Goal: Communication & Community: Answer question/provide support

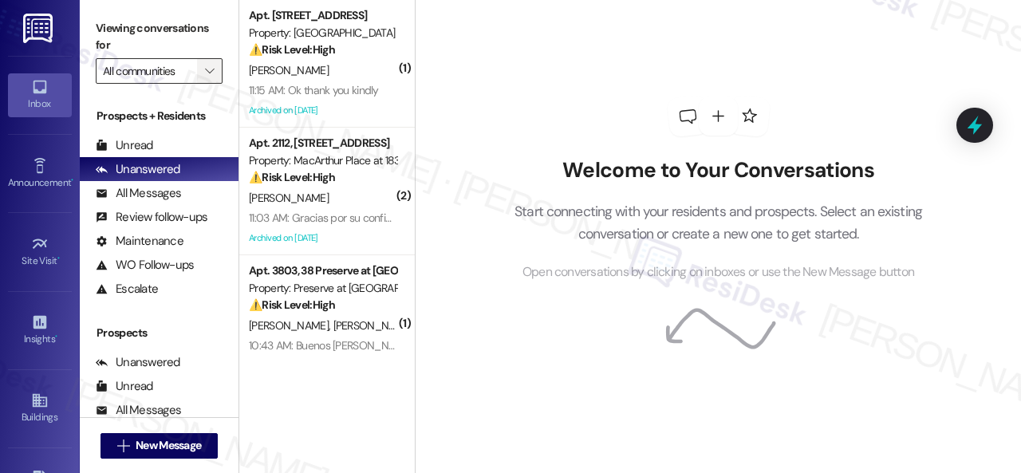
click at [212, 66] on icon "" at bounding box center [209, 71] width 9 height 13
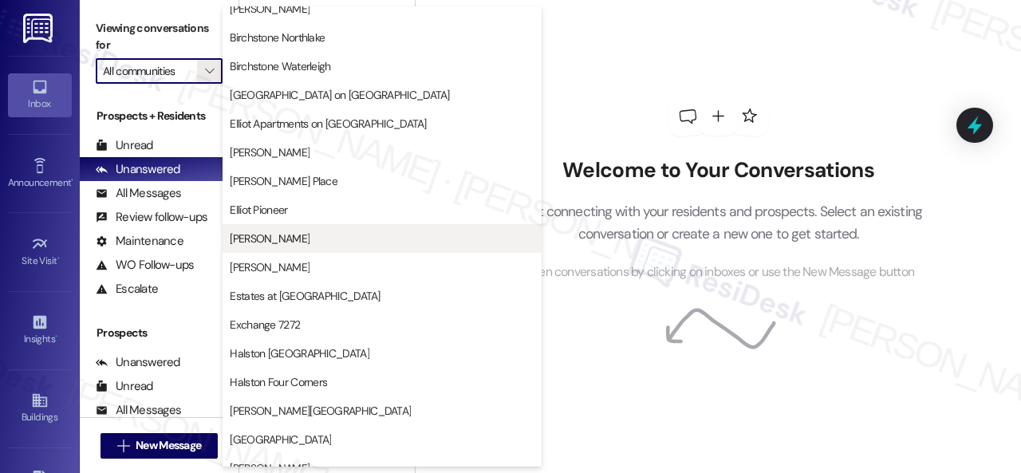
scroll to position [319, 0]
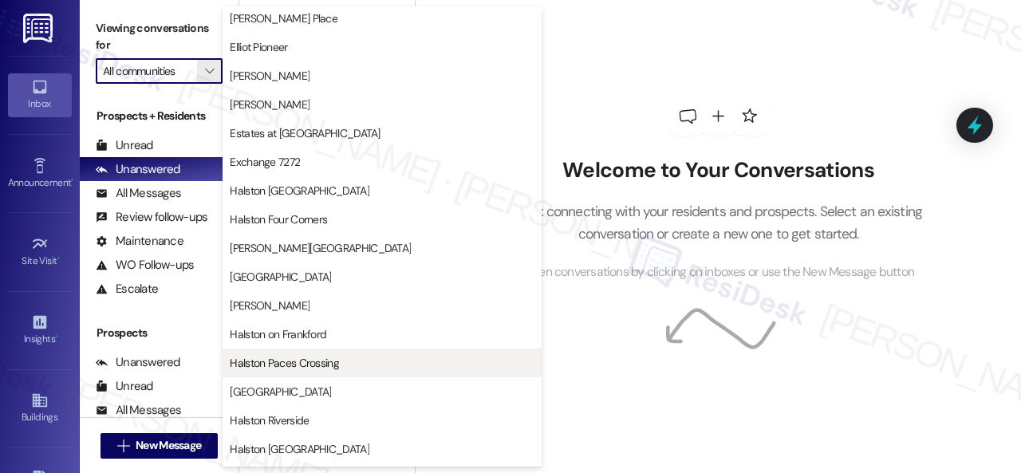
click at [260, 363] on span "Halston Paces Crossing" at bounding box center [284, 363] width 109 height 16
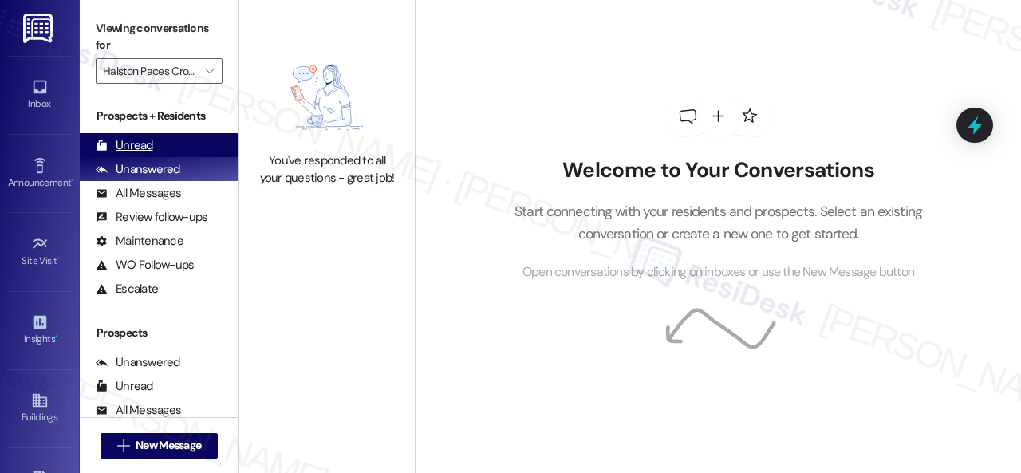
click at [125, 141] on div "Unread" at bounding box center [124, 145] width 57 height 17
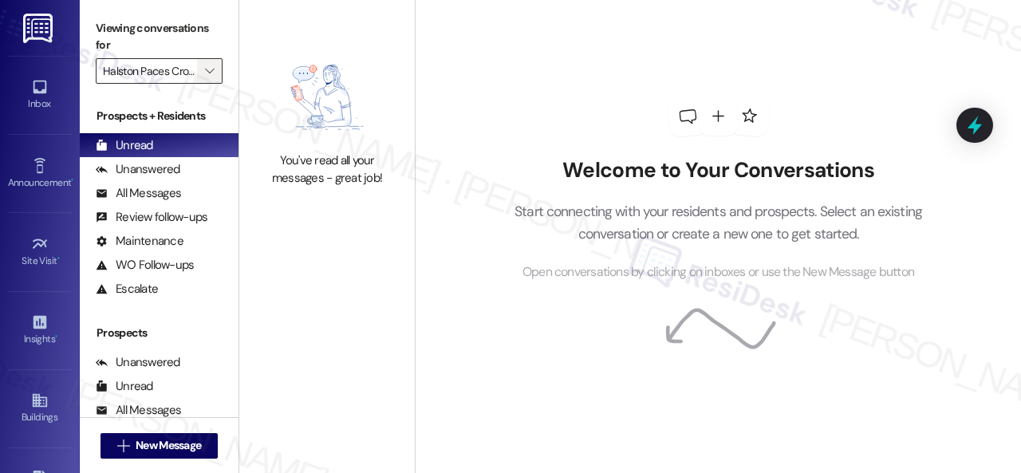
click at [203, 71] on span "" at bounding box center [209, 71] width 15 height 26
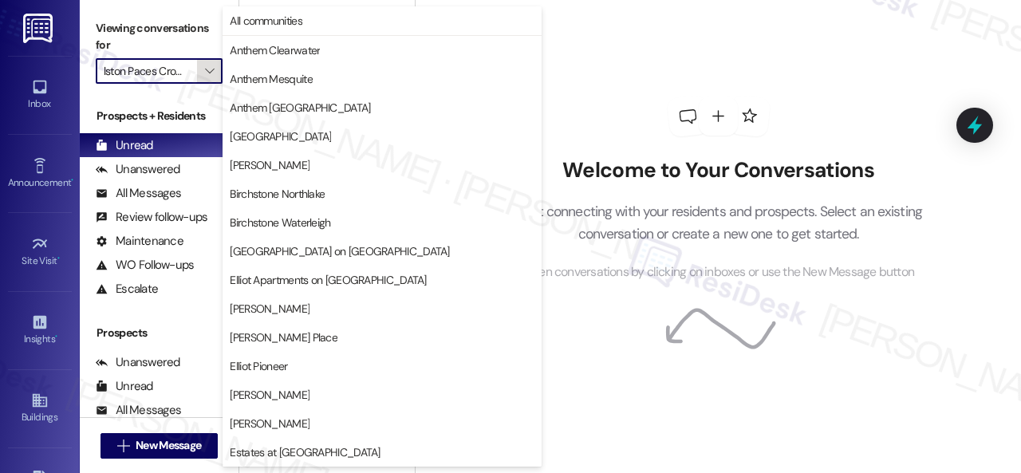
scroll to position [546, 0]
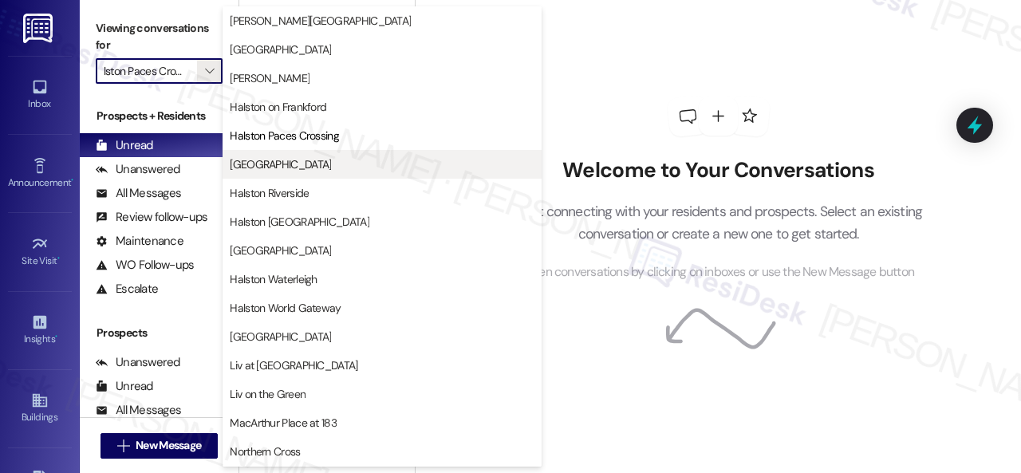
click at [276, 161] on span "[GEOGRAPHIC_DATA]" at bounding box center [280, 164] width 101 height 16
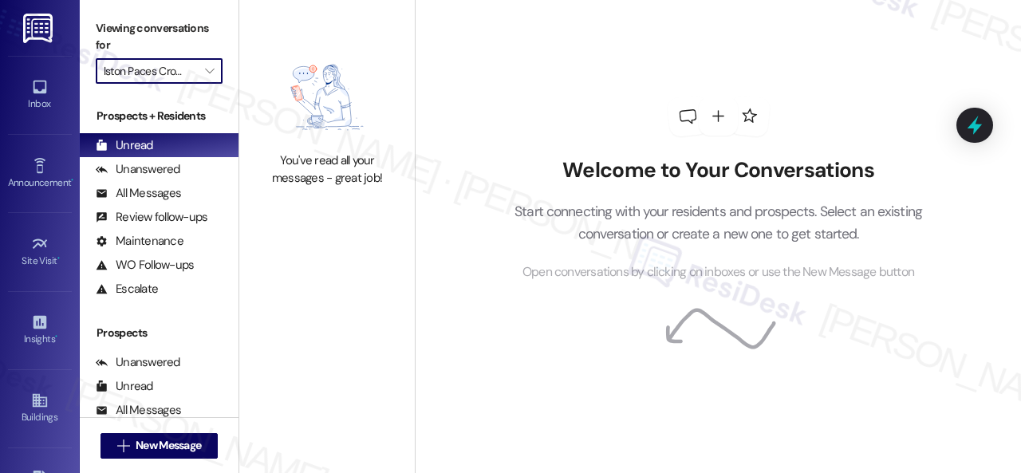
type input "[GEOGRAPHIC_DATA]"
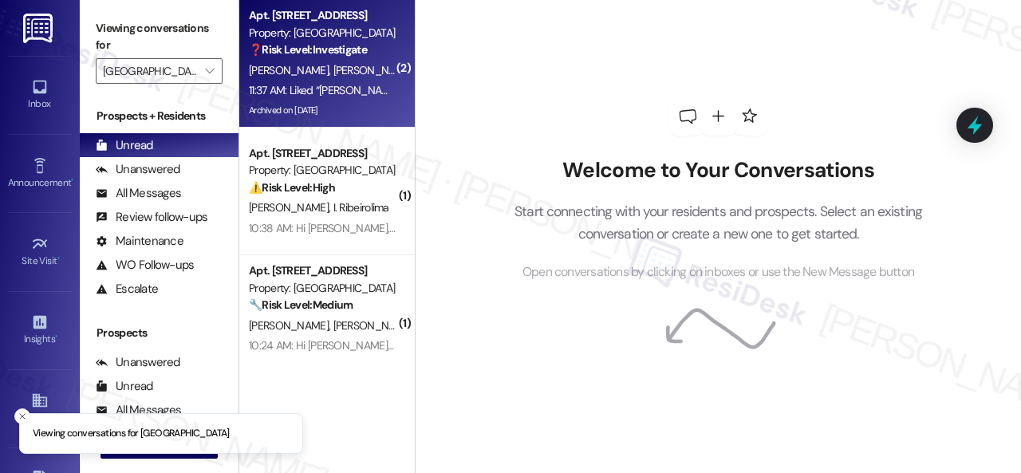
click at [364, 84] on div "11:37 AM: Liked “[PERSON_NAME] ([GEOGRAPHIC_DATA]): Hi [US_STATE], [PERSON_NAME…" at bounding box center [820, 90] width 1142 height 14
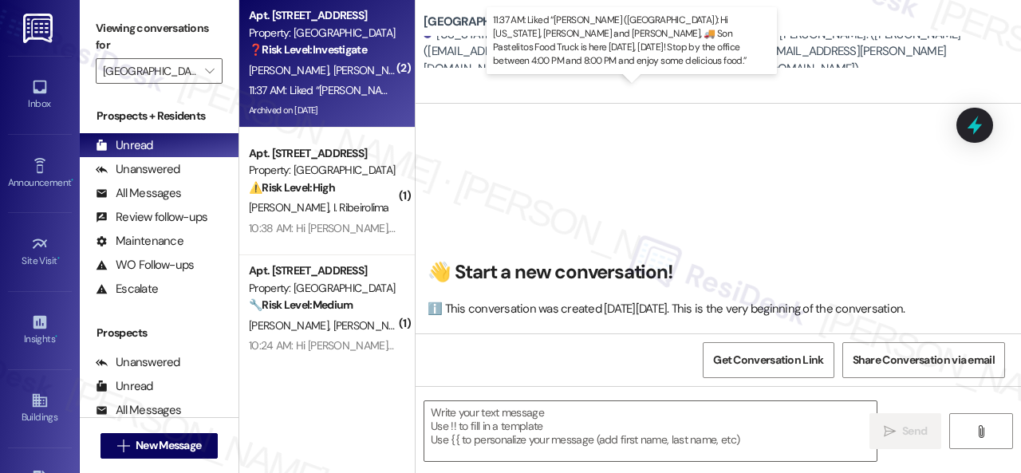
click at [417, 69] on span "[PERSON_NAME]" at bounding box center [457, 70] width 80 height 14
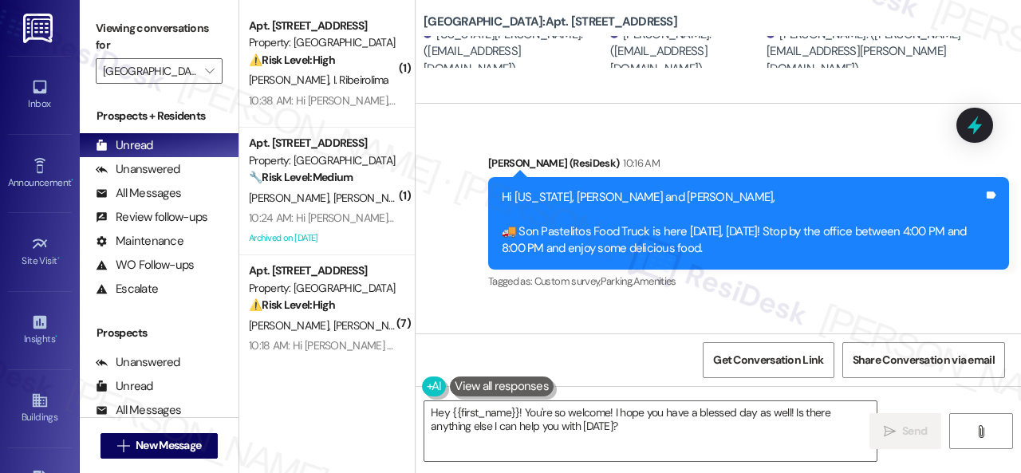
scroll to position [32179, 0]
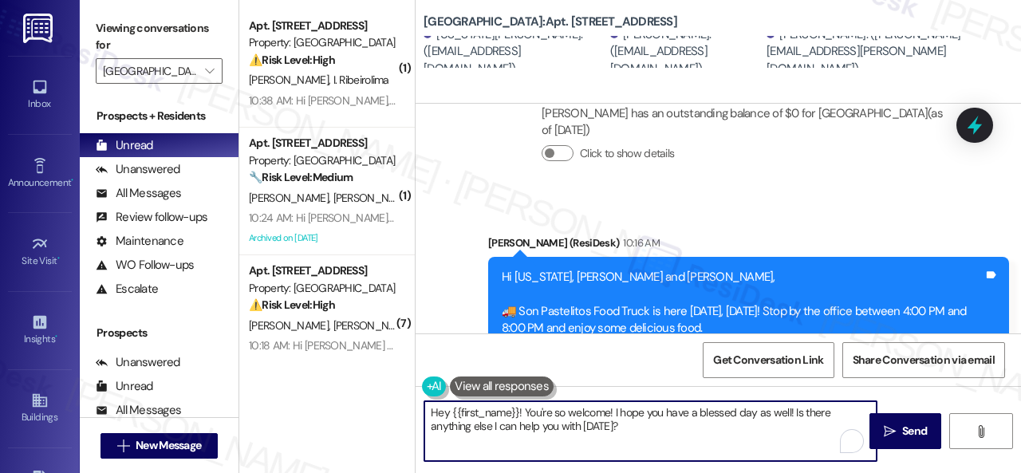
click at [789, 427] on textarea "Hey {{first_name}}! You're so welcome! I hope you have a blessed day as well! I…" at bounding box center [650, 431] width 452 height 60
drag, startPoint x: 526, startPoint y: 414, endPoint x: 388, endPoint y: 414, distance: 137.9
click at [388, 414] on div "( 1 ) Apt. 114, 003 Halston Park Central Property: Halston Park Central ⚠️ Risk…" at bounding box center [629, 236] width 781 height 473
click at [738, 416] on textarea "You're so welcome! I hope you have a blessed day as well!" at bounding box center [650, 431] width 452 height 60
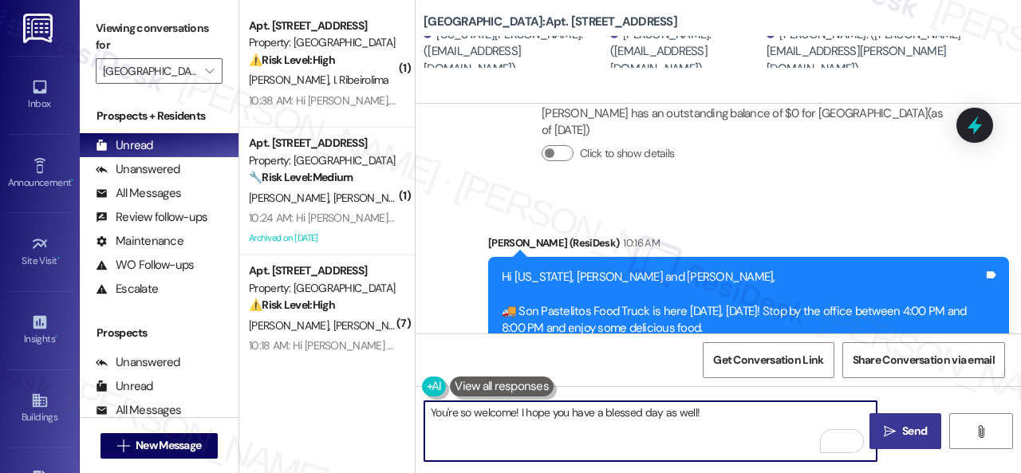
type textarea "You're so welcome! I hope you have a blessed day as well!"
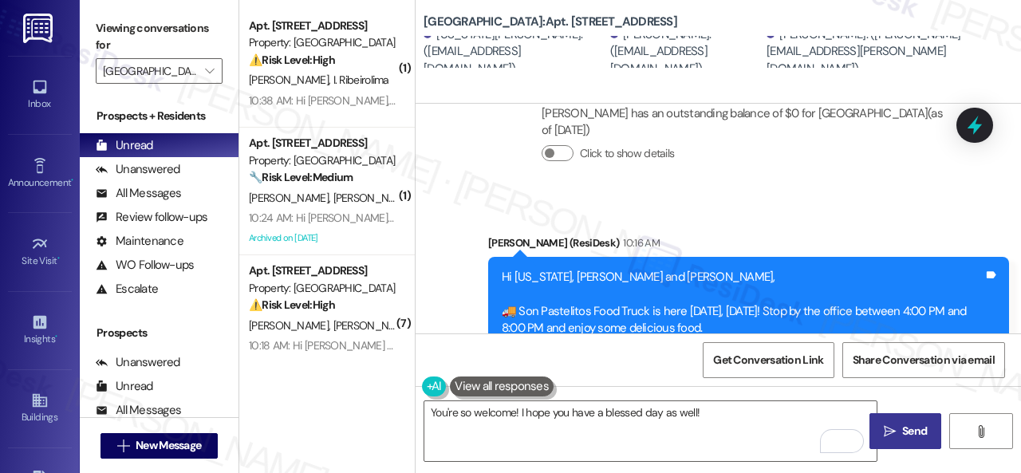
click at [902, 426] on span "Send" at bounding box center [914, 431] width 25 height 17
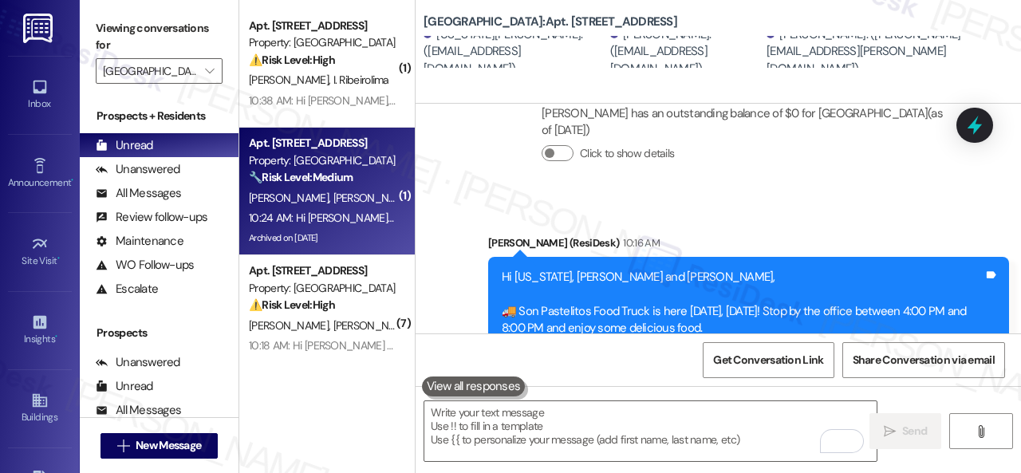
scroll to position [32657, 0]
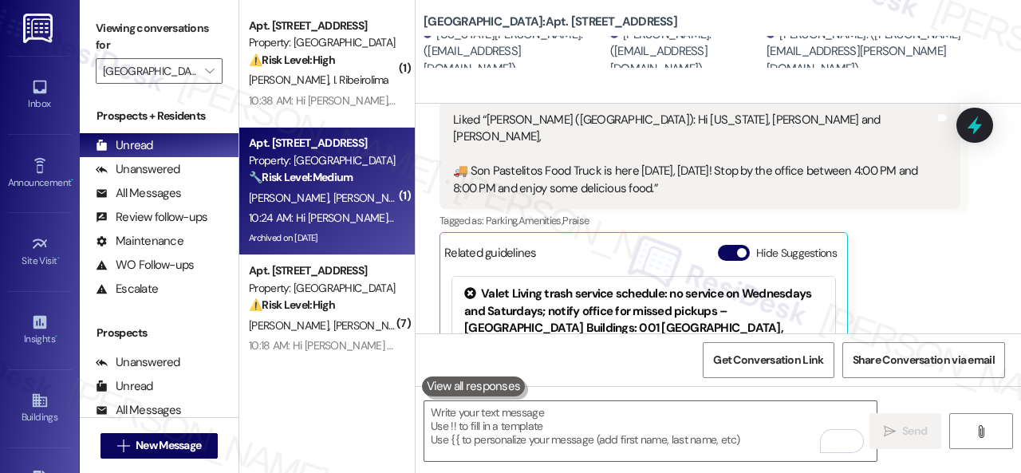
click at [338, 183] on strong "🔧 Risk Level: Medium" at bounding box center [301, 177] width 104 height 14
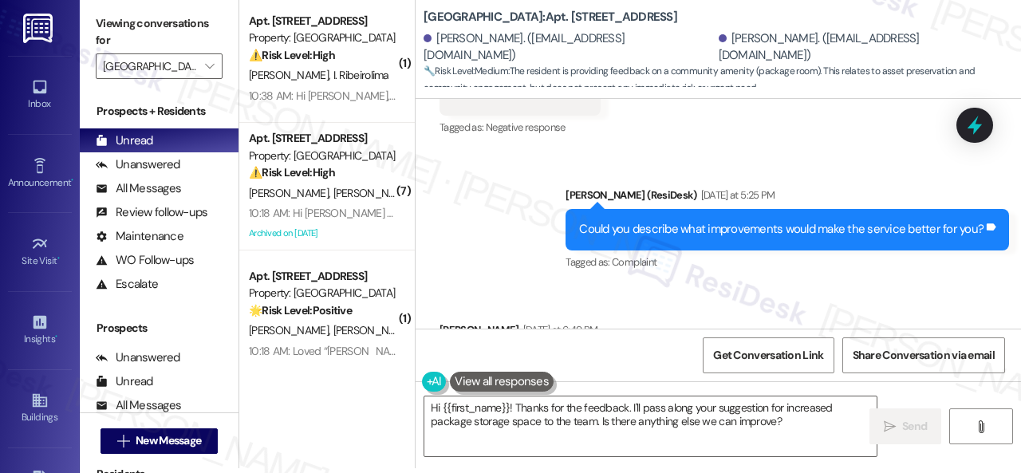
scroll to position [10951, 0]
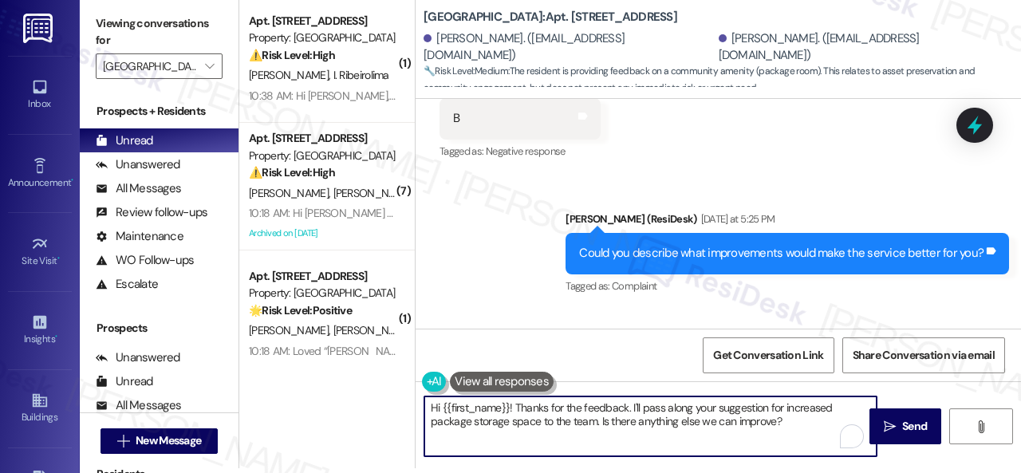
drag, startPoint x: 802, startPoint y: 431, endPoint x: 281, endPoint y: 406, distance: 522.1
click at [281, 406] on div "( 1 ) Apt. 114, 003 Halston Park Central Property: Halston Park Central ⚠️ Risk…" at bounding box center [629, 231] width 781 height 473
paste textarea "Thank you for sharing your suggestion. We appreciate it. Enjoy your day!"
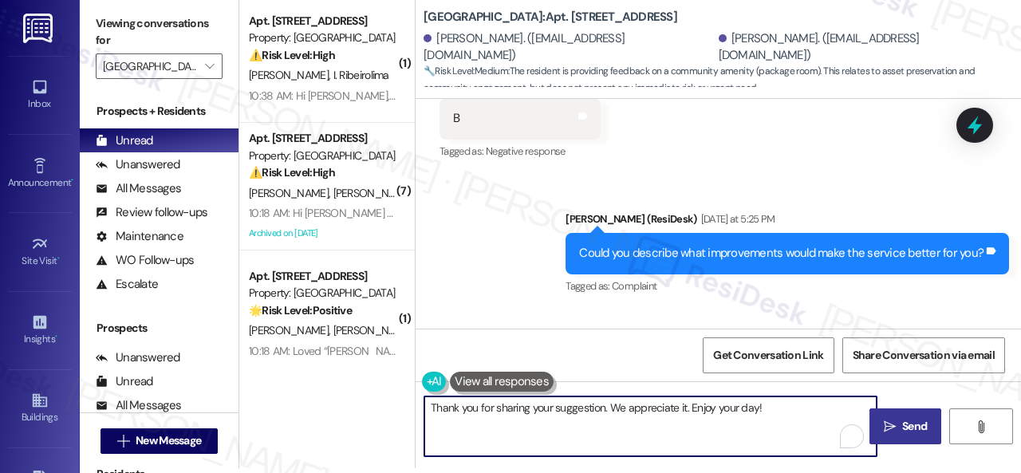
type textarea "Thank you for sharing your suggestion. We appreciate it. Enjoy your day!"
click at [904, 419] on span "Send" at bounding box center [914, 426] width 25 height 17
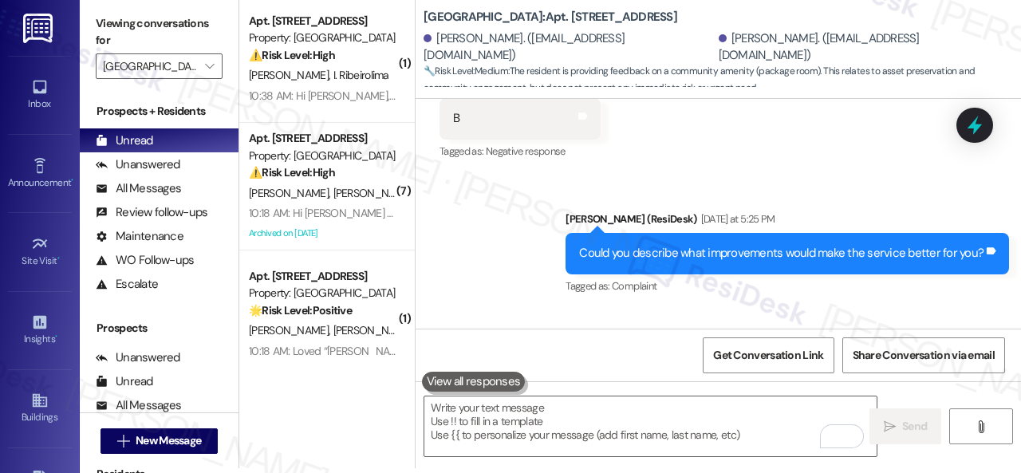
scroll to position [11243, 0]
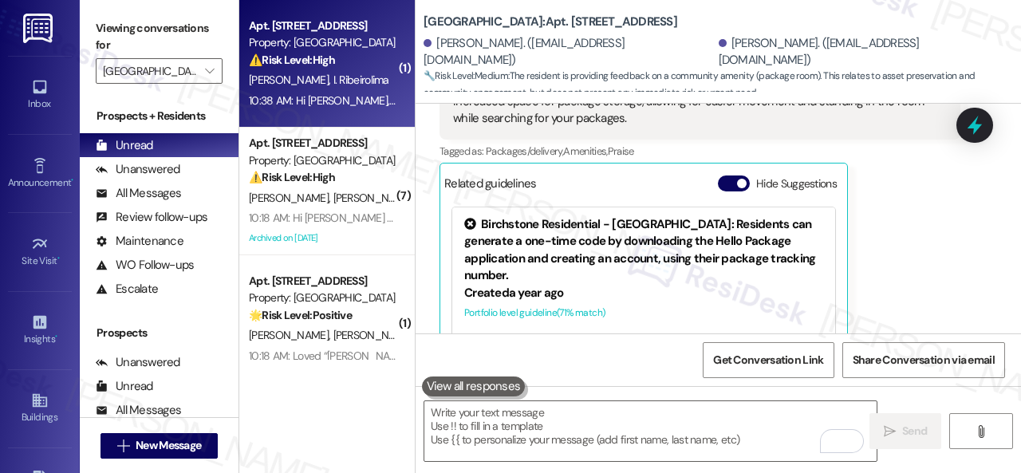
click at [372, 68] on div "⚠️ Risk Level: High The resident reports unsanitary conditions in the gym, incl…" at bounding box center [323, 60] width 148 height 17
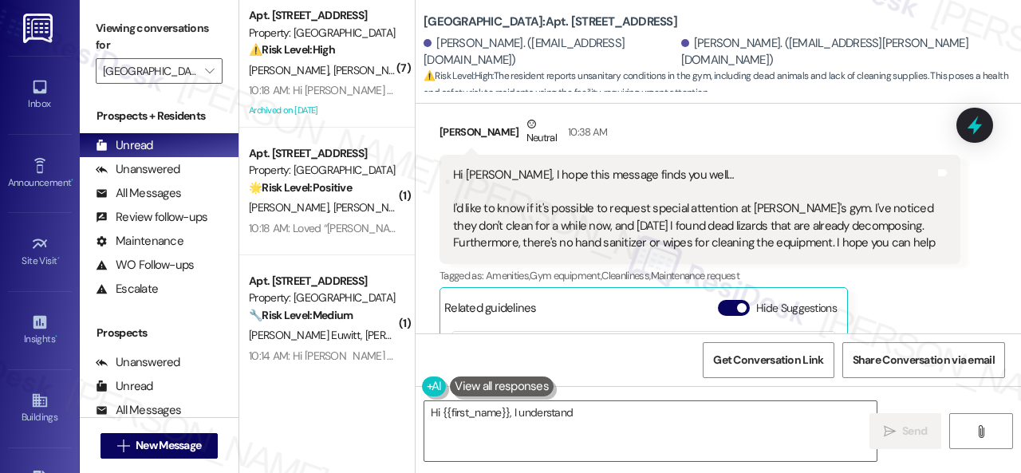
scroll to position [22001, 0]
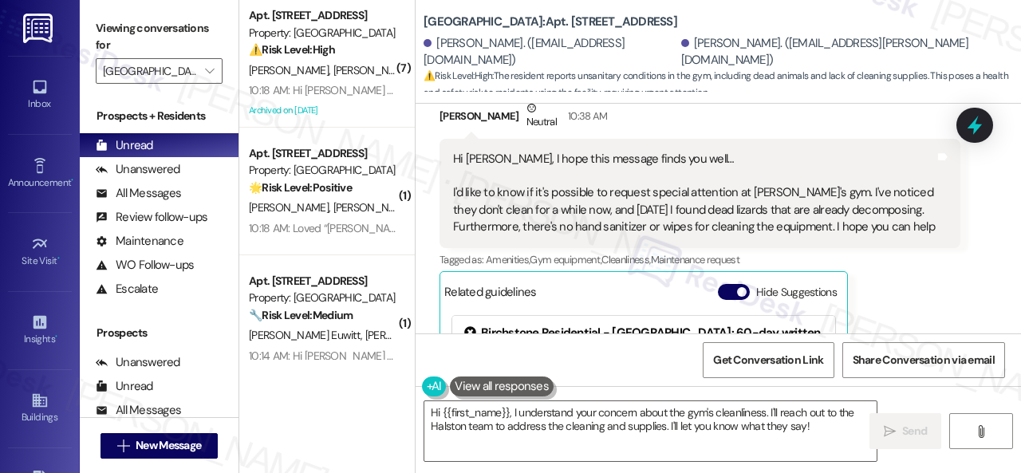
drag, startPoint x: 507, startPoint y: 174, endPoint x: 437, endPoint y: 172, distance: 70.2
click at [437, 172] on div "Received via SMS Iasmincaroline Ribeirolima Neutral 10:38 AM Hi Sarah, I hope t…" at bounding box center [699, 301] width 545 height 426
copy div "Iasmincaroline"
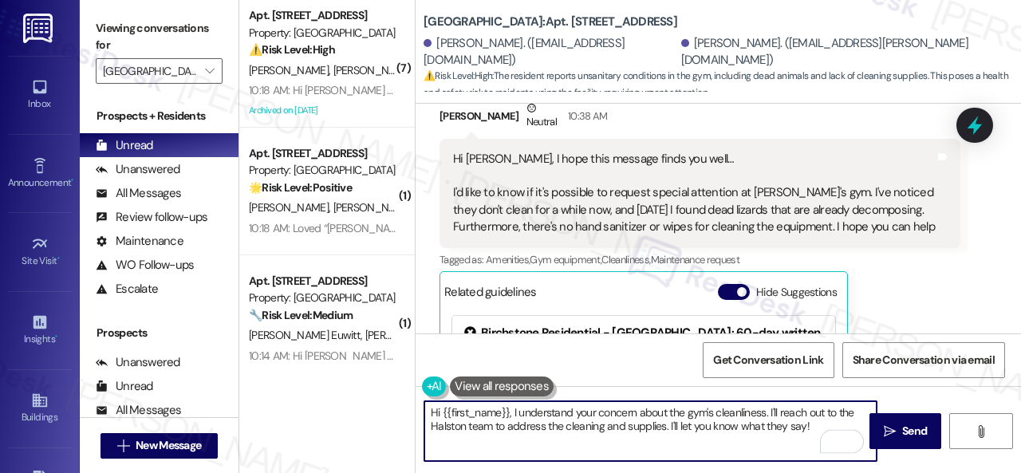
drag, startPoint x: 459, startPoint y: 410, endPoint x: 507, endPoint y: 414, distance: 48.0
click at [507, 414] on textarea "Hi {{first_name}}, I understand your concern about the gym's cleanliness. I'll …" at bounding box center [650, 431] width 452 height 60
paste textarea "Iasmincaroline"
click at [769, 412] on textarea "Hi Iasmincaroline, I understand your concern about the gym's cleanliness. I'll …" at bounding box center [650, 431] width 452 height 60
drag, startPoint x: 671, startPoint y: 425, endPoint x: 778, endPoint y: 443, distance: 108.3
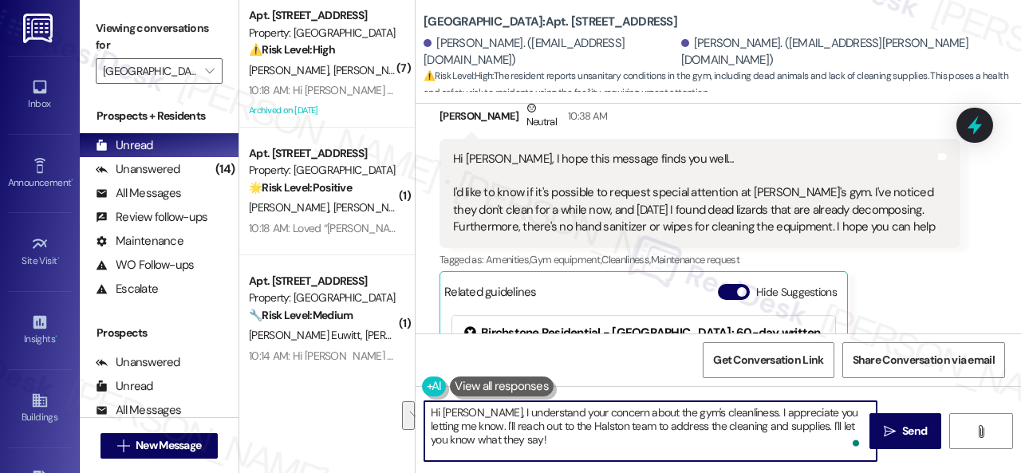
click at [778, 443] on textarea "Hi Iasmincaroline, I understand your concern about the gym's cleanliness. I app…" at bounding box center [650, 431] width 452 height 60
type textarea "Hi Iasmincaroline, I understand your concern about the gym's cleanliness. I app…"
click at [904, 433] on span "Send" at bounding box center [914, 431] width 25 height 17
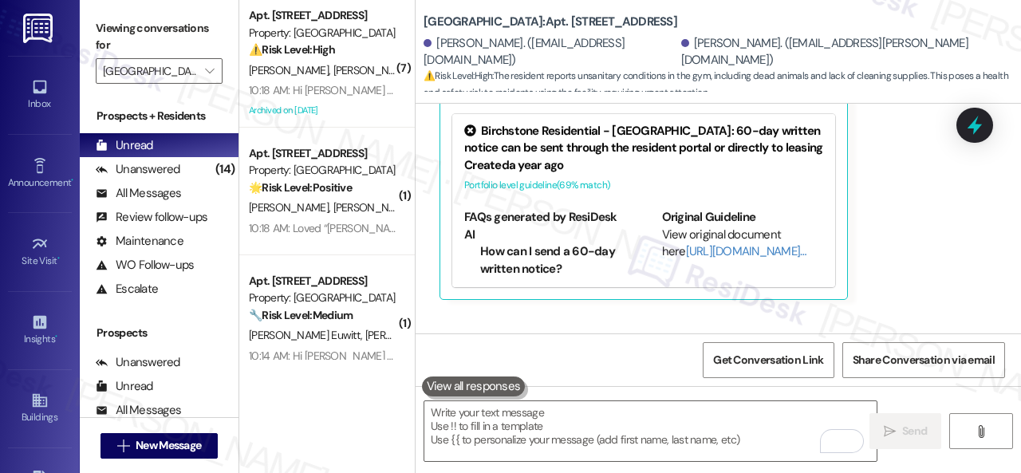
scroll to position [22369, 0]
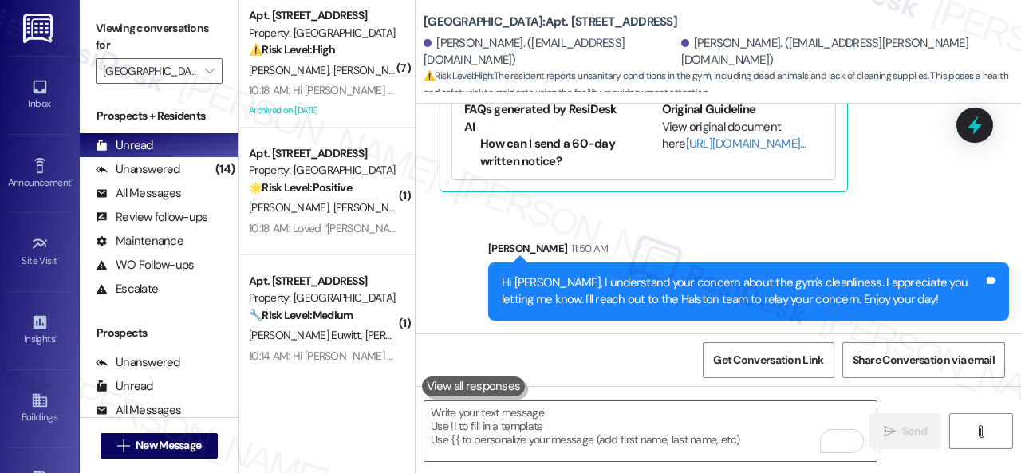
click at [869, 224] on div "Sent via SMS Sarah 11:50 AM Hi Iasmincaroline, I understand your concern about …" at bounding box center [717, 268] width 605 height 128
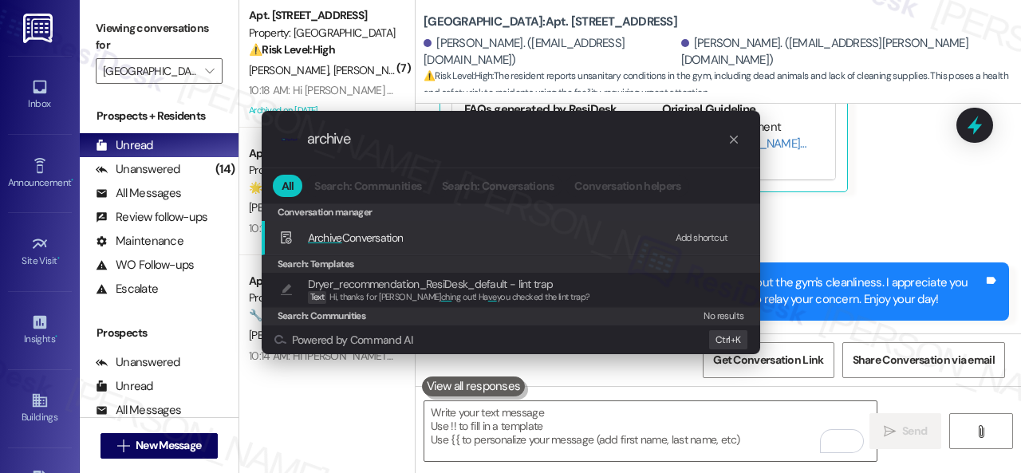
click at [679, 234] on div "Add shortcut" at bounding box center [701, 238] width 53 height 17
drag, startPoint x: 365, startPoint y: 136, endPoint x: 86, endPoint y: 89, distance: 283.2
click at [152, 120] on div ".cls-1{fill:#0a055f;}.cls-2{fill:#0cc4c4;} resideskLogoBlueOrange archive All S…" at bounding box center [510, 236] width 1021 height 473
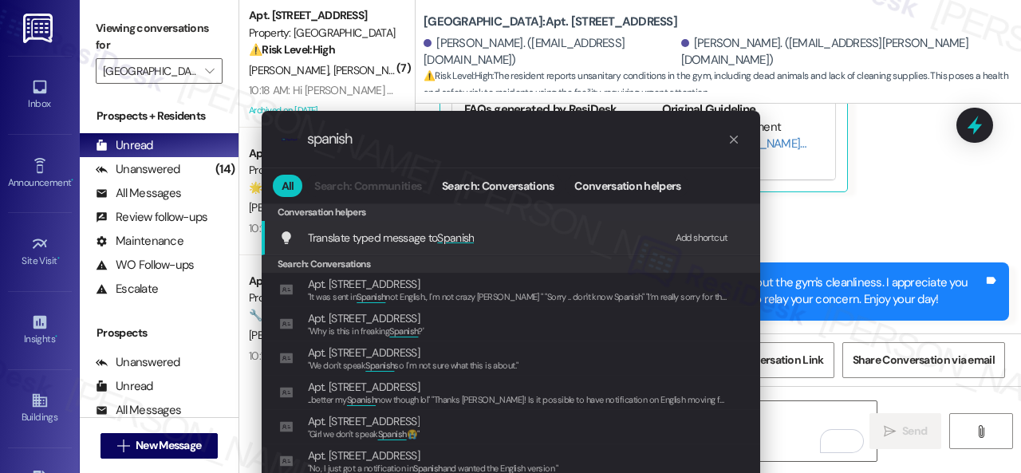
click at [696, 237] on div "Add shortcut" at bounding box center [701, 238] width 53 height 17
drag, startPoint x: 380, startPoint y: 135, endPoint x: 150, endPoint y: 95, distance: 233.1
click at [150, 95] on div ".cls-1{fill:#0a055f;}.cls-2{fill:#0cc4c4;} resideskLogoBlueOrange spanish All S…" at bounding box center [510, 236] width 1021 height 473
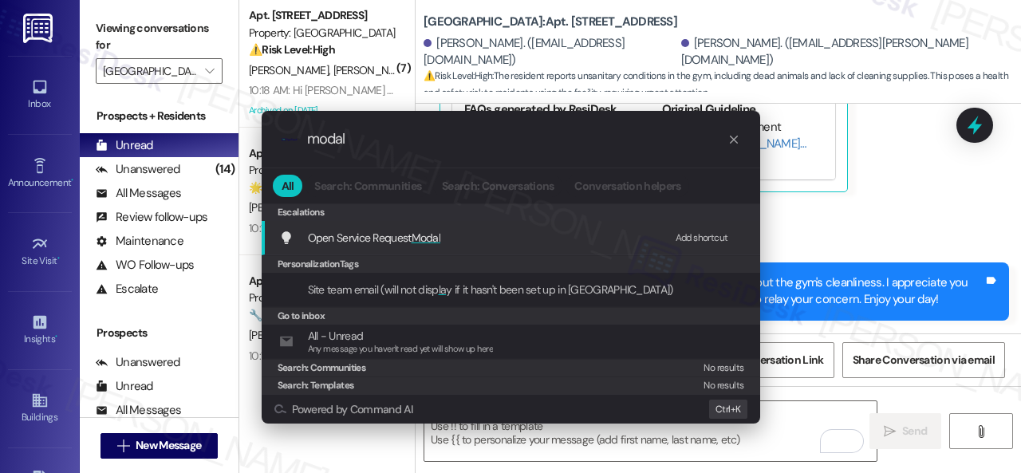
click at [703, 238] on div "Add shortcut" at bounding box center [701, 238] width 53 height 17
drag, startPoint x: 376, startPoint y: 144, endPoint x: 239, endPoint y: 111, distance: 141.0
click at [239, 111] on div ".cls-1{fill:#0a055f;}.cls-2{fill:#0cc4c4;} resideskLogoBlueOrange modal All Sea…" at bounding box center [510, 236] width 1021 height 473
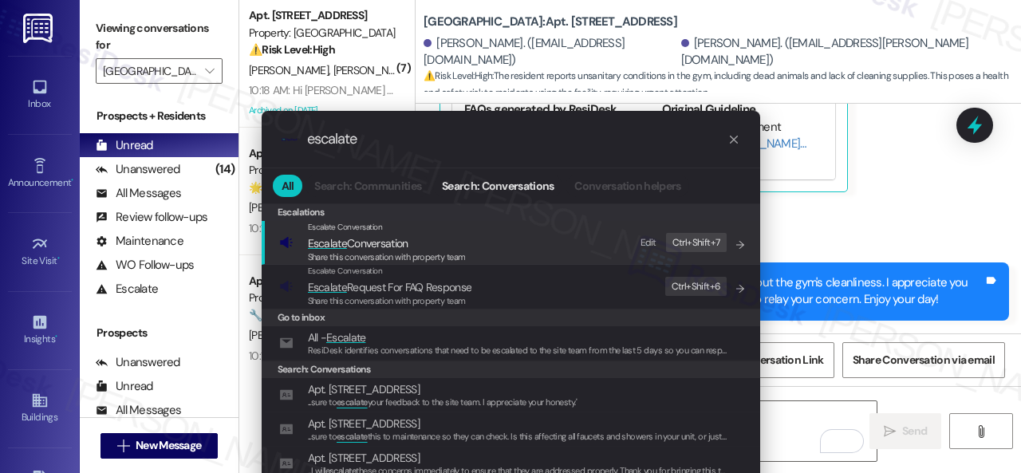
type input "escalate"
click at [647, 238] on div "Edit" at bounding box center [648, 242] width 16 height 17
click at [314, 244] on span "Escalate" at bounding box center [327, 243] width 39 height 14
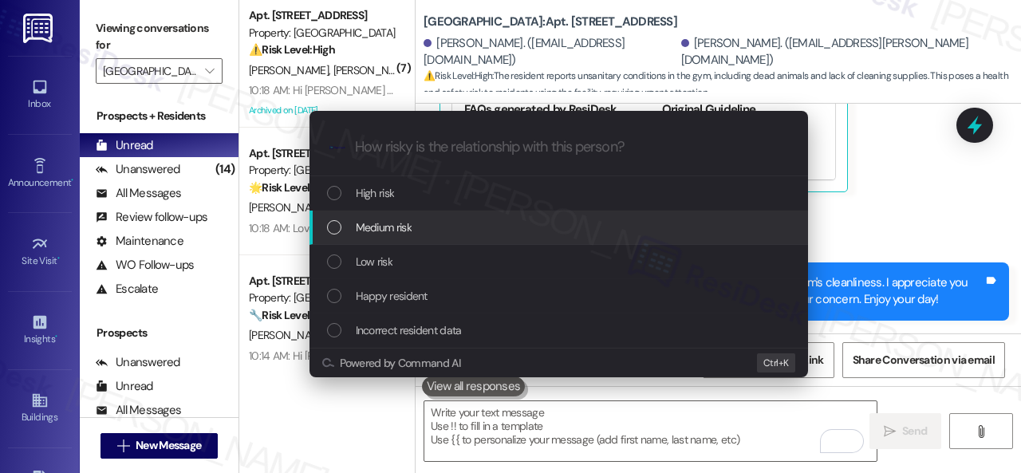
click at [357, 216] on div "Medium risk" at bounding box center [558, 228] width 498 height 34
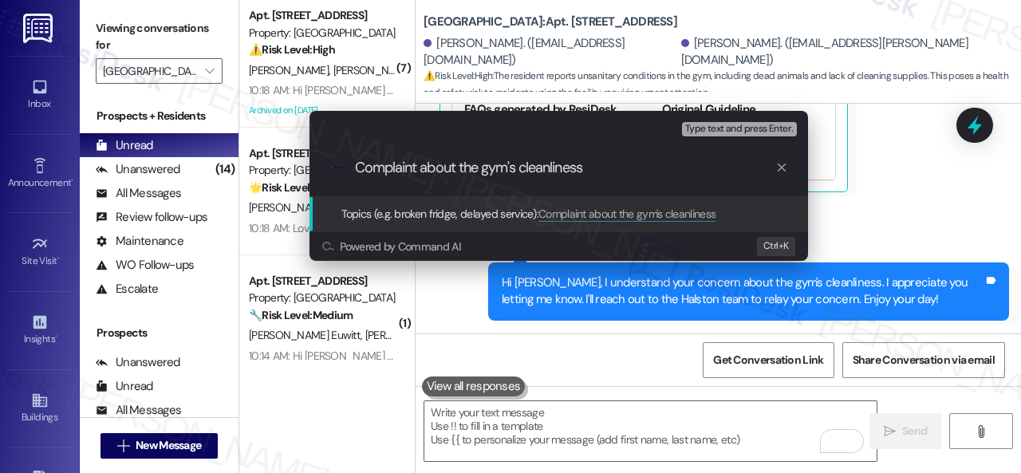
type input "Complaint about the gym's cleanliness."
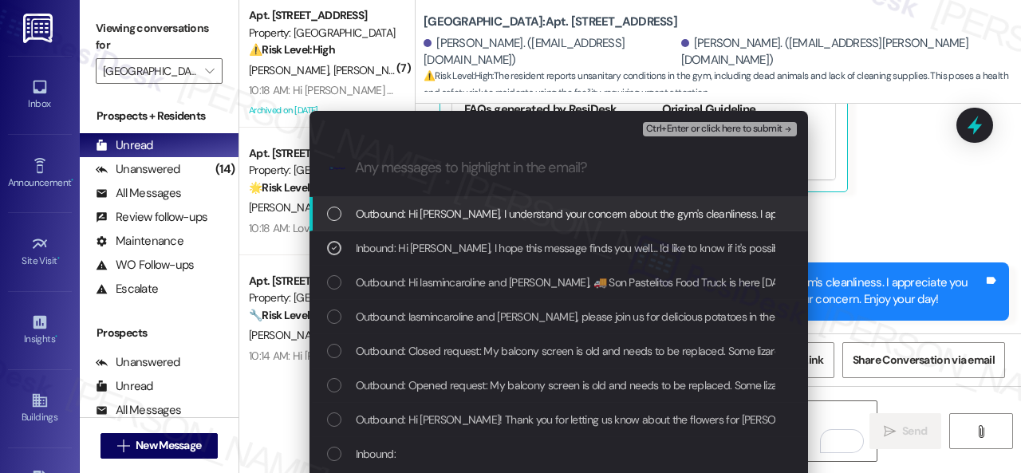
click at [682, 133] on span "Ctrl+Enter or click here to submit" at bounding box center [714, 129] width 136 height 11
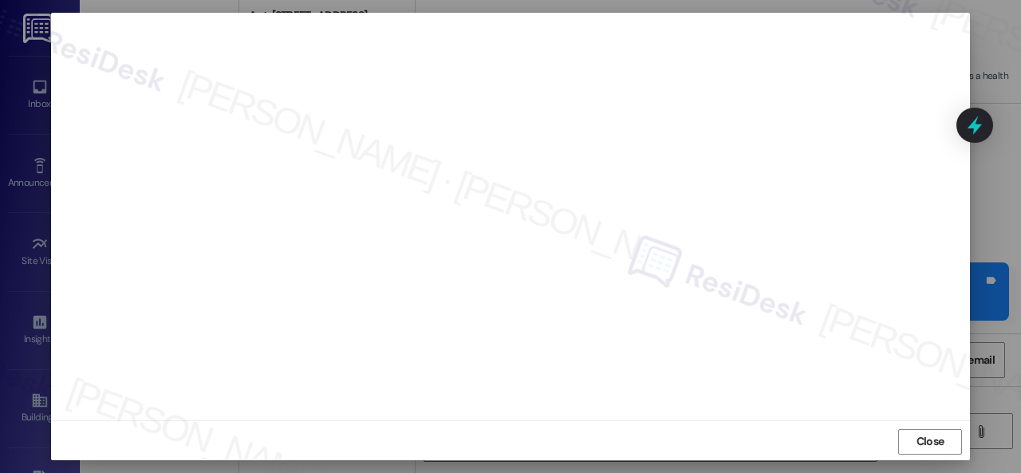
scroll to position [20, 0]
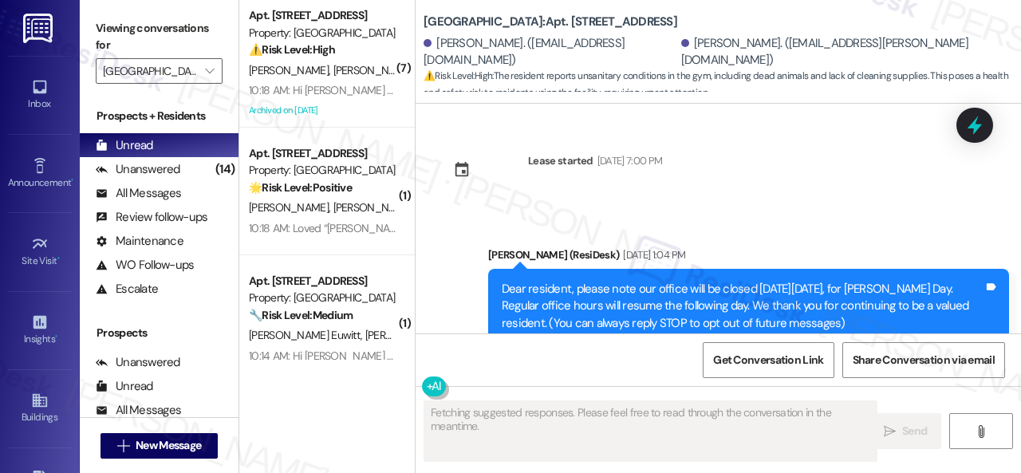
type textarea "Fetching suggested responses. Please feel free to read through the conversation…"
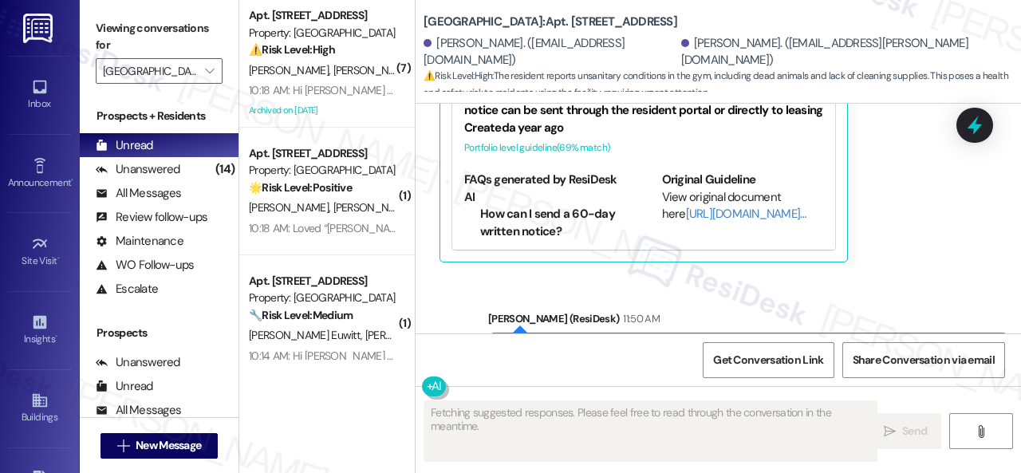
click at [368, 68] on div "D. Mead A. Boehme" at bounding box center [322, 71] width 151 height 20
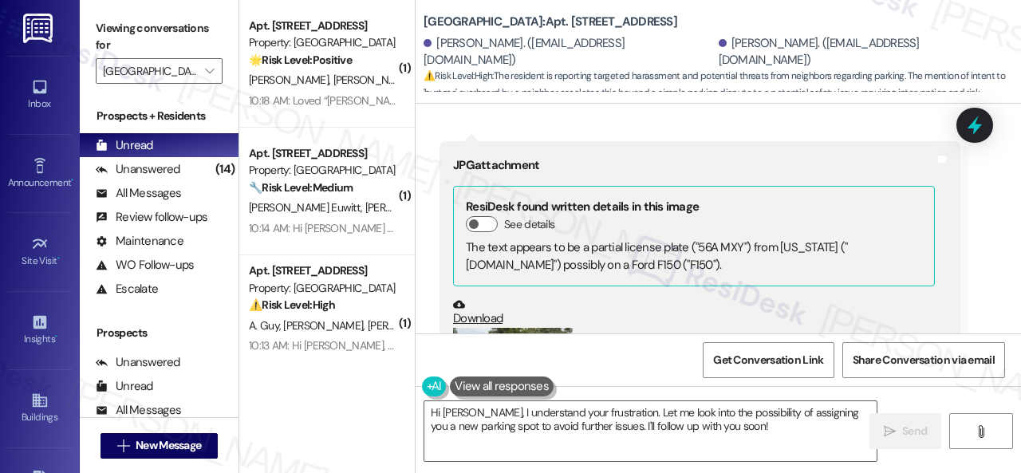
scroll to position [61873, 0]
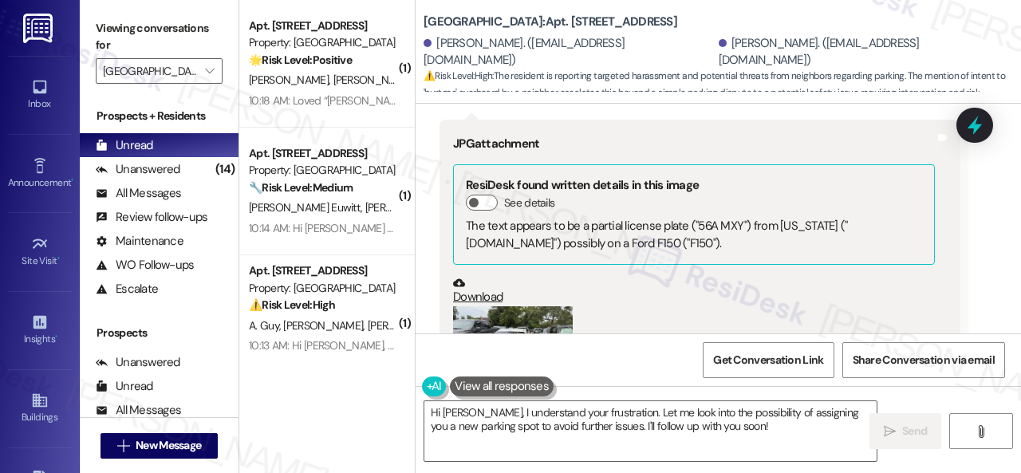
click at [521, 306] on button "Zoom image" at bounding box center [513, 351] width 120 height 90
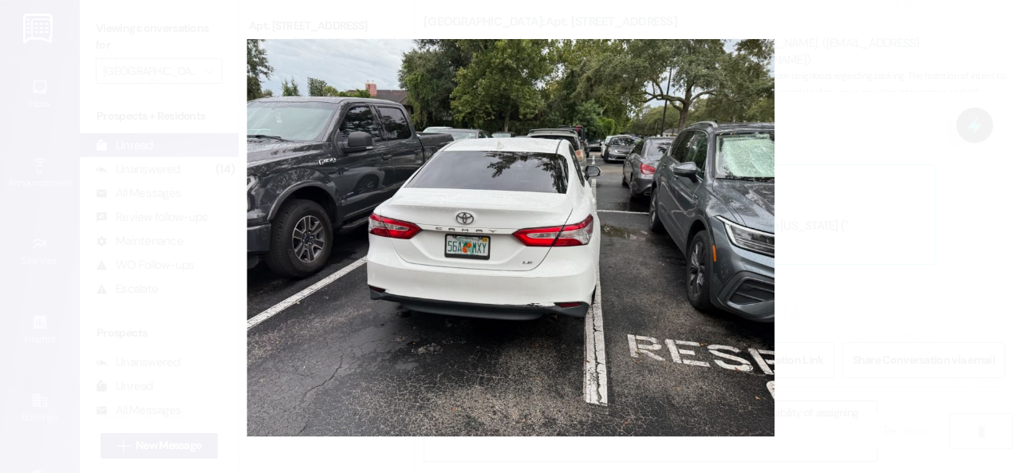
click at [643, 255] on button "Unzoom image" at bounding box center [510, 236] width 1021 height 473
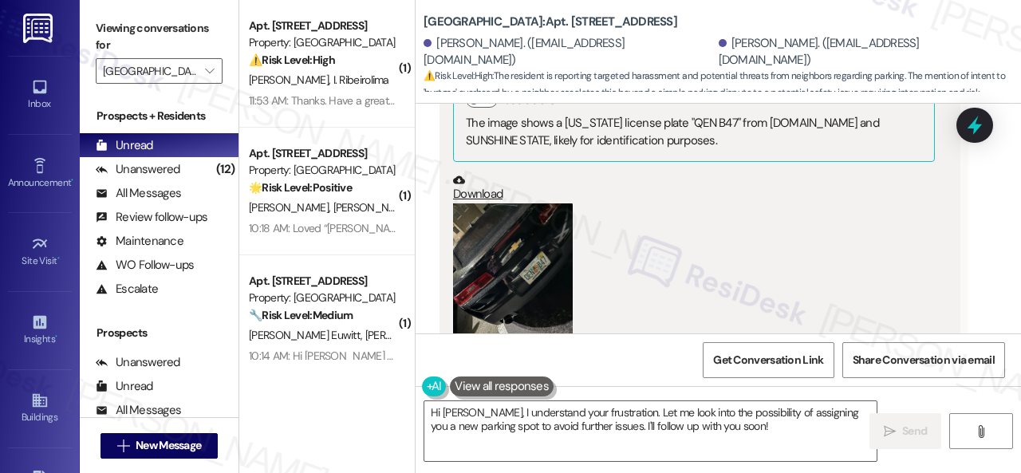
scroll to position [59720, 0]
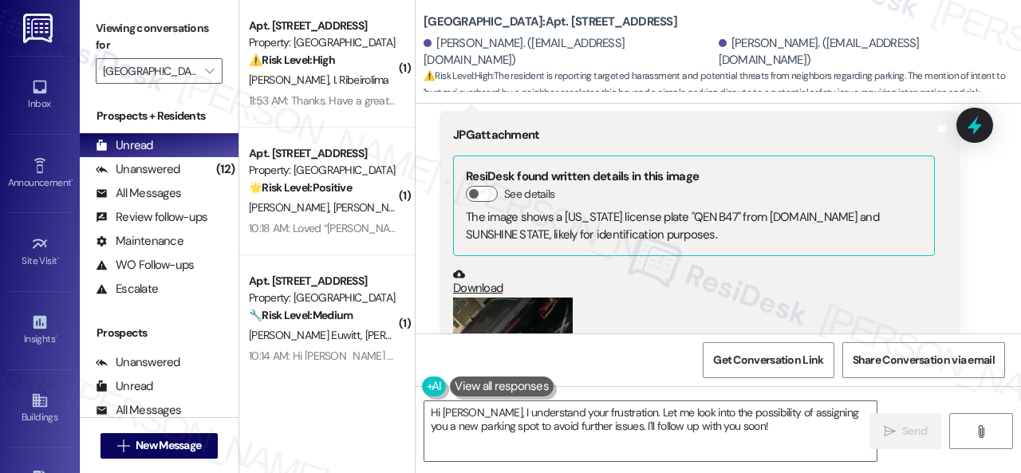
click at [514, 297] on button "Zoom image" at bounding box center [513, 376] width 120 height 159
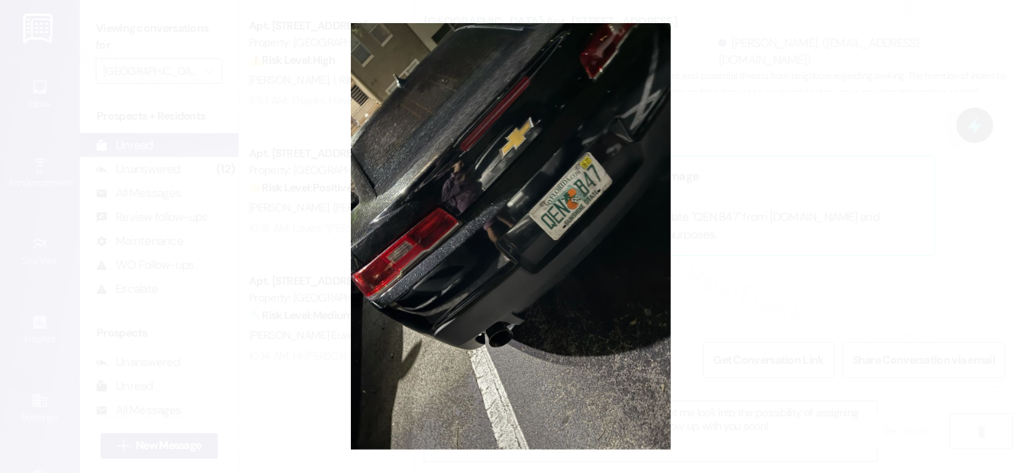
click at [584, 225] on button "Unzoom image" at bounding box center [510, 236] width 1021 height 473
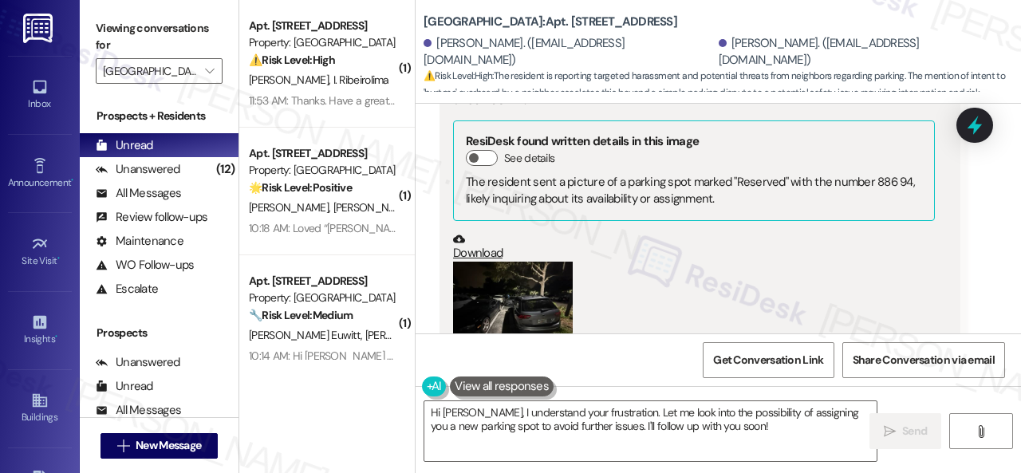
scroll to position [59003, 0]
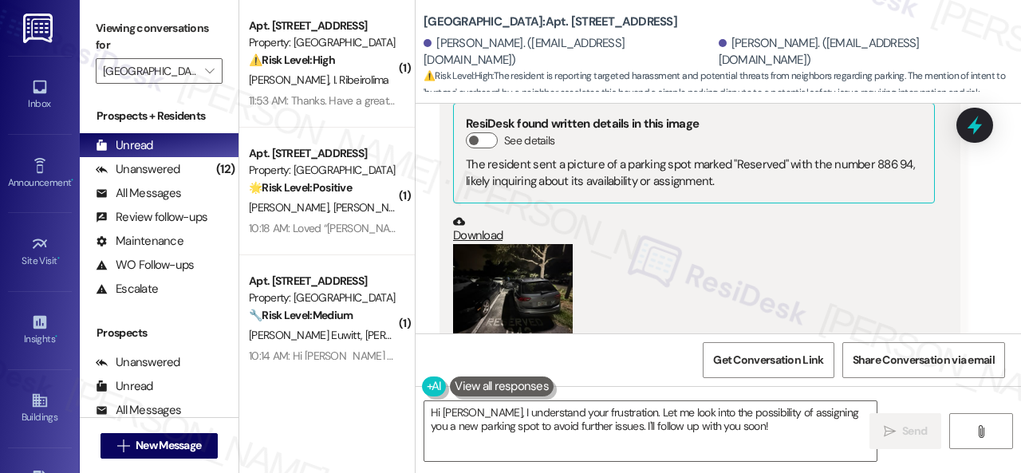
click at [498, 244] on button "Zoom image" at bounding box center [513, 289] width 120 height 90
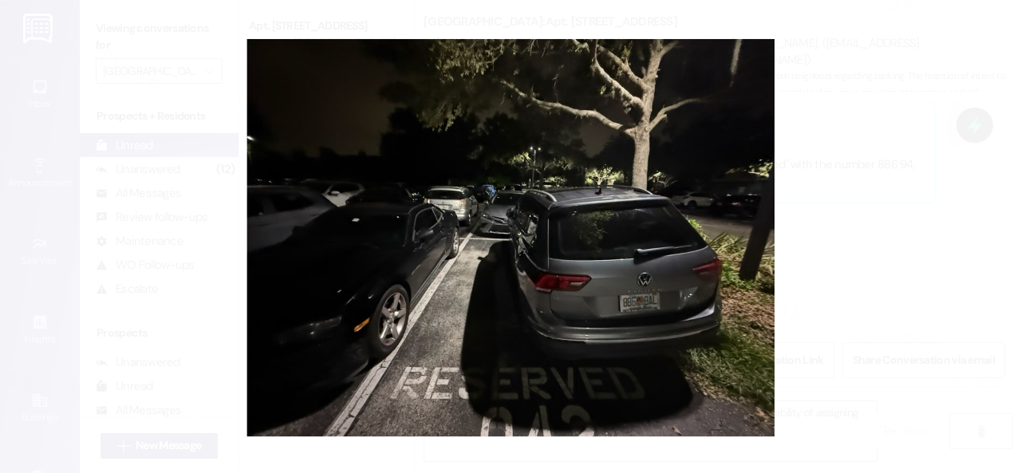
click at [622, 229] on button "Unzoom image" at bounding box center [510, 236] width 1021 height 473
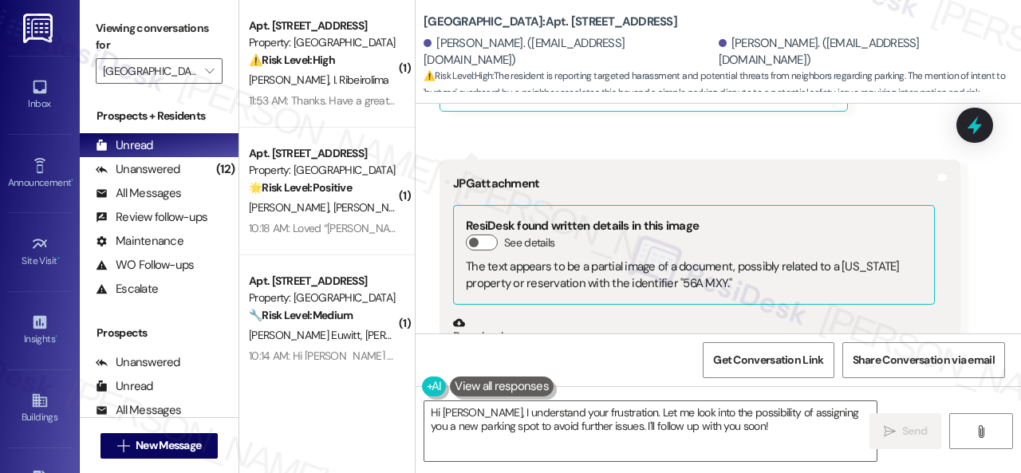
scroll to position [62192, 0]
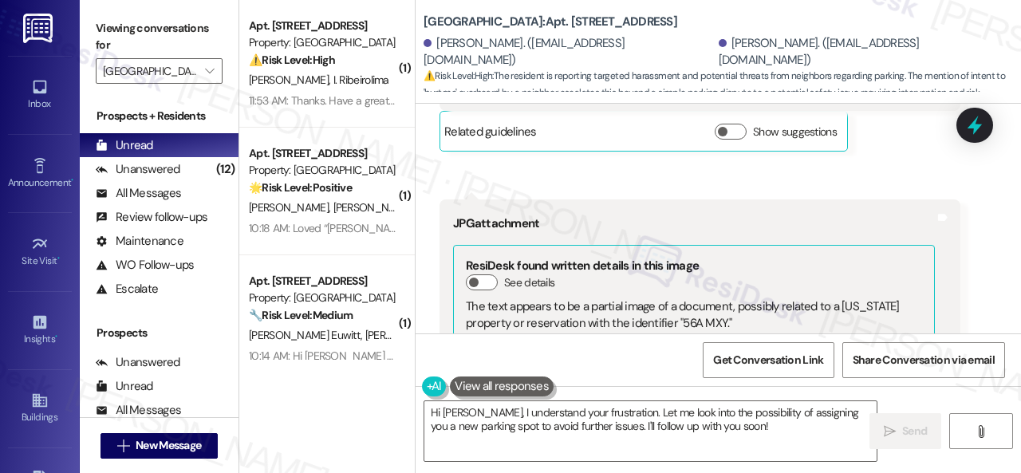
click at [509, 386] on button "Zoom image" at bounding box center [513, 431] width 120 height 90
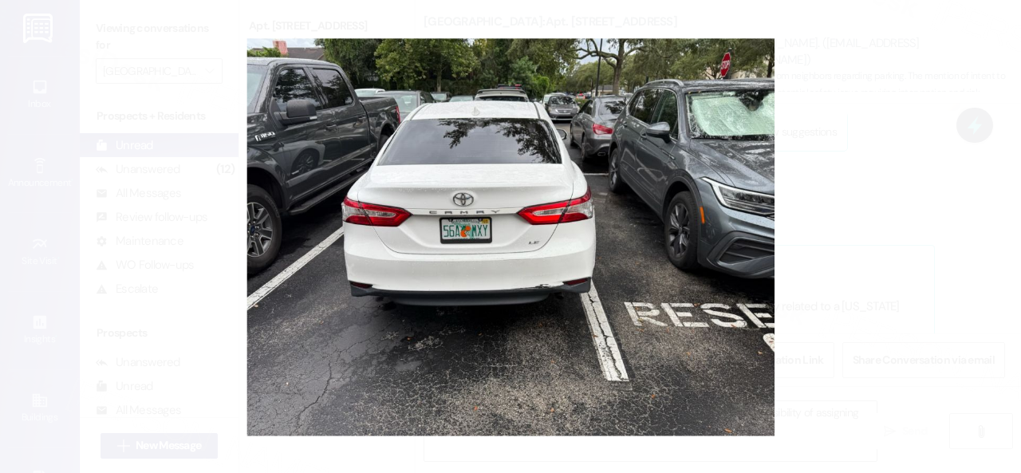
click at [655, 318] on button "Unzoom image" at bounding box center [510, 236] width 1021 height 473
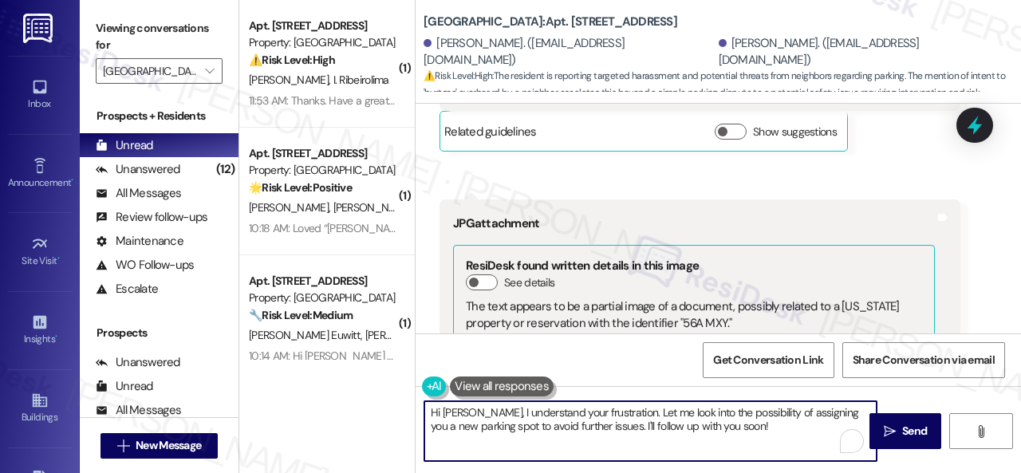
drag, startPoint x: 429, startPoint y: 410, endPoint x: 793, endPoint y: 459, distance: 367.6
click at [793, 459] on textarea "Hi Andy, I understand your frustration. Let me look into the possibility of ass…" at bounding box center [650, 431] width 452 height 60
type textarea "I understand that those two vehicles in your photos are always parked over the …"
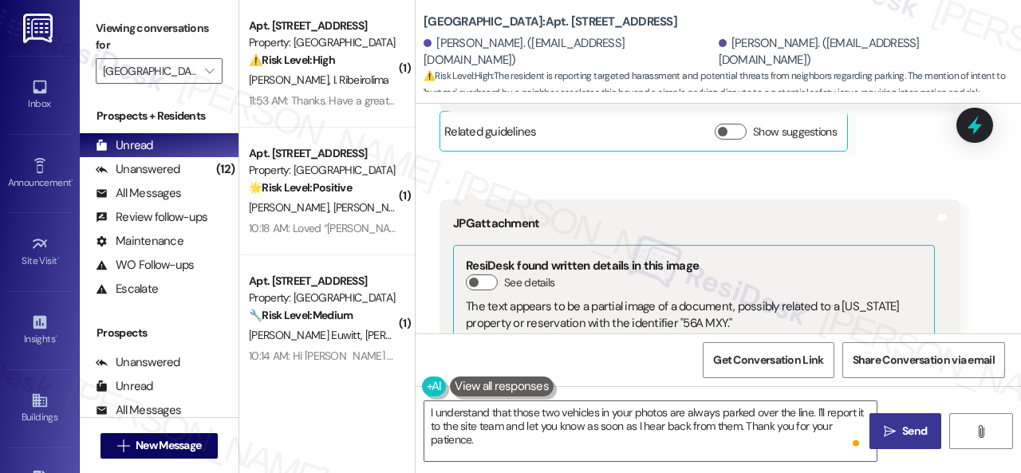
click at [899, 435] on span "Send" at bounding box center [914, 431] width 31 height 17
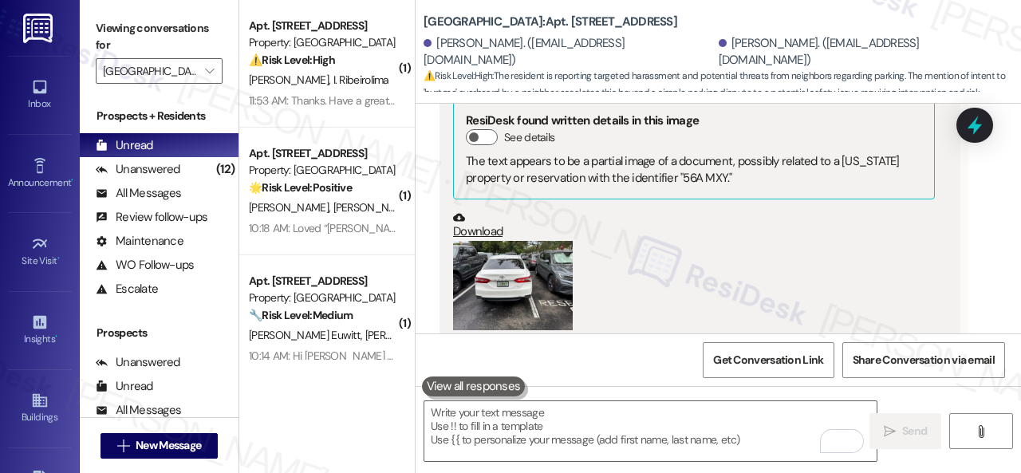
scroll to position [62258, 0]
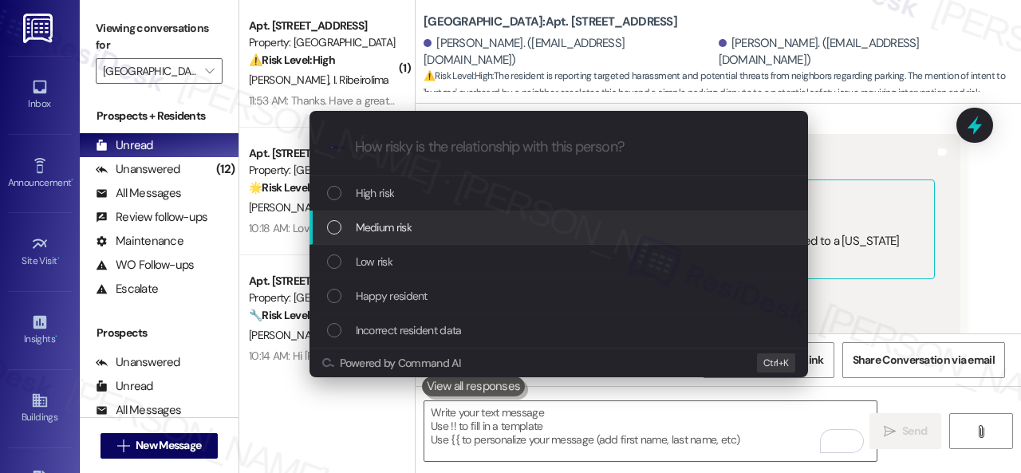
click at [370, 224] on span "Medium risk" at bounding box center [384, 227] width 56 height 18
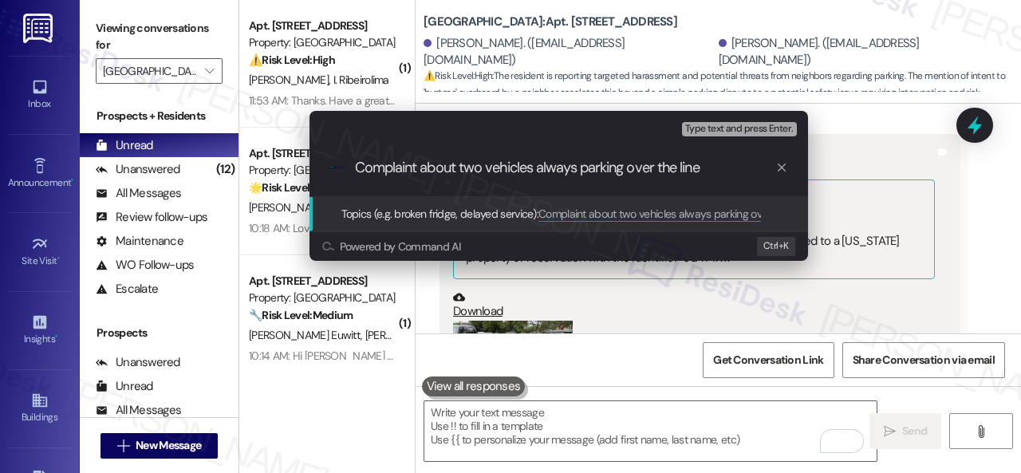
type input "Complaint about two vehicles always parking over the line."
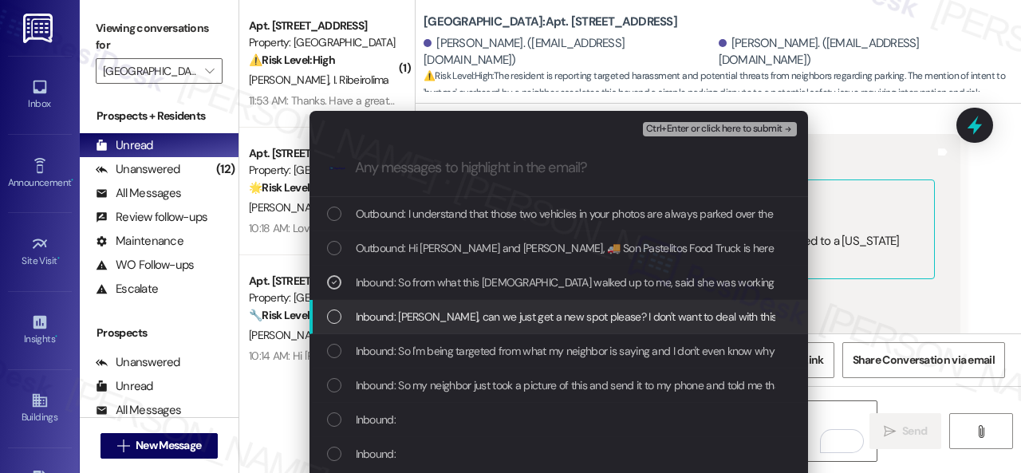
drag, startPoint x: 407, startPoint y: 317, endPoint x: 419, endPoint y: 352, distance: 37.3
click at [409, 325] on span "Inbound: Sara, can we just get a new spot please? I don't want to deal with thi…" at bounding box center [730, 317] width 749 height 18
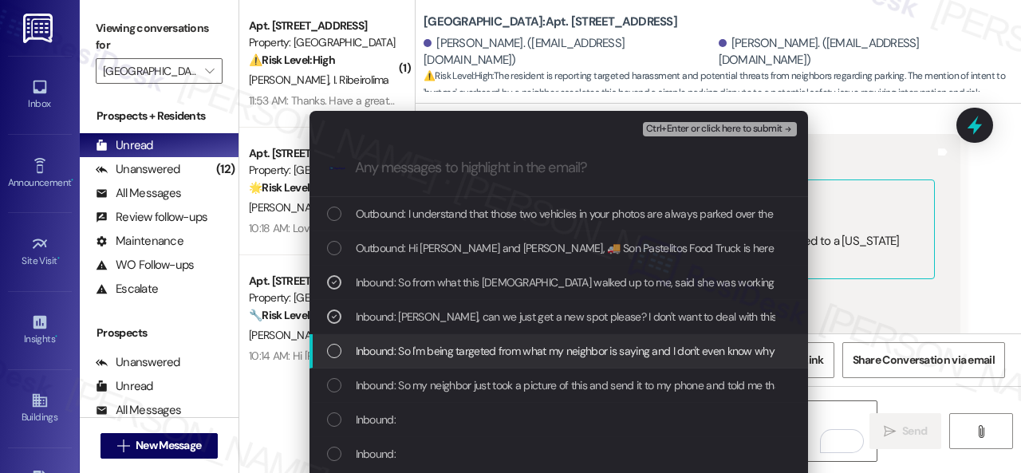
click at [419, 355] on span "Inbound: So I'm being targeted from what my neighbor is saying and I don't even…" at bounding box center [874, 351] width 1037 height 18
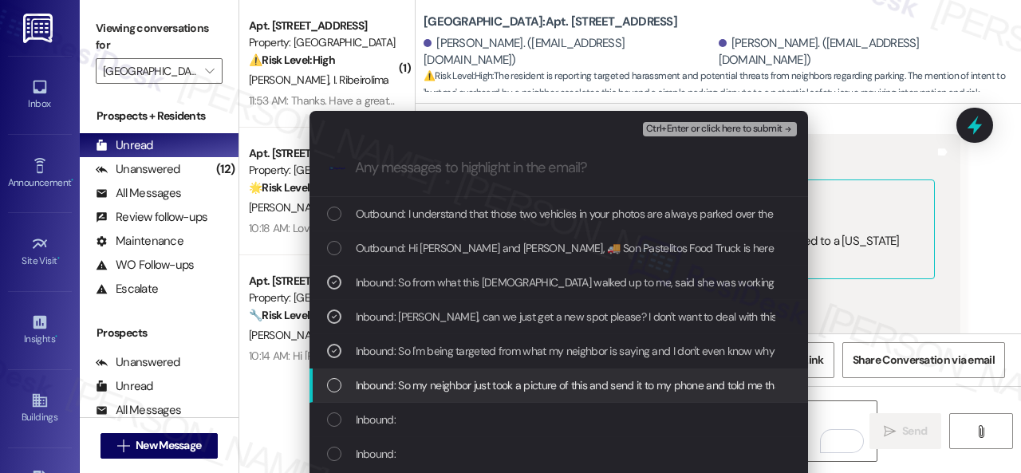
click at [407, 388] on span "Inbound: So my neighbor just took a picture of this and send it to my phone and…" at bounding box center [898, 385] width 1085 height 18
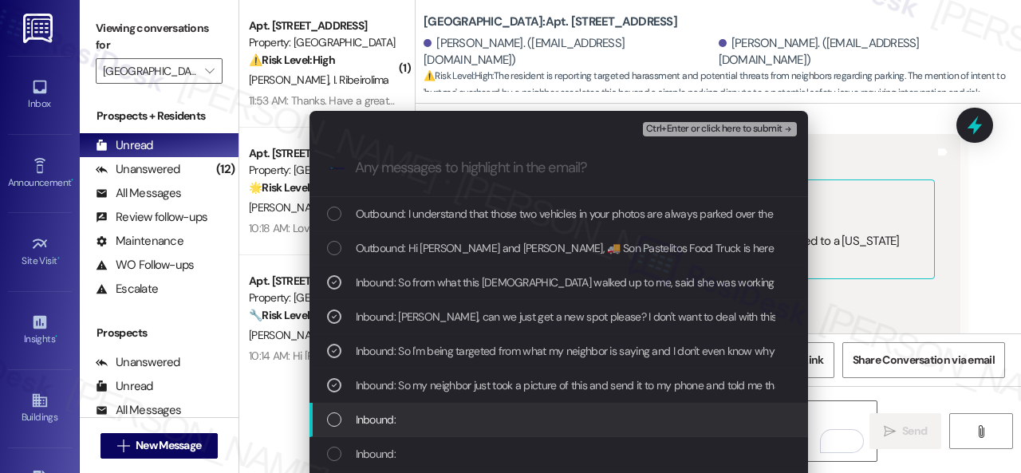
click at [360, 422] on span "Inbound:" at bounding box center [376, 420] width 40 height 18
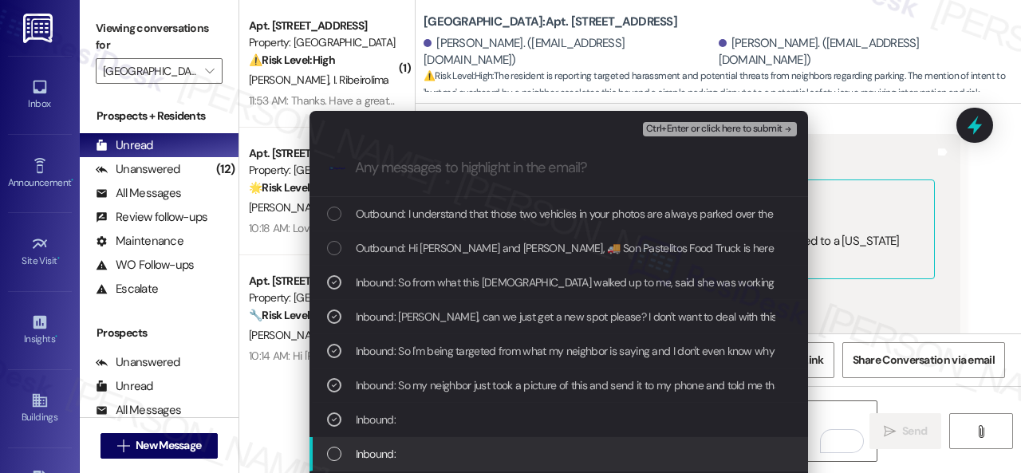
click at [367, 455] on span "Inbound:" at bounding box center [376, 454] width 40 height 18
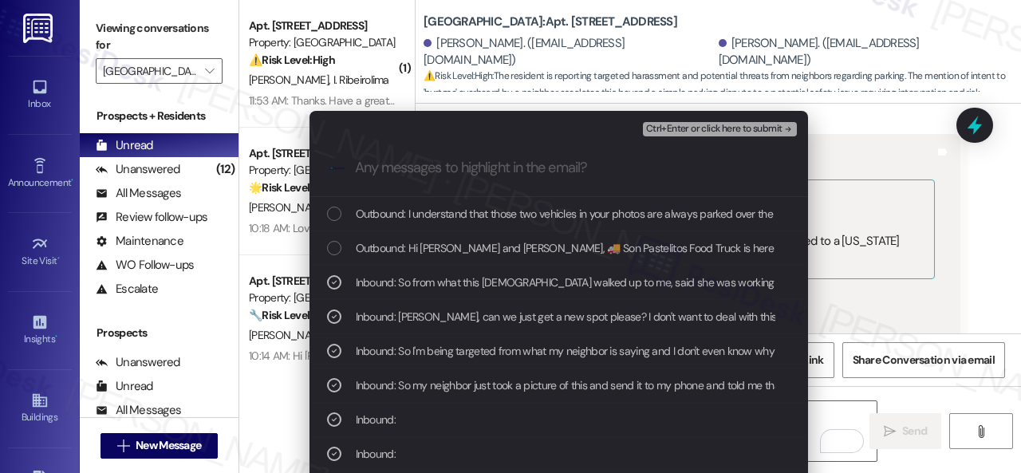
scroll to position [159, 0]
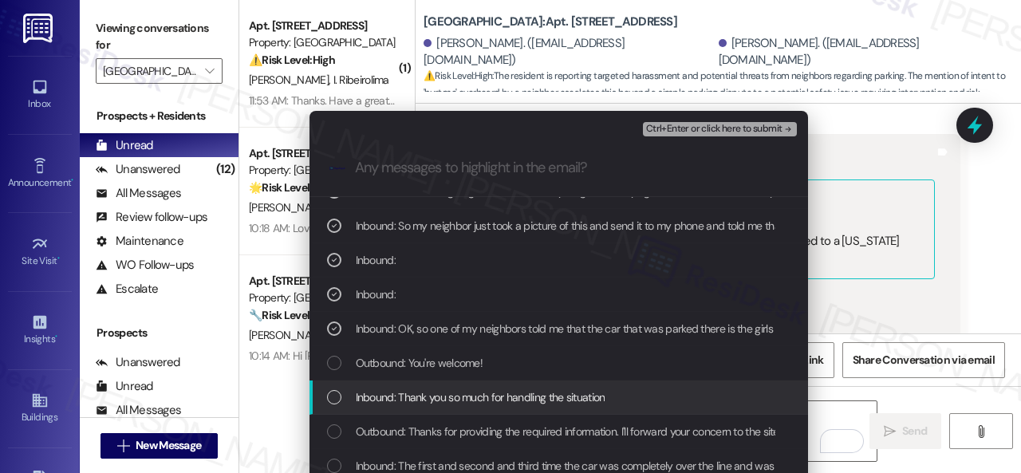
click at [367, 390] on span "Inbound: Thank you so much for handling the situation" at bounding box center [481, 397] width 250 height 18
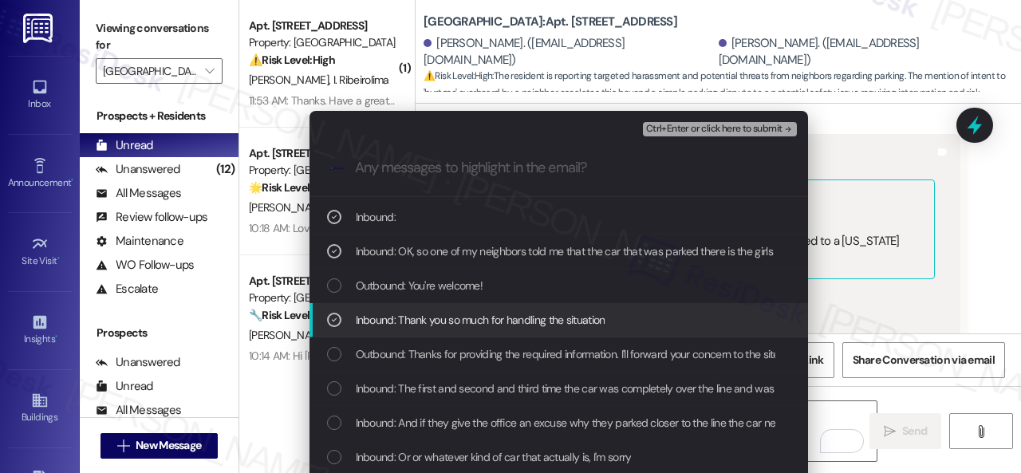
scroll to position [239, 0]
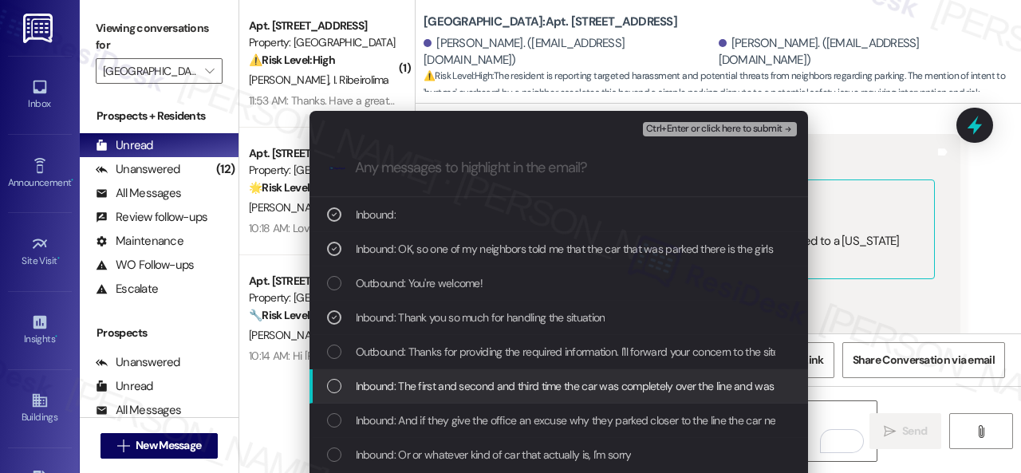
click at [385, 384] on span "Inbound: The first and second and third time the car was completely over the li…" at bounding box center [1020, 386] width 1329 height 18
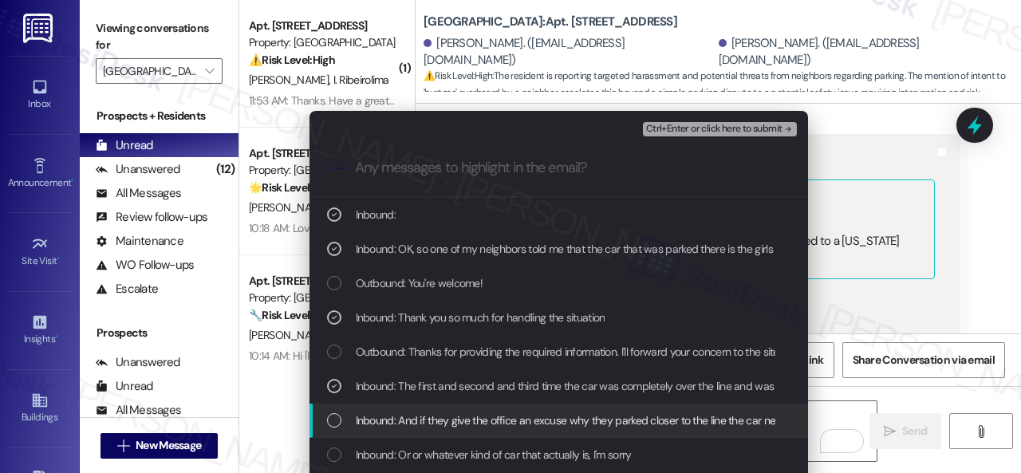
drag, startPoint x: 373, startPoint y: 420, endPoint x: 372, endPoint y: 435, distance: 14.4
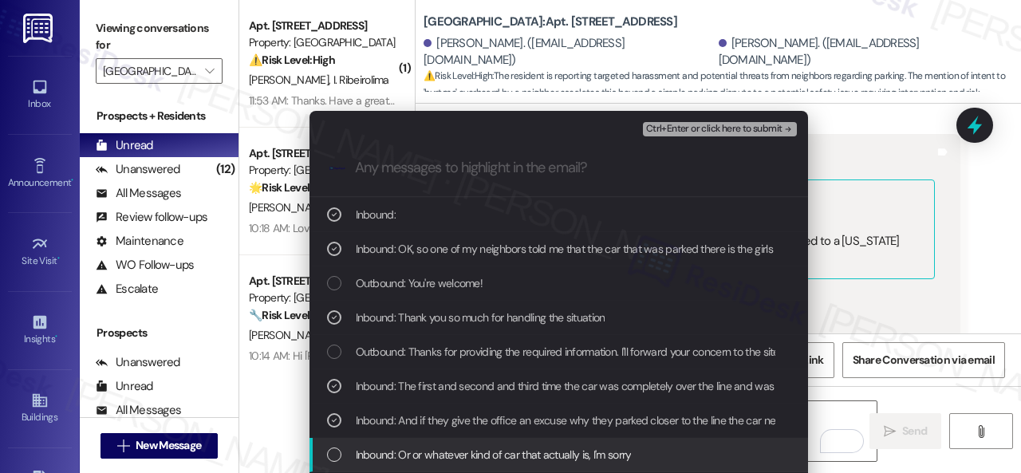
click at [376, 459] on span "Inbound: Or or whatever kind of car that actually is, I'm sorry" at bounding box center [494, 455] width 276 height 18
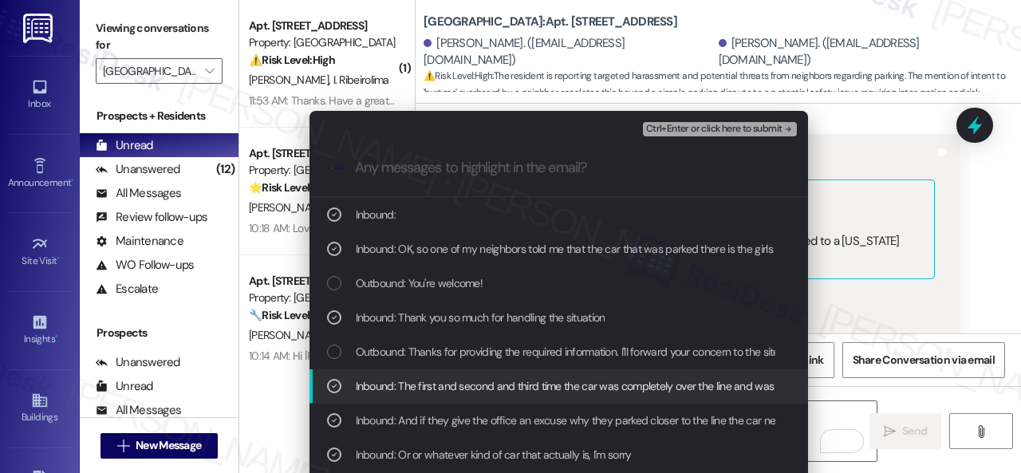
scroll to position [399, 0]
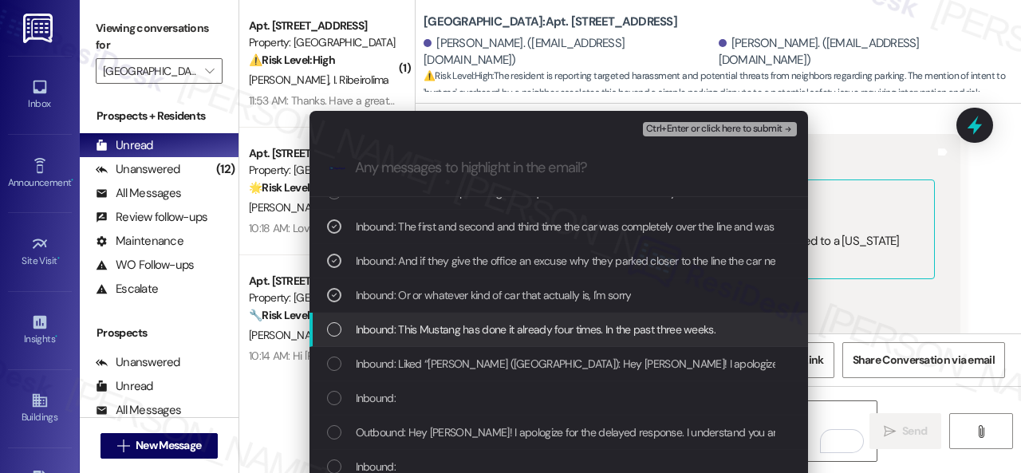
click at [373, 325] on span "Inbound: This Mustang has done it already four times. In the past three weeks." at bounding box center [536, 330] width 360 height 18
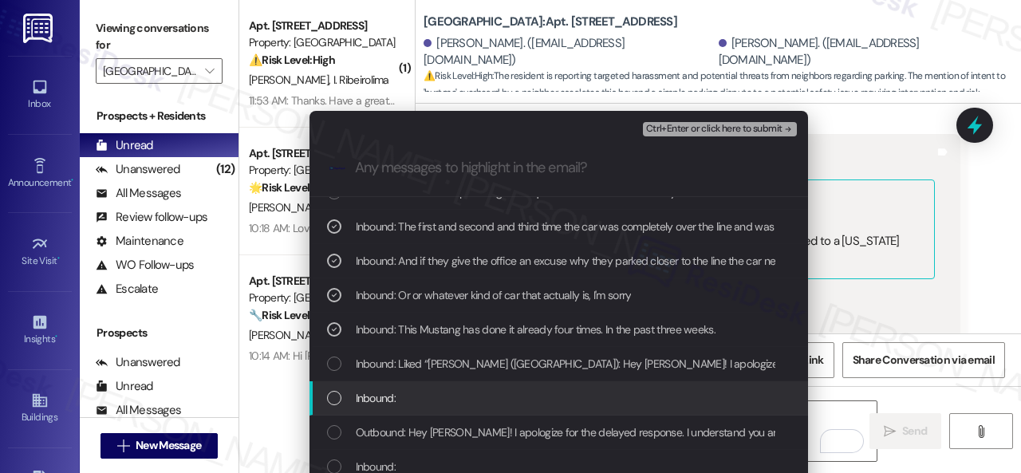
click at [380, 404] on span "Inbound:" at bounding box center [376, 398] width 40 height 18
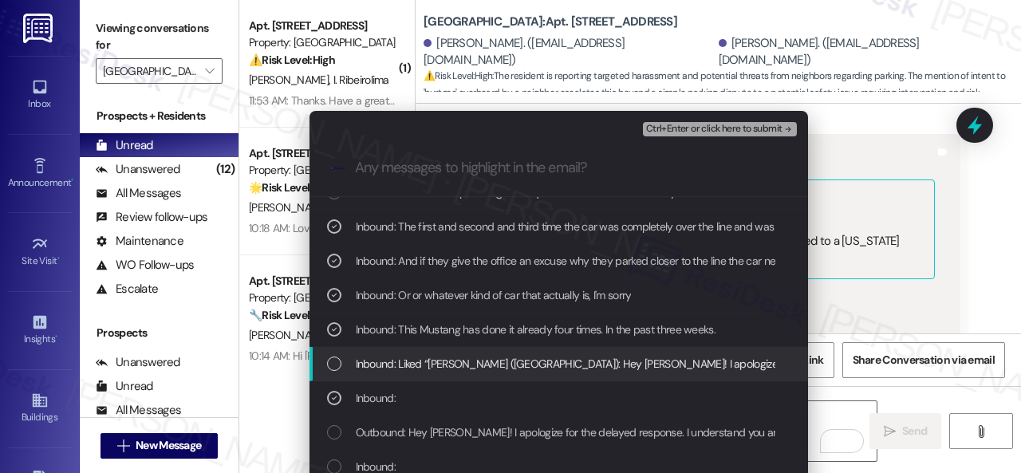
scroll to position [478, 0]
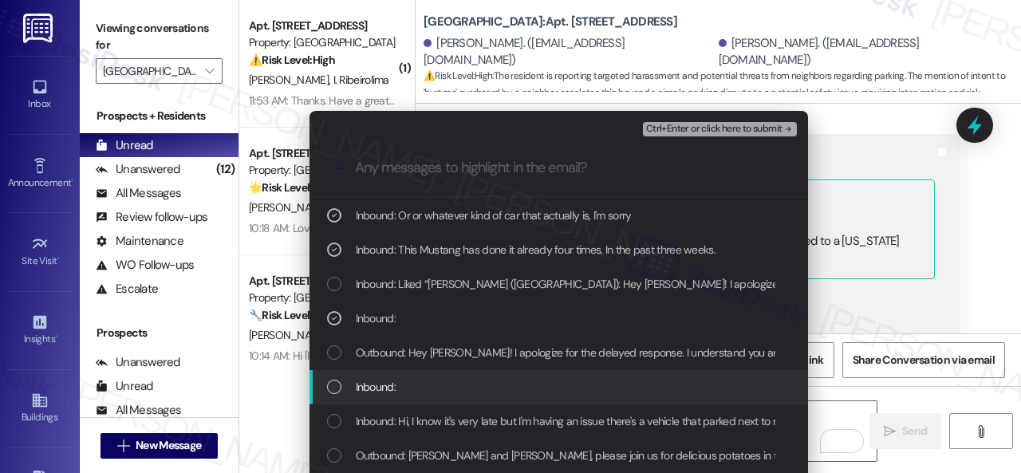
click at [388, 388] on span "Inbound:" at bounding box center [376, 387] width 40 height 18
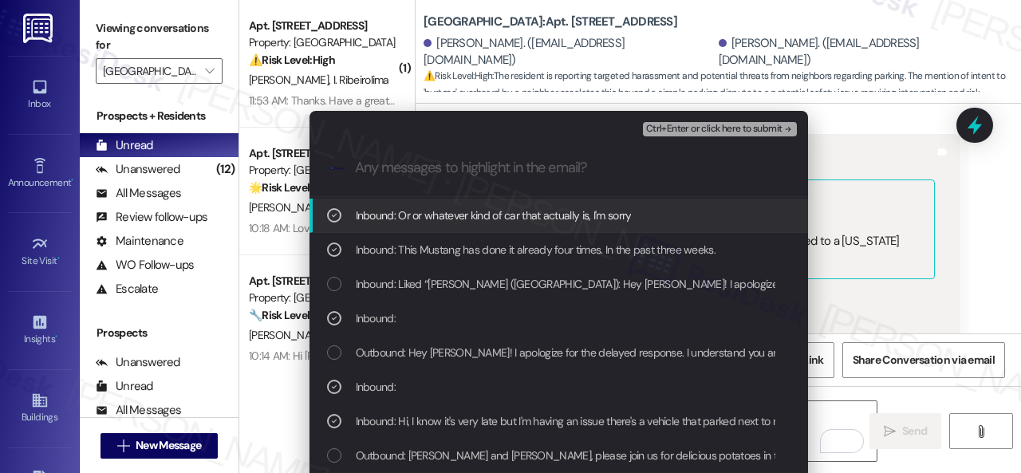
click at [683, 126] on span "Ctrl+Enter or click here to submit" at bounding box center [714, 129] width 136 height 11
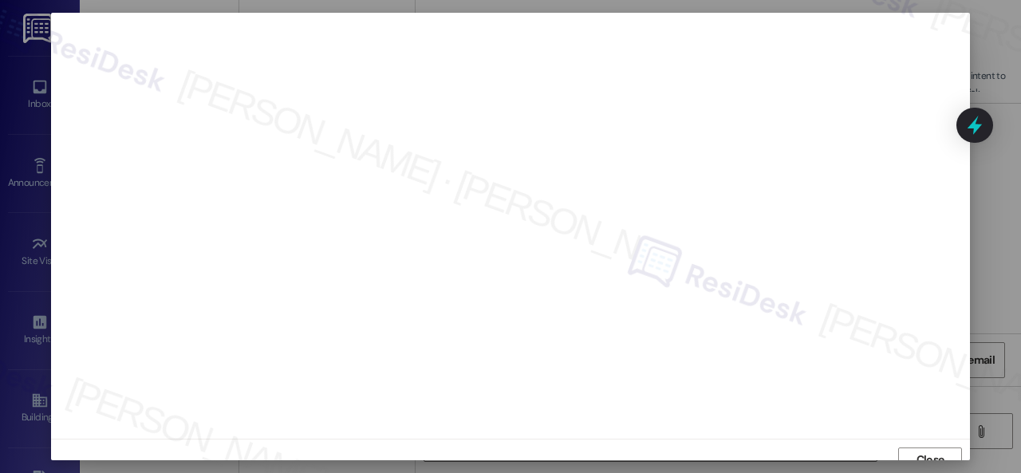
scroll to position [12, 0]
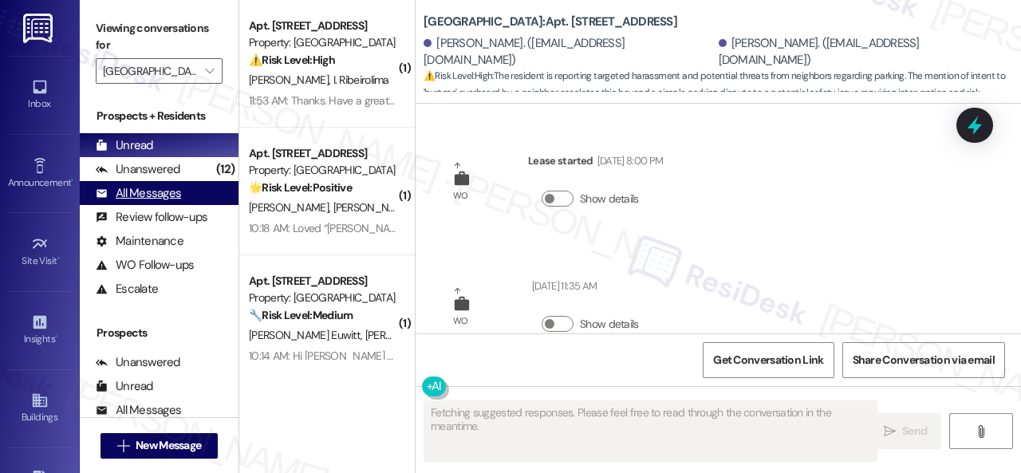
type textarea "Fetching suggested responses. Please feel free to read through the conversation…"
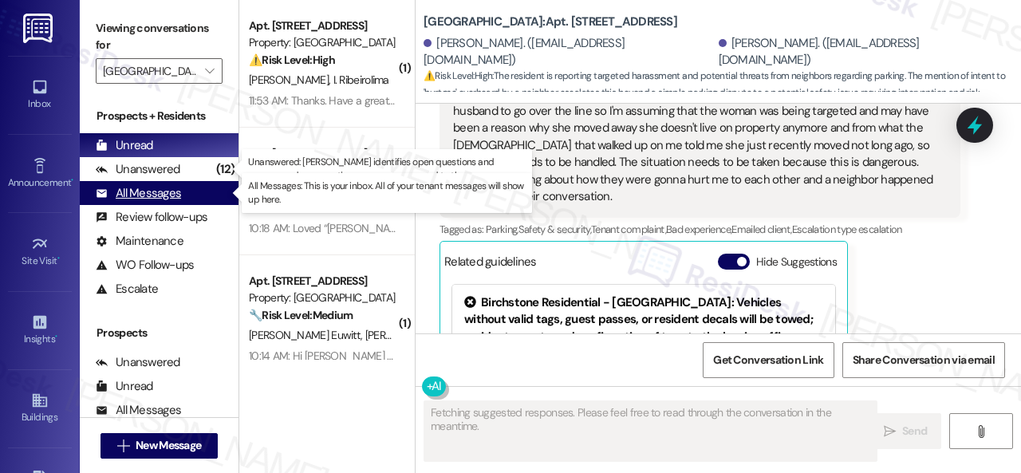
click at [126, 195] on div "All Messages" at bounding box center [138, 193] width 85 height 17
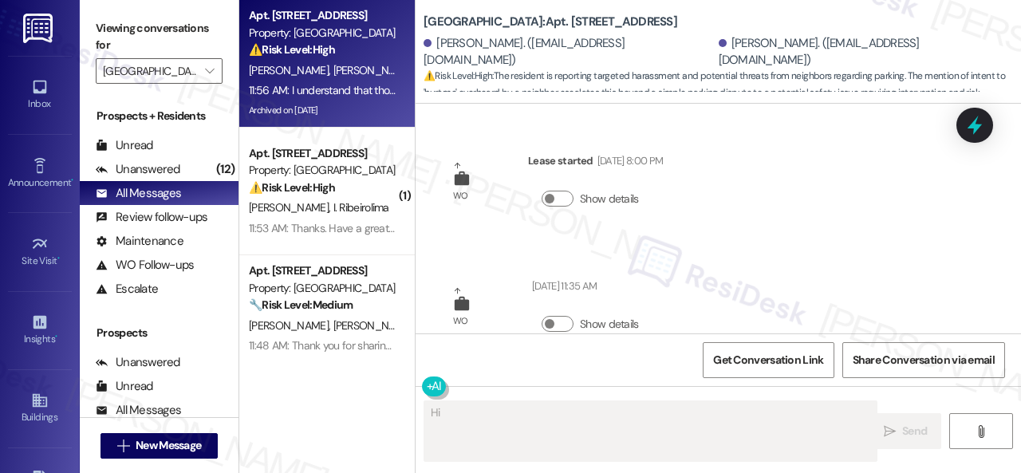
scroll to position [159, 0]
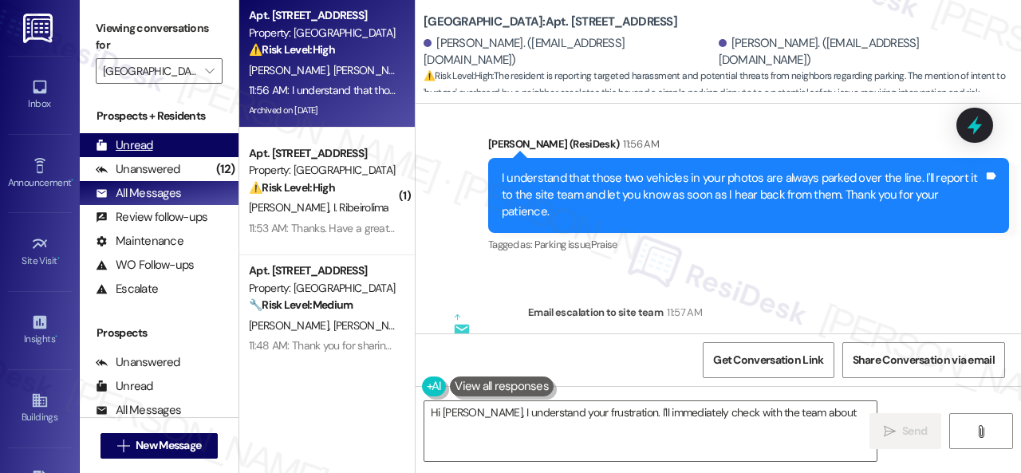
click at [144, 144] on div "Unread" at bounding box center [124, 145] width 57 height 17
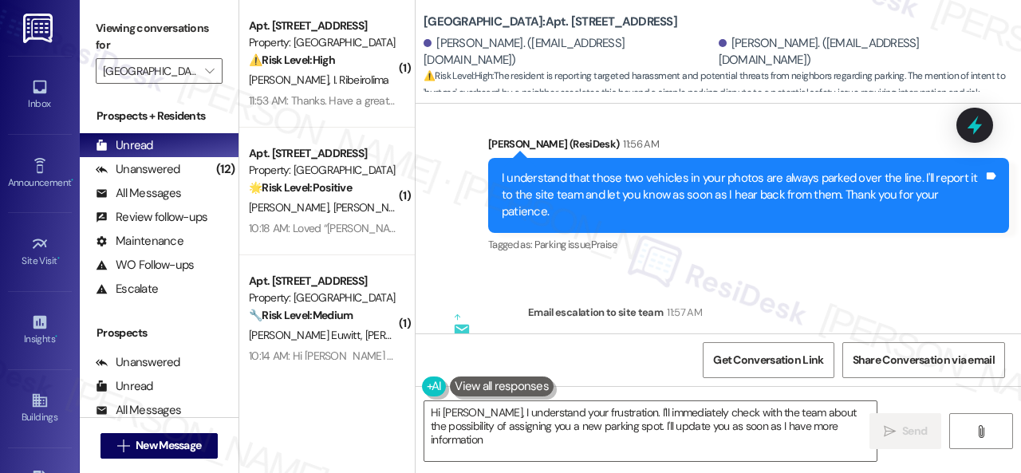
type textarea "Hi Andy, I understand your frustration. I'll immediately check with the team ab…"
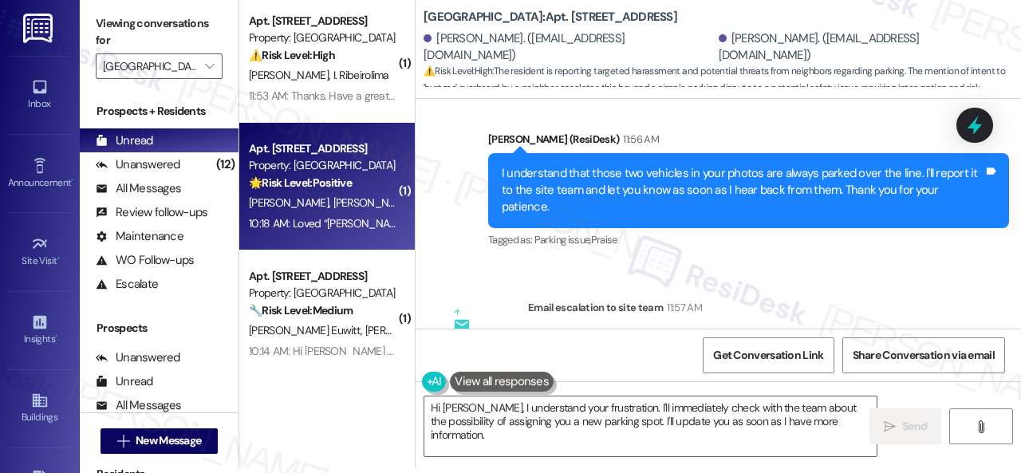
scroll to position [0, 0]
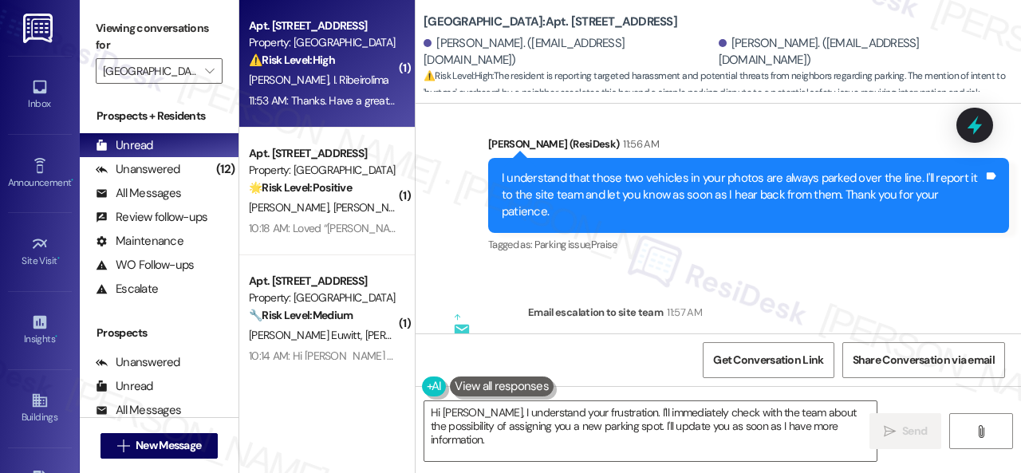
click at [360, 82] on div "D. Costa I. Ribeirolima" at bounding box center [322, 80] width 151 height 20
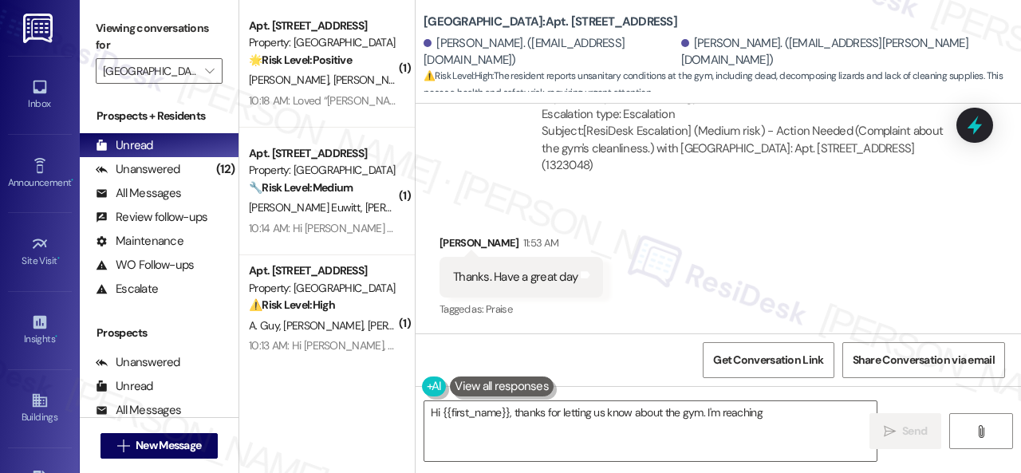
scroll to position [5, 0]
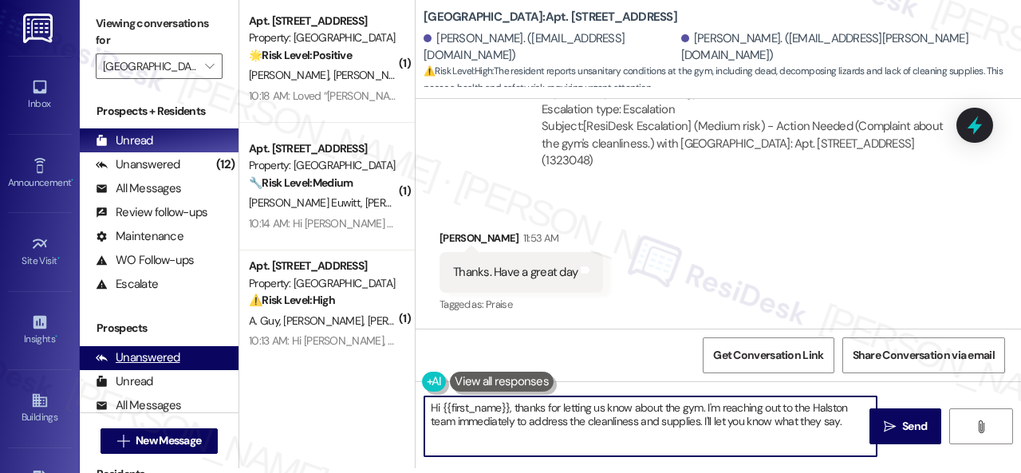
drag, startPoint x: 844, startPoint y: 427, endPoint x: 199, endPoint y: 368, distance: 647.8
click at [211, 371] on div "Viewing conversations for Halston Park Central  Prospects + Residents Unread (…" at bounding box center [550, 231] width 941 height 473
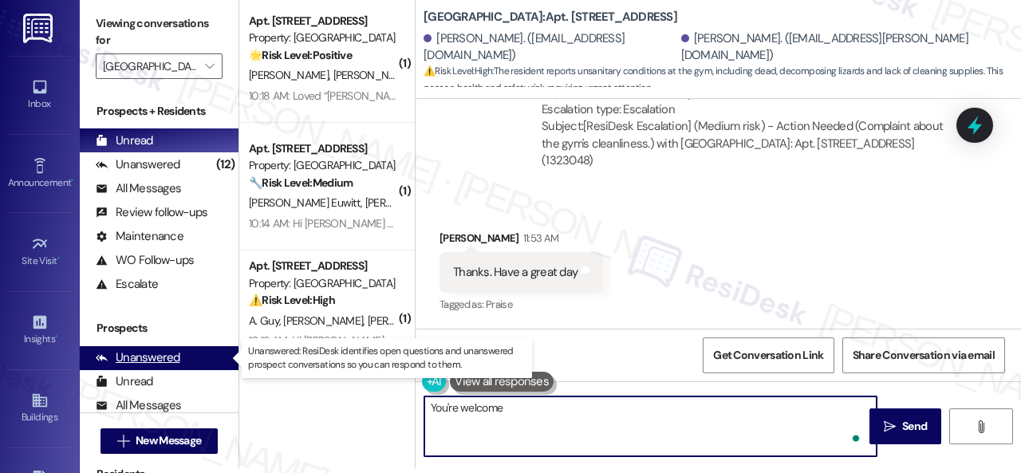
type textarea "You're welcome!"
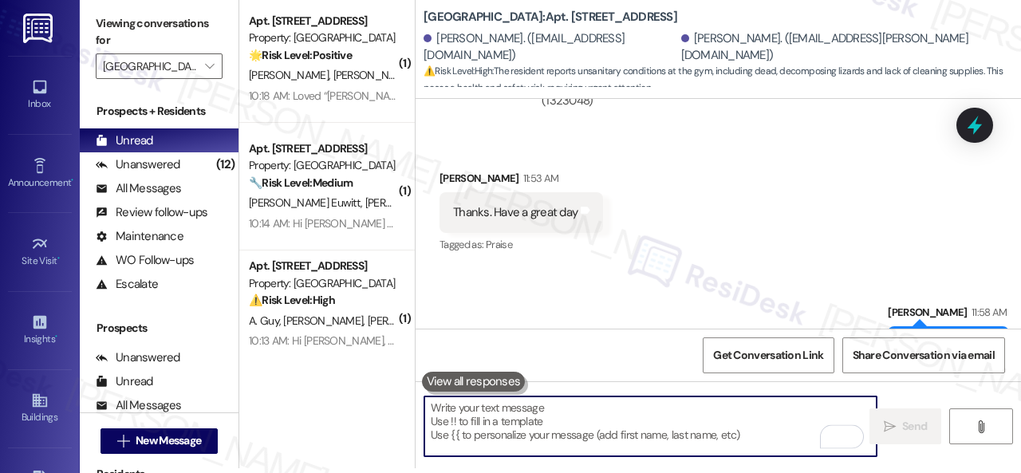
scroll to position [22550, 0]
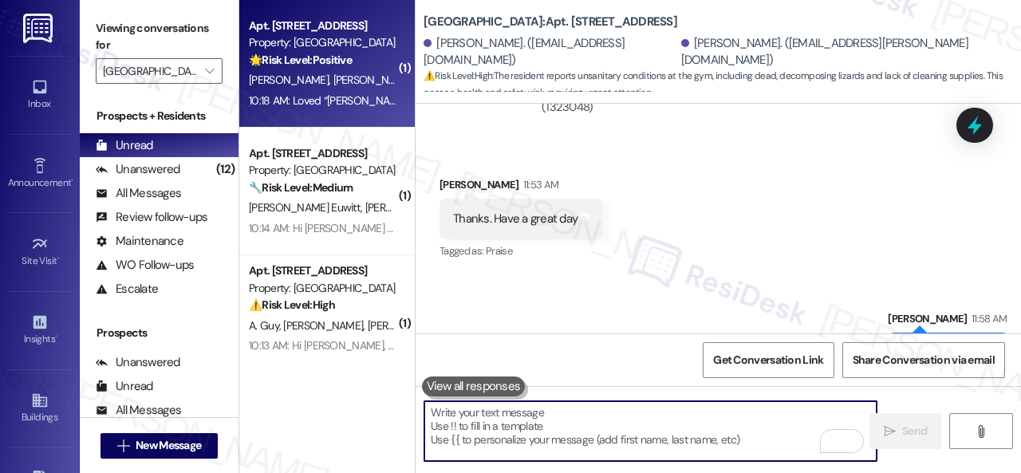
click at [380, 83] on div "M. Prieto D. Bohorquez" at bounding box center [322, 80] width 151 height 20
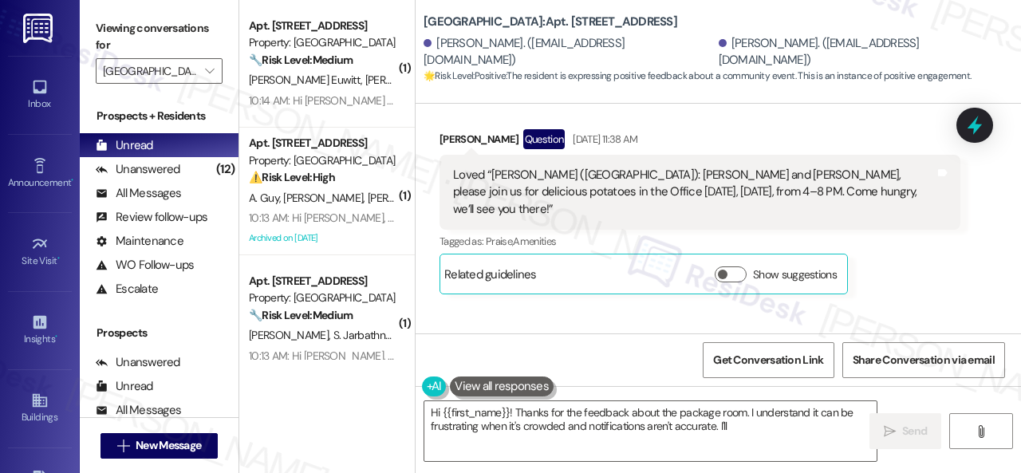
scroll to position [8059, 0]
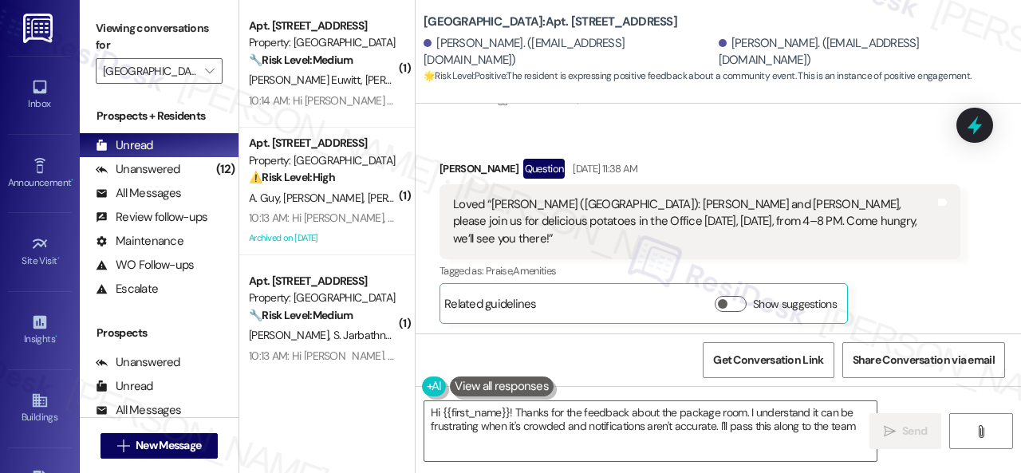
type textarea "Hi {{first_name}}! Thanks for the feedback about the package room. I understand…"
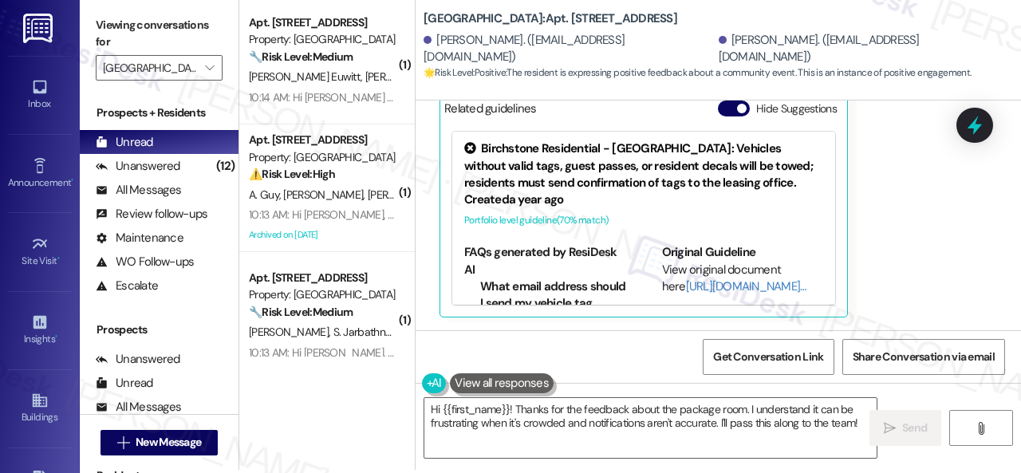
scroll to position [5, 0]
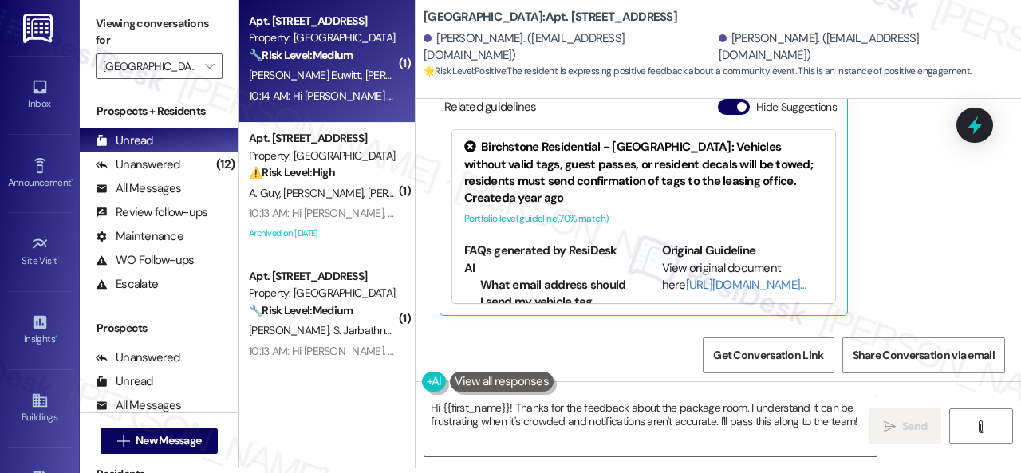
click at [449, 72] on span "J. Euwitt" at bounding box center [504, 75] width 111 height 14
type textarea "Fetching suggested responses. Please feel free to read through the conversation…"
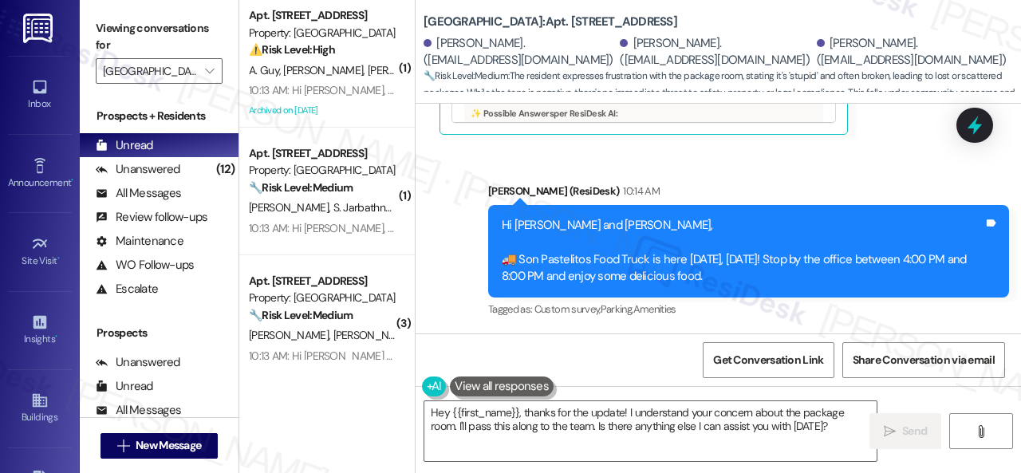
scroll to position [20198, 0]
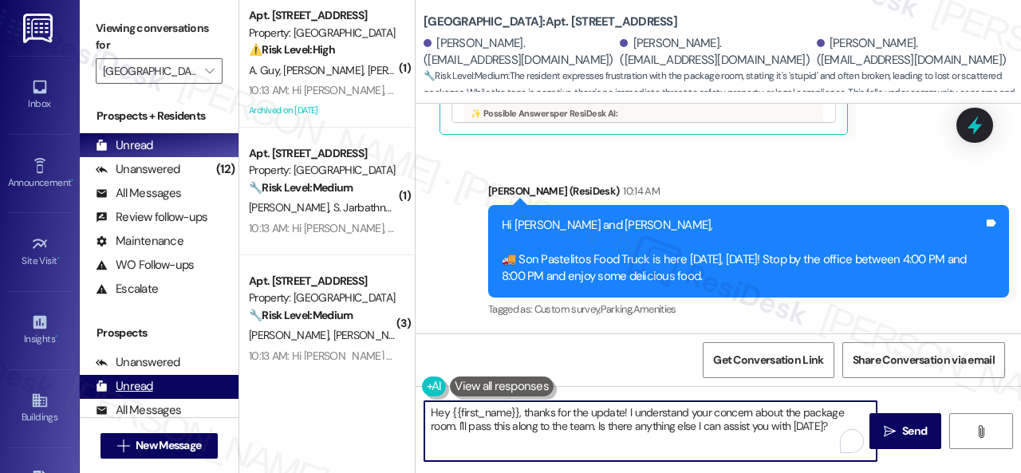
drag, startPoint x: 840, startPoint y: 427, endPoint x: 190, endPoint y: 389, distance: 651.8
click at [196, 390] on div "Viewing conversations for Halston Park Central  Prospects + Residents Unread (…" at bounding box center [550, 236] width 941 height 473
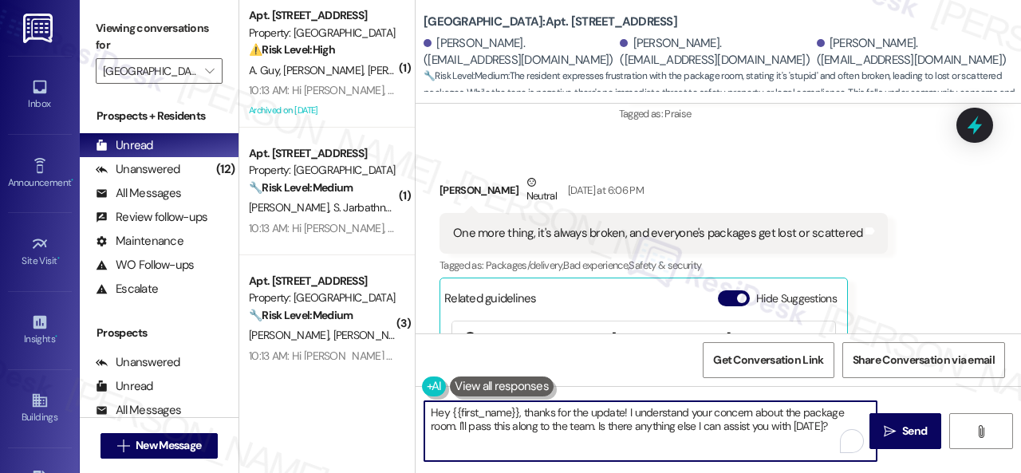
scroll to position [19799, 0]
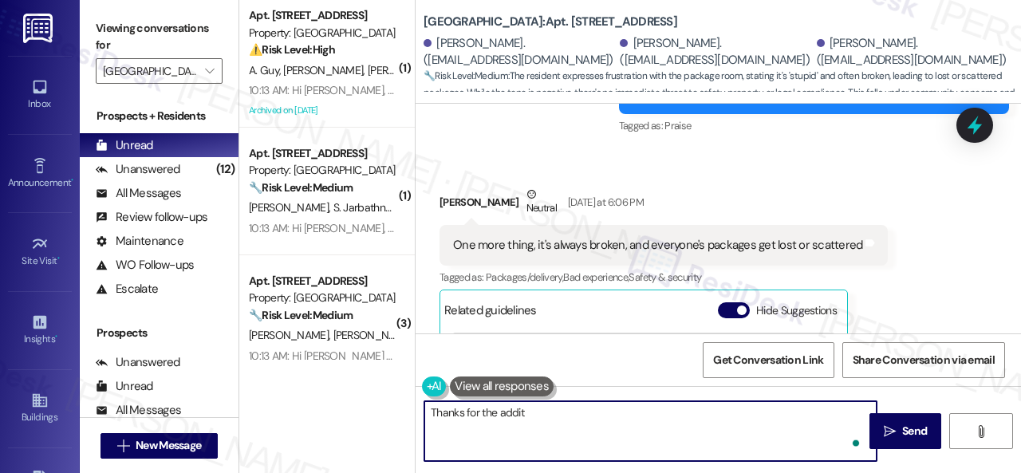
type textarea "Thanks for the additi"
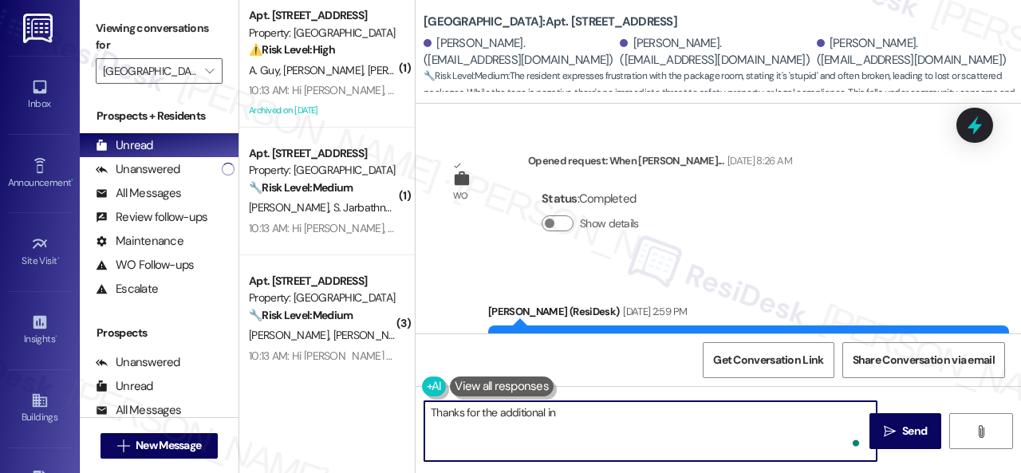
scroll to position [19799, 0]
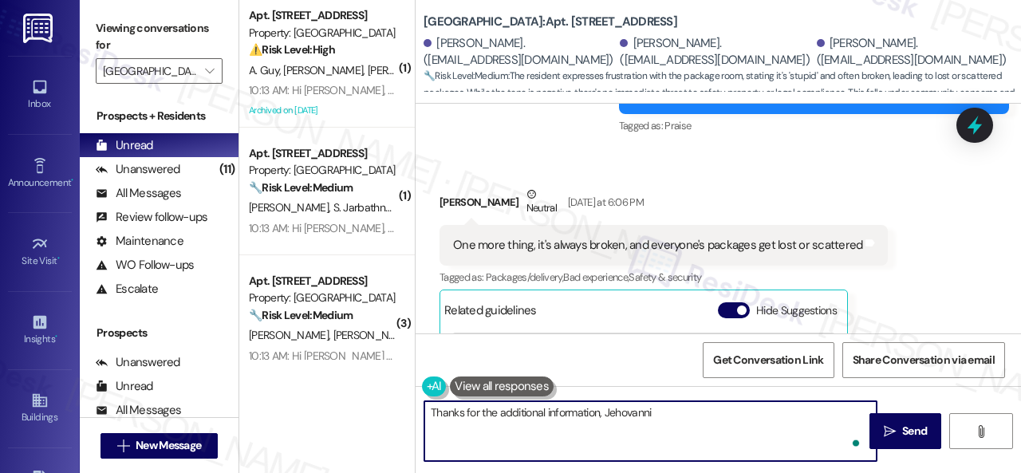
type textarea "Thanks for the additional information, Jehovanni!"
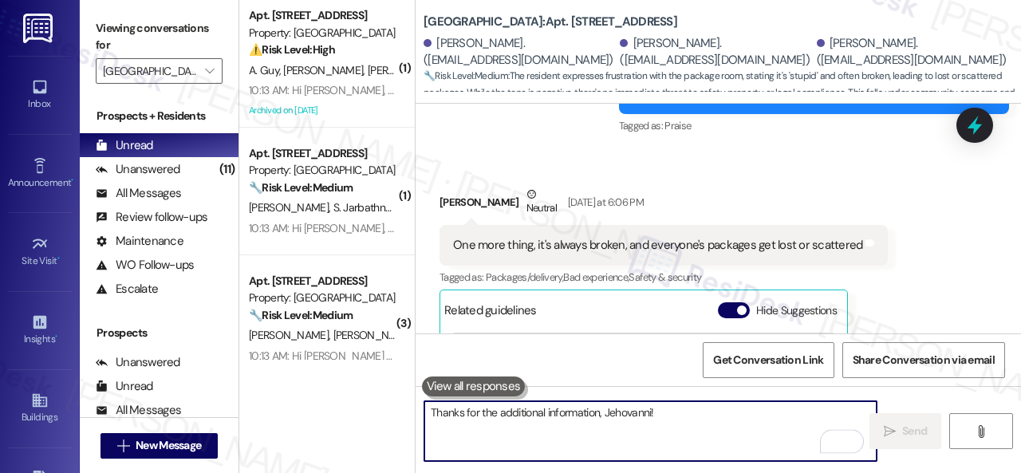
scroll to position [20011, 0]
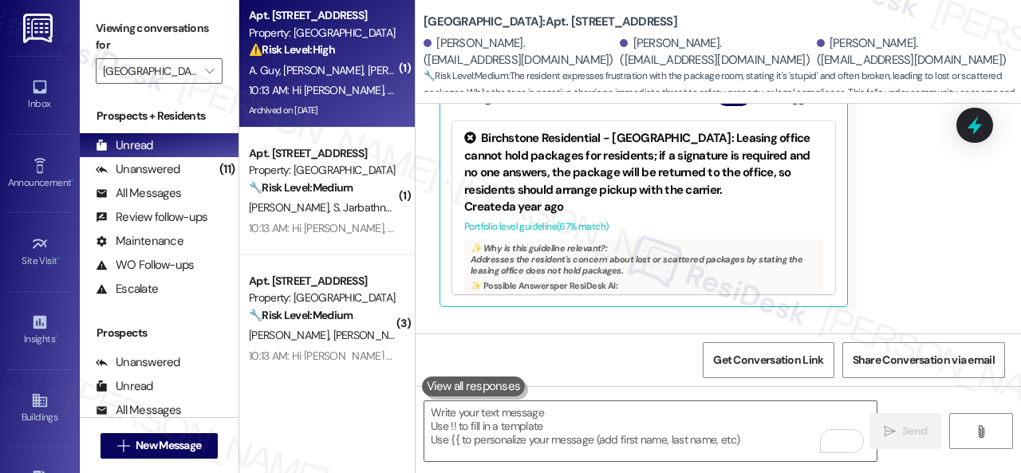
click at [368, 69] on span "[PERSON_NAME]" at bounding box center [408, 70] width 80 height 14
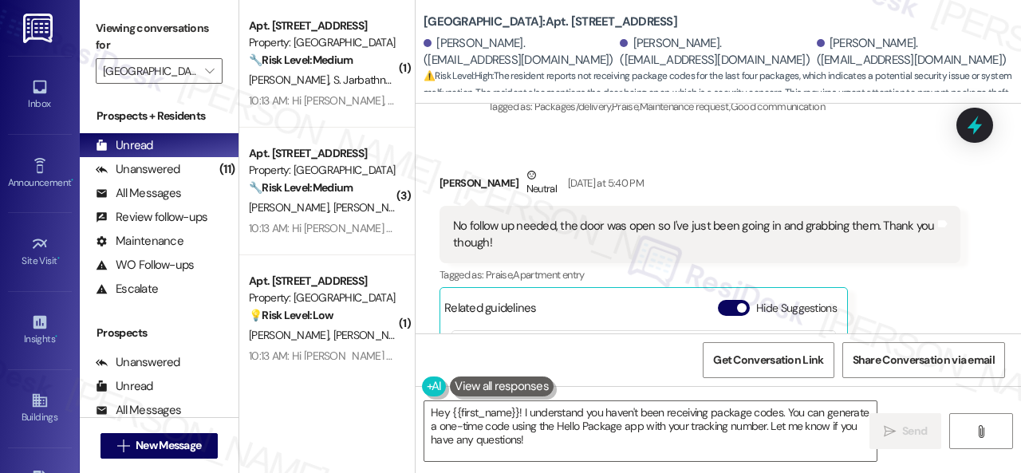
scroll to position [21723, 0]
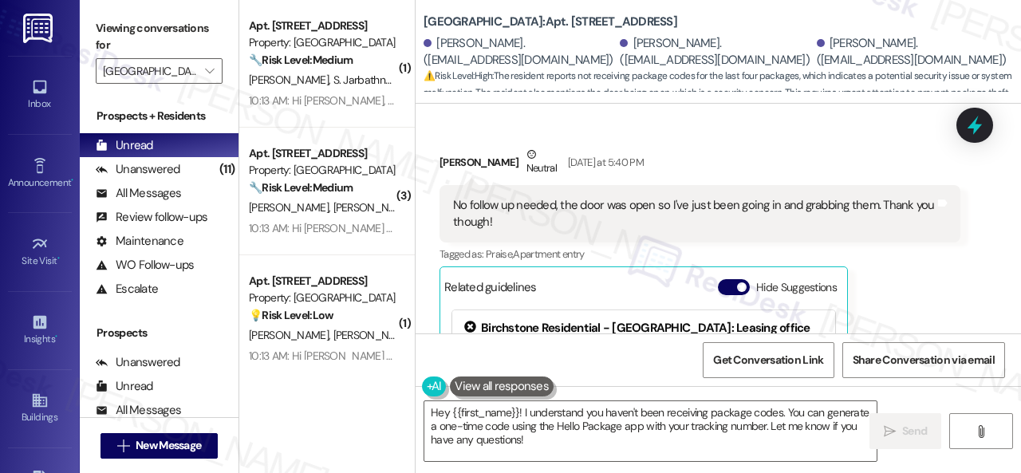
click at [171, 336] on div "Viewing conversations for [GEOGRAPHIC_DATA] Central  Prospects + Residents Unr…" at bounding box center [550, 236] width 941 height 473
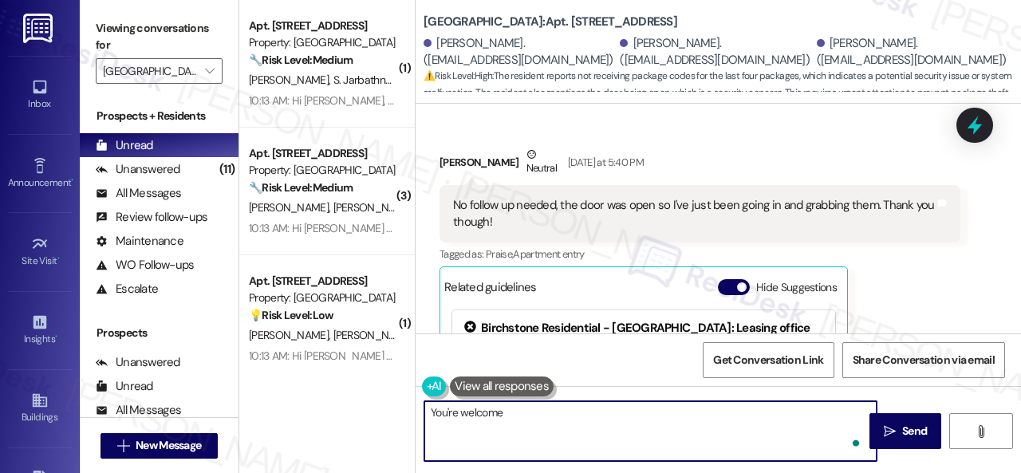
type textarea "You're welcome!"
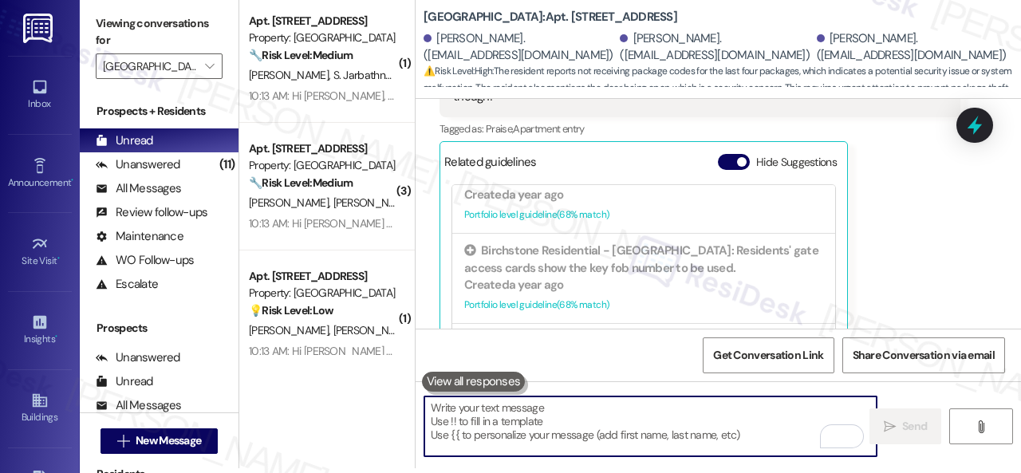
scroll to position [21782, 0]
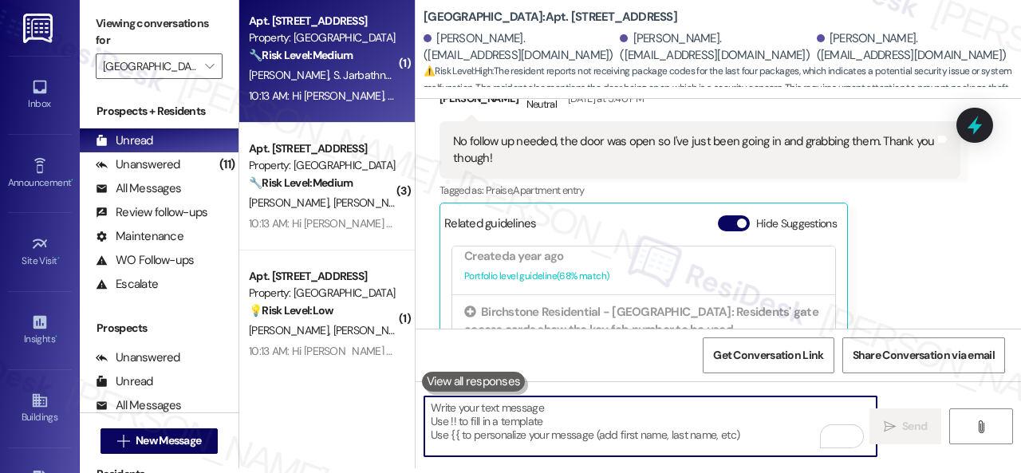
click at [341, 77] on span "S. Jarbathnunez" at bounding box center [372, 75] width 78 height 14
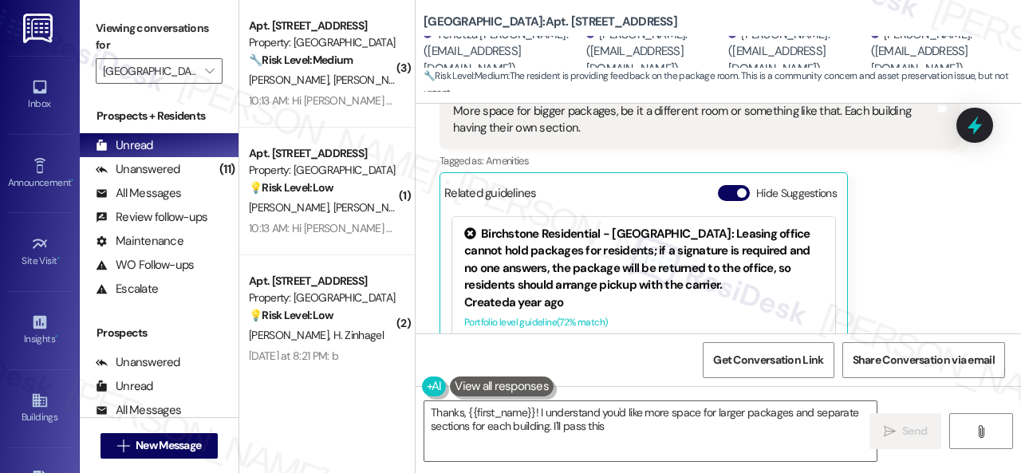
scroll to position [12459, 0]
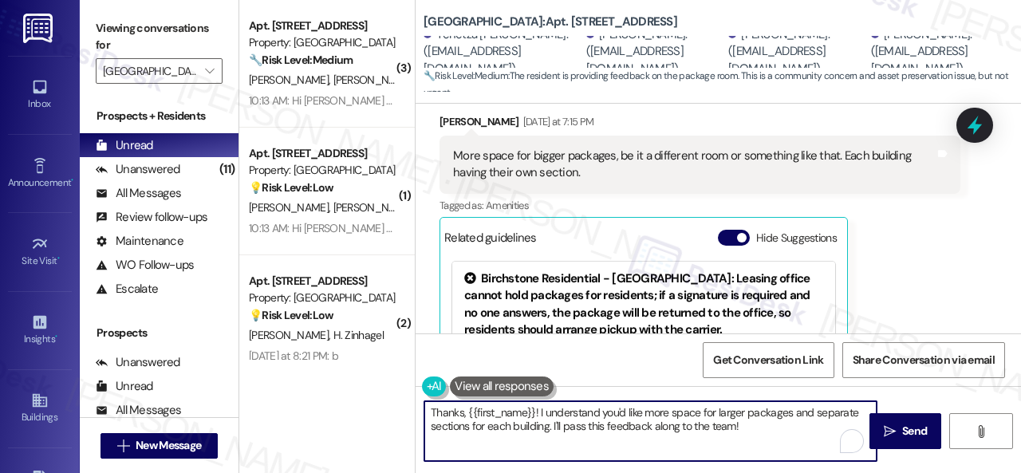
drag, startPoint x: 762, startPoint y: 428, endPoint x: 308, endPoint y: 403, distance: 455.2
click at [308, 403] on div "( 3 ) Apt. 113, 001 Halston Park Central Property: Halston Park Central 🔧 Risk …" at bounding box center [629, 236] width 781 height 473
paste textarea "you for sharing your suggestion. We appreciate it. Enjoy your day"
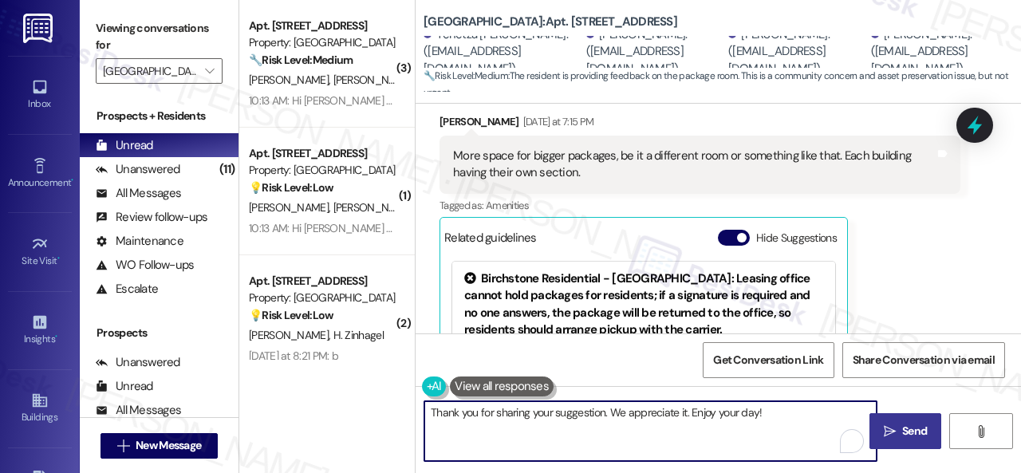
type textarea "Thank you for sharing your suggestion. We appreciate it. Enjoy your day!"
click at [914, 431] on span "Send" at bounding box center [914, 431] width 25 height 17
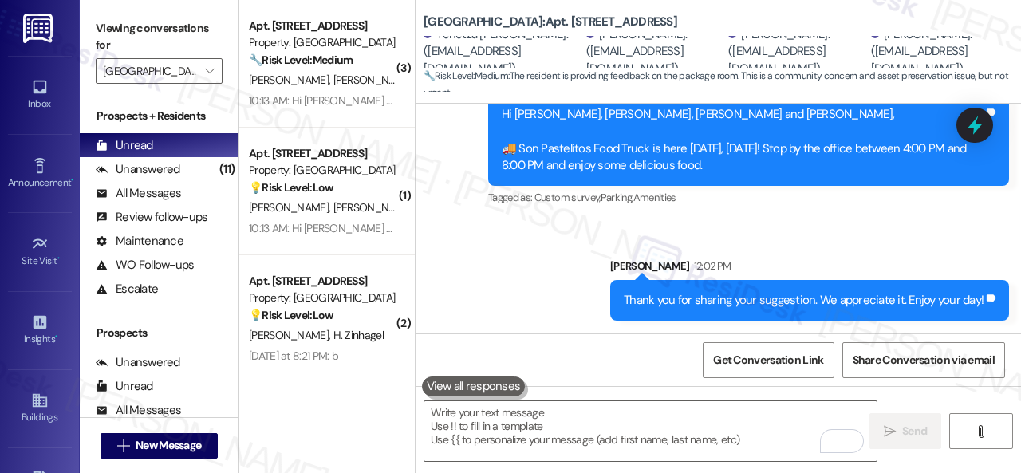
scroll to position [5, 0]
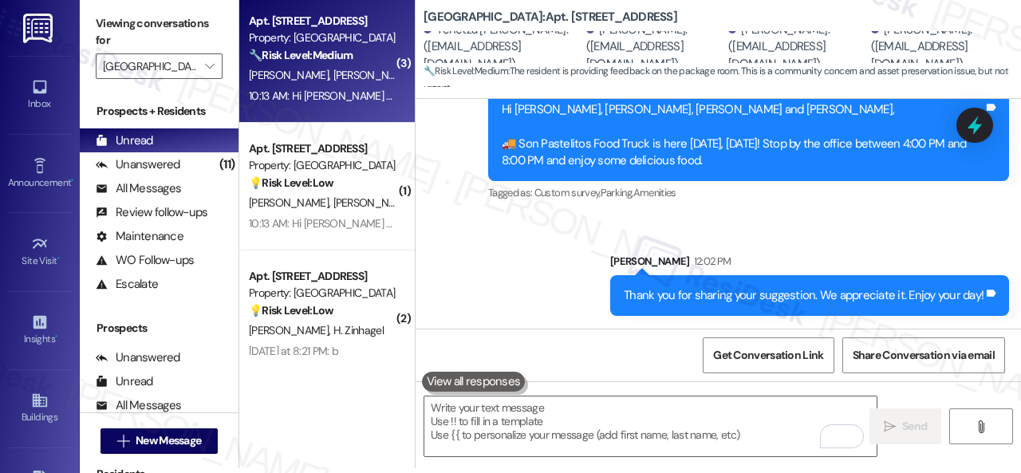
click at [357, 69] on div "E. Cantrell K. Oberfield" at bounding box center [322, 75] width 151 height 20
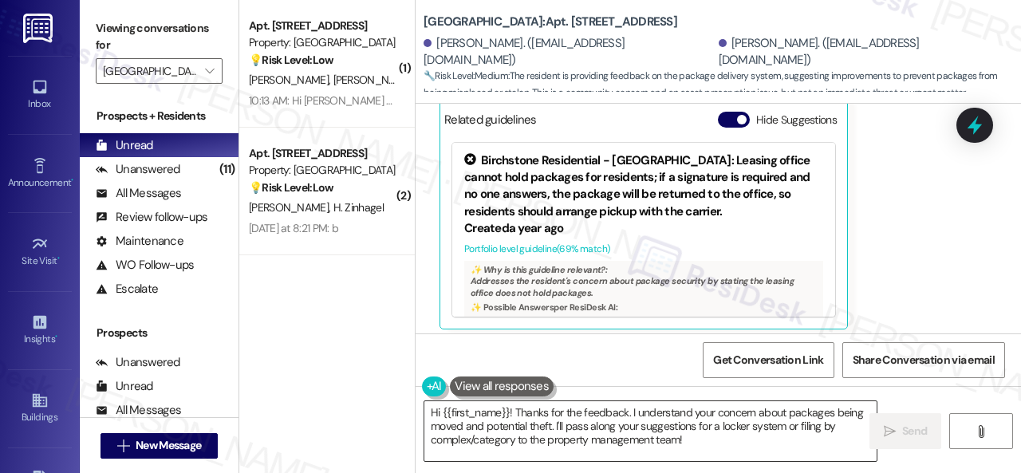
scroll to position [13625, 0]
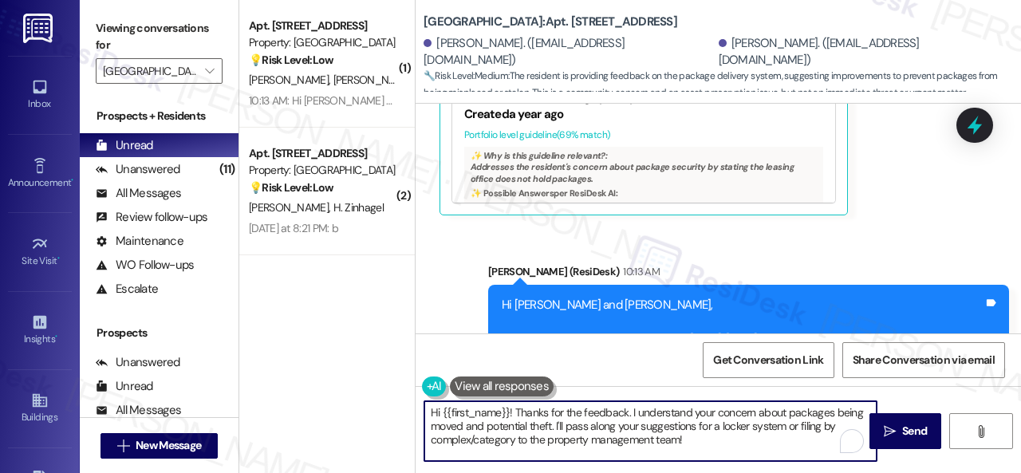
drag, startPoint x: 706, startPoint y: 441, endPoint x: 419, endPoint y: 417, distance: 288.1
click at [244, 405] on div "( 1 ) Apt. 119, 001 Halston Park Central Property: Halston Park Central 💡 Risk …" at bounding box center [629, 236] width 781 height 473
paste textarea "Thank you for sharing your suggestion. We appreciate it. Enjoy your day"
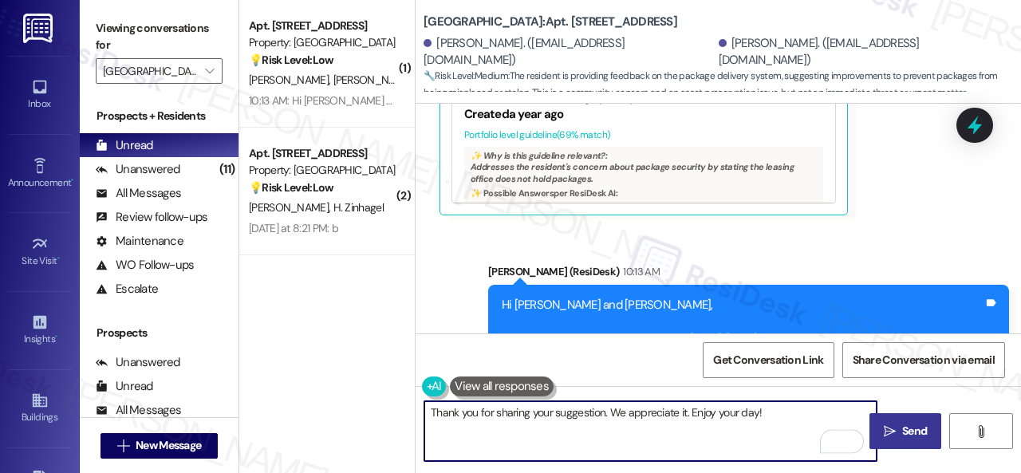
type textarea "Thank you for sharing your suggestion. We appreciate it. Enjoy your day!"
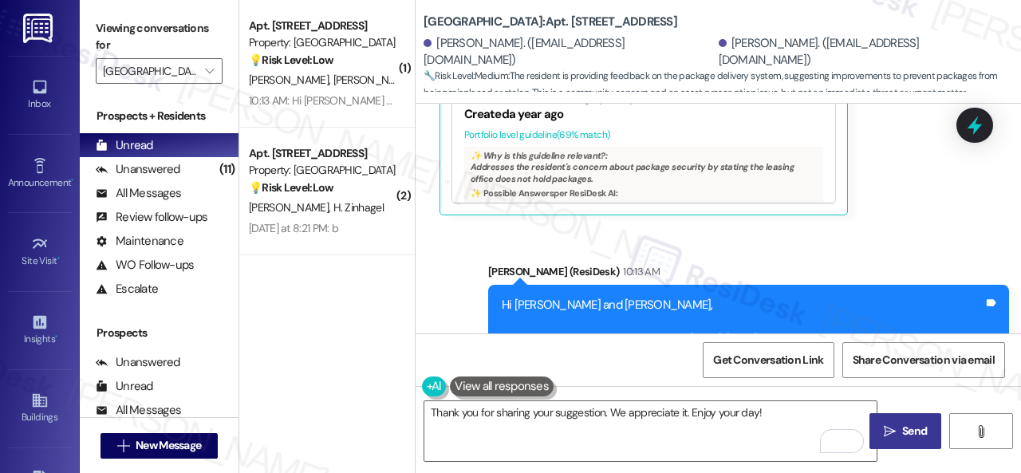
click at [902, 428] on span "Send" at bounding box center [914, 431] width 25 height 17
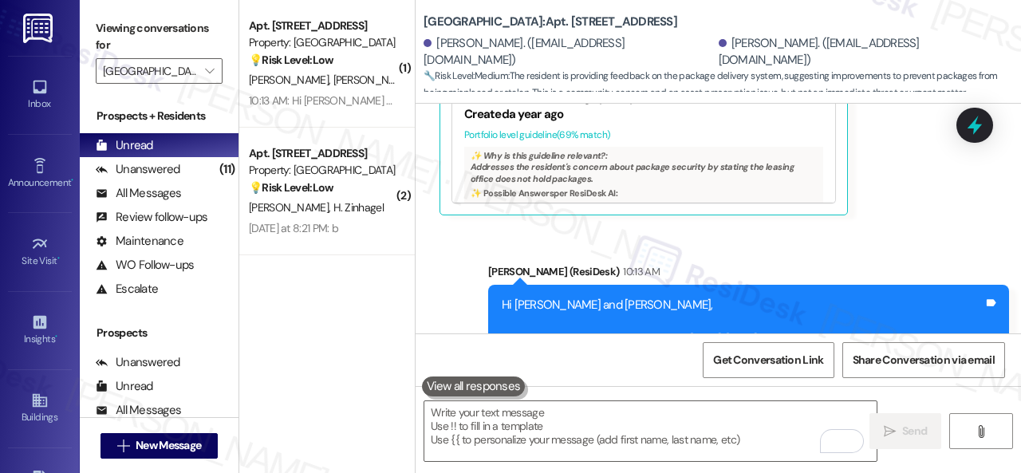
scroll to position [13517, 0]
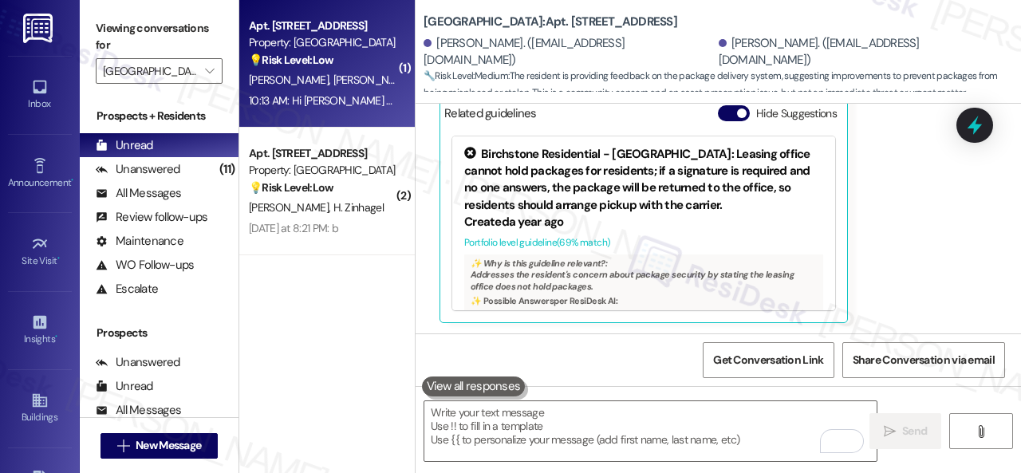
click at [370, 63] on div "💡 Risk Level: Low The resident is requesting access to the package room. This i…" at bounding box center [323, 60] width 148 height 17
type textarea "Fetching suggested responses. Please feel free to read through the conversation…"
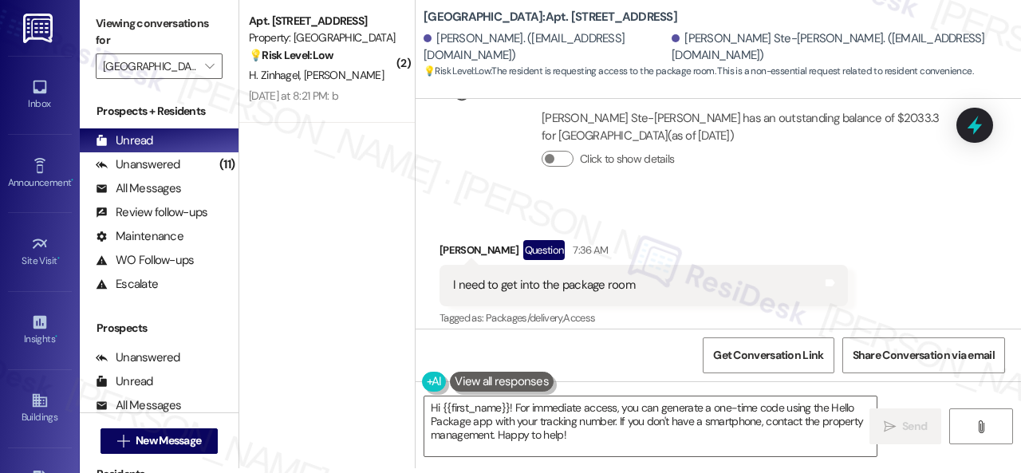
scroll to position [22662, 0]
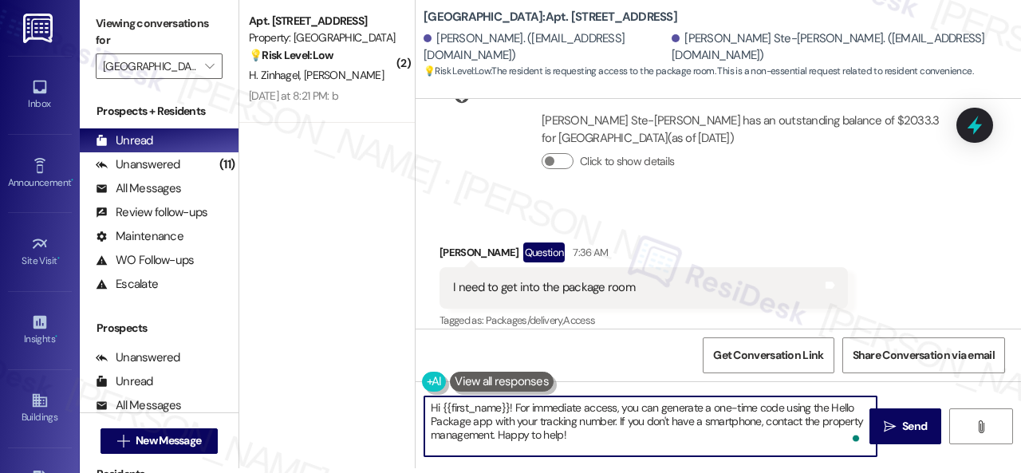
drag, startPoint x: 442, startPoint y: 409, endPoint x: 577, endPoint y: 443, distance: 138.9
click at [577, 443] on textarea "Hi {{first_name}}! For immediate access, you can generate a one-time code using…" at bounding box center [650, 426] width 452 height 60
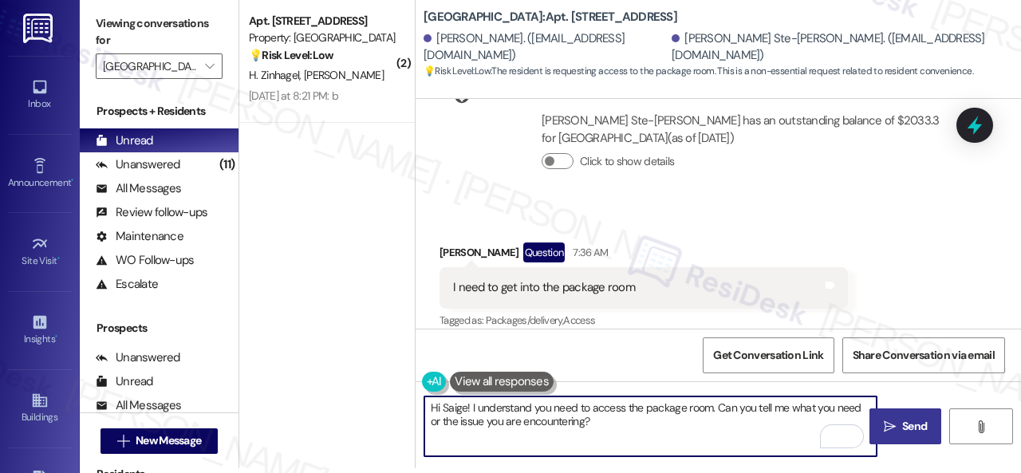
type textarea "Hi Saige! I understand you need to access the package room. Can you tell me wha…"
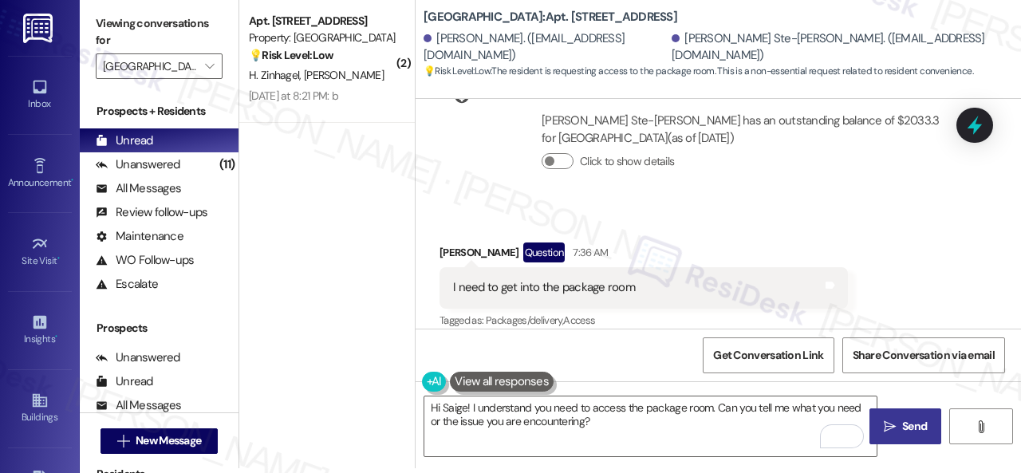
click at [901, 414] on button " Send" at bounding box center [905, 426] width 72 height 36
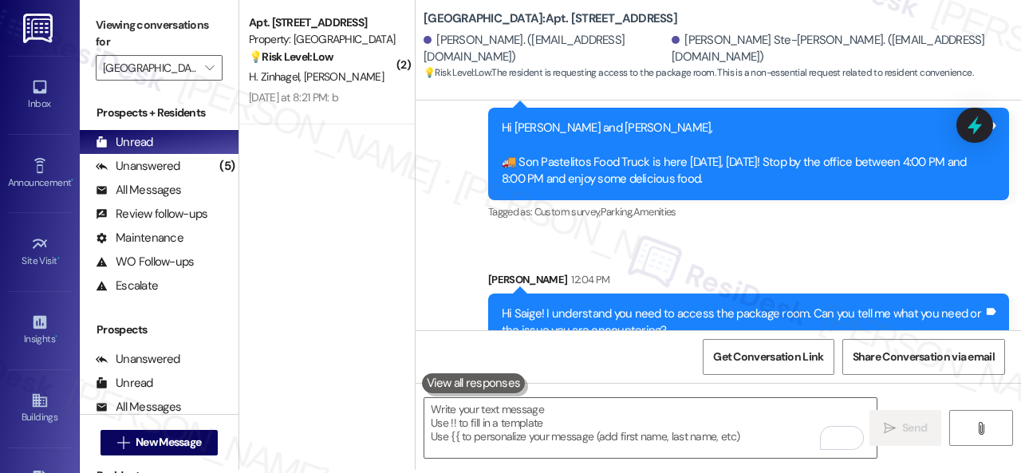
scroll to position [5, 0]
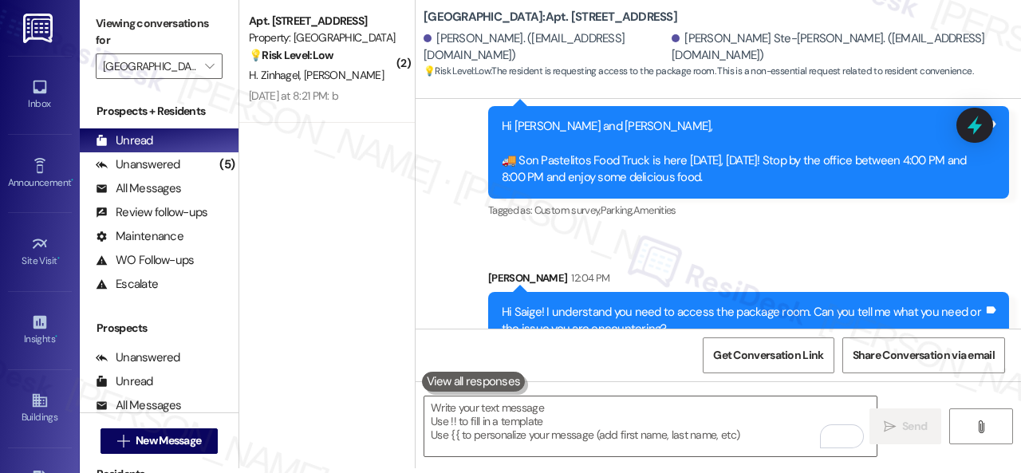
drag, startPoint x: 343, startPoint y: 66, endPoint x: 675, endPoint y: 187, distance: 353.9
click at [340, 66] on div "H. Zinhagel B. Watson" at bounding box center [322, 75] width 151 height 20
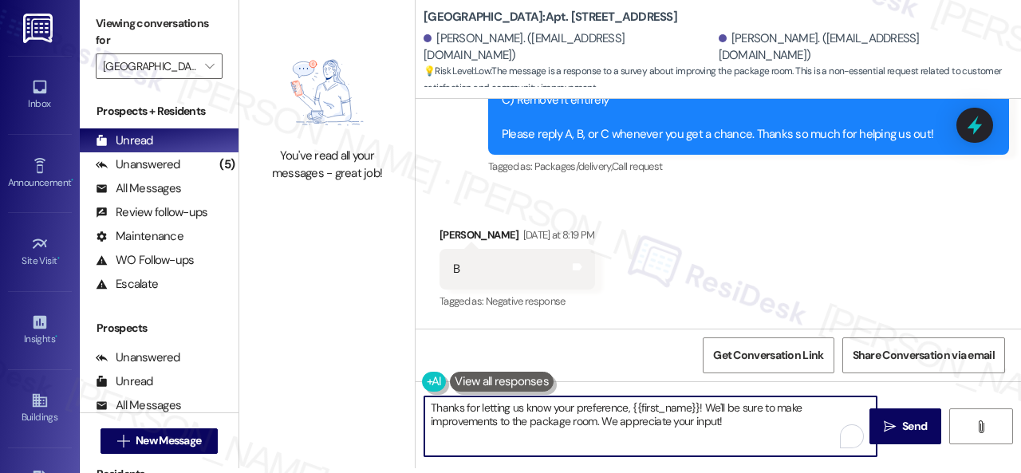
drag, startPoint x: 408, startPoint y: 414, endPoint x: 341, endPoint y: 396, distance: 69.4
click at [324, 393] on div "You've read all your messages - great job! Halston Park Central: Apt. 310, 001 …" at bounding box center [629, 231] width 781 height 473
paste textarea "Could you describe what improvements would make the service better for you?"
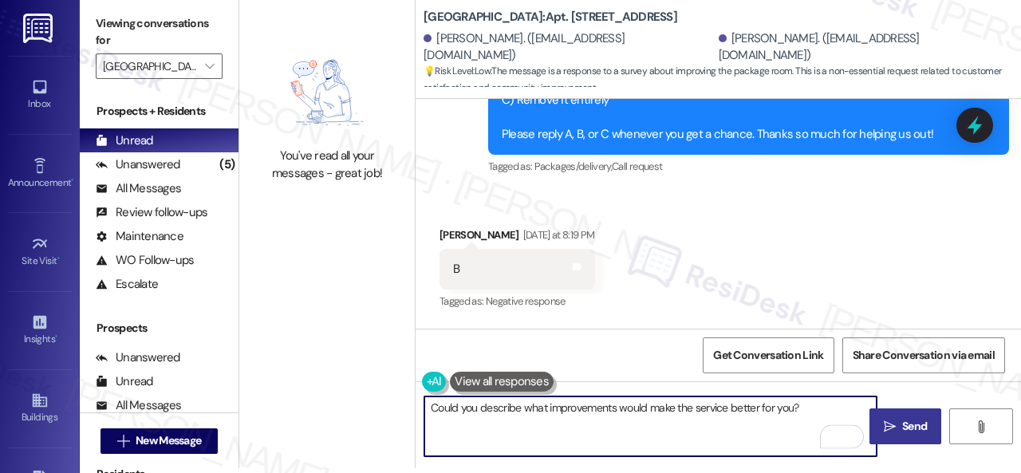
type textarea "Could you describe what improvements would make the service better for you?"
click at [903, 420] on span "Send" at bounding box center [914, 426] width 25 height 17
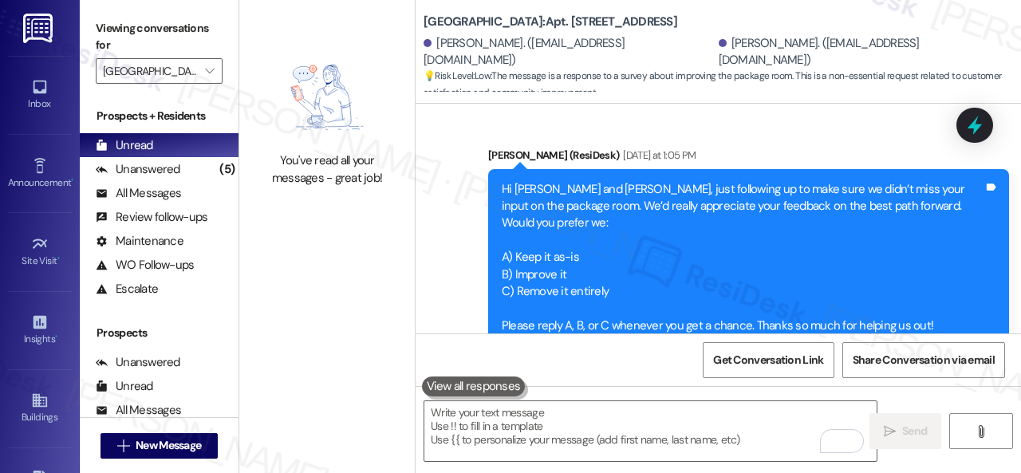
scroll to position [20910, 0]
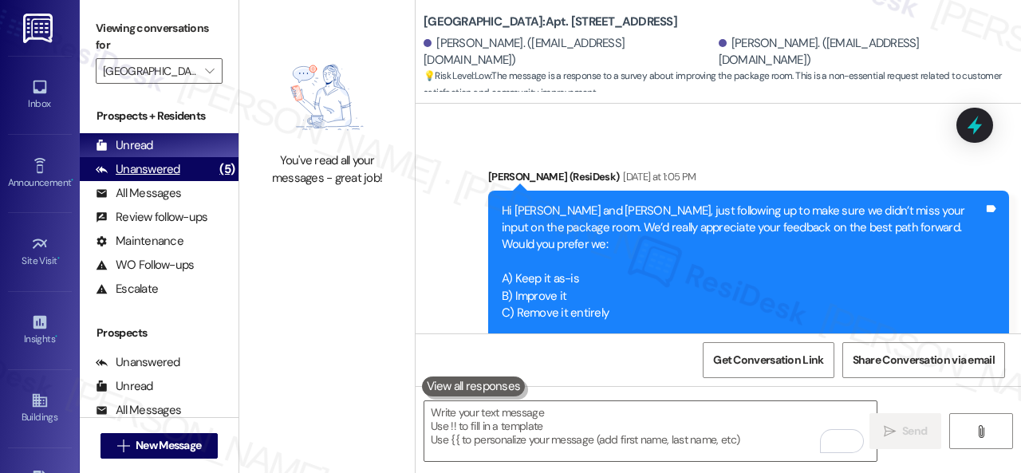
click at [148, 170] on div "Unanswered" at bounding box center [138, 169] width 85 height 17
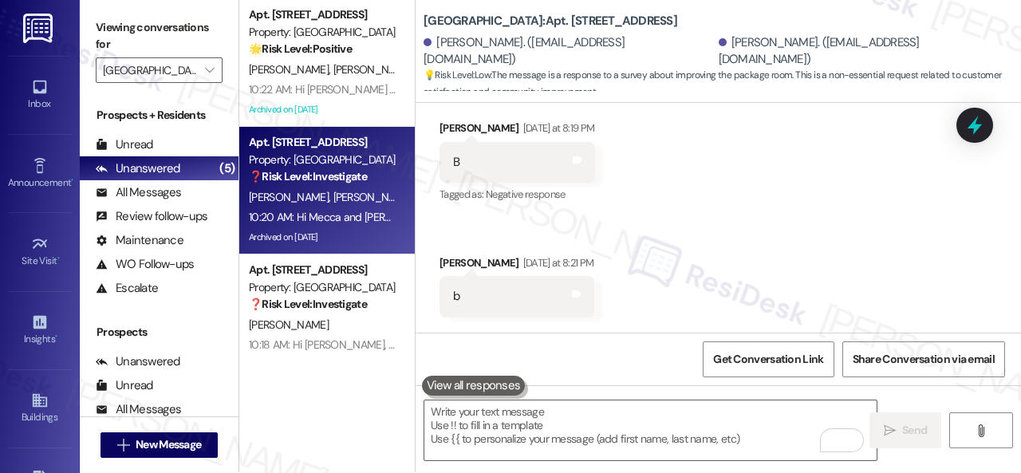
scroll to position [0, 0]
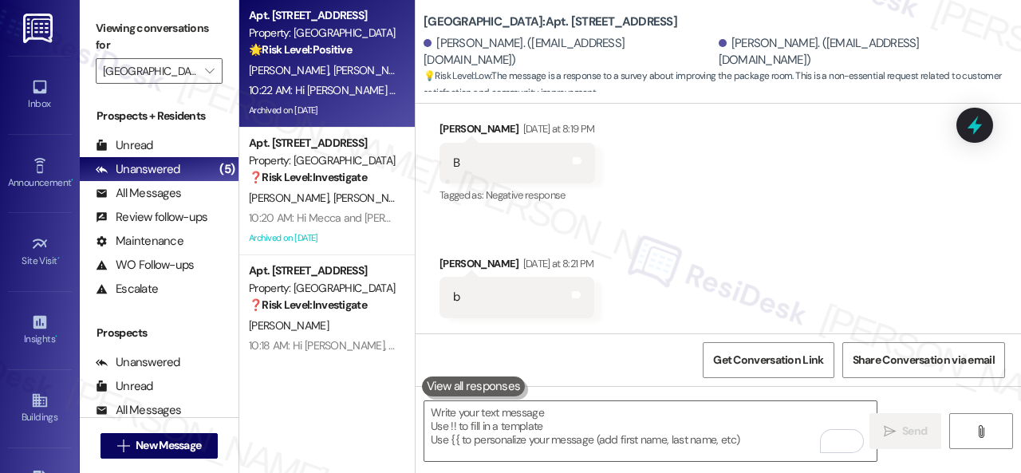
click at [383, 65] on div "T. Carvalho T. Carvalho" at bounding box center [322, 71] width 151 height 20
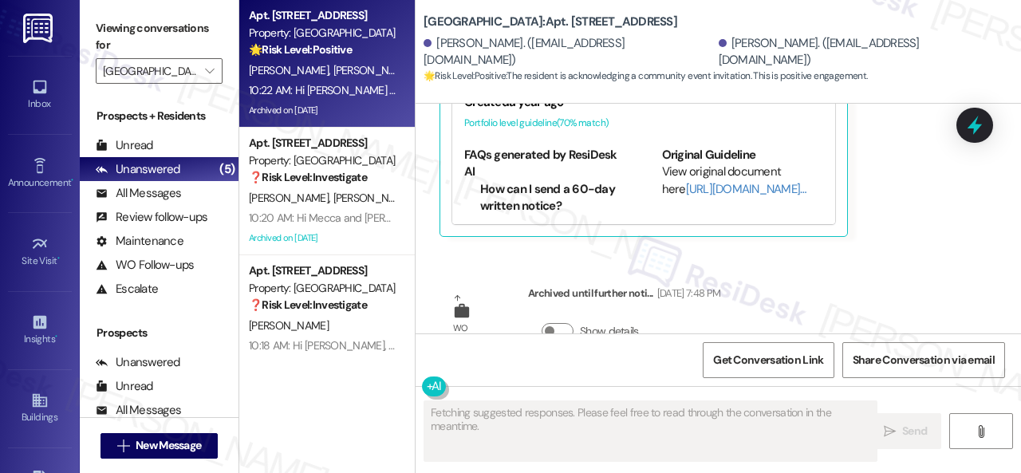
scroll to position [5308, 0]
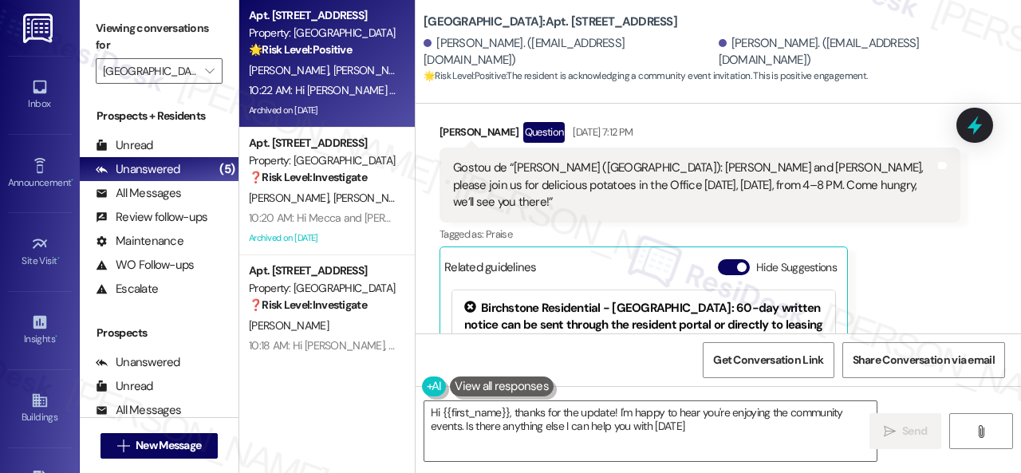
type textarea "Hi {{first_name}}, thanks for the update! I'm happy to hear you're enjoying the…"
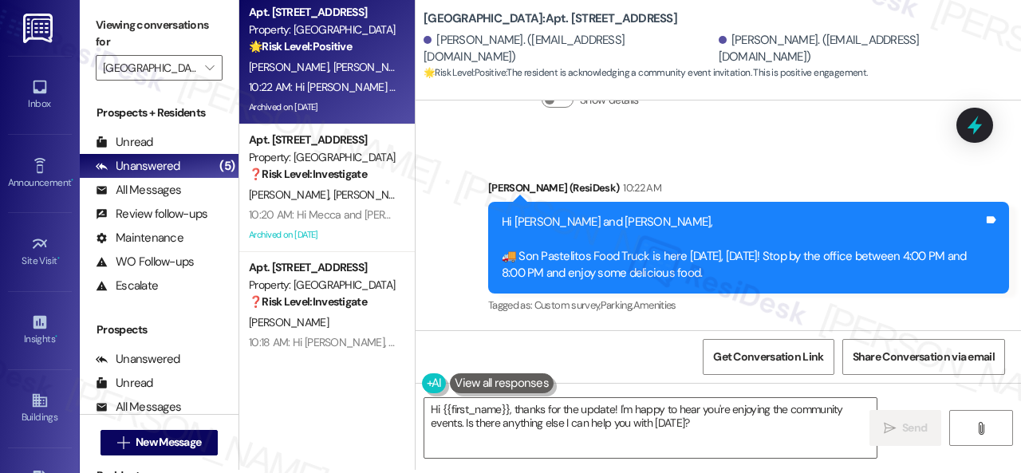
scroll to position [5, 0]
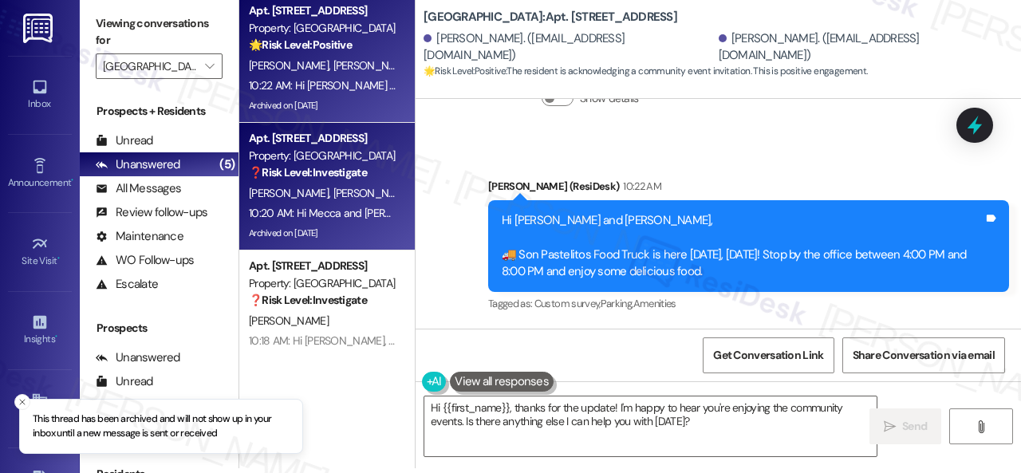
click at [359, 199] on div "M. Dawson M. Lindsey" at bounding box center [322, 193] width 151 height 20
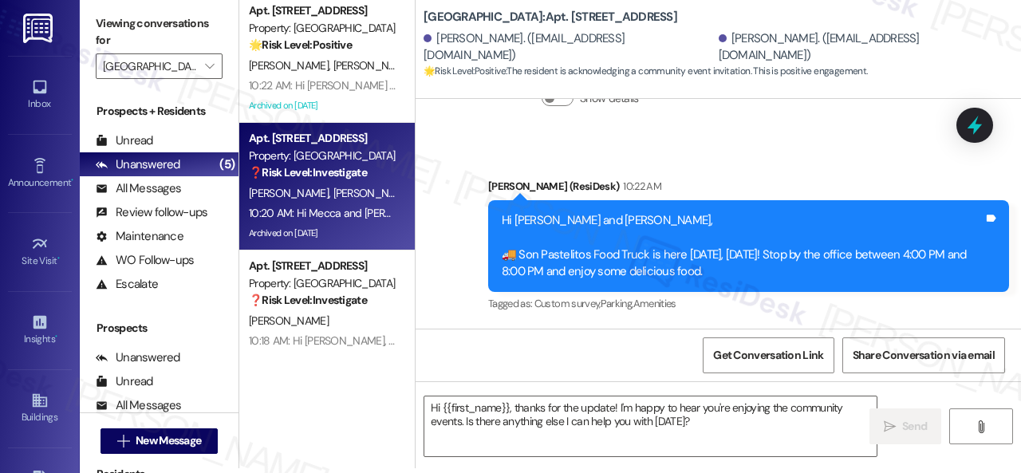
type textarea "Fetching suggested responses. Please feel free to read through the conversation…"
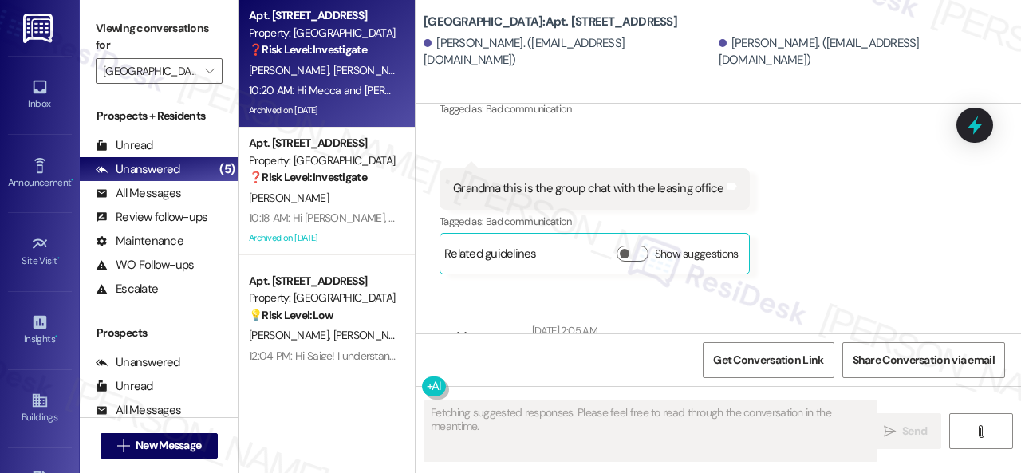
scroll to position [20759, 0]
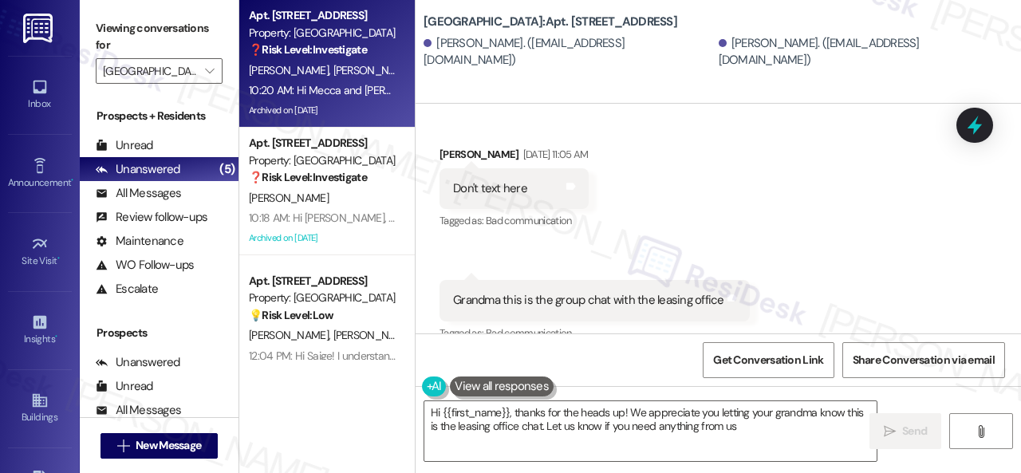
type textarea "Hi {{first_name}}, thanks for the heads up! We appreciate you letting your gran…"
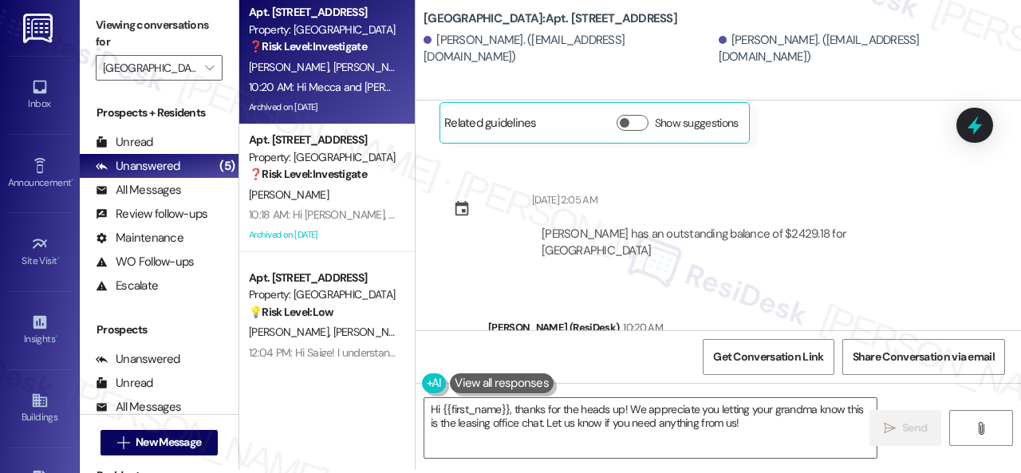
scroll to position [5, 0]
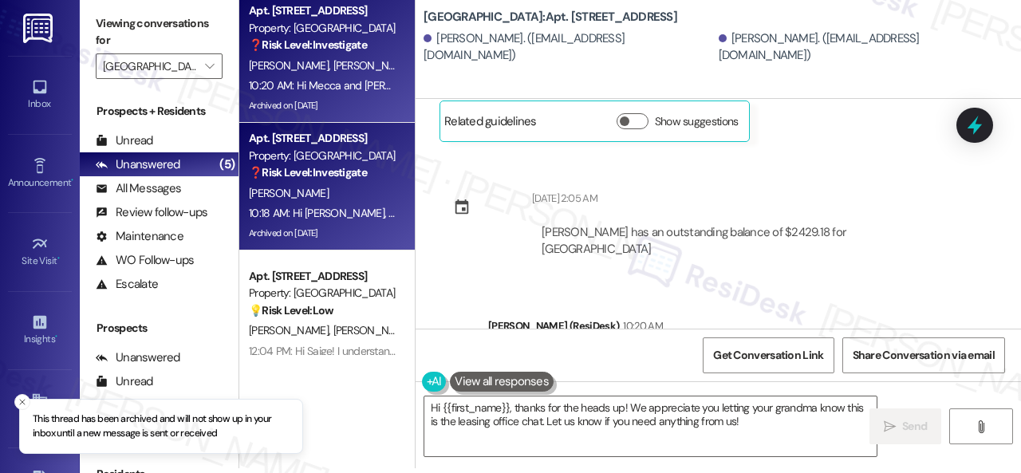
click at [340, 186] on div "I. Lanzet" at bounding box center [322, 193] width 151 height 20
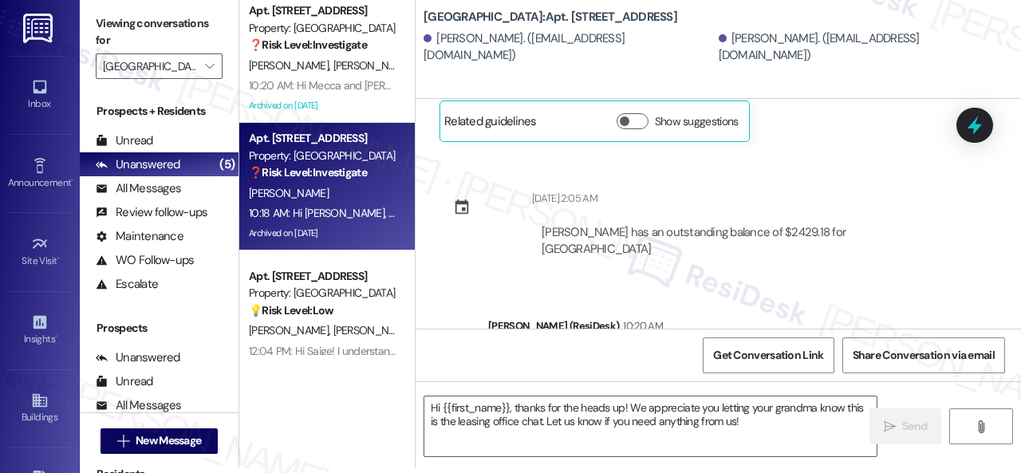
type textarea "Fetching suggested responses. Please feel free to read through the conversation…"
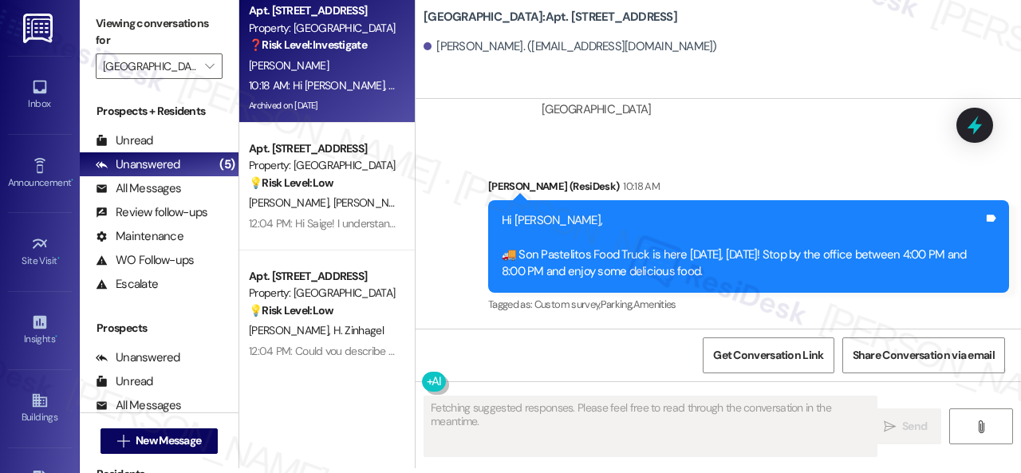
scroll to position [0, 0]
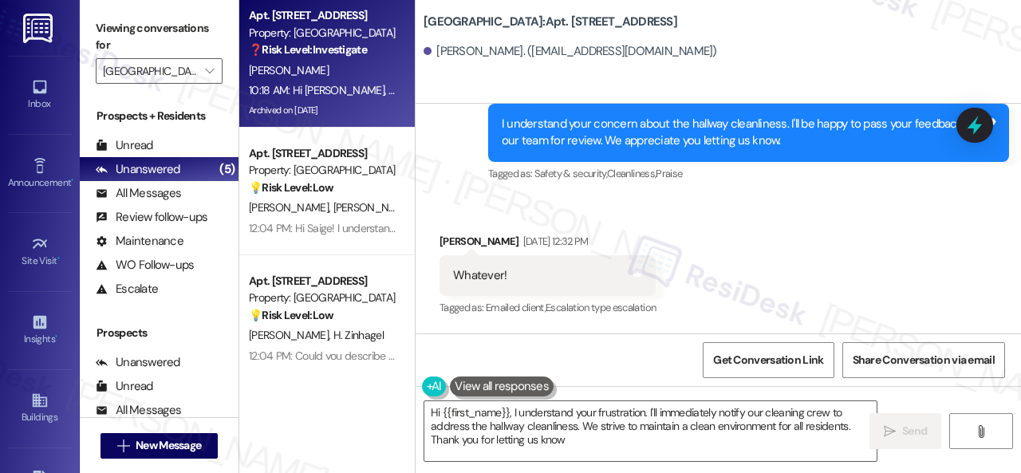
type textarea "Hi {{first_name}}, I understand your frustration. I'll immediately notify our c…"
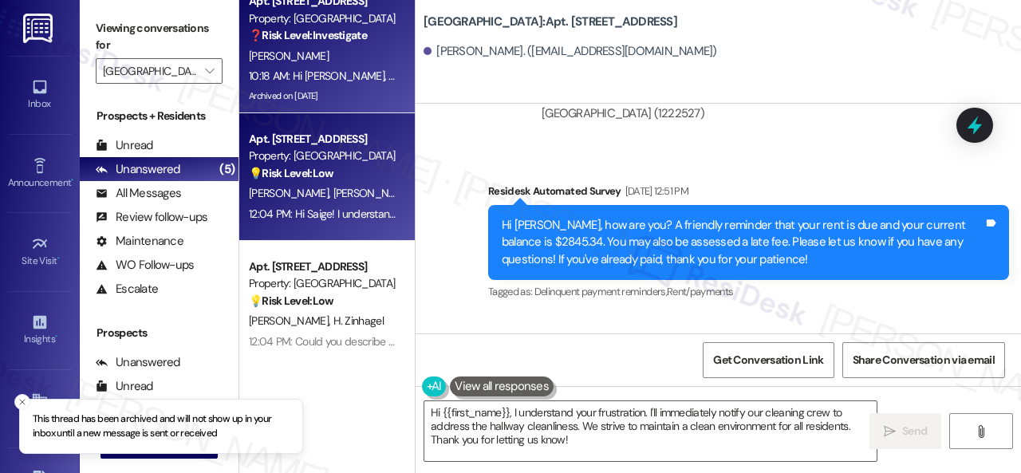
scroll to position [22, 0]
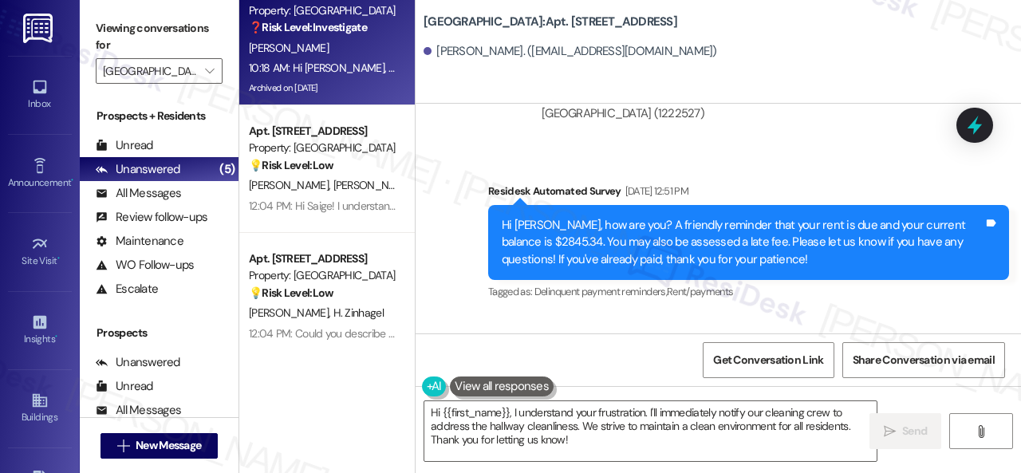
click at [152, 78] on input "Halston Park Central" at bounding box center [150, 71] width 94 height 26
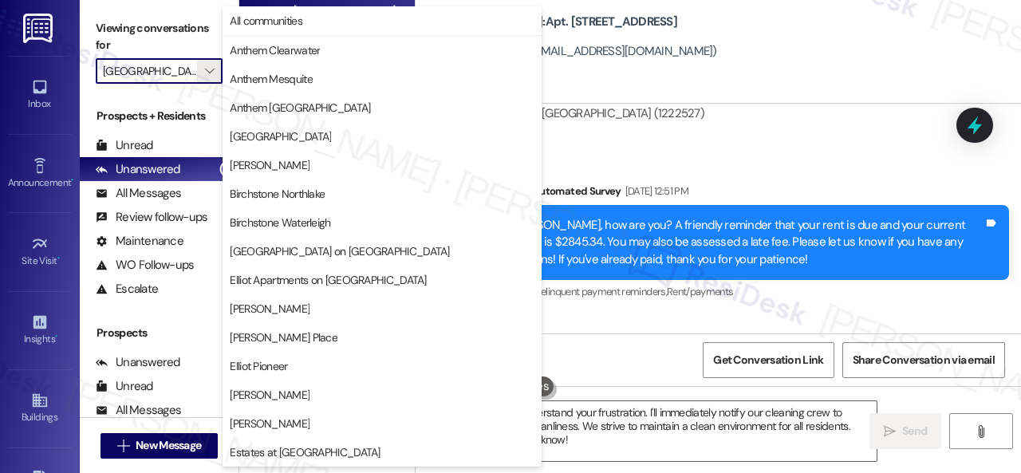
scroll to position [546, 0]
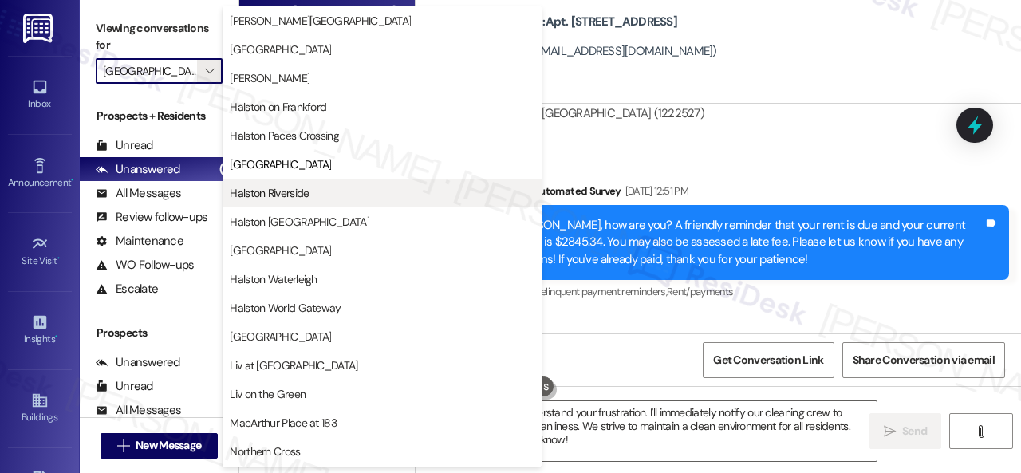
click at [287, 196] on span "Halston Riverside" at bounding box center [269, 193] width 79 height 16
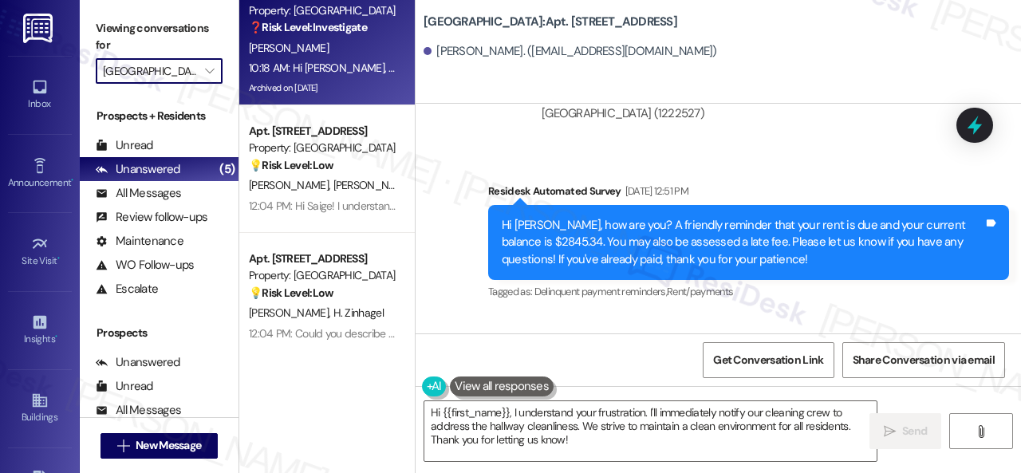
type input "Halston Riverside"
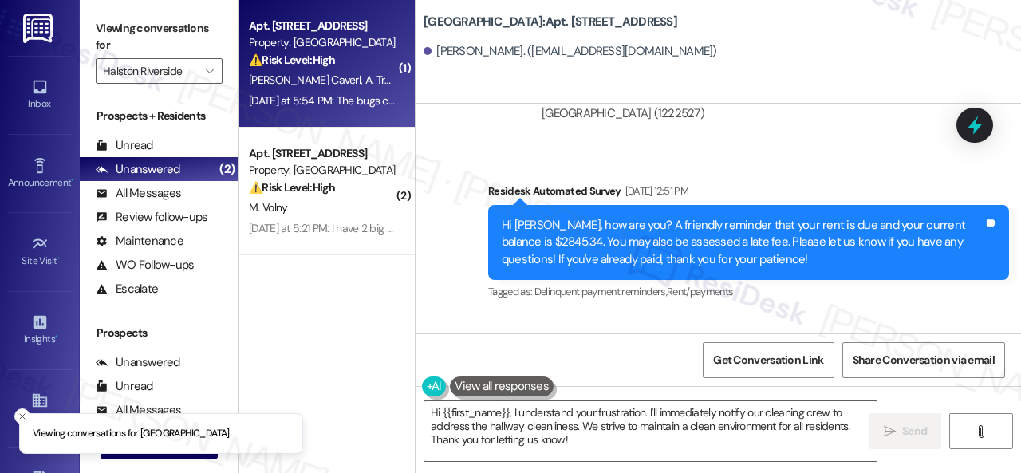
click at [365, 77] on span "A. Trottercaverl" at bounding box center [399, 80] width 69 height 14
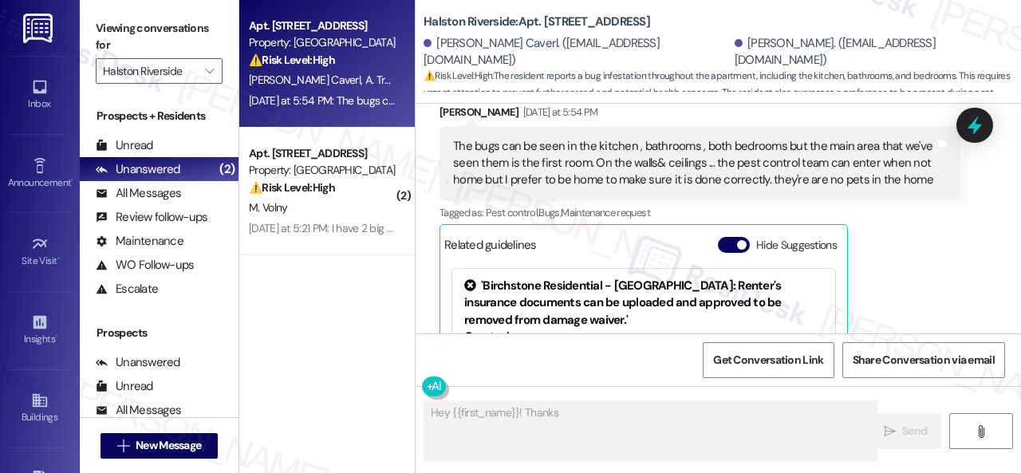
scroll to position [680, 0]
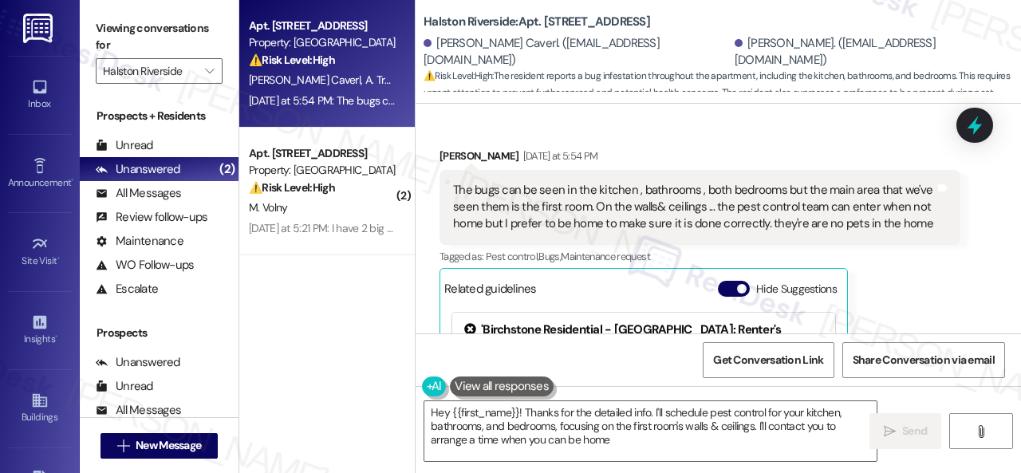
type textarea "Hey {{first_name}}! Thanks for the detailed info. I'll schedule pest control fo…"
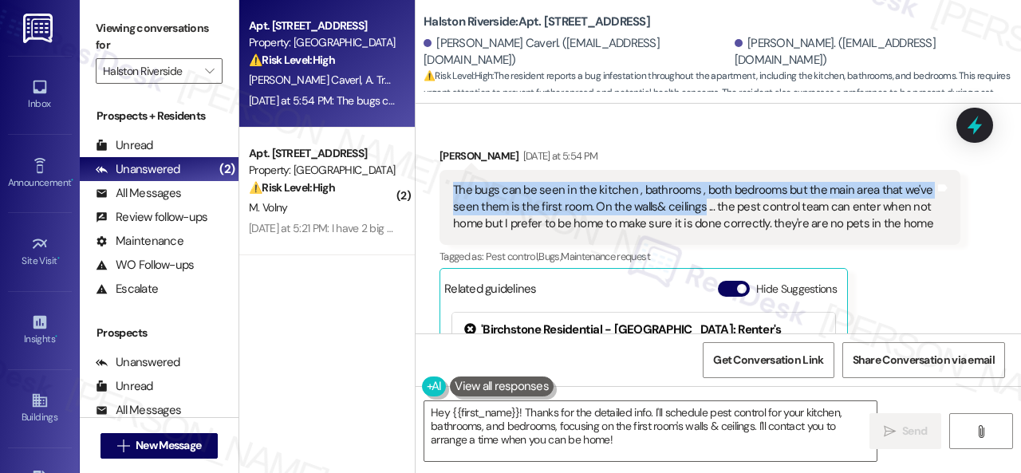
drag, startPoint x: 451, startPoint y: 170, endPoint x: 697, endPoint y: 192, distance: 246.6
click at [697, 192] on div "The bugs can be seen in the kitchen , bathrooms , both bedrooms but the main ar…" at bounding box center [693, 207] width 485 height 51
copy div "The bugs can be seen in the kitchen , bathrooms , both bedrooms but the main ar…"
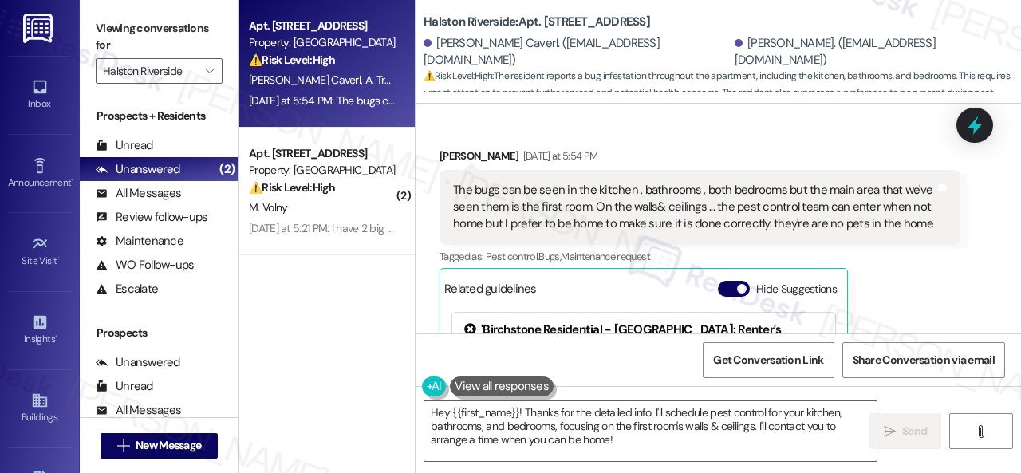
click at [908, 281] on div "Alisha Trottercaverl Yesterday at 5:54 PM The bugs can be seen in the kitchen ,…" at bounding box center [699, 323] width 521 height 351
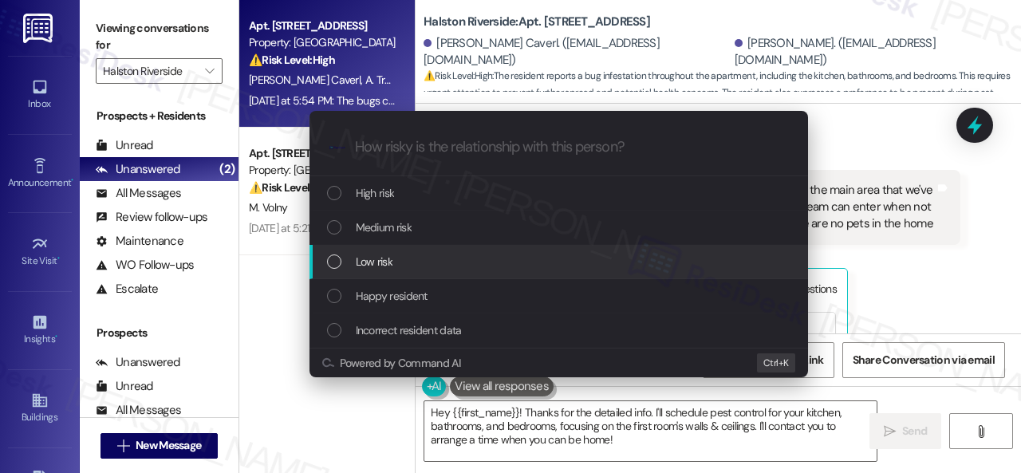
click at [933, 277] on div "Escalate Conversation How risky is the relationship with this person? Topics (e…" at bounding box center [510, 236] width 1021 height 473
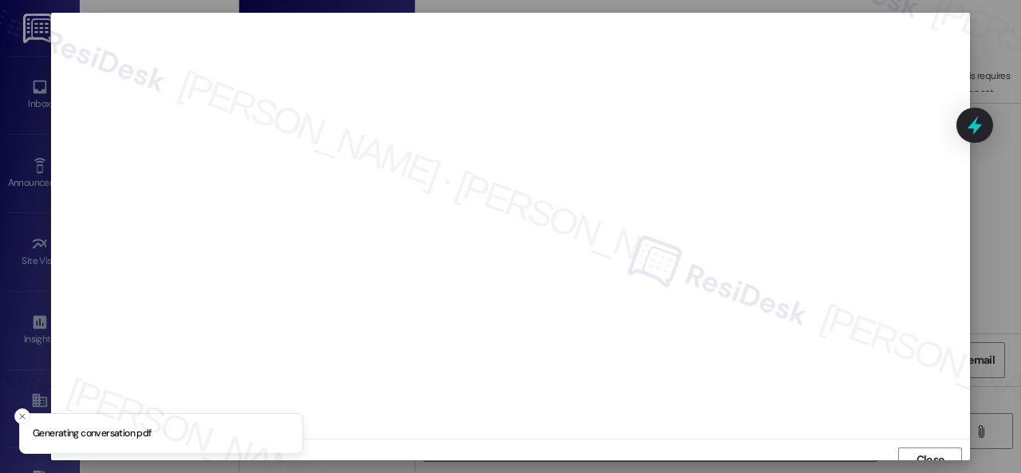
scroll to position [12, 0]
click at [913, 449] on span "Close" at bounding box center [930, 447] width 34 height 17
click at [919, 441] on span "Close" at bounding box center [930, 447] width 28 height 17
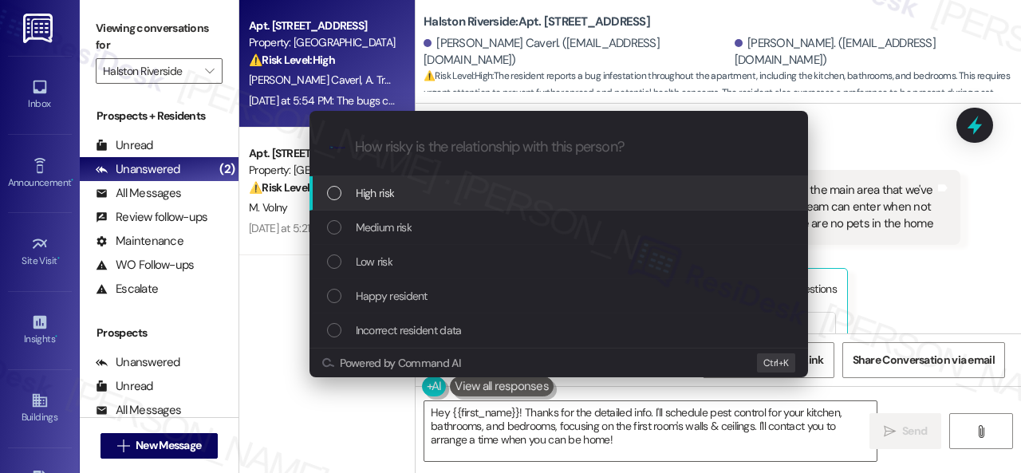
click at [338, 198] on div "List of options" at bounding box center [334, 193] width 14 height 14
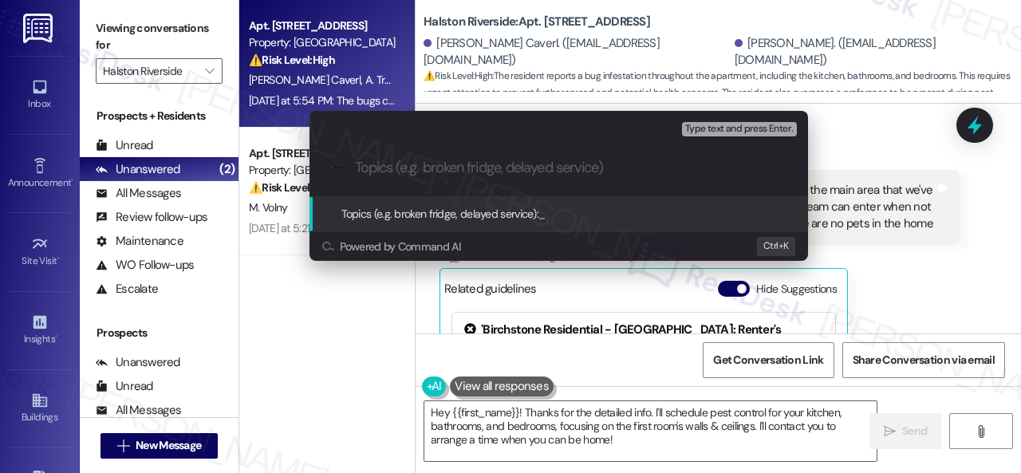
paste input "New work order/s submitted - Pest issue"
type input "New work order/s submitted - Pest issue"
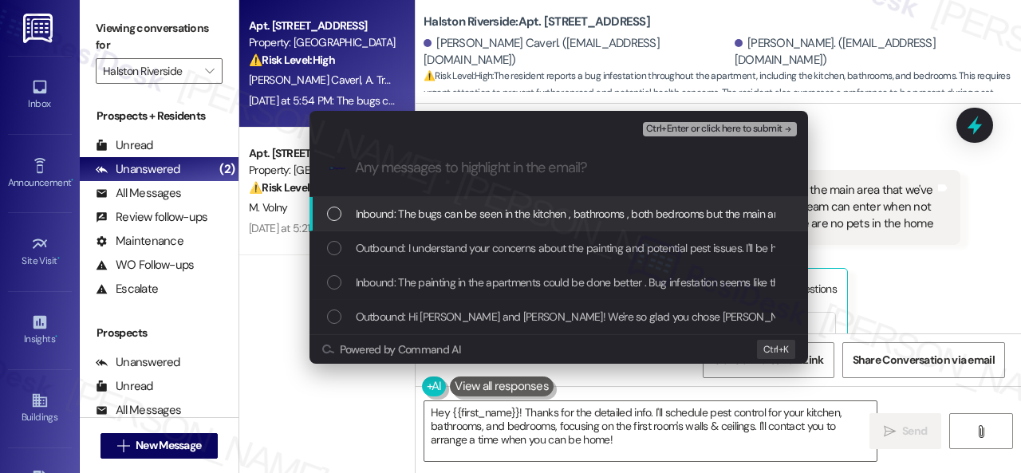
click at [376, 214] on span "Inbound: The bugs can be seen in the kitchen , bathrooms , both bedrooms but th…" at bounding box center [1032, 214] width 1353 height 18
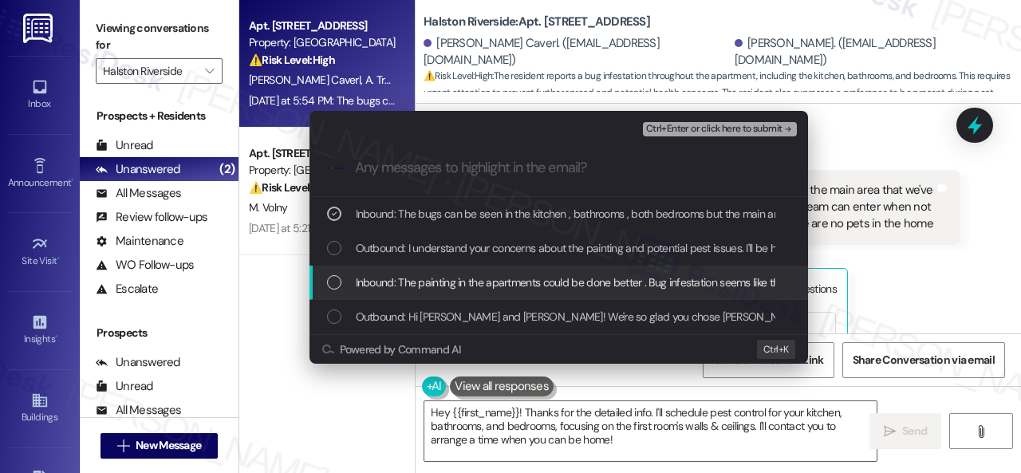
click at [367, 286] on span "Inbound: The painting in the apartments could be done better . Bug infestation …" at bounding box center [710, 283] width 709 height 18
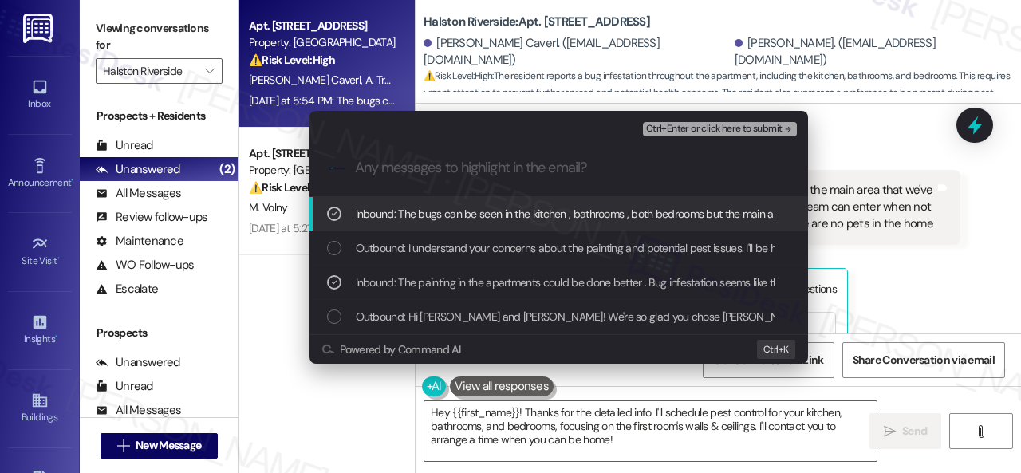
click at [661, 128] on span "Ctrl+Enter or click here to submit" at bounding box center [714, 129] width 136 height 11
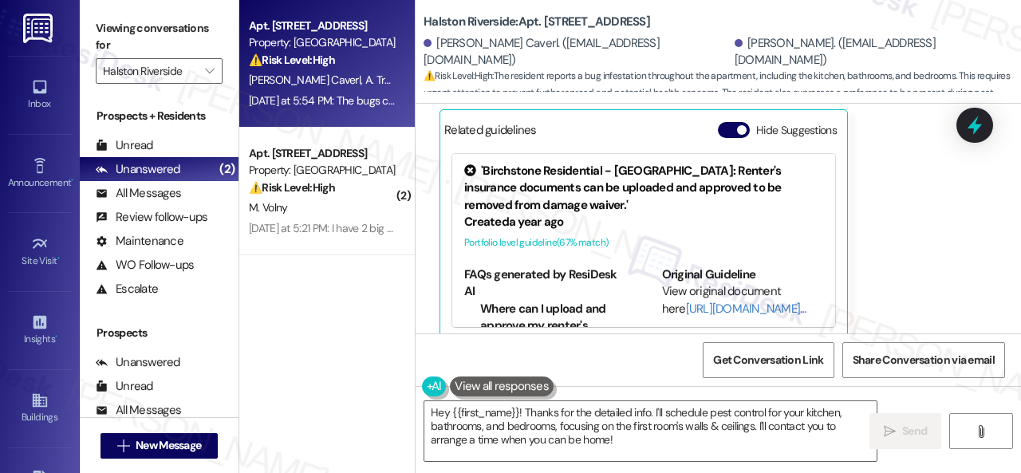
scroll to position [840, 0]
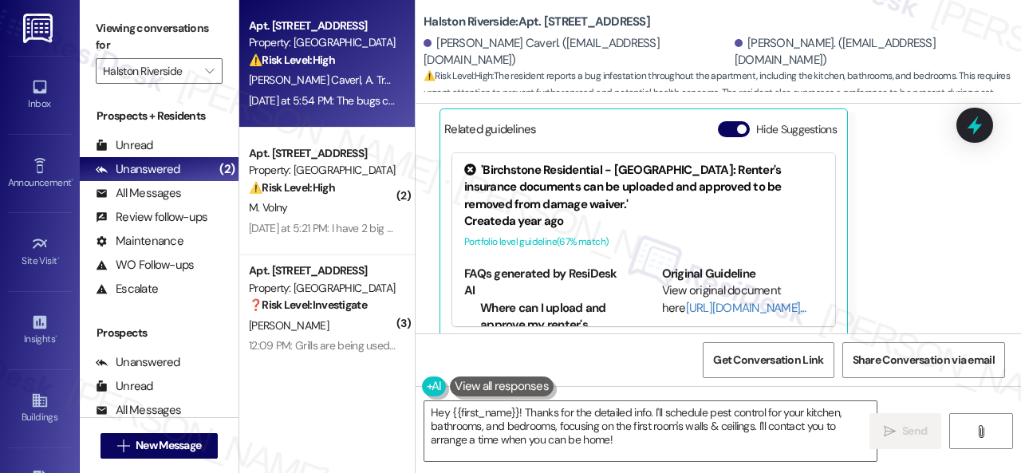
click at [901, 214] on div "Alisha Trottercaverl Yesterday at 5:54 PM The bugs can be seen in the kitchen ,…" at bounding box center [699, 163] width 521 height 351
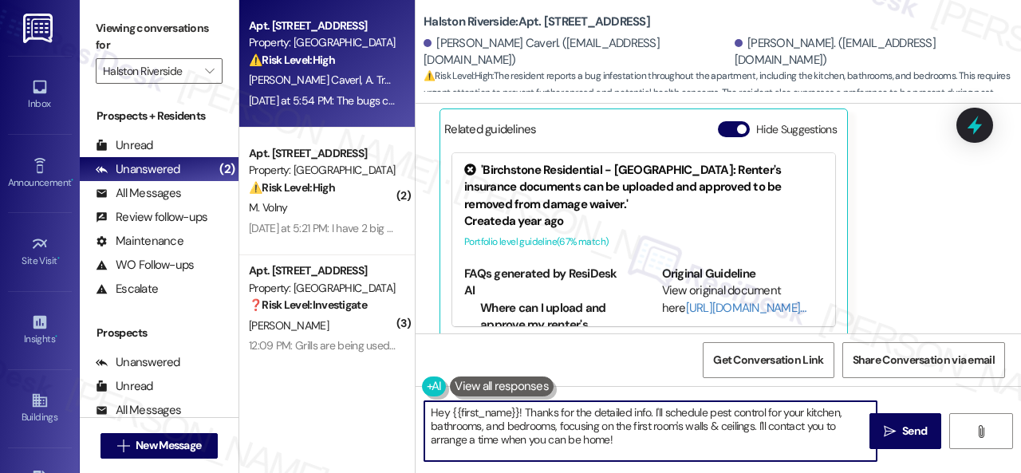
drag, startPoint x: 507, startPoint y: 414, endPoint x: 329, endPoint y: 377, distance: 182.3
click at [329, 377] on div "Apt. 1201, 1 Halston Riverside Property: Halston Riverside ⚠️ Risk Level: High …" at bounding box center [629, 236] width 781 height 473
paste textarea "Thank you. I've submitted a work order on your behalf and notified the site tea…"
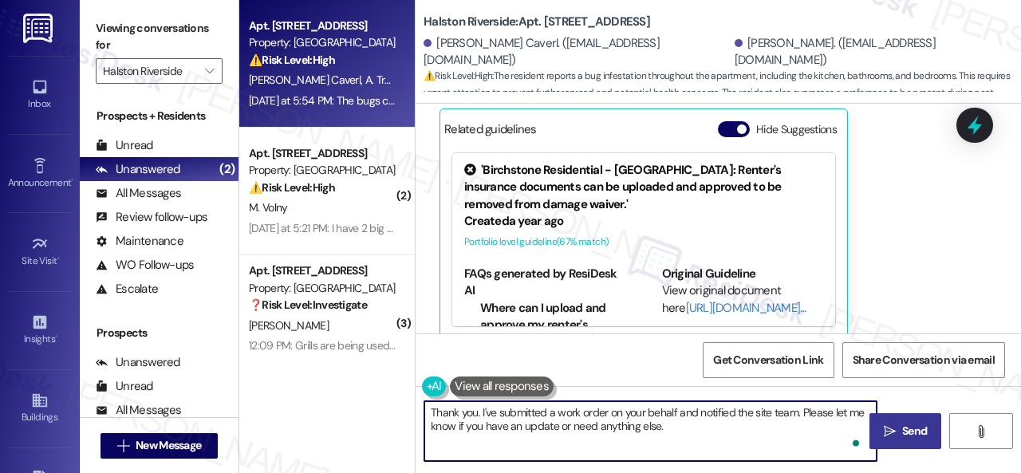
type textarea "Thank you. I've submitted a work order on your behalf and notified the site tea…"
click at [902, 427] on span "Send" at bounding box center [914, 431] width 25 height 17
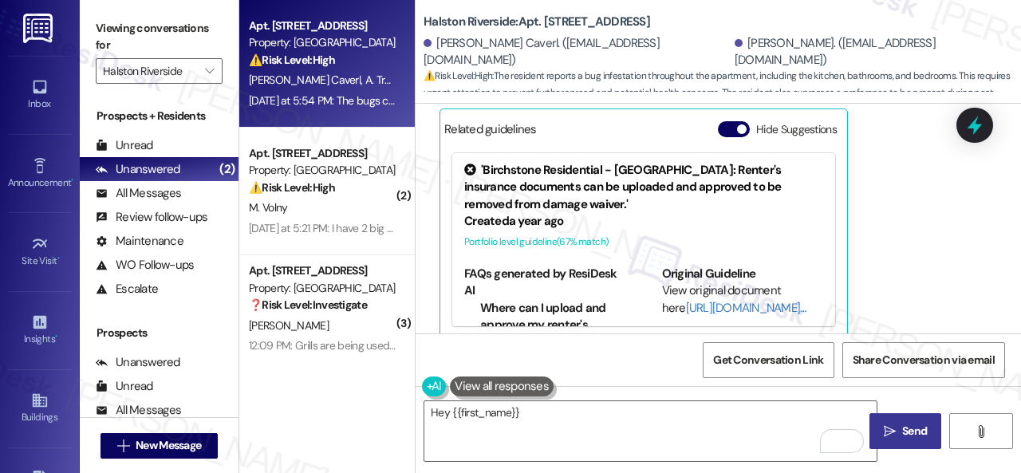
scroll to position [839, 0]
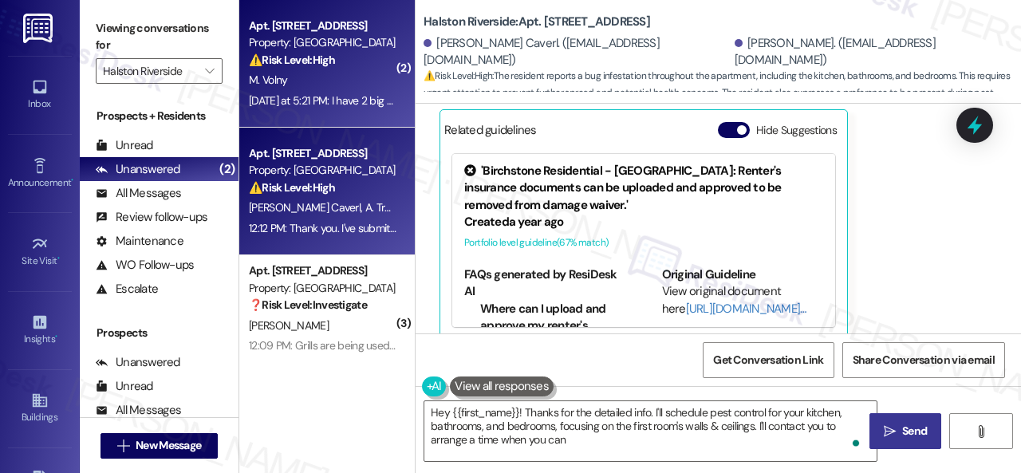
type textarea "Hey {{first_name}}! Thanks for the detailed info. I'll schedule pest control fo…"
click at [344, 82] on div "M. Volny" at bounding box center [322, 80] width 151 height 20
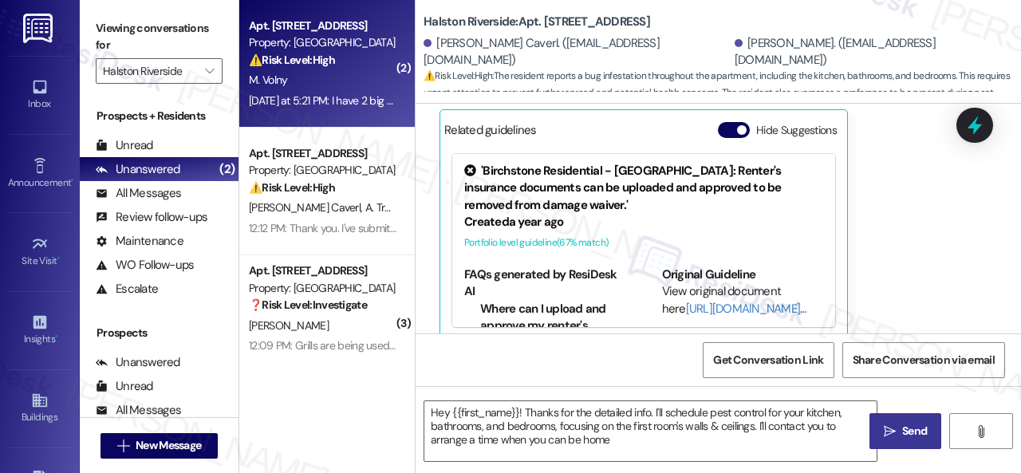
type textarea "Hey {{first_name}}! Thanks for the detailed info. I'll schedule pest control fo…"
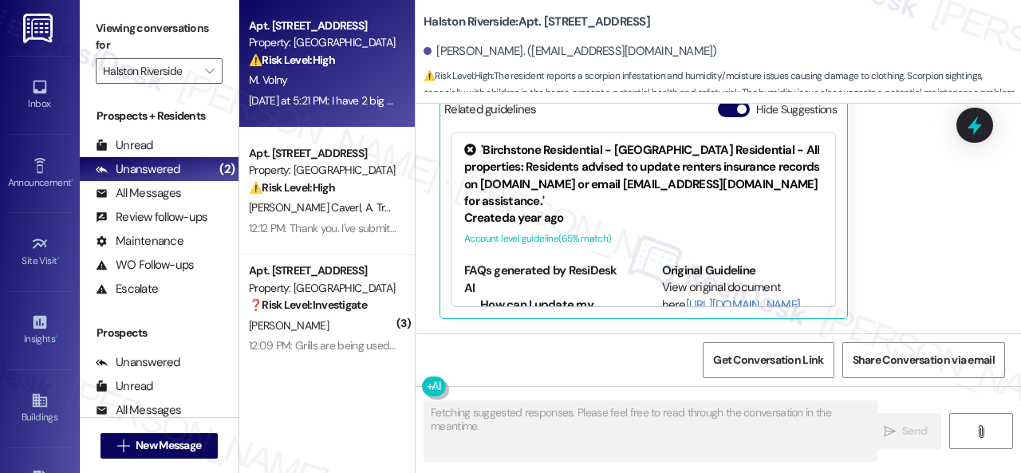
scroll to position [11065, 0]
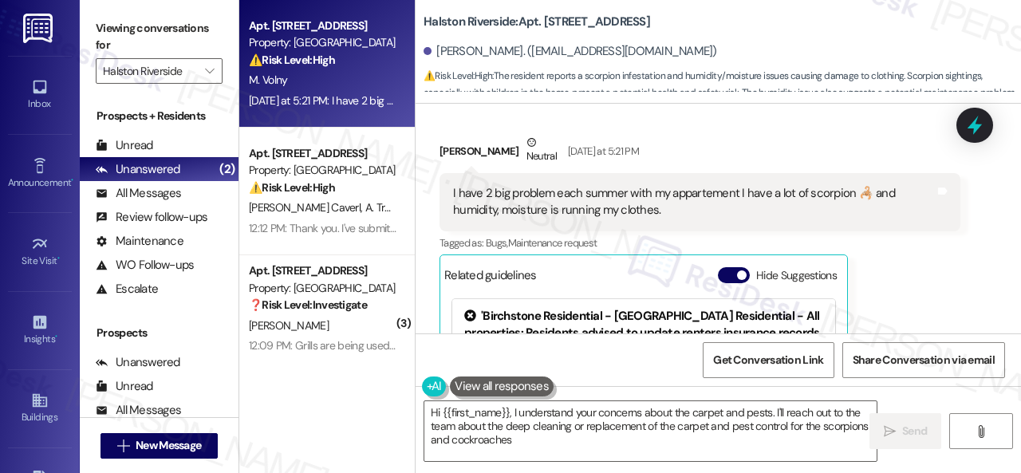
type textarea "Hi {{first_name}}, I understand your concerns about the carpet and pests. I'll …"
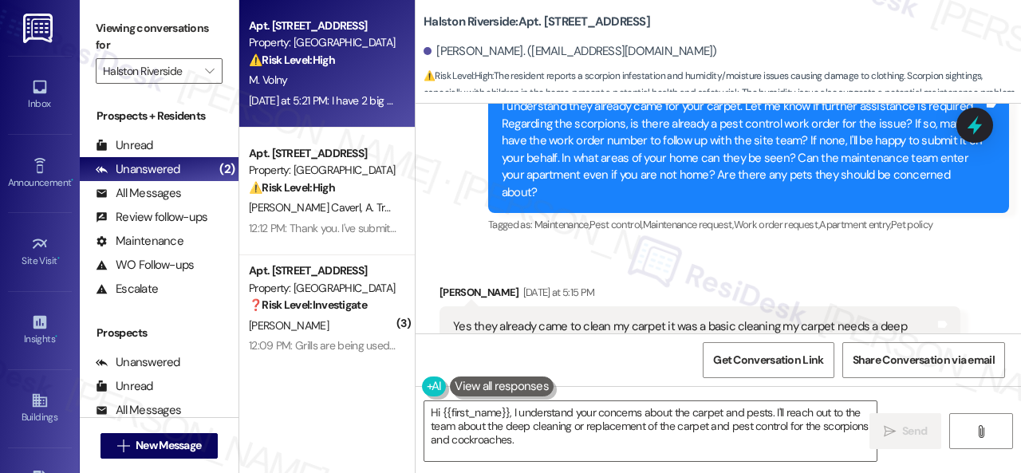
scroll to position [10667, 0]
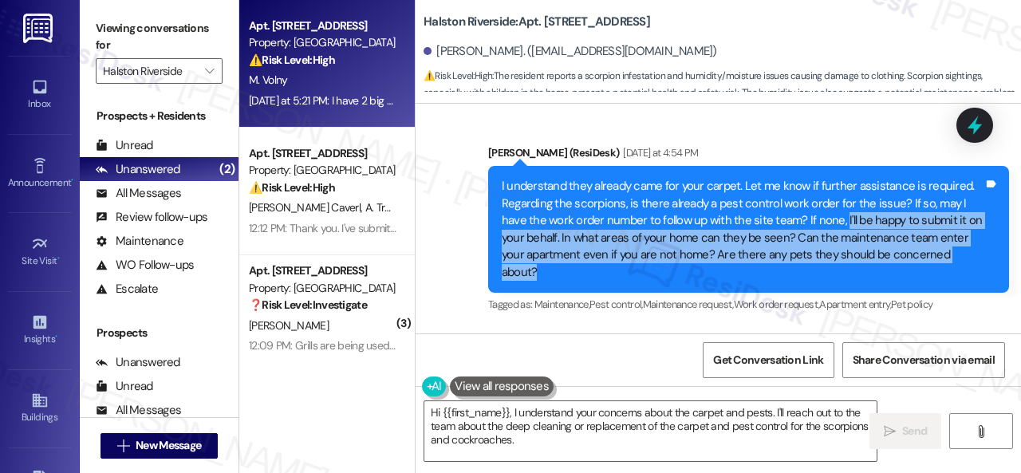
drag, startPoint x: 837, startPoint y: 213, endPoint x: 700, endPoint y: 266, distance: 146.9
click at [700, 266] on div "I understand they already came for your carpet. Let me know if further assistan…" at bounding box center [743, 229] width 482 height 103
copy div "I'll be happy to submit it on your behalf. In what areas of your home can they …"
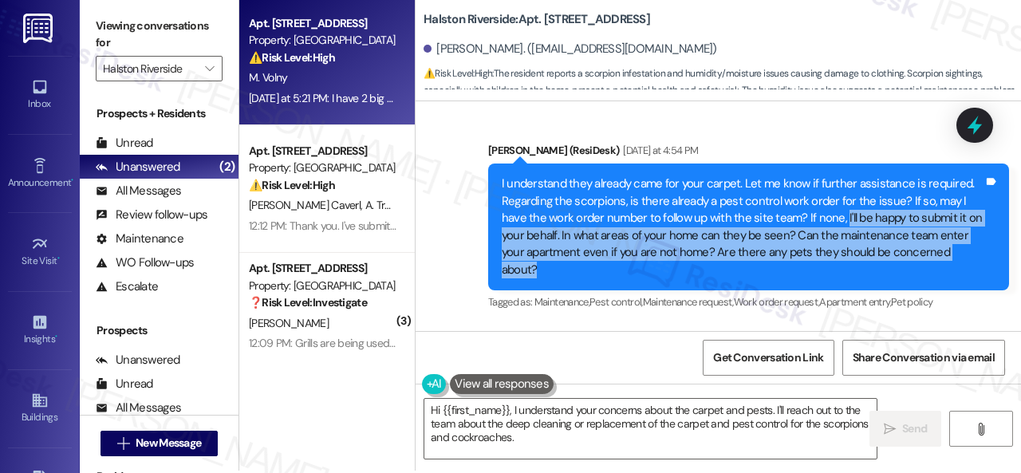
scroll to position [5, 0]
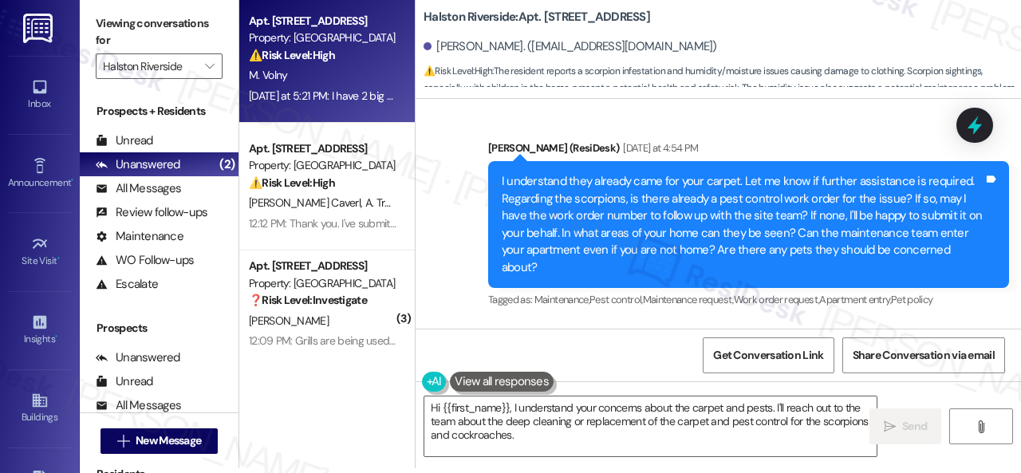
click at [742, 128] on div "Sent via SMS Sarah (ResiDesk) Yesterday at 4:54 PM I understand they already ca…" at bounding box center [748, 226] width 545 height 196
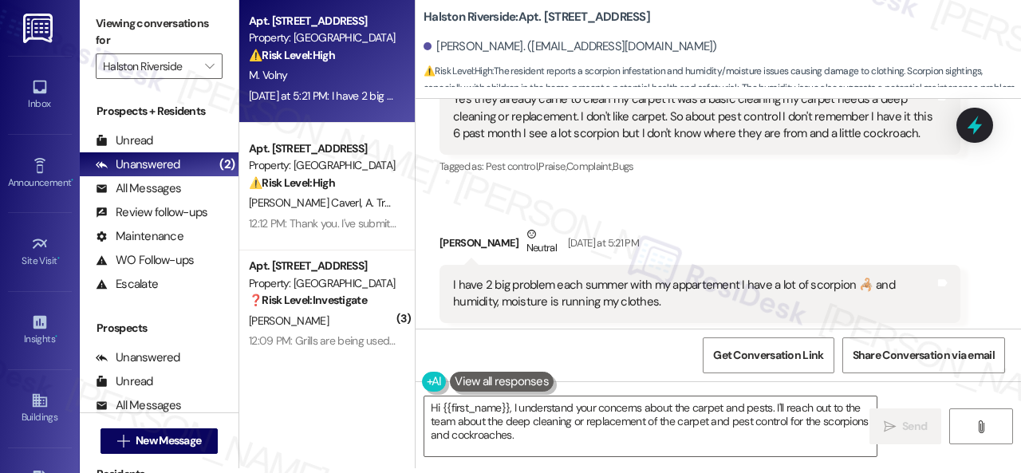
scroll to position [11145, 0]
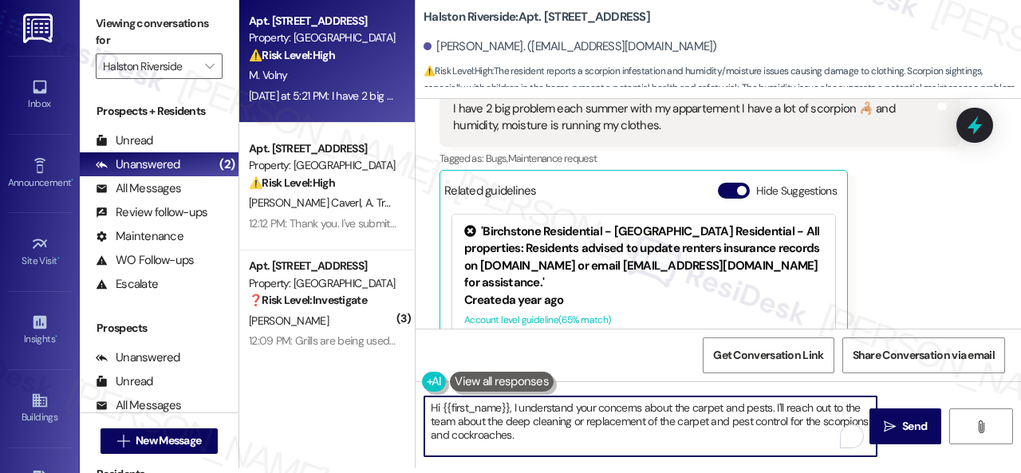
drag, startPoint x: 571, startPoint y: 441, endPoint x: 305, endPoint y: 387, distance: 271.8
click at [305, 387] on div "Apt. 2401, 1 Halston Riverside Property: Halston Riverside ⚠️ Risk Level: High …" at bounding box center [629, 231] width 781 height 473
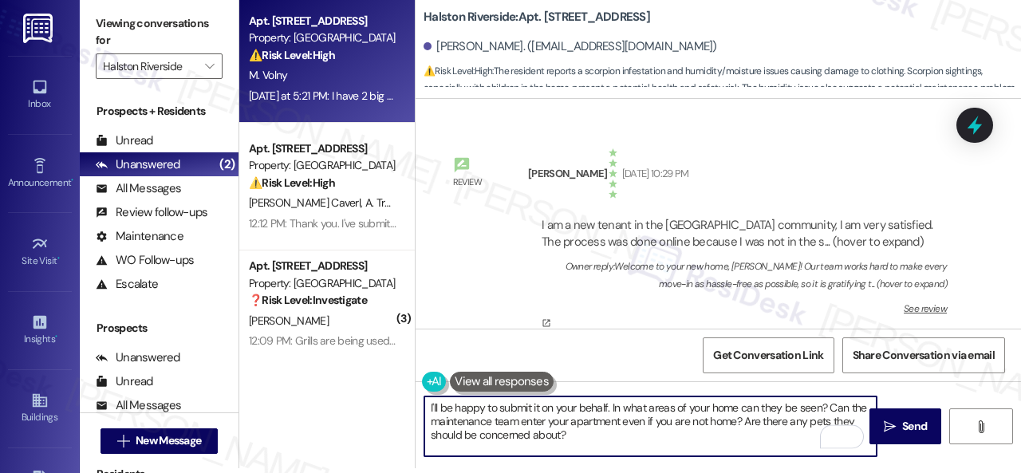
scroll to position [11145, 0]
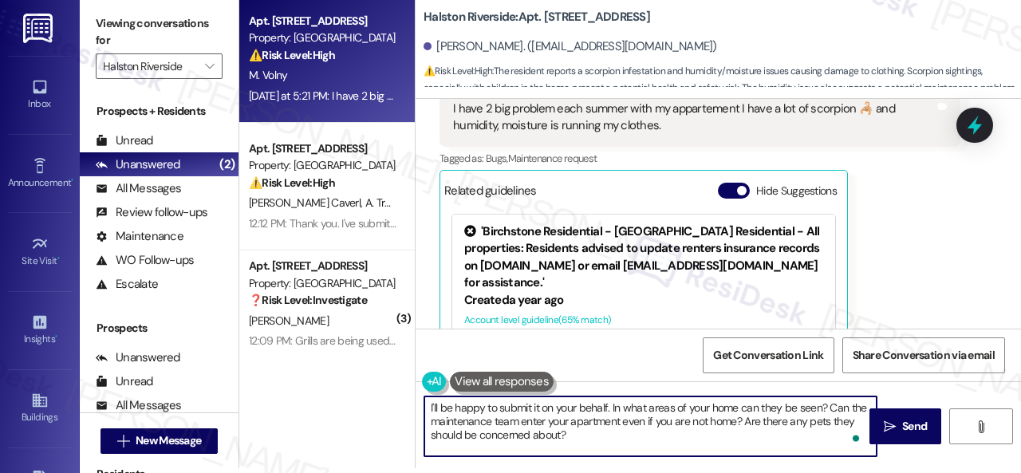
drag, startPoint x: 539, startPoint y: 409, endPoint x: 533, endPoint y: 403, distance: 8.5
click at [533, 403] on textarea "I'll be happy to submit it on your behalf. In what areas of your home can they …" at bounding box center [650, 426] width 452 height 60
drag, startPoint x: 775, startPoint y: 407, endPoint x: 573, endPoint y: 422, distance: 203.0
click at [573, 422] on textarea "I'll be happy to submit work orders for the carpet and pests on your behalf. In…" at bounding box center [650, 426] width 452 height 60
click at [729, 439] on textarea "I'll be happy to submit work orders for the carpet and pests on your behalf. Ca…" at bounding box center [650, 426] width 452 height 60
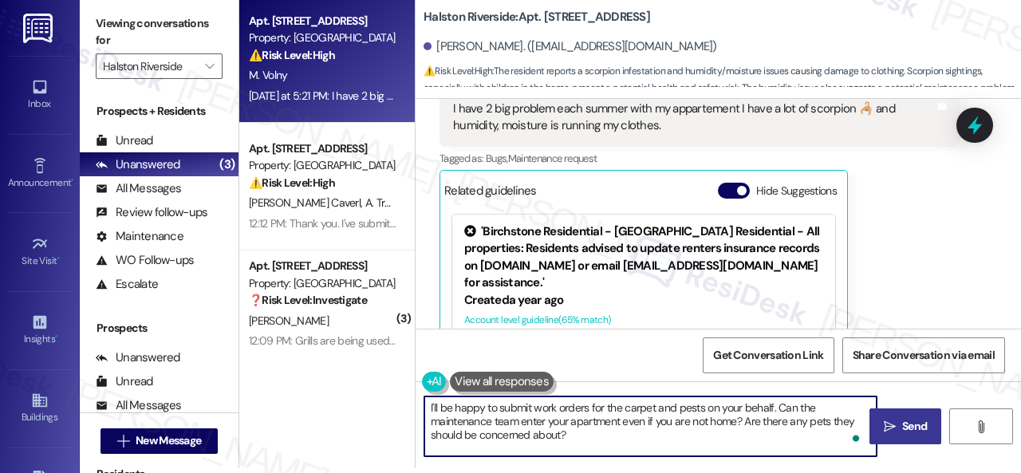
type textarea "I'll be happy to submit work orders for the carpet and pests on your behalf. Ca…"
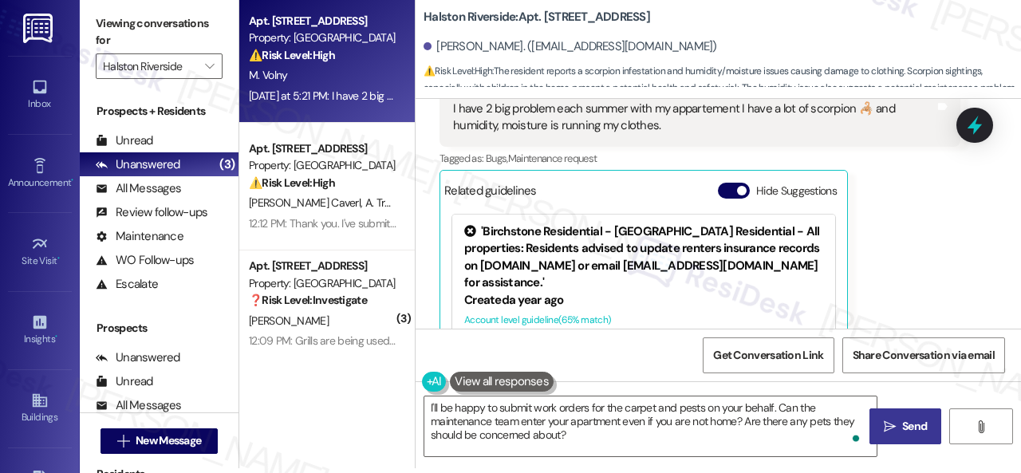
click at [902, 420] on span "Send" at bounding box center [914, 426] width 25 height 17
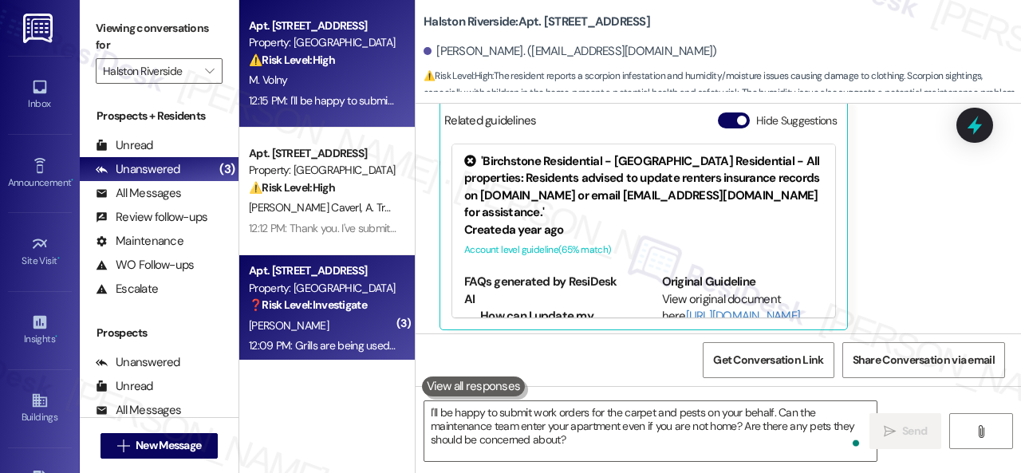
click at [337, 321] on div "L. Yarbrough" at bounding box center [322, 326] width 151 height 20
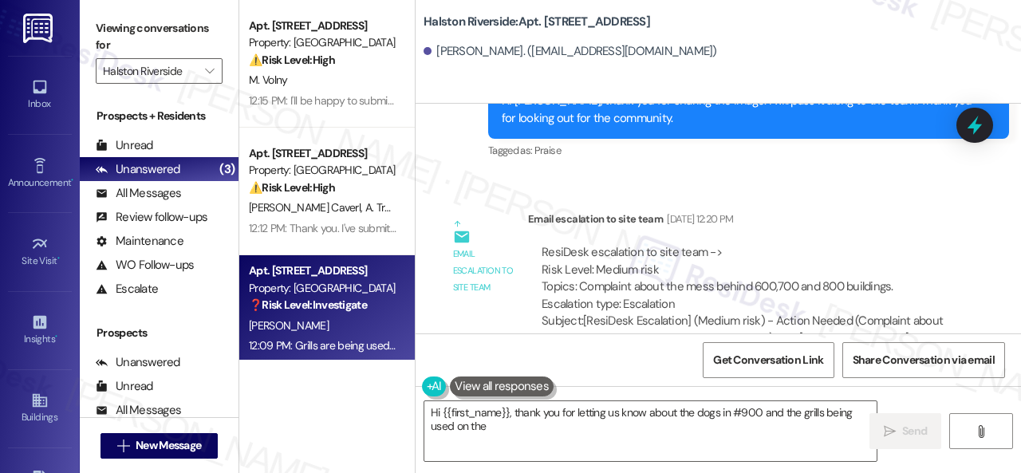
scroll to position [58868, 0]
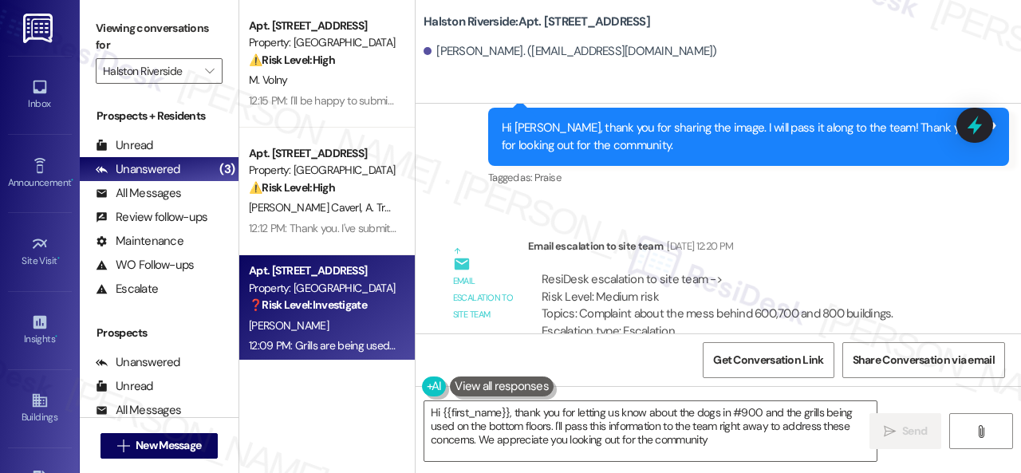
type textarea "Hi {{first_name}}, thank you for letting us know about the dogs in #900 and the…"
click at [931, 451] on div "ResiDesk Escalation - Reply From Site Team Sep 05, 2025 at 10:45 AM" at bounding box center [744, 462] width 432 height 22
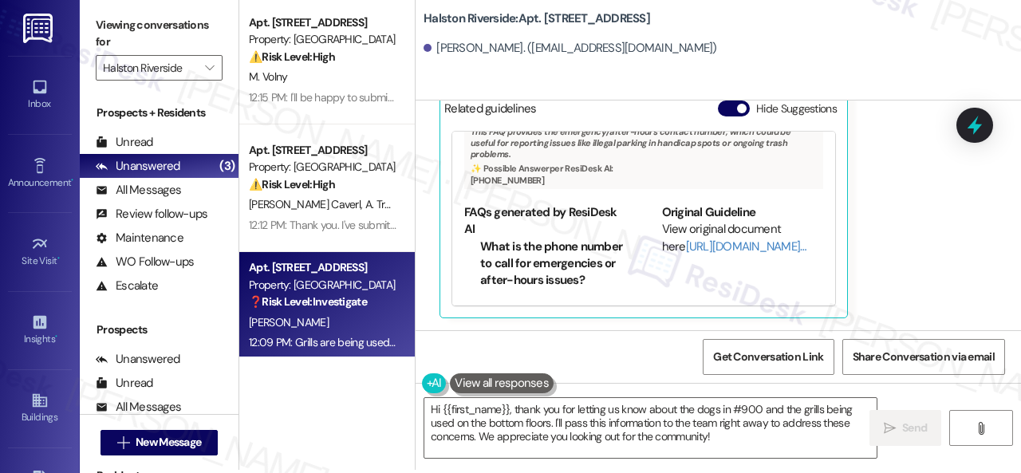
scroll to position [5, 0]
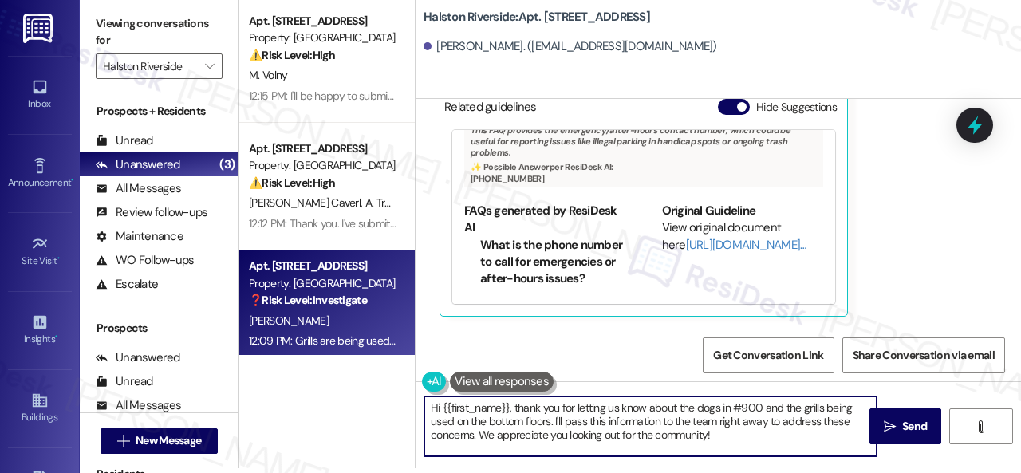
click at [742, 435] on textarea "Hi {{first_name}}, thank you for letting us know about the dogs in #900 and the…" at bounding box center [650, 426] width 452 height 60
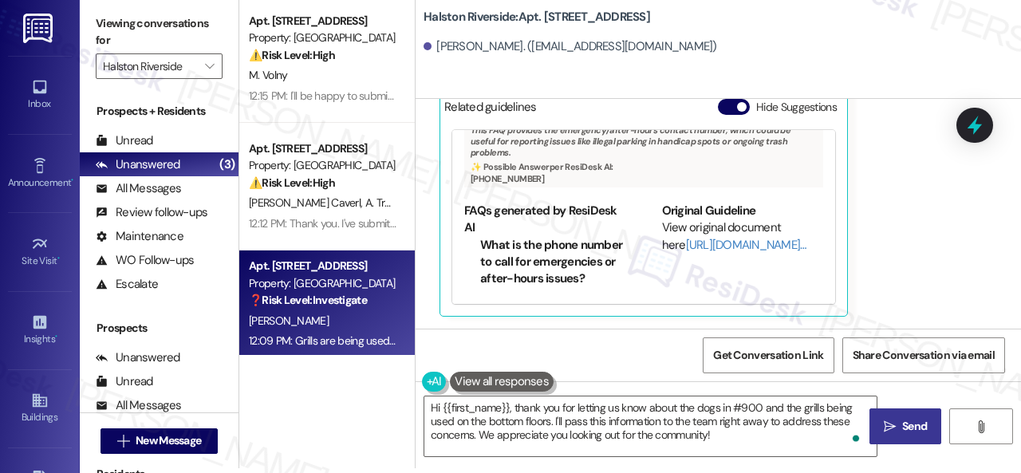
click at [902, 430] on span "Send" at bounding box center [914, 426] width 25 height 17
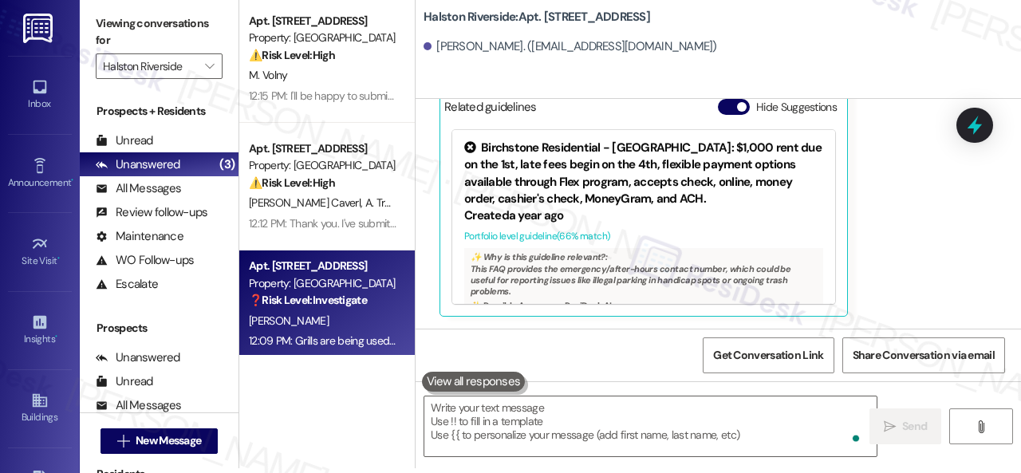
click at [553, 25] on b "Halston Riverside: Apt. 0512, 1 Halston Riverside" at bounding box center [536, 17] width 226 height 17
copy b "0512"
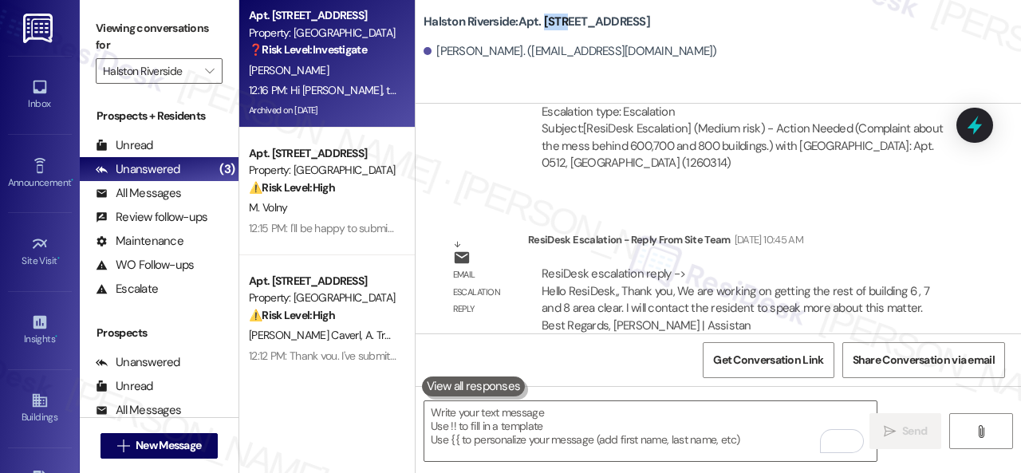
scroll to position [59106, 0]
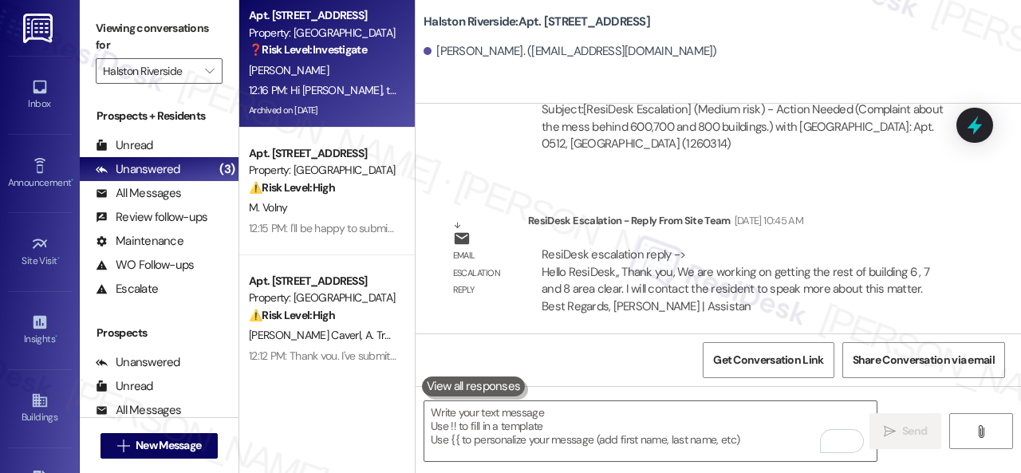
drag, startPoint x: 450, startPoint y: 219, endPoint x: 772, endPoint y: 238, distance: 322.7
copy div "I wanted to thank you. For clean up,but this is still there. I understand this …"
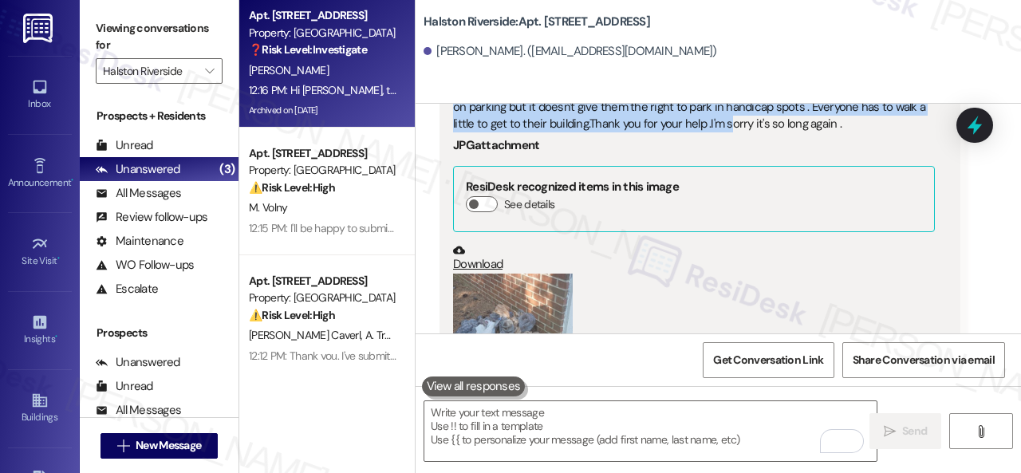
scroll to position [59345, 0]
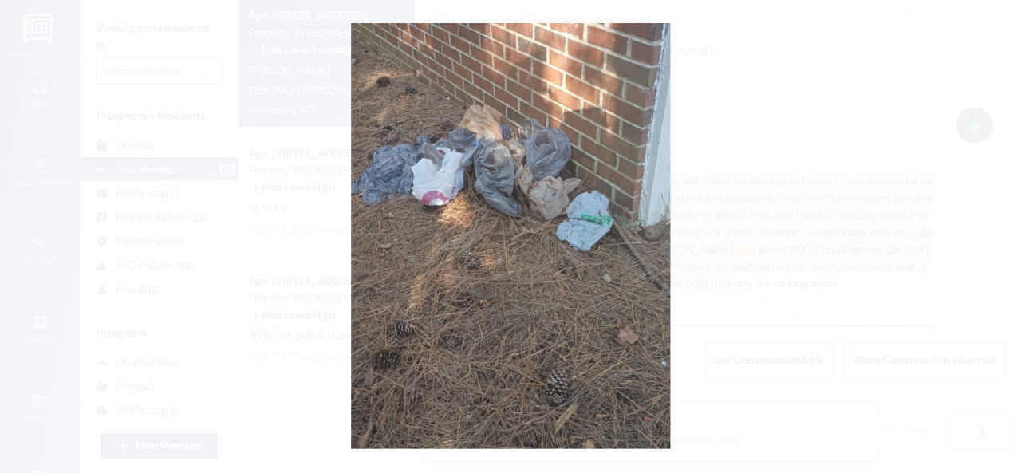
click at [890, 202] on button "Unzoom image" at bounding box center [510, 236] width 1021 height 473
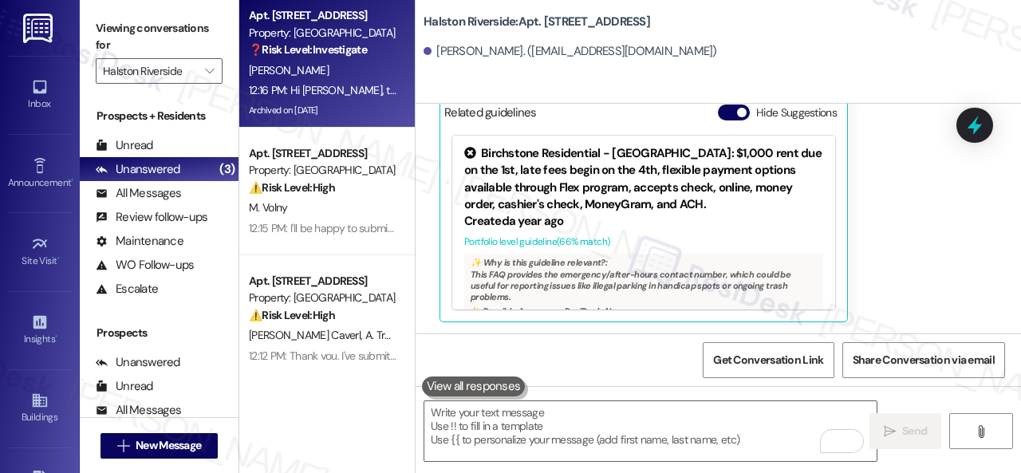
scroll to position [59824, 0]
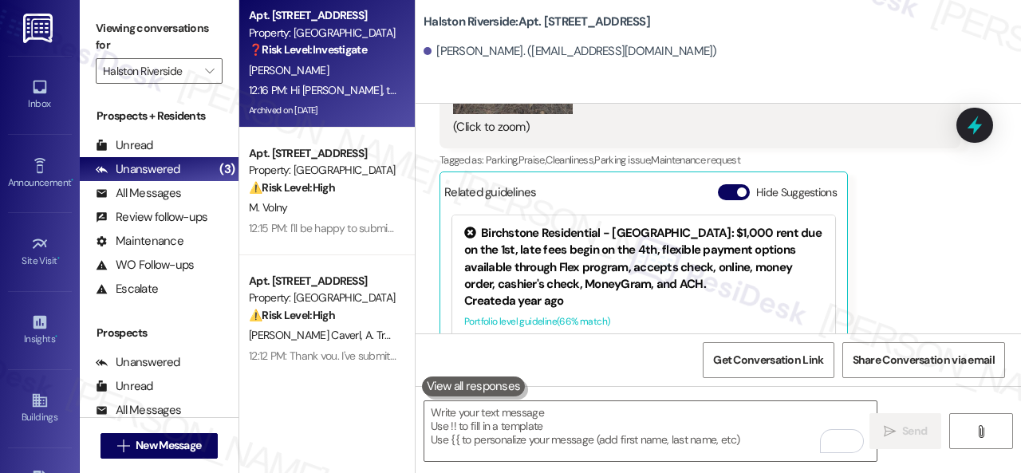
drag, startPoint x: 447, startPoint y: 186, endPoint x: 819, endPoint y: 187, distance: 372.4
click at [819, 450] on div "One more thing those dogs in #900 are still locked up in kennels on deck.😞 Tags…" at bounding box center [652, 470] width 427 height 41
copy div "One more thing those dogs in #900 are still locked up in kennels on deck."
drag, startPoint x: 880, startPoint y: 234, endPoint x: 834, endPoint y: 267, distance: 56.0
click at [880, 234] on div "Received via SMS Lisa Yarbrough Question 12:06 PM I wanted to thank you. For cl…" at bounding box center [717, 158] width 605 height 1075
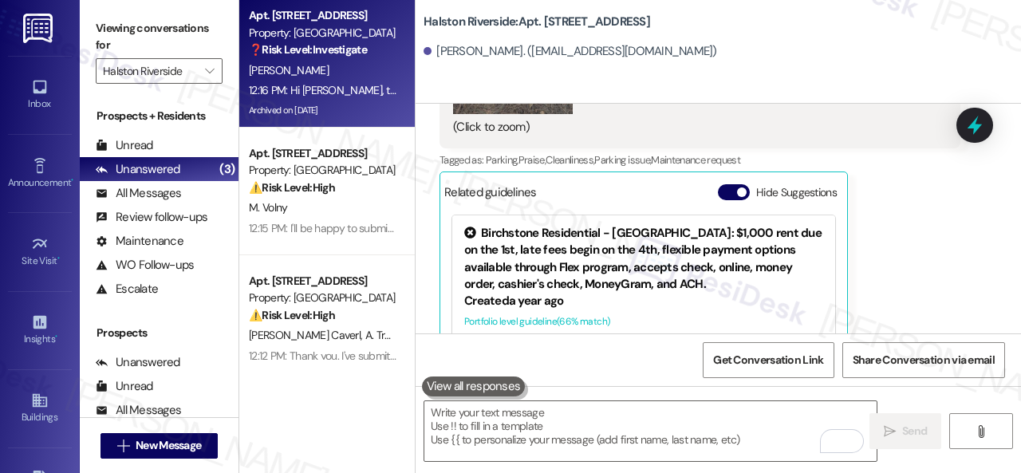
drag, startPoint x: 448, startPoint y: 299, endPoint x: 531, endPoint y: 313, distance: 84.2
copy div "Grills are being used on the bottom and 2nd floors.I believe a notice should be…"
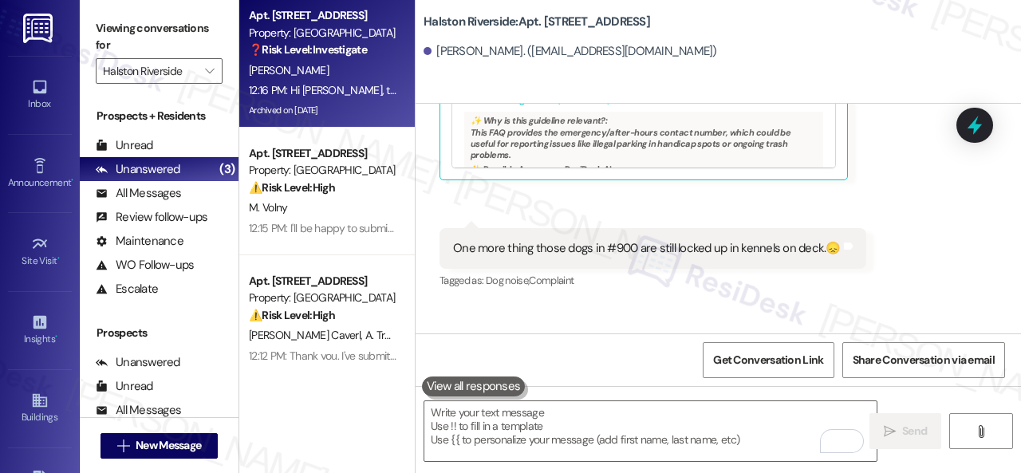
scroll to position [60050, 0]
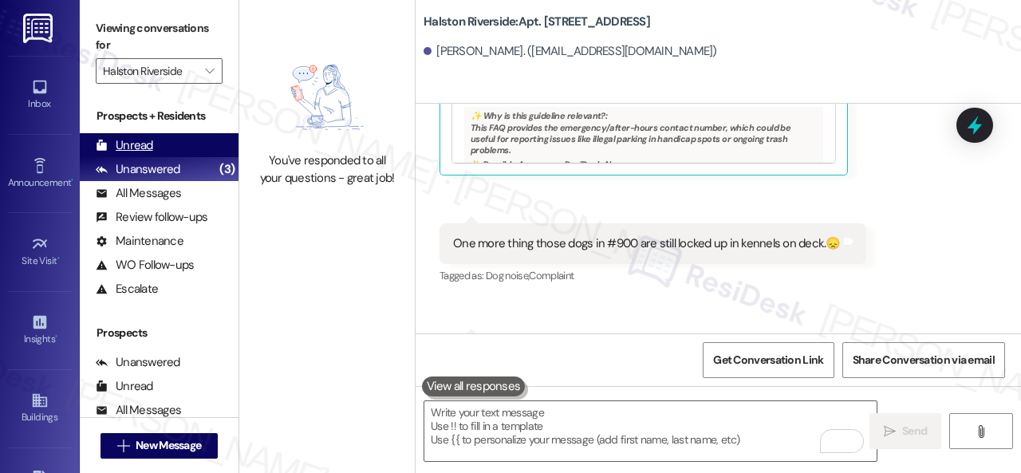
click at [124, 144] on div "Unread" at bounding box center [124, 145] width 57 height 17
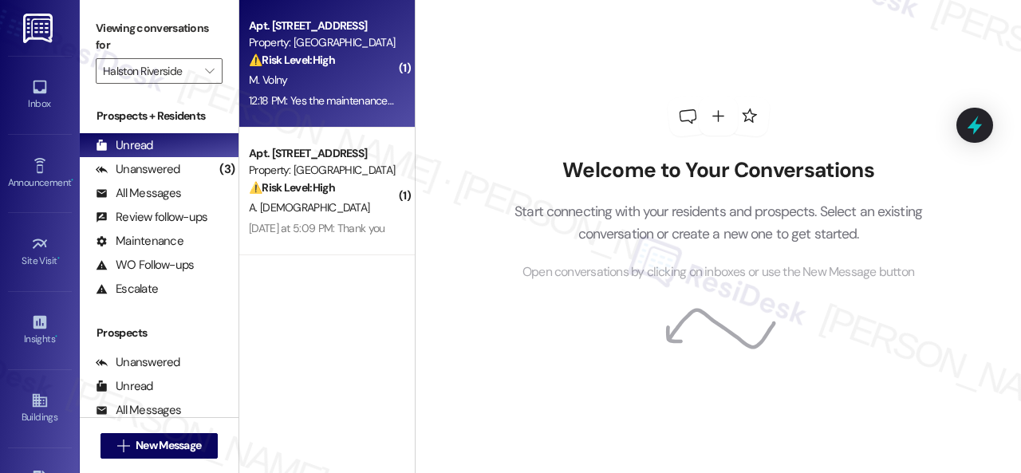
click at [323, 87] on div "M. Volny" at bounding box center [322, 80] width 151 height 20
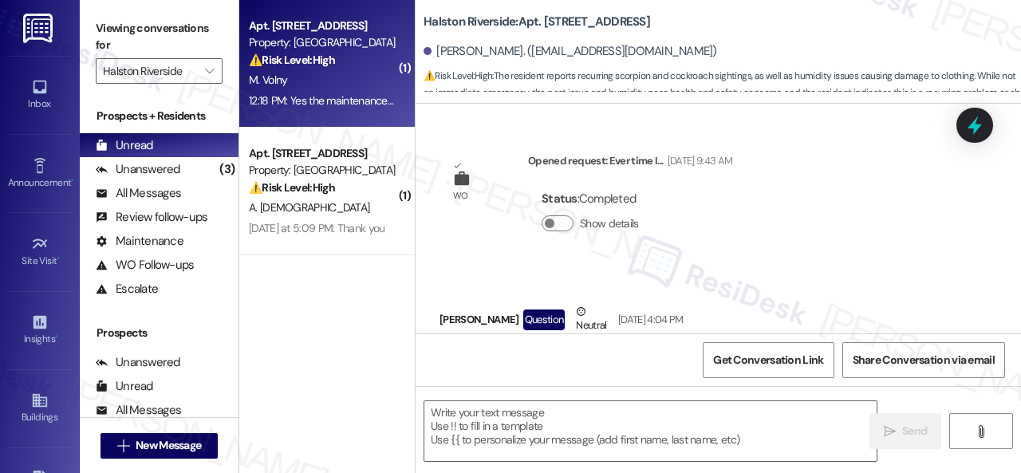
scroll to position [11498, 0]
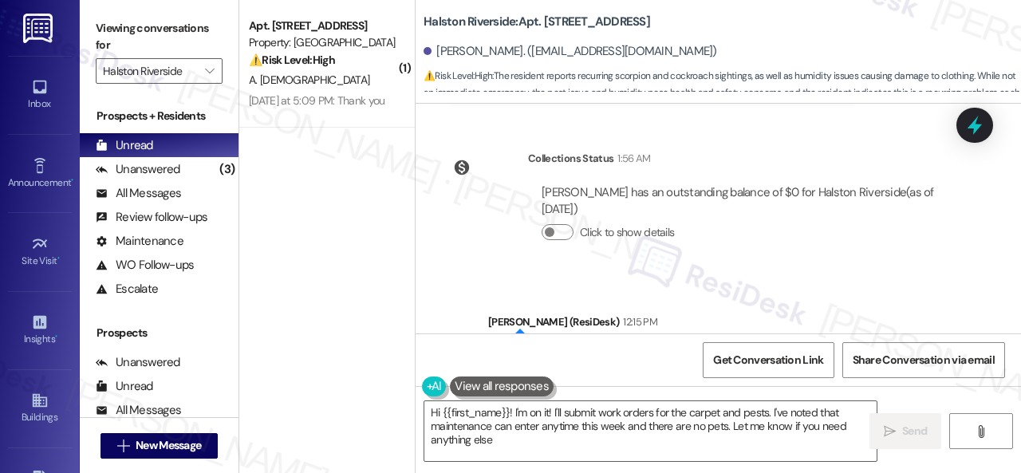
type textarea "Hi {{first_name}}! I'm on it! I'll submit work orders for the carpet and pests.…"
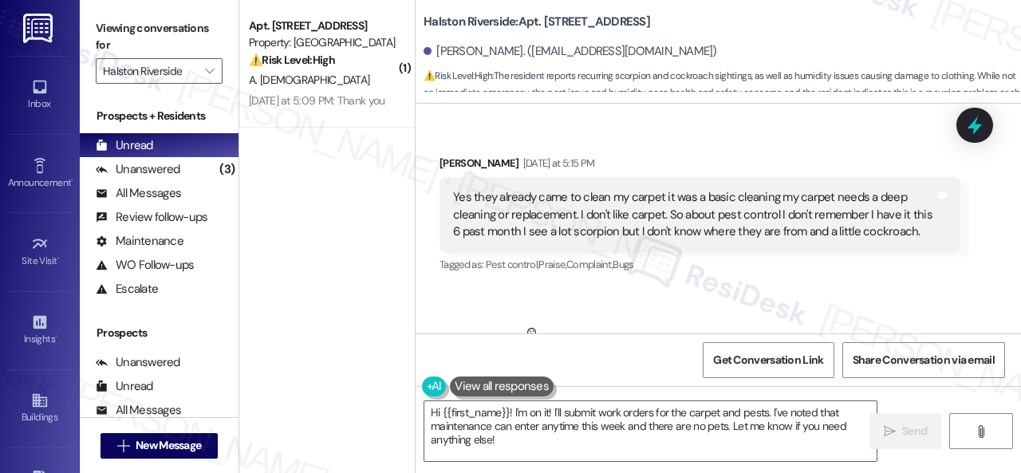
scroll to position [10861, 0]
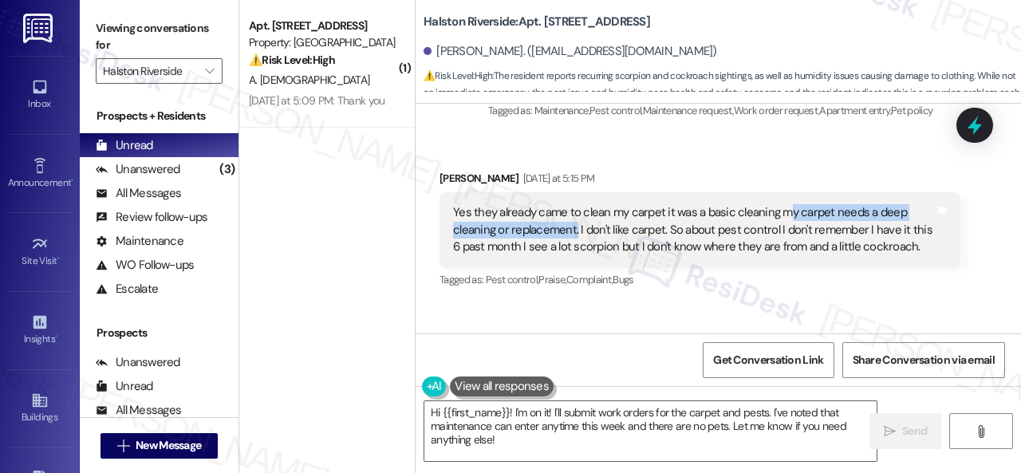
drag, startPoint x: 788, startPoint y: 205, endPoint x: 575, endPoint y: 222, distance: 213.6
click at [575, 222] on div "Yes they already came to clean my carpet it was a basic cleaning my carpet need…" at bounding box center [694, 229] width 482 height 51
copy div "y carpet needs a deep cleaning or replacement."
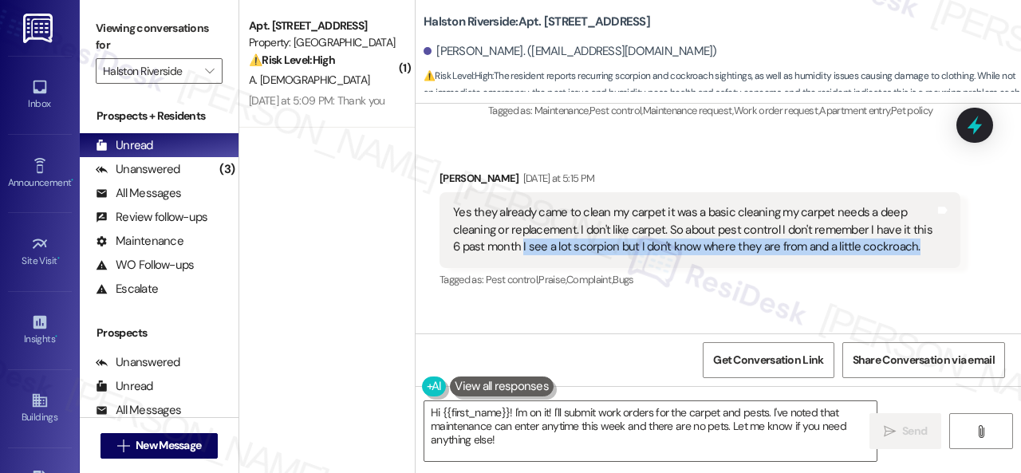
drag, startPoint x: 523, startPoint y: 238, endPoint x: 910, endPoint y: 240, distance: 386.7
click at [910, 240] on div "Yes they already came to clean my carpet it was a basic cleaning my carpet need…" at bounding box center [694, 229] width 482 height 51
copy div "I see a lot scorpion but I don't know where they are from and a little cockroac…"
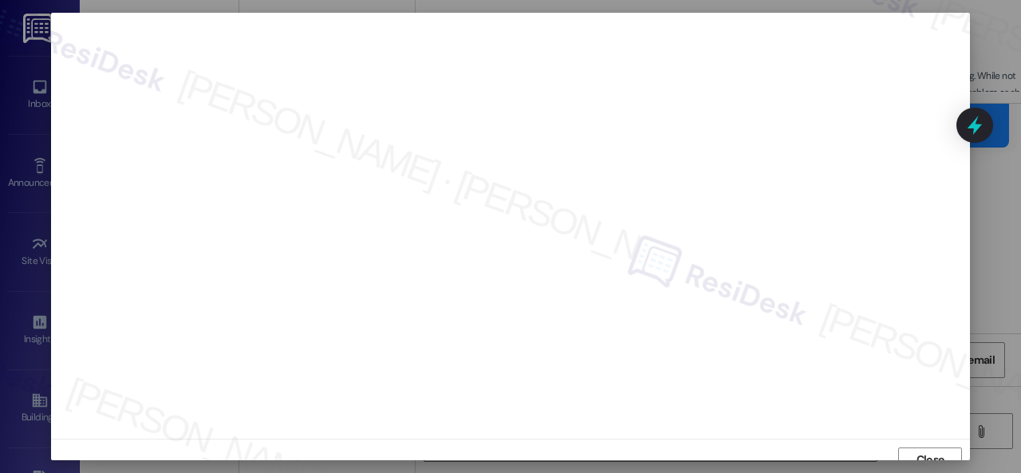
scroll to position [12, 0]
click at [916, 447] on span "Close" at bounding box center [930, 447] width 28 height 17
click at [921, 451] on span "Close" at bounding box center [930, 447] width 28 height 17
click at [927, 446] on span "Close" at bounding box center [930, 447] width 28 height 17
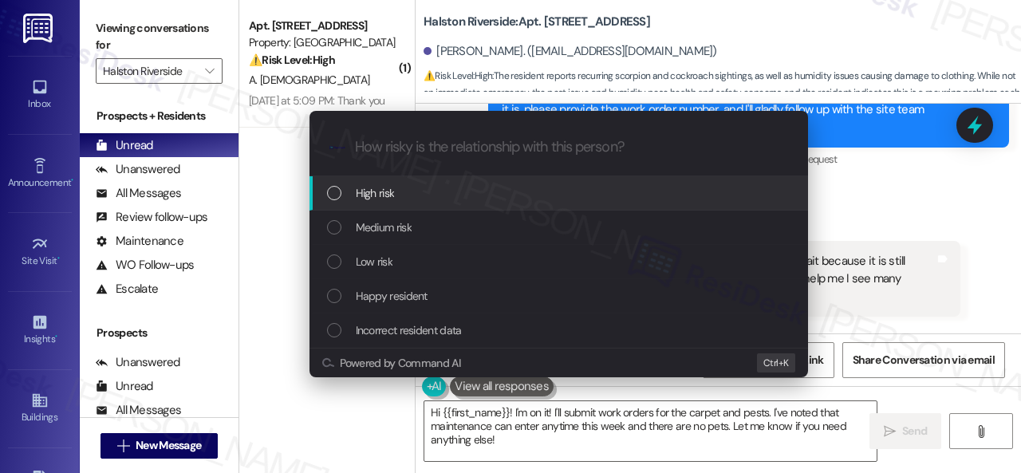
drag, startPoint x: 380, startPoint y: 199, endPoint x: 467, endPoint y: 174, distance: 91.3
click at [380, 199] on span "High risk" at bounding box center [375, 193] width 39 height 18
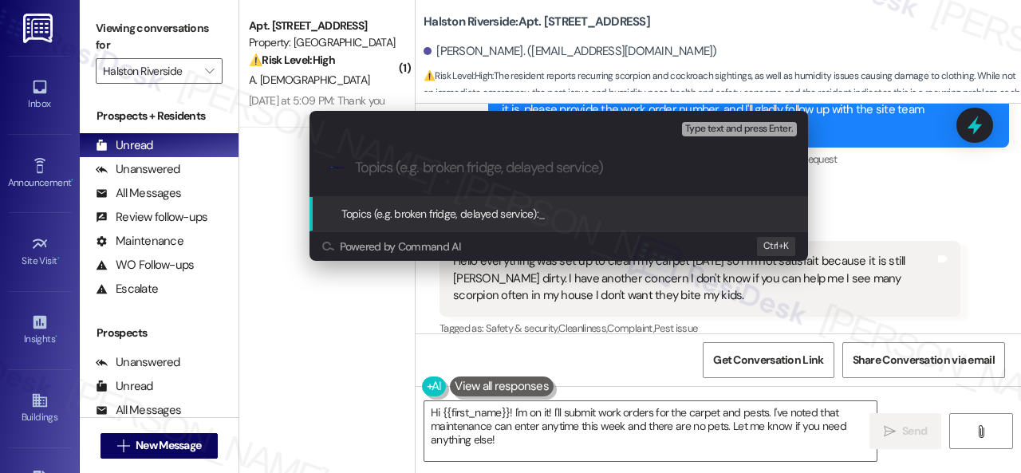
paste input "New work order/s submitted - Carpet and pest issues"
type input "New work order/s submitted - Carpet and pest issues"
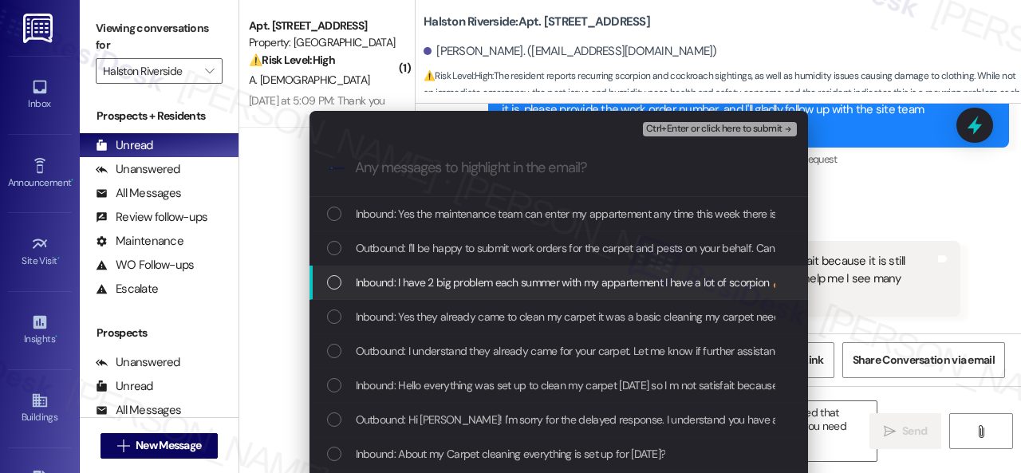
click at [427, 281] on span "Inbound: I have 2 big problem each summer with my appartement I have a lot of s…" at bounding box center [675, 283] width 639 height 18
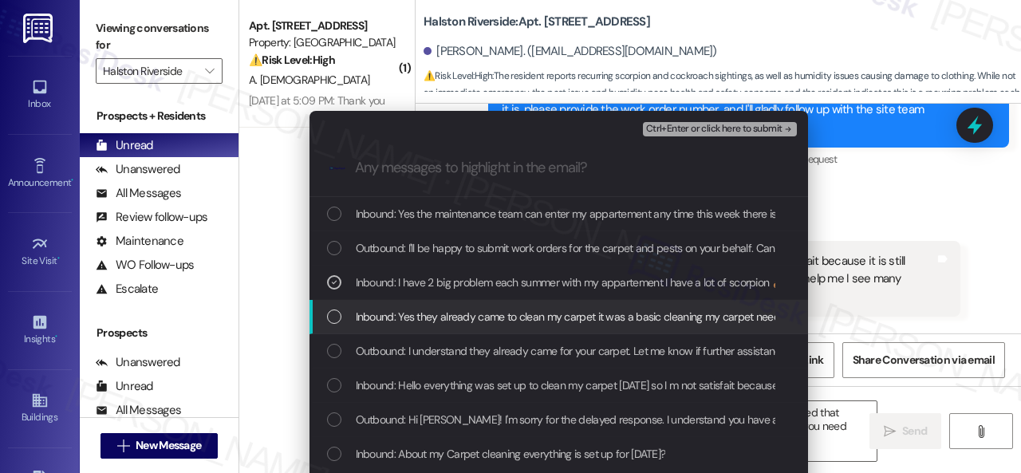
click at [411, 317] on span "Inbound: Yes they already came to clean my carpet it was a basic cleaning my ca…" at bounding box center [1022, 317] width 1332 height 18
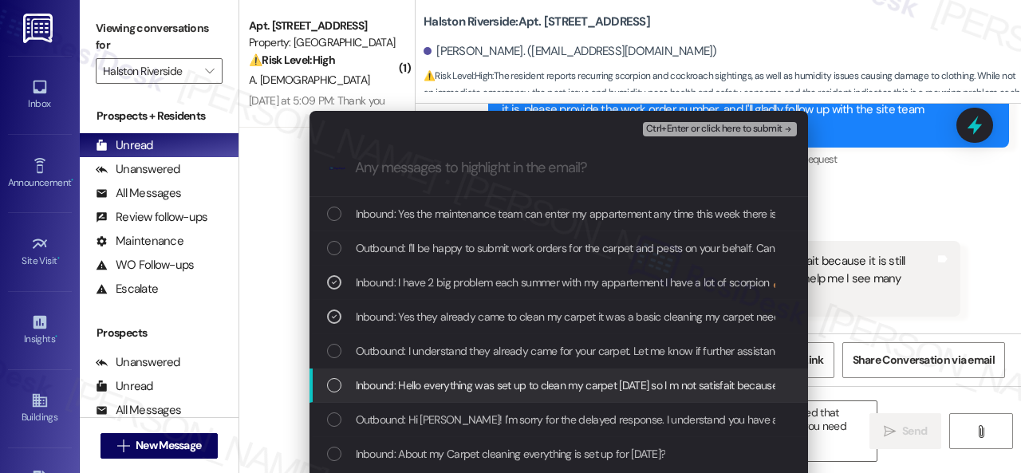
drag, startPoint x: 464, startPoint y: 382, endPoint x: 578, endPoint y: 297, distance: 141.9
click at [466, 382] on span "Inbound: Hello everything was set up to clean my carpet yesterday so I m not sa…" at bounding box center [924, 385] width 1137 height 18
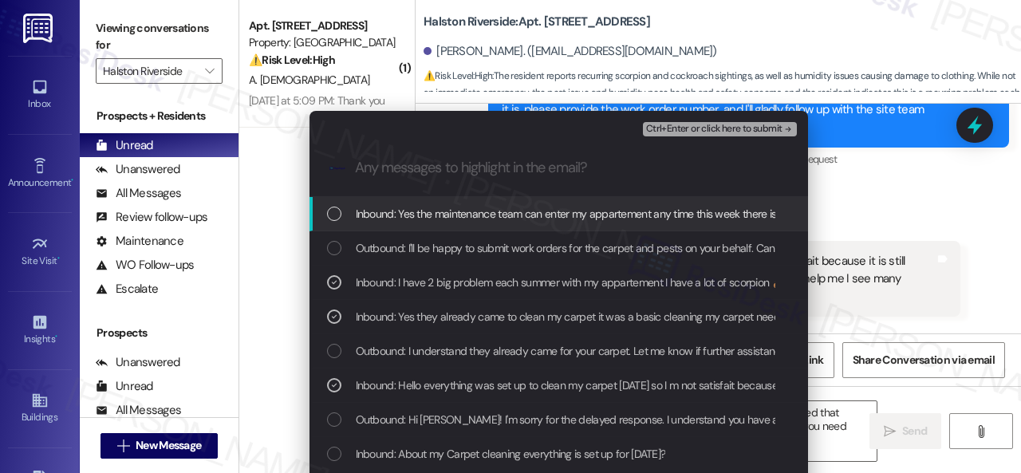
click at [688, 132] on span "Ctrl+Enter or click here to submit" at bounding box center [714, 129] width 136 height 11
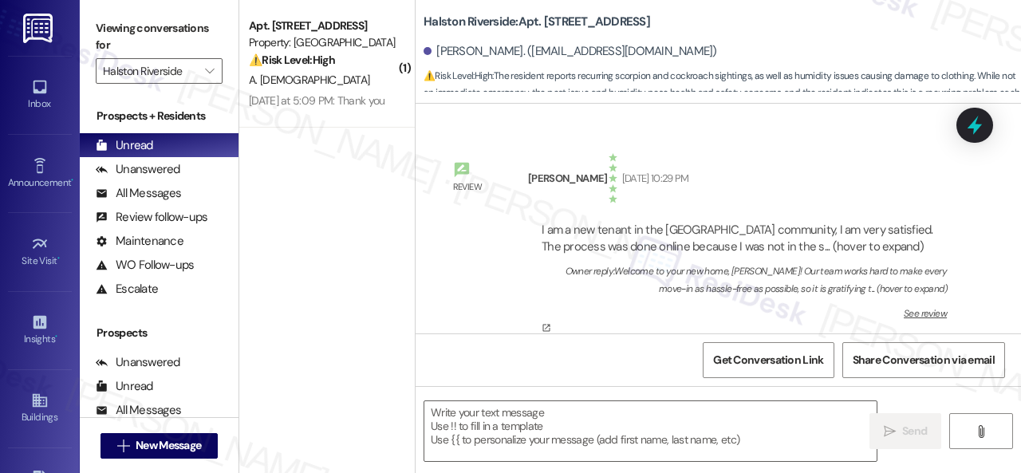
scroll to position [11498, 0]
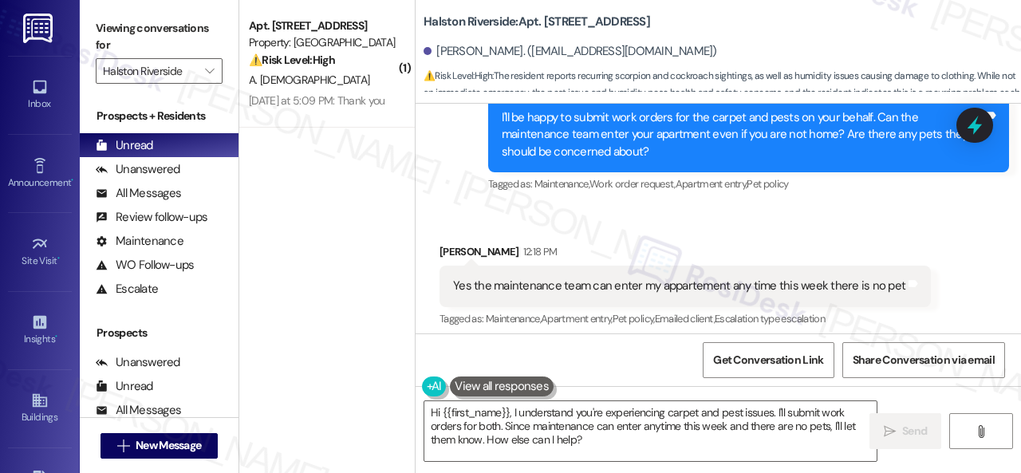
click at [775, 199] on div "Sent via SMS Sarah (ResiDesk) 12:15 PM I'll be happy to submit work orders for …" at bounding box center [748, 135] width 545 height 145
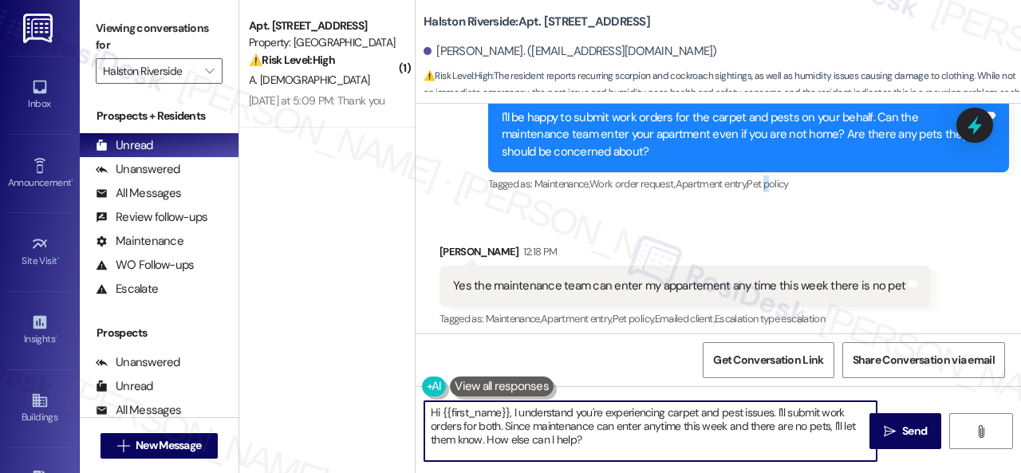
drag, startPoint x: 596, startPoint y: 441, endPoint x: 590, endPoint y: 414, distance: 27.9
click at [365, 396] on div "( 1 ) Apt. 1012, 1 Halston Riverside Property: Halston Riverside ⚠️ Risk Level:…" at bounding box center [629, 236] width 781 height 473
paste textarea "Thank you. I've submitted work orders on your behalf and notified the site team…"
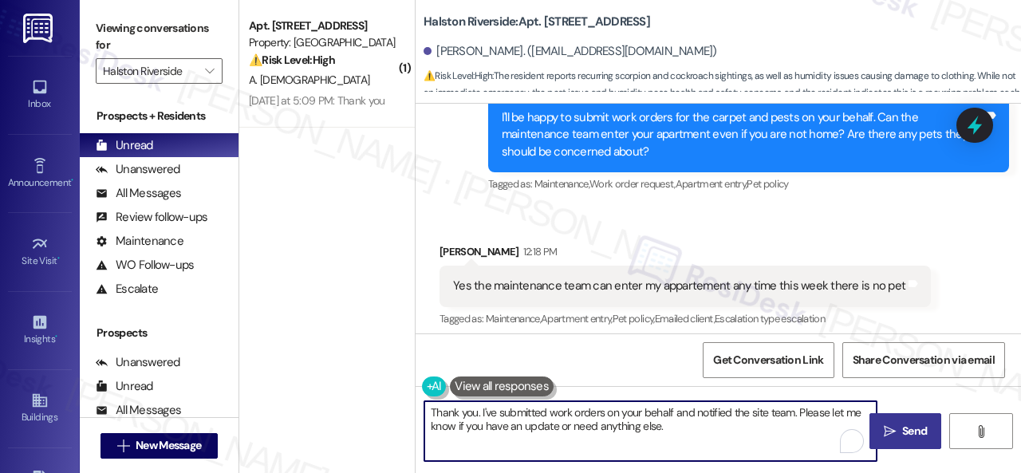
type textarea "Thank you. I've submitted work orders on your behalf and notified the site team…"
click at [890, 423] on span " Send" at bounding box center [905, 431] width 50 height 17
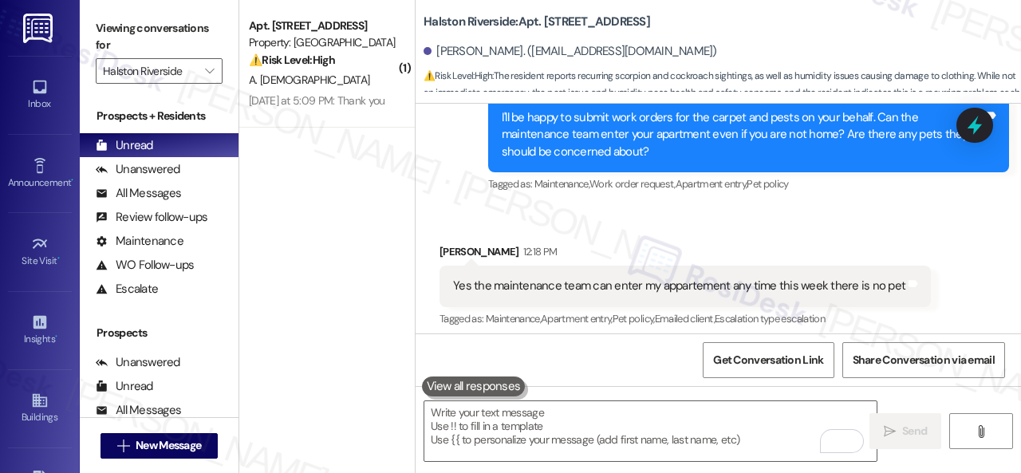
scroll to position [11627, 0]
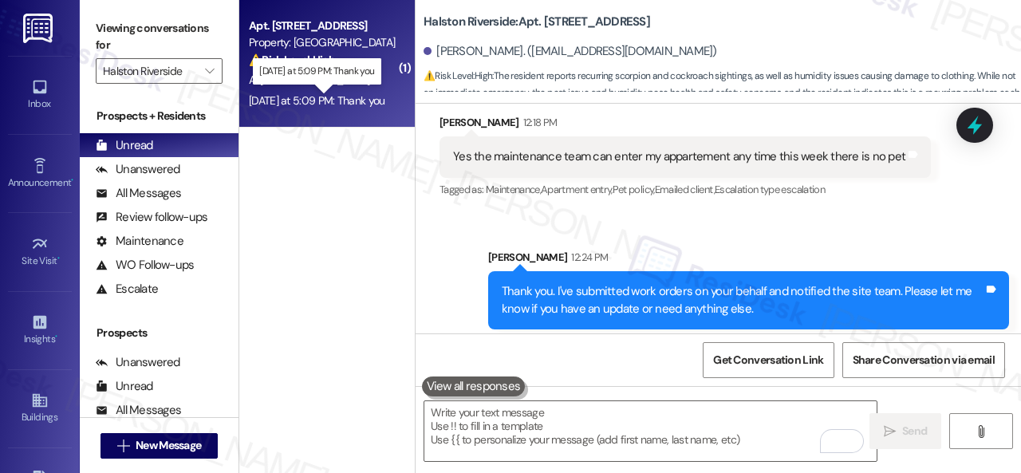
click at [370, 95] on div "Yesterday at 5:09 PM: Thank you Yesterday at 5:09 PM: Thank you" at bounding box center [317, 100] width 136 height 14
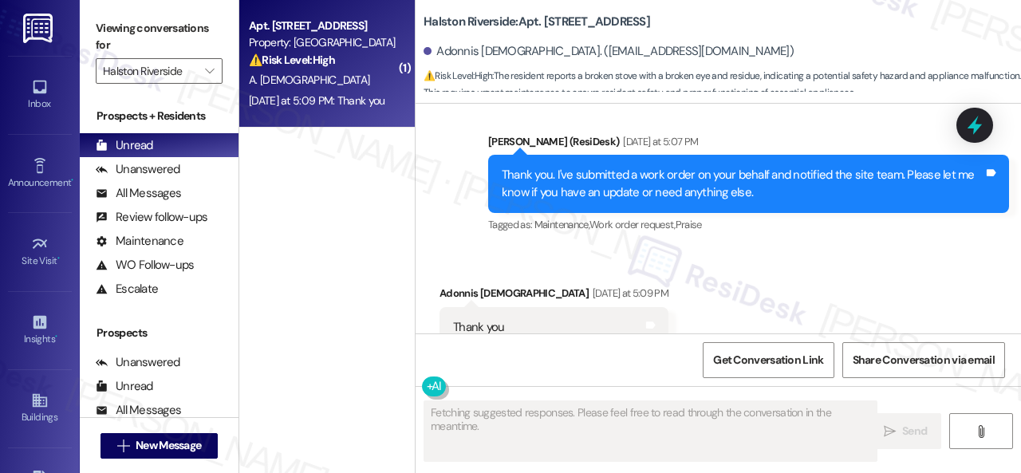
scroll to position [1719, 0]
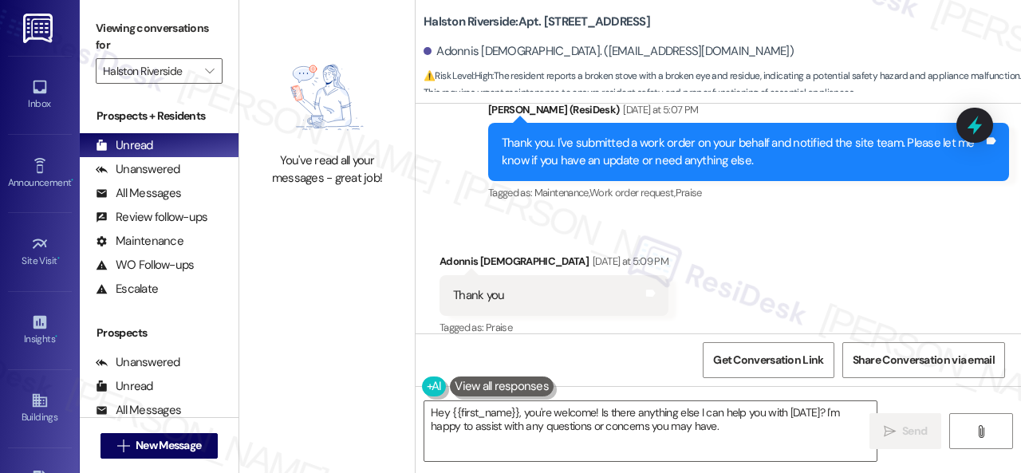
drag, startPoint x: 769, startPoint y: 431, endPoint x: 246, endPoint y: 320, distance: 535.5
click at [327, 340] on div "You've read all your messages - great job! Halston Riverside: Apt. 1012, 1 Hals…" at bounding box center [629, 236] width 781 height 473
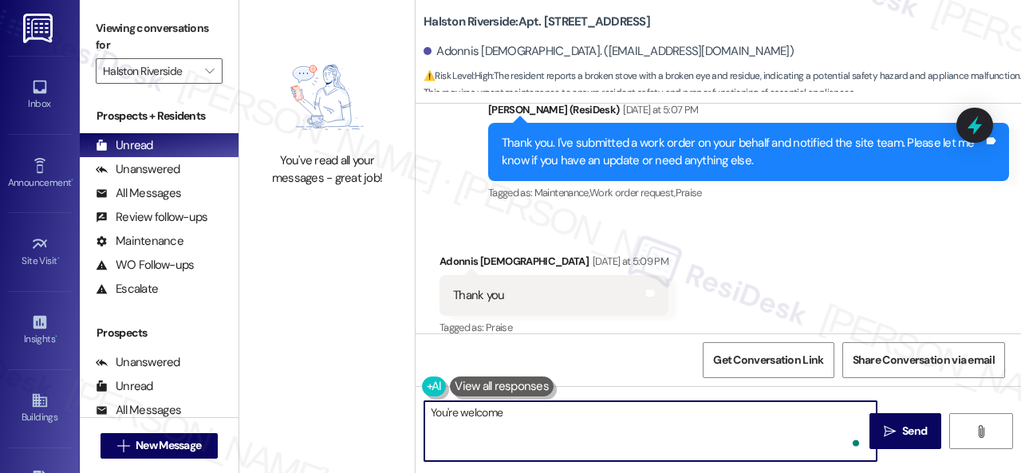
type textarea "You're welcome!"
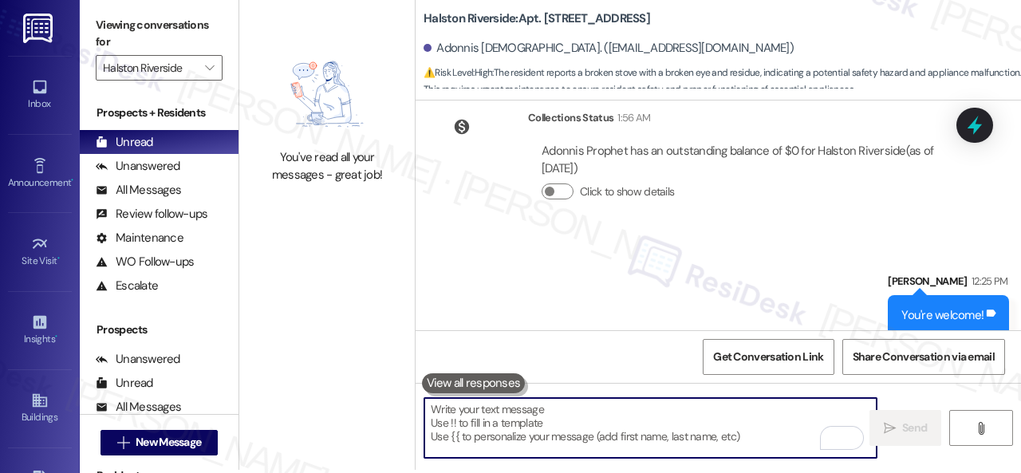
scroll to position [5, 0]
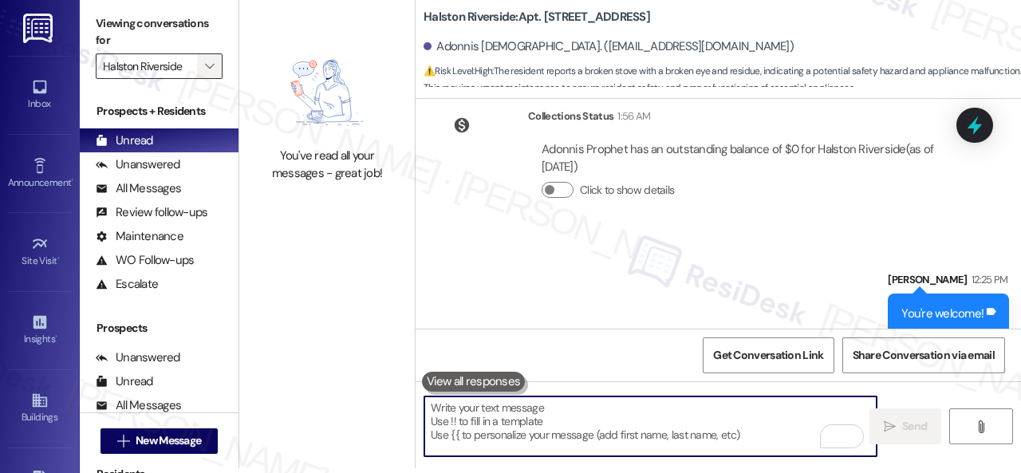
click at [209, 63] on icon "" at bounding box center [209, 66] width 9 height 13
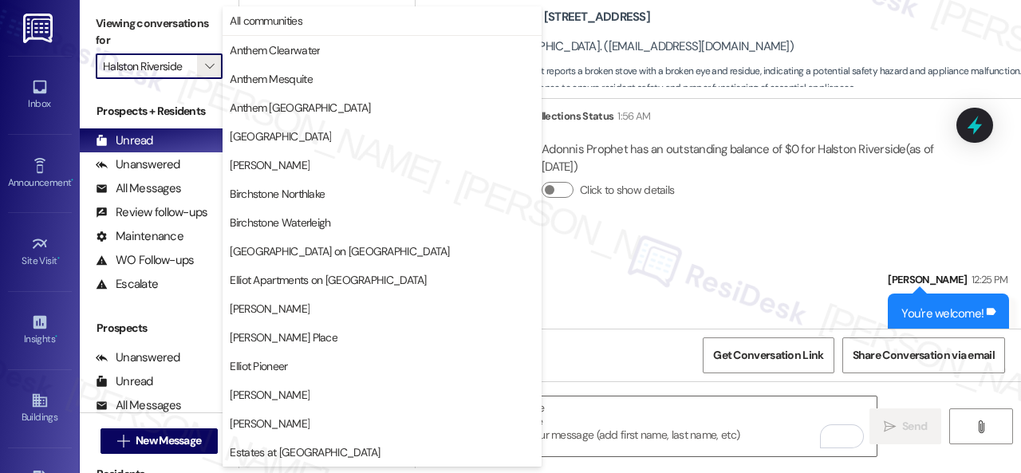
scroll to position [546, 0]
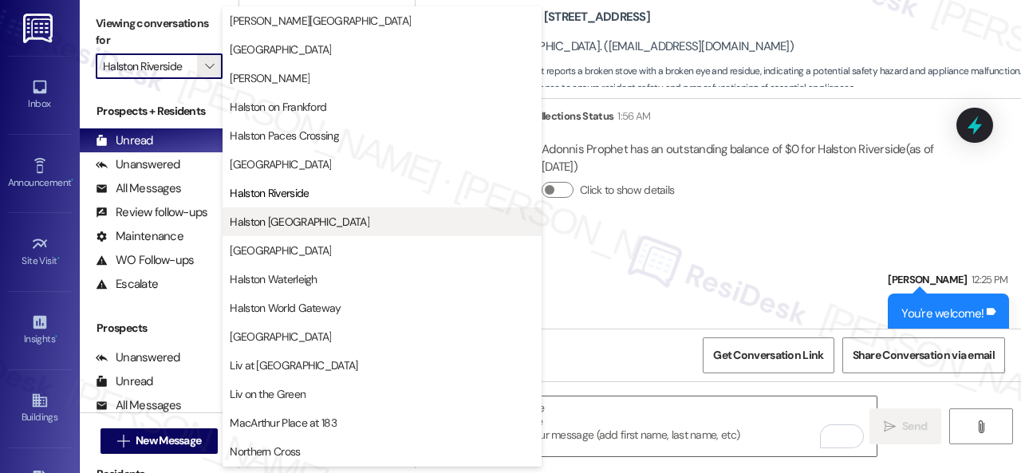
click at [282, 218] on span "Halston [GEOGRAPHIC_DATA]" at bounding box center [300, 222] width 140 height 16
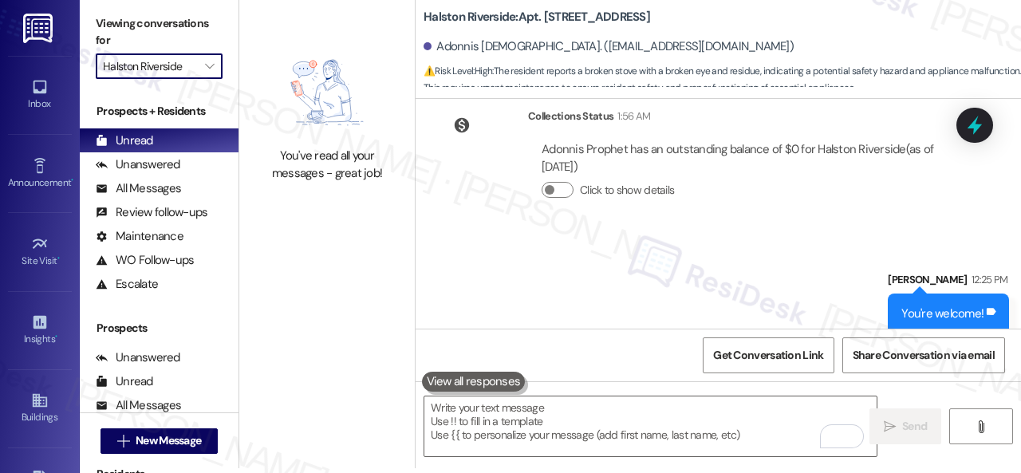
type input "Halston [GEOGRAPHIC_DATA]"
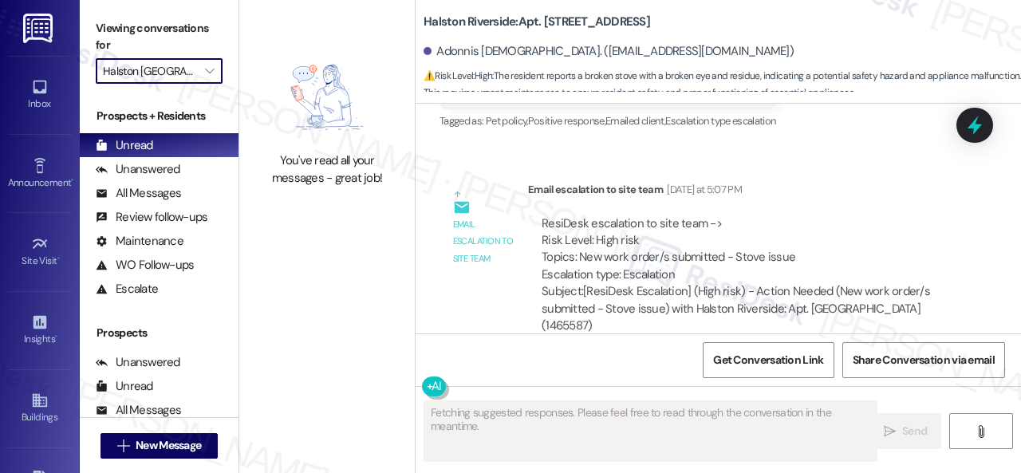
scroll to position [1719, 0]
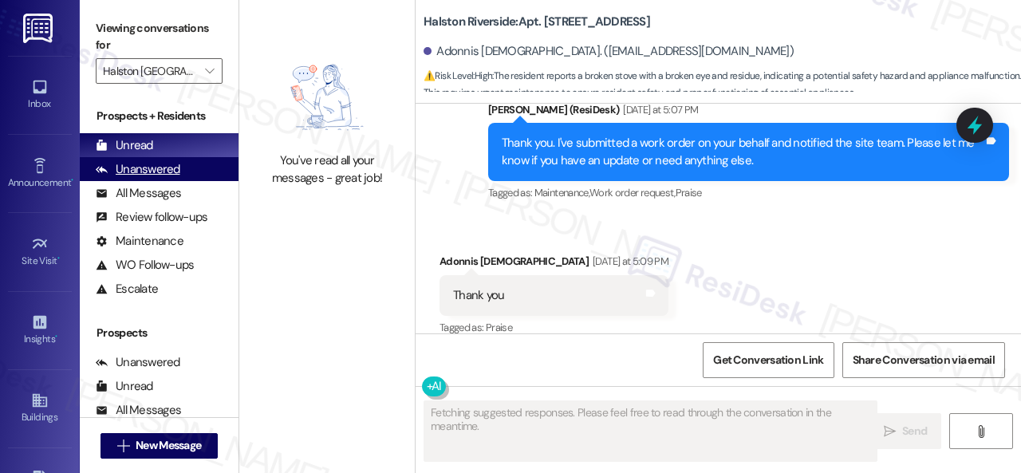
click at [159, 173] on div "Unanswered" at bounding box center [138, 169] width 85 height 17
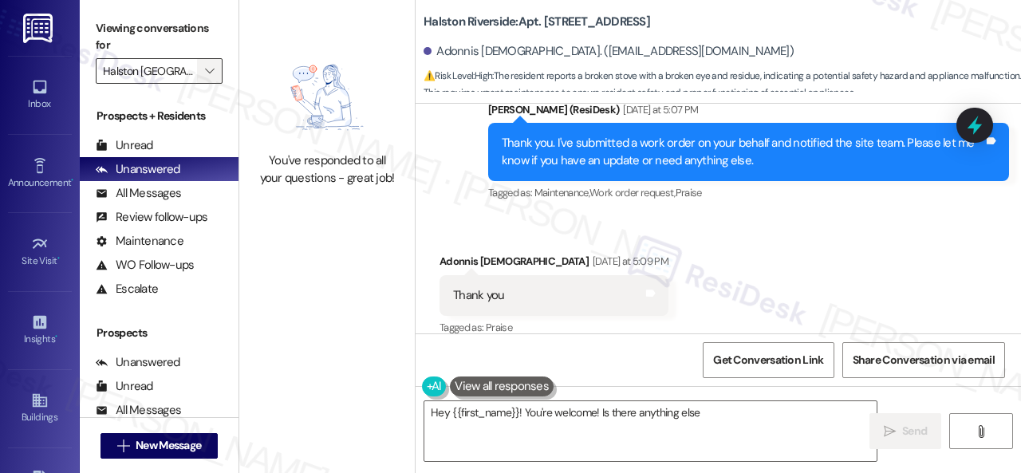
click at [211, 75] on icon "" at bounding box center [209, 71] width 9 height 13
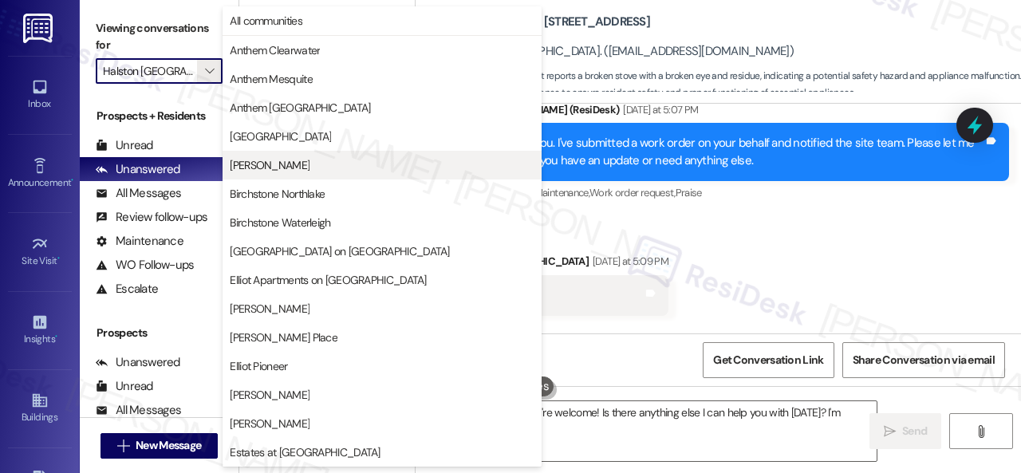
type textarea "Hey {{first_name}}! You're welcome! Is there anything else I can help you with …"
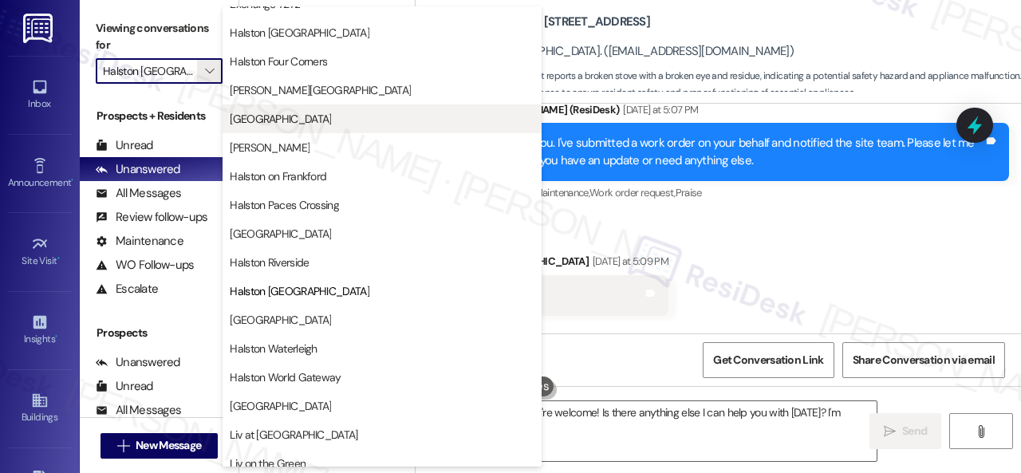
scroll to position [478, 0]
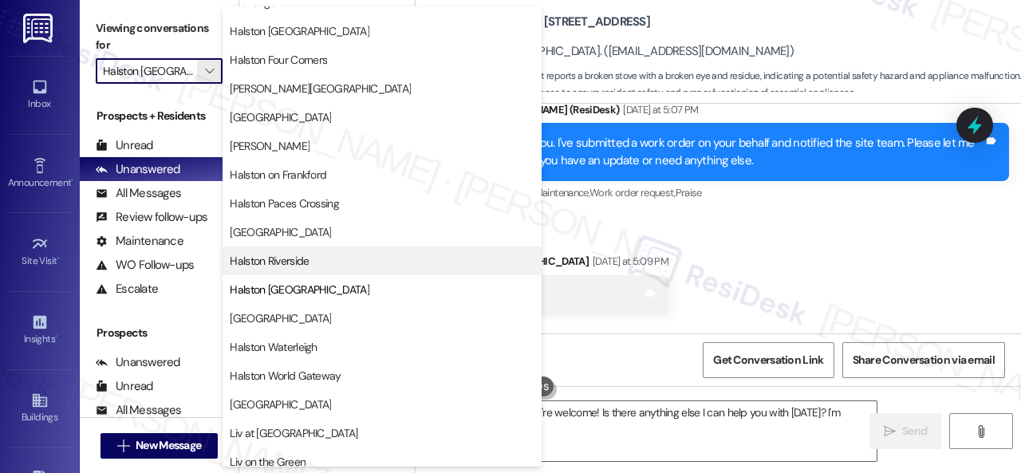
click at [269, 255] on span "Halston Riverside" at bounding box center [269, 261] width 79 height 16
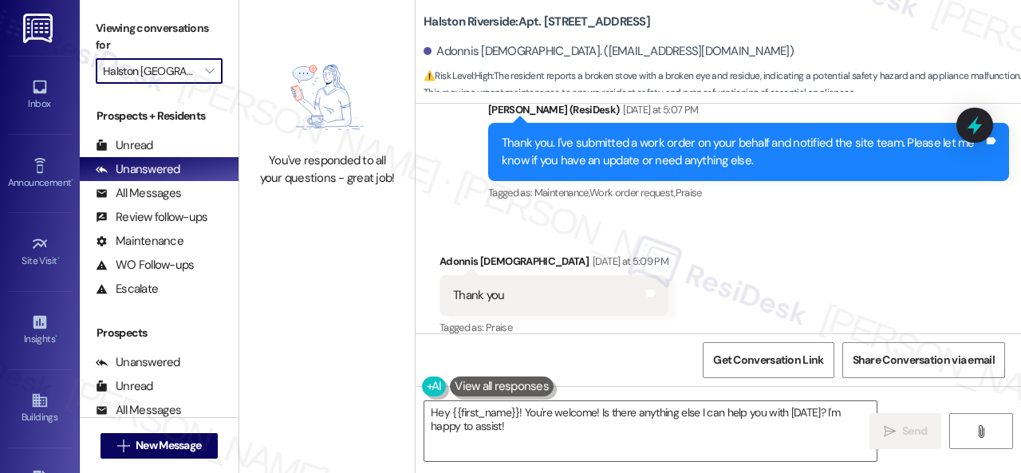
type input "Halston Riverside"
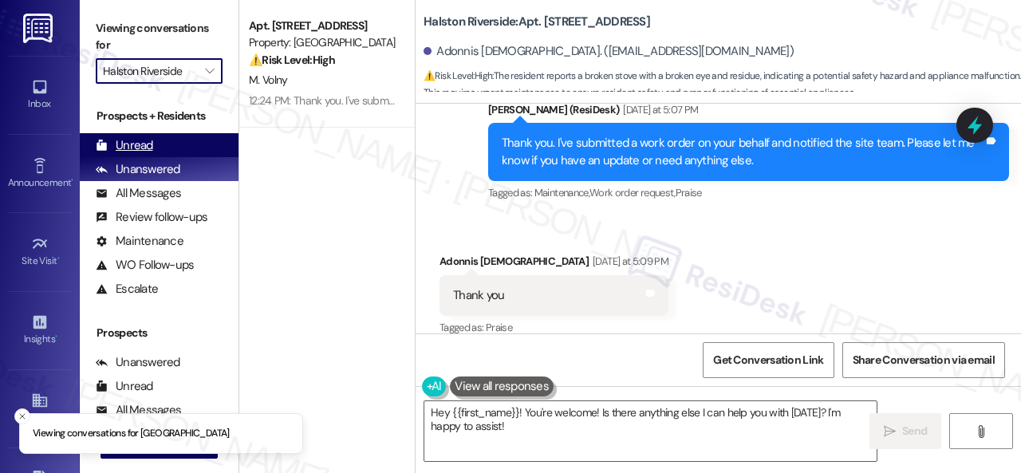
click at [159, 144] on div "Unread (0)" at bounding box center [159, 145] width 159 height 24
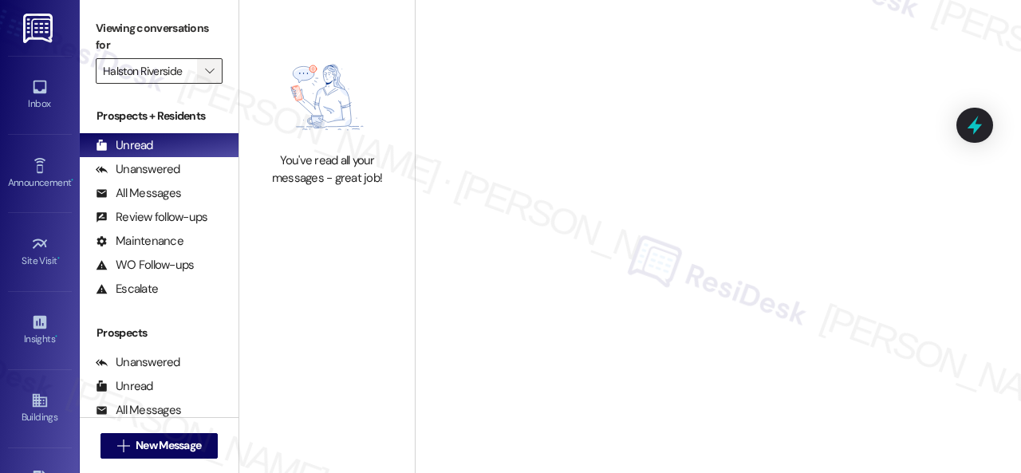
click at [208, 68] on icon "" at bounding box center [209, 71] width 9 height 13
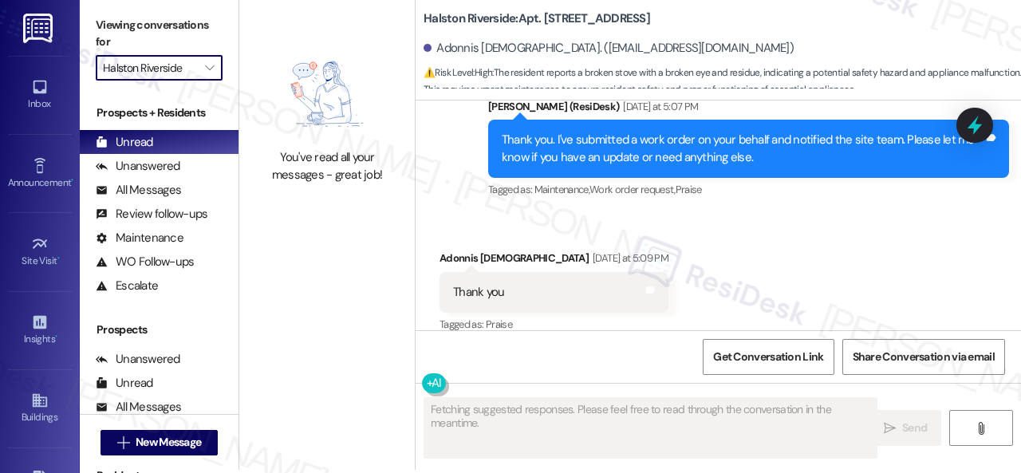
scroll to position [5, 0]
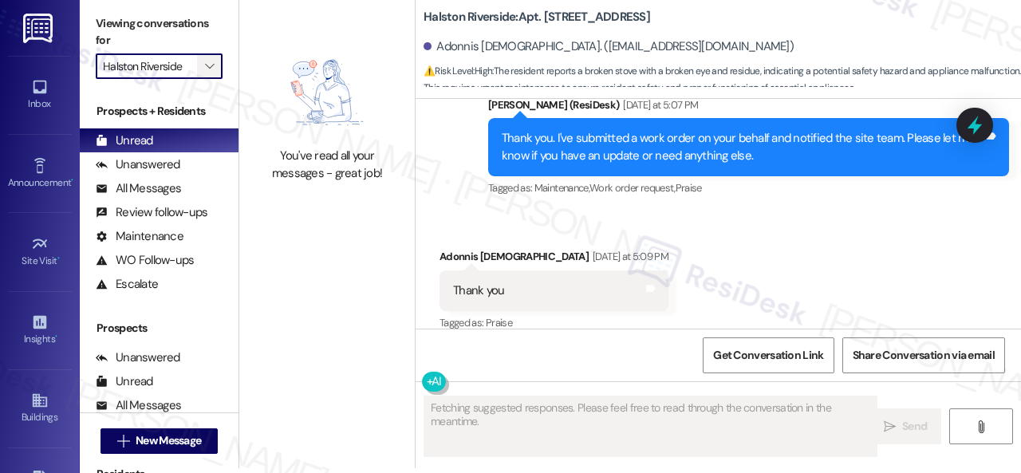
click at [215, 69] on span "" at bounding box center [209, 66] width 15 height 26
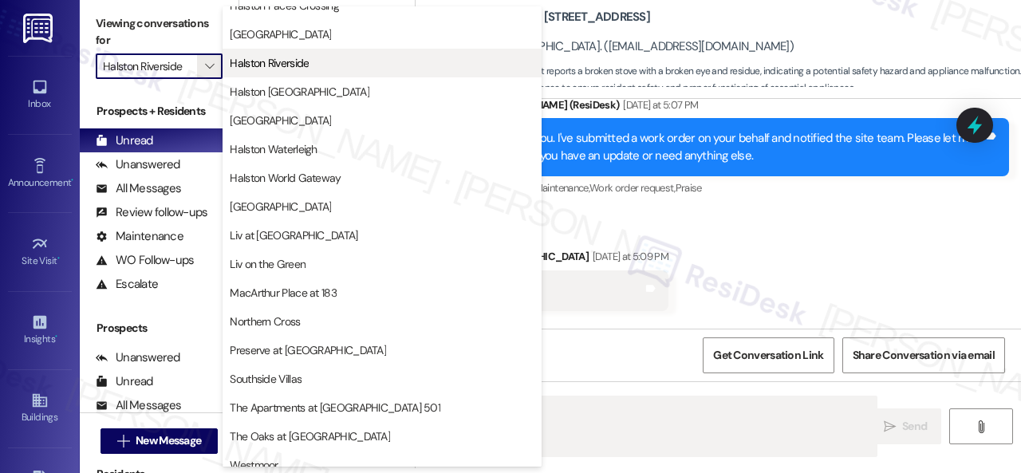
scroll to position [689, 0]
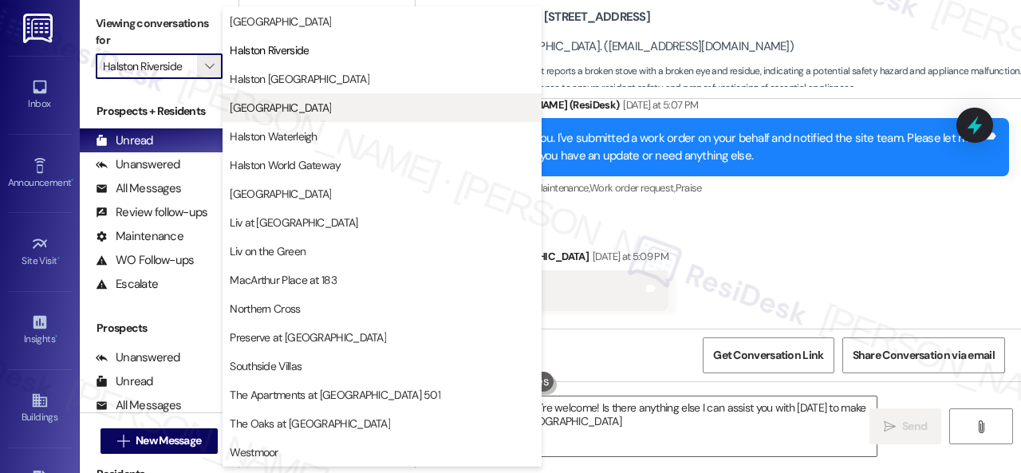
click at [276, 108] on span "[GEOGRAPHIC_DATA]" at bounding box center [280, 108] width 101 height 16
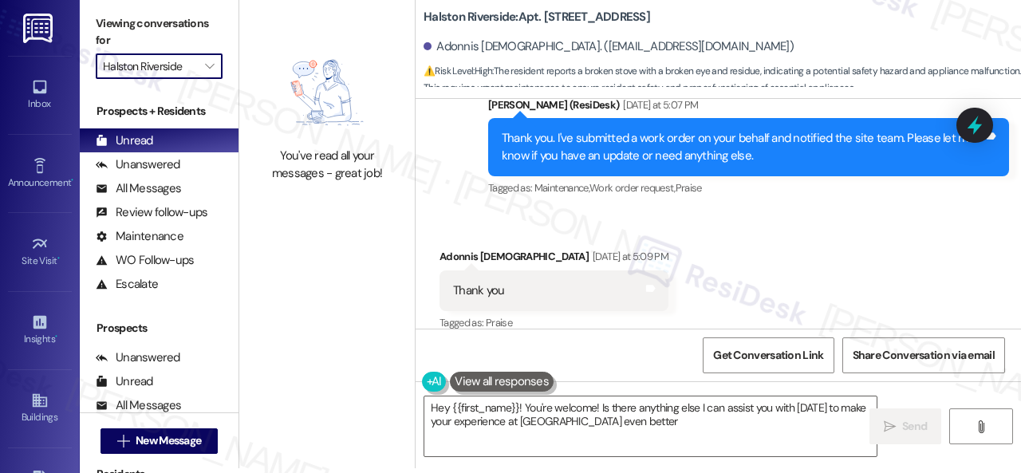
type textarea "Hey {{first_name}}! You're welcome! Is there anything else I can assist you wit…"
type input "[GEOGRAPHIC_DATA]"
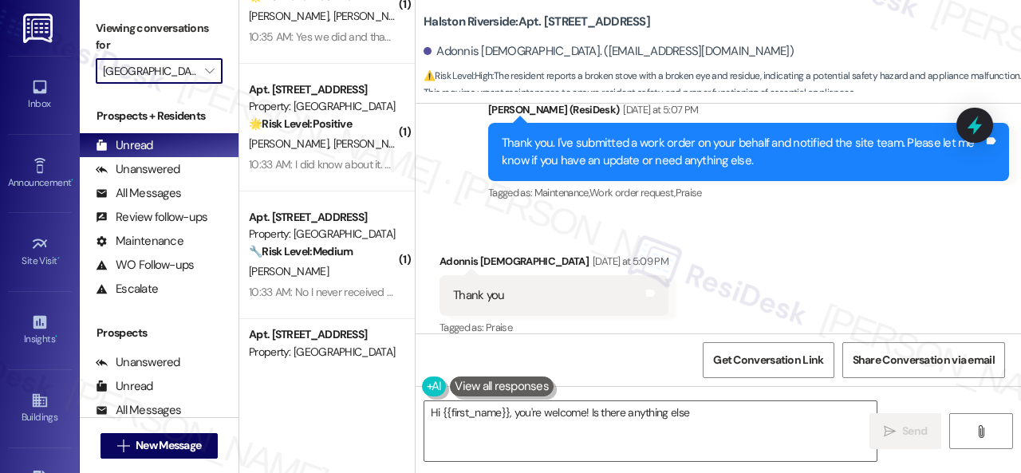
scroll to position [3339, 0]
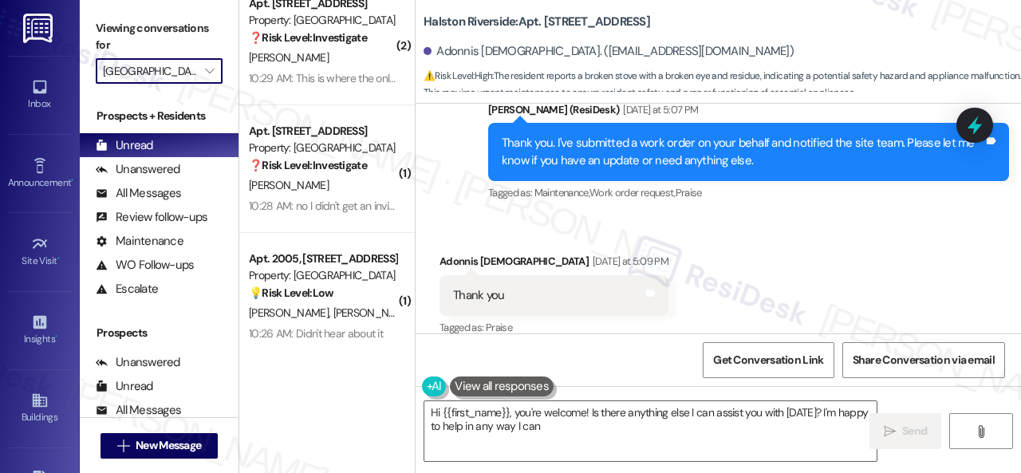
type textarea "Hi {{first_name}}, you're welcome! Is there anything else I can assist you with…"
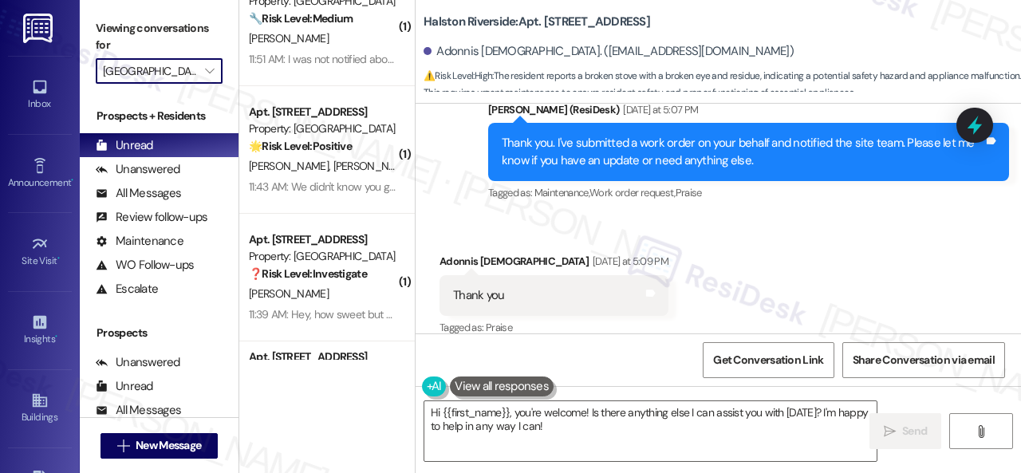
scroll to position [0, 0]
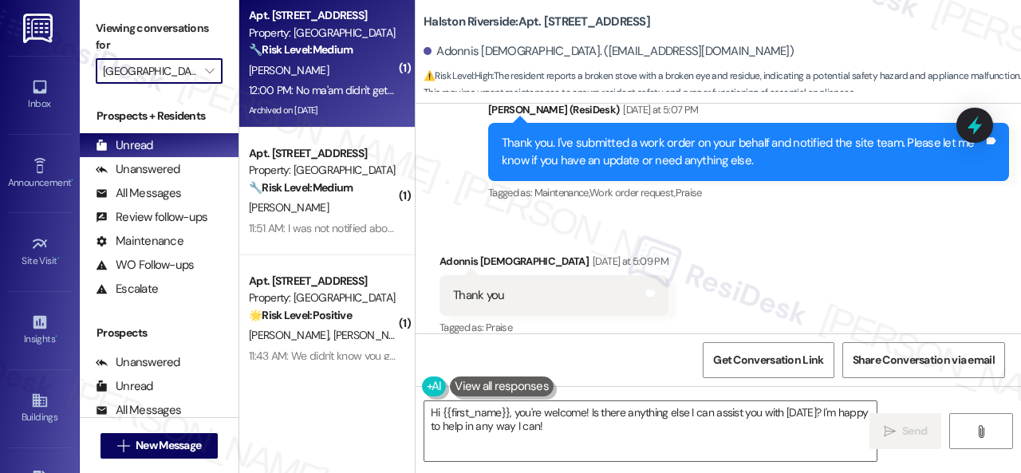
click at [352, 72] on div "J. Armour" at bounding box center [322, 71] width 151 height 20
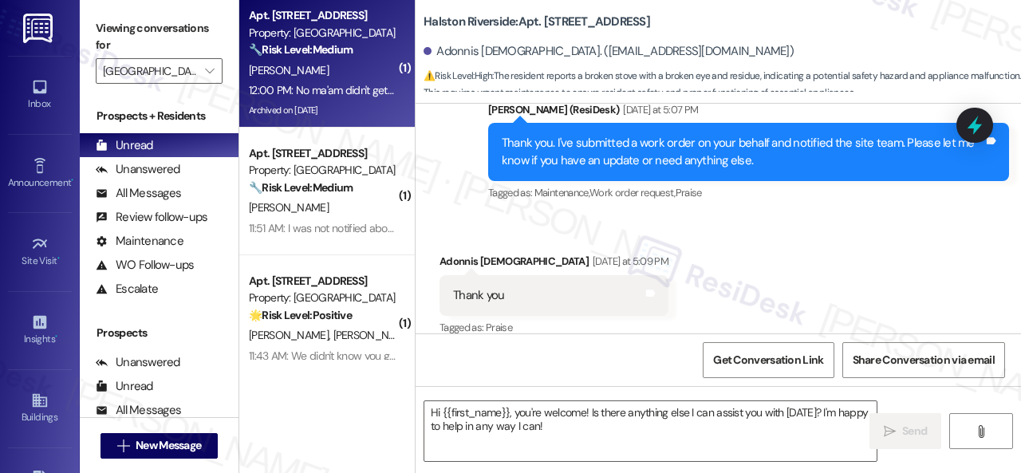
type textarea "Fetching suggested responses. Please feel free to read through the conversation…"
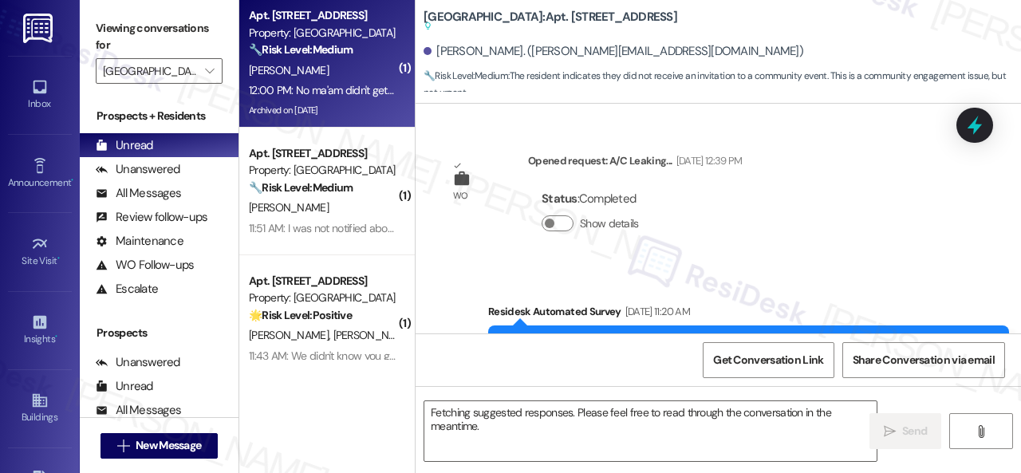
scroll to position [21235, 0]
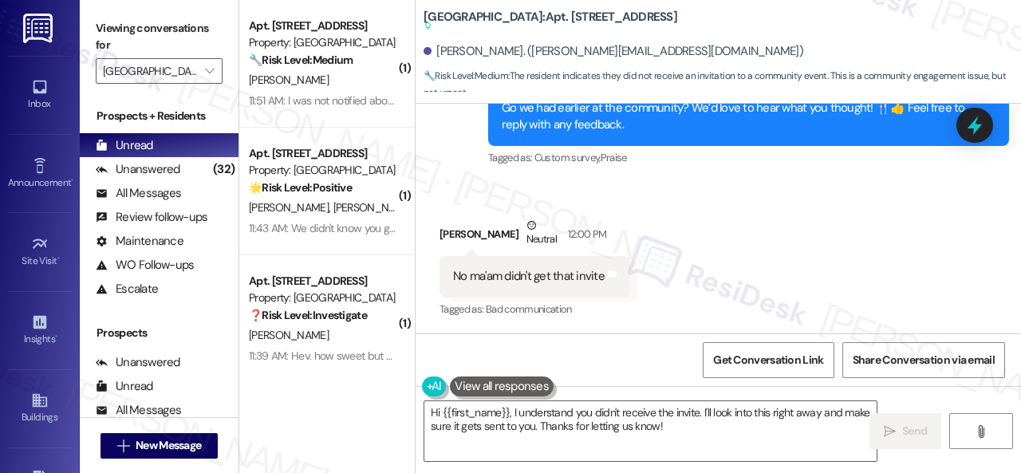
drag, startPoint x: 857, startPoint y: 264, endPoint x: 852, endPoint y: 191, distance: 73.6
click at [859, 264] on div "Received via SMS Jerome Armour Neutral 12:00 PM No ma'am didn't get that invite…" at bounding box center [717, 257] width 605 height 152
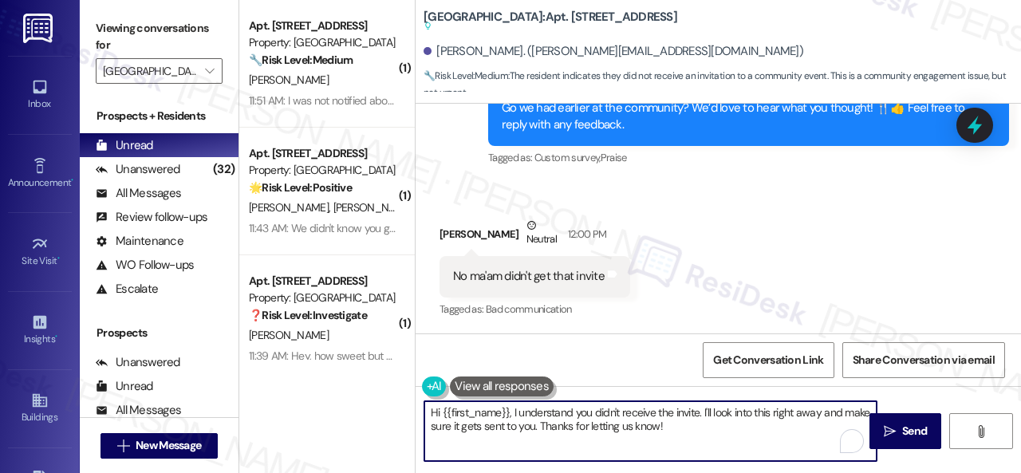
drag, startPoint x: 611, startPoint y: 423, endPoint x: 309, endPoint y: 392, distance: 302.9
click at [309, 392] on div "( 1 ) Apt. 0807, 1 Halston South Point Property: Halston South Point 🔧 Risk Lev…" at bounding box center [629, 236] width 781 height 473
paste textarea "I'm sorry there was no announcement sent out. Thanks for bringing it to my atte…"
click at [433, 412] on textarea "I'm sorry there was no announcement sent out. Thanks for bringing it to my atte…" at bounding box center [650, 431] width 452 height 60
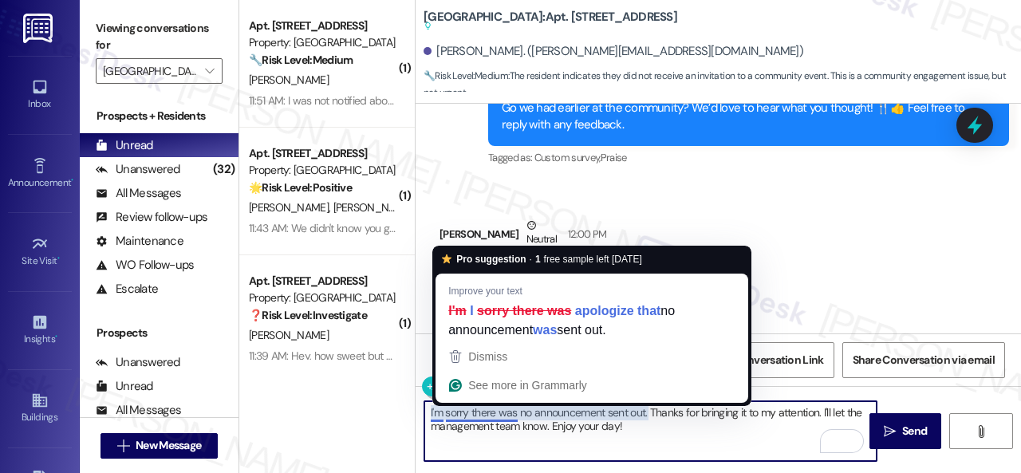
click at [469, 419] on textarea "I'm sorry there was no announcement sent out. Thanks for bringing it to my atte…" at bounding box center [650, 431] width 452 height 60
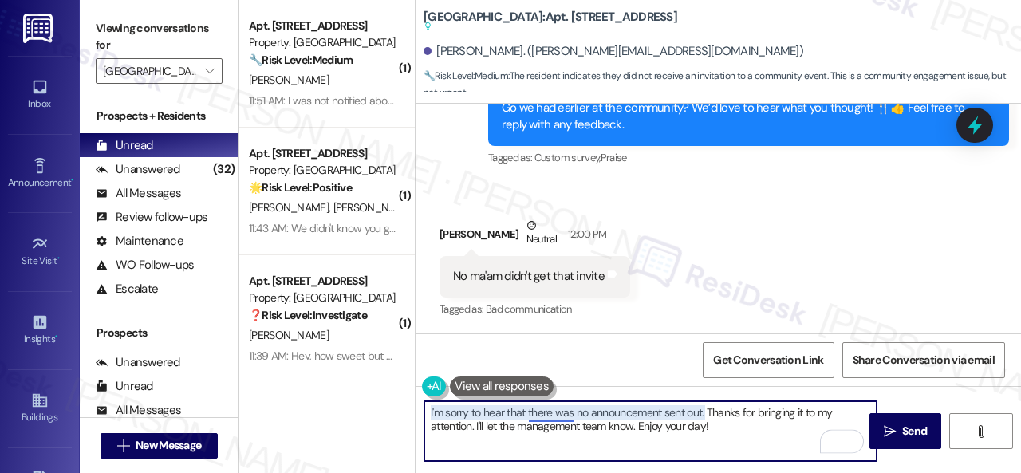
click at [557, 411] on textarea "I'm sorry to hear that there was no announcement sent out. Thanks for bringing …" at bounding box center [650, 431] width 452 height 60
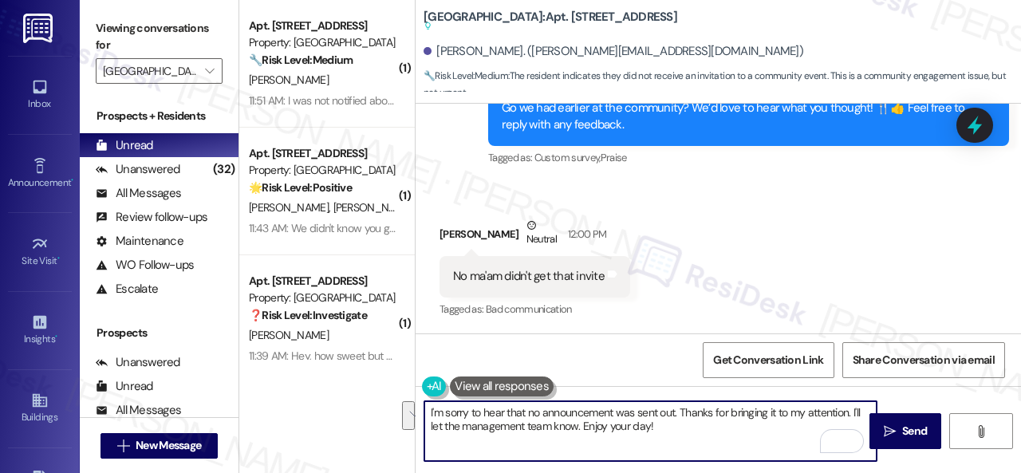
drag, startPoint x: 664, startPoint y: 427, endPoint x: 362, endPoint y: 405, distance: 303.0
click at [362, 405] on div "( 1 ) Apt. 0807, 1 Halston South Point Property: Halston South Point 🔧 Risk Lev…" at bounding box center [629, 236] width 781 height 473
type textarea "I'm sorry to hear that no announcement was sent out. Thanks for bringing it to …"
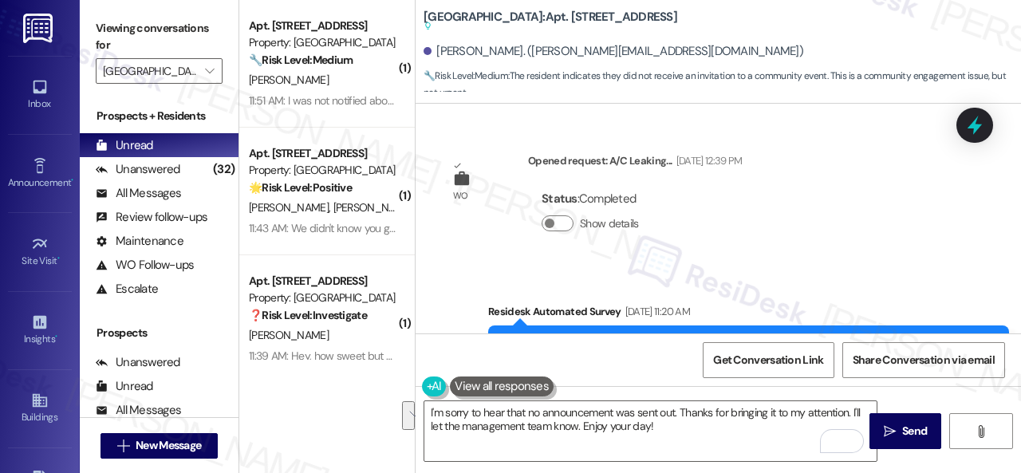
scroll to position [21235, 0]
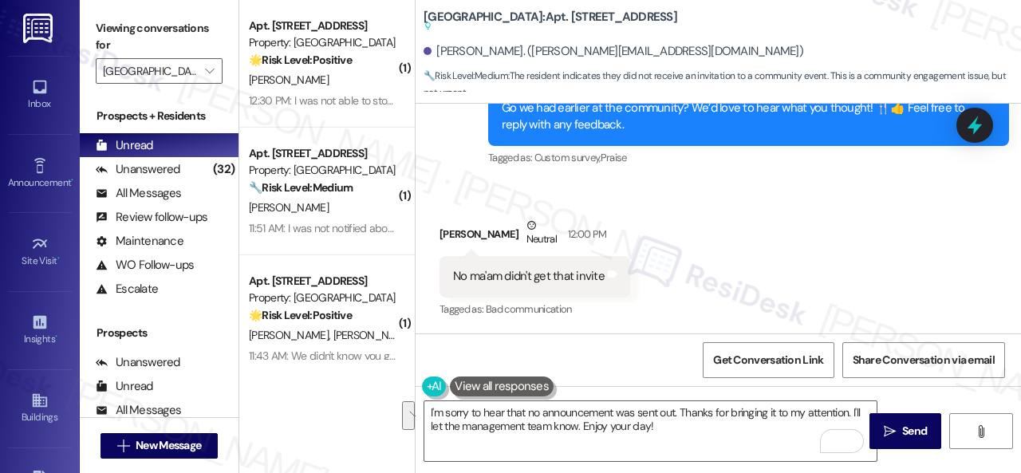
click at [766, 288] on div "Received via SMS Jerome Armour Neutral 12:00 PM No ma'am didn't get that invite…" at bounding box center [717, 257] width 605 height 152
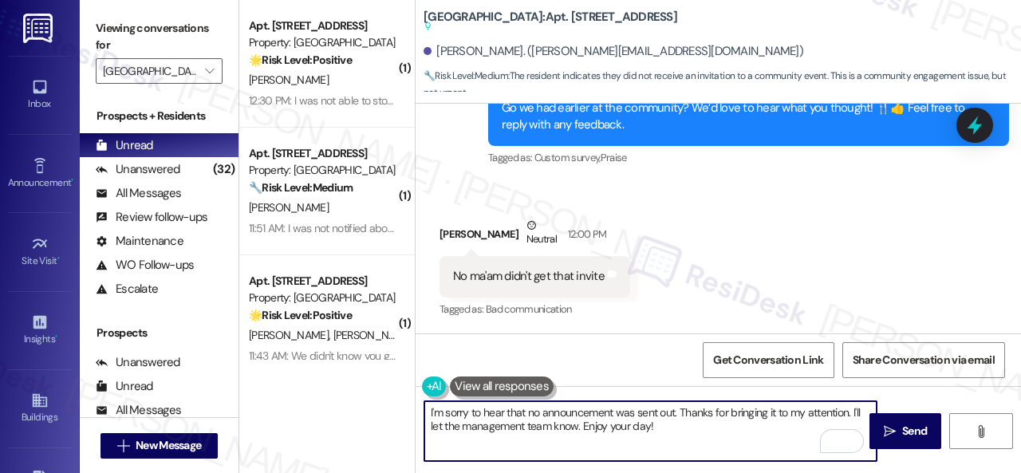
drag, startPoint x: 663, startPoint y: 422, endPoint x: 364, endPoint y: 395, distance: 301.0
click at [364, 395] on div "( 1 ) Apt. 0210, 1 Halston South Point Property: Halston South Point 🌟 Risk Lev…" at bounding box center [629, 236] width 781 height 473
click at [737, 273] on div "Received via SMS Jerome Armour Neutral 12:00 PM No ma'am didn't get that invite…" at bounding box center [717, 257] width 605 height 152
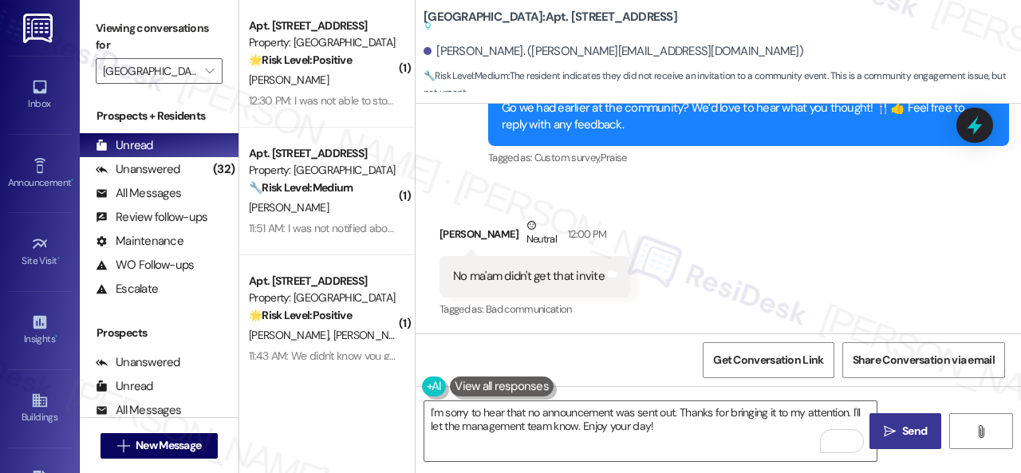
click at [885, 426] on icon "" at bounding box center [890, 431] width 12 height 13
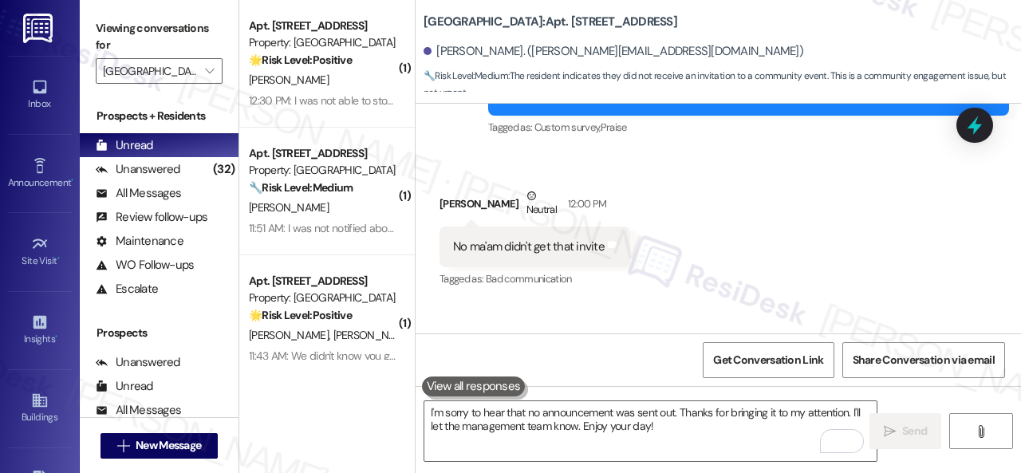
scroll to position [21323, 0]
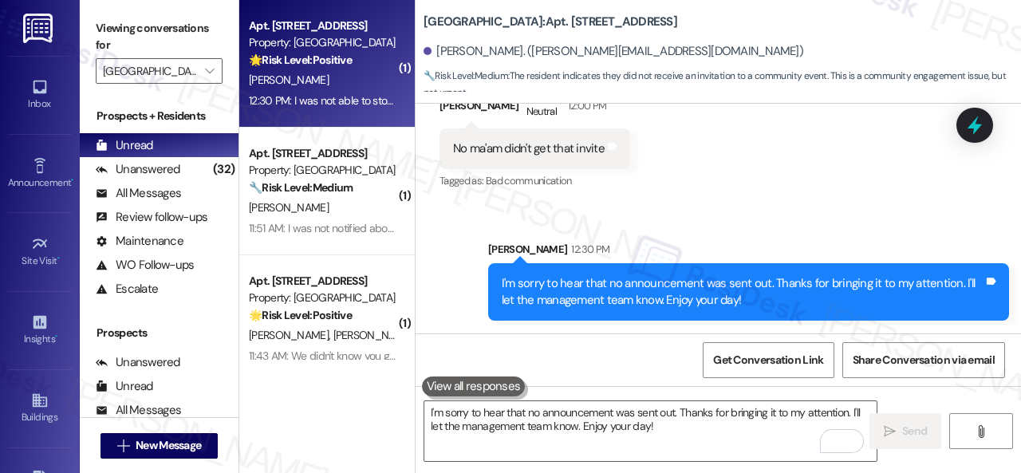
click at [356, 73] on div "T. Crabtree" at bounding box center [322, 80] width 151 height 20
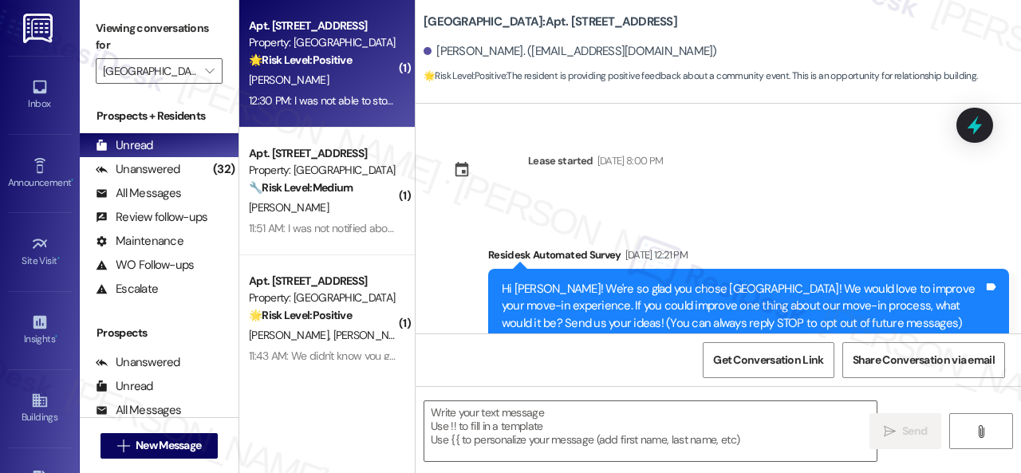
scroll to position [4278, 0]
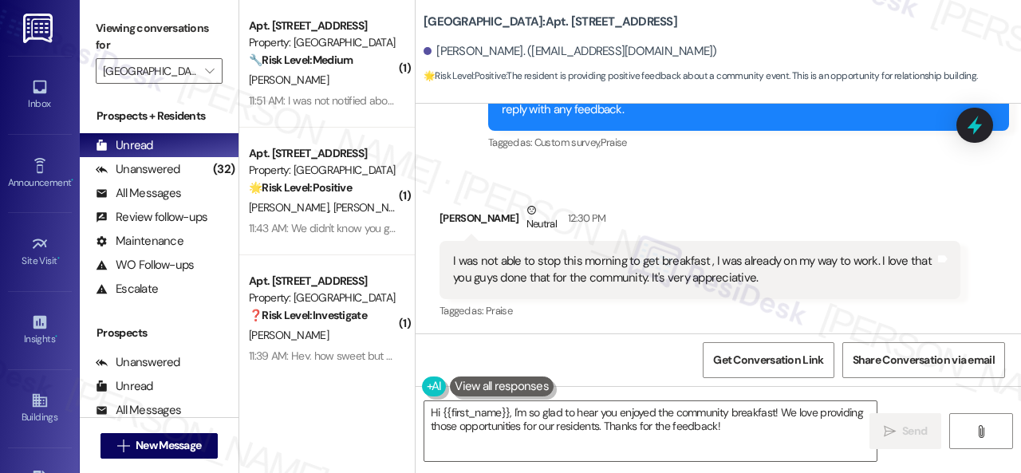
drag, startPoint x: 604, startPoint y: 423, endPoint x: 198, endPoint y: 346, distance: 413.8
click at [211, 352] on div "Viewing conversations for Halston South Point  Prospects + Residents Unread (0…" at bounding box center [550, 236] width 941 height 473
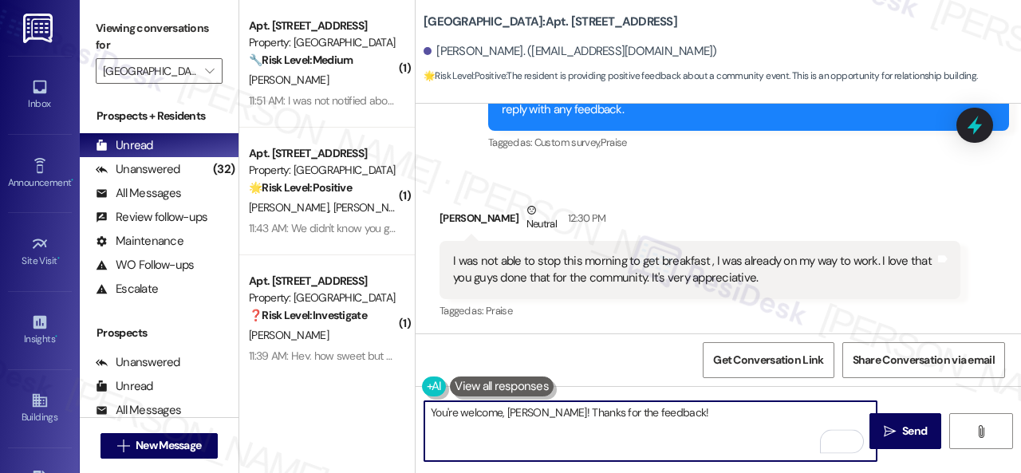
click at [713, 404] on textarea "You're welcome, Tiffany! Thanks for the feedback!" at bounding box center [650, 431] width 452 height 60
type textarea "You're welcome, Tiffany! Thanks for the feedback!"
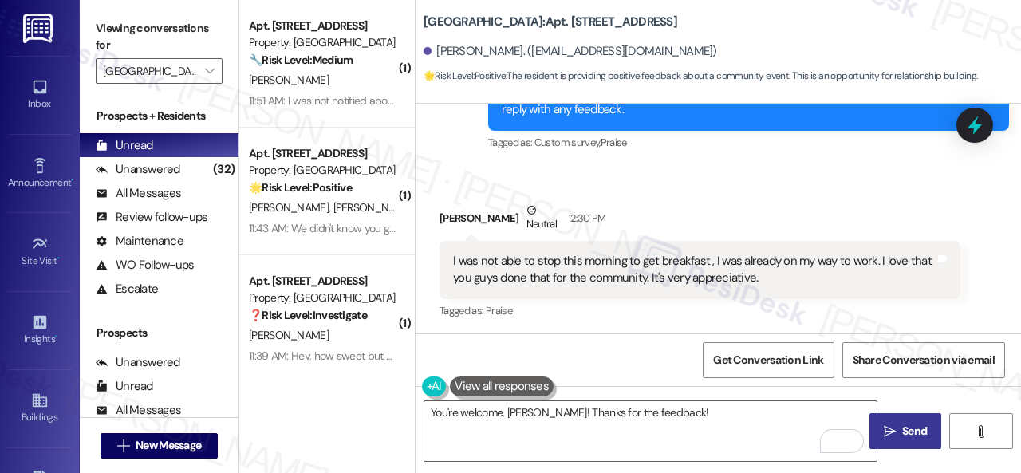
click at [908, 430] on span "Send" at bounding box center [914, 431] width 25 height 17
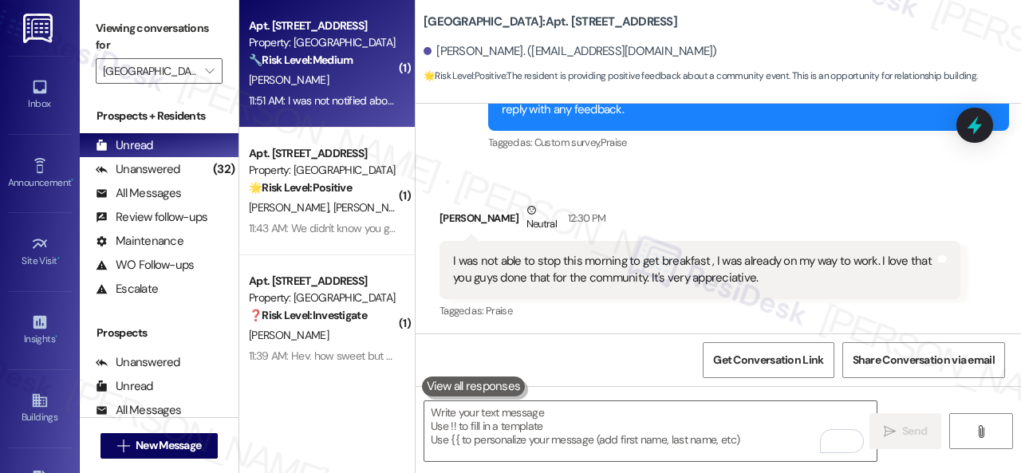
click at [354, 81] on div "A. Brodell" at bounding box center [322, 80] width 151 height 20
type textarea "Fetching suggested responses. Please feel free to read through the conversation…"
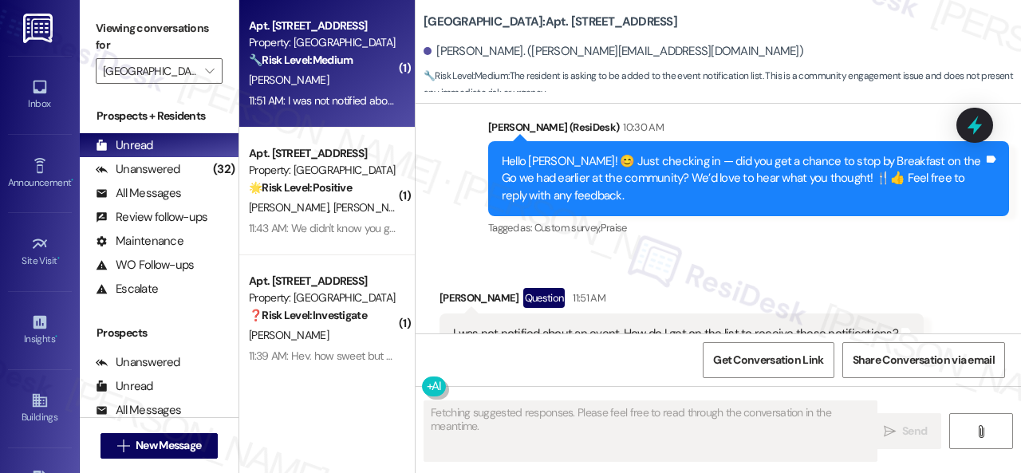
scroll to position [547, 0]
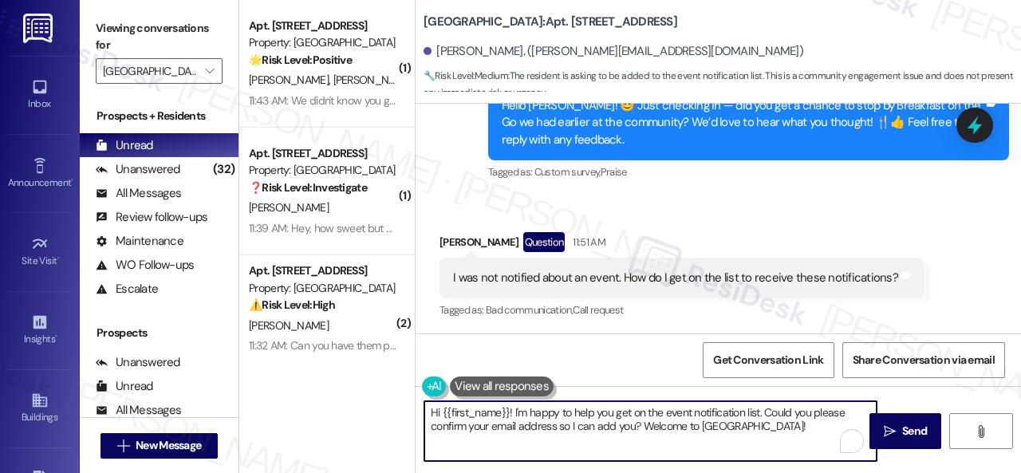
drag, startPoint x: 805, startPoint y: 423, endPoint x: 349, endPoint y: 376, distance: 457.7
click at [349, 376] on div "( 1 ) Apt. 2405, 1 Halston South Point Property: Halston South Point 🌟 Risk Lev…" at bounding box center [629, 236] width 781 height 473
paste textarea "I'm sorry to hear that no announcement was sent out. Thanks for bringing it to …"
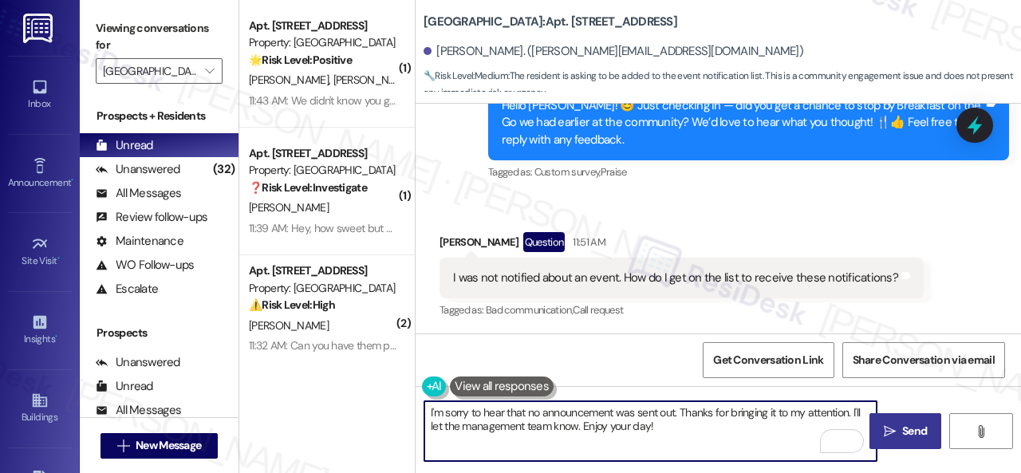
type textarea "I'm sorry to hear that no announcement was sent out. Thanks for bringing it to …"
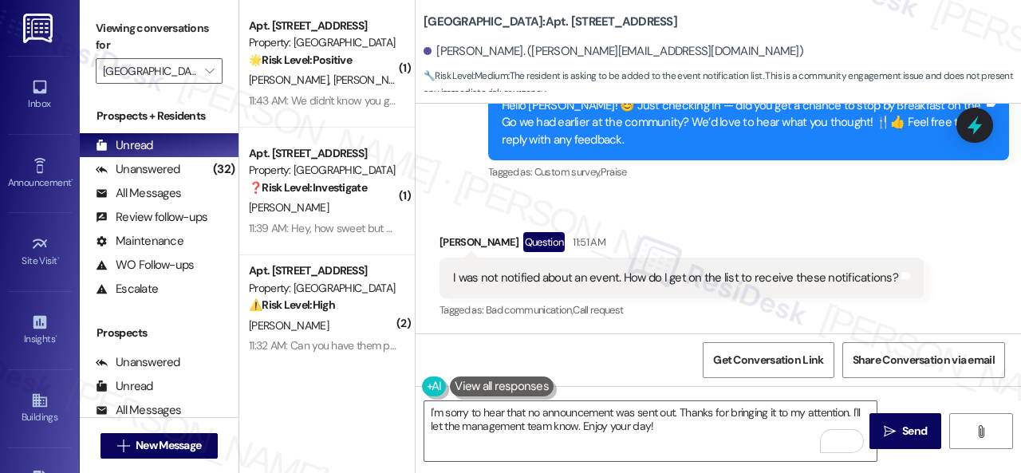
drag, startPoint x: 885, startPoint y: 431, endPoint x: 895, endPoint y: 386, distance: 46.4
click at [887, 431] on icon "" at bounding box center [890, 431] width 12 height 13
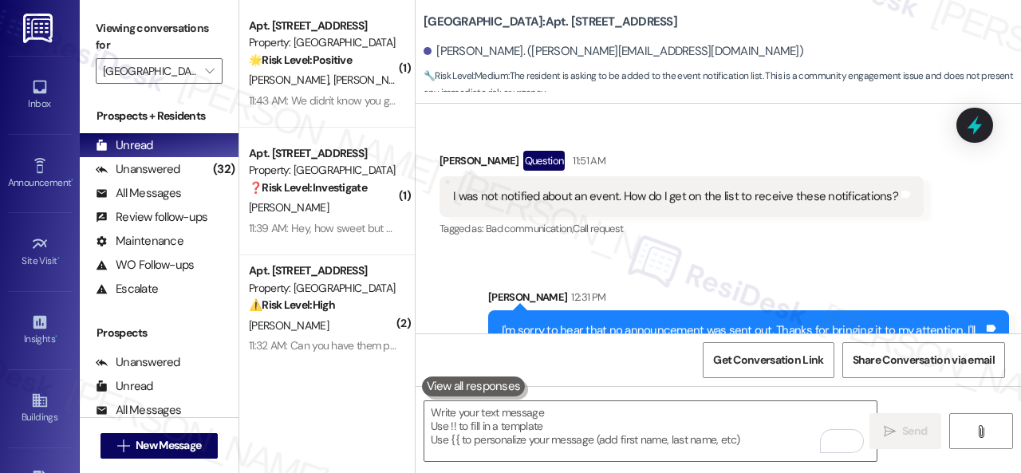
scroll to position [676, 0]
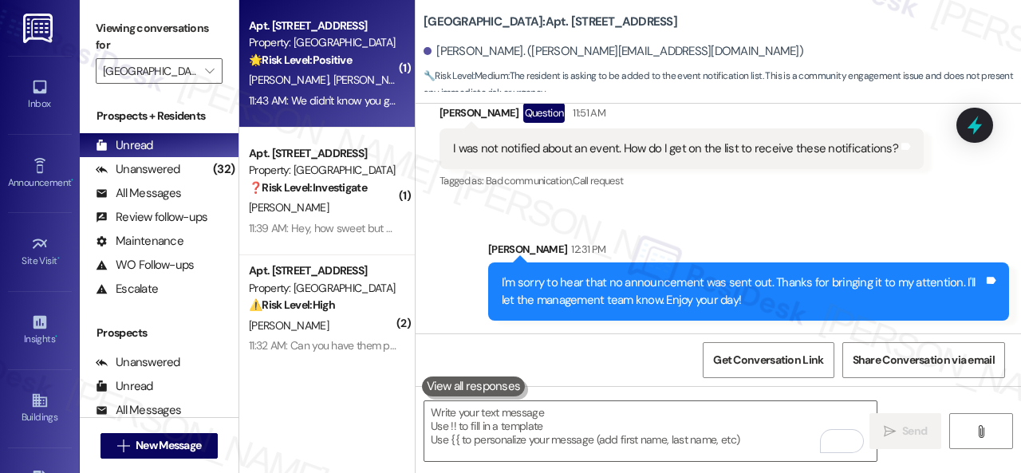
click at [364, 77] on span "J. Scandrett" at bounding box center [373, 80] width 80 height 14
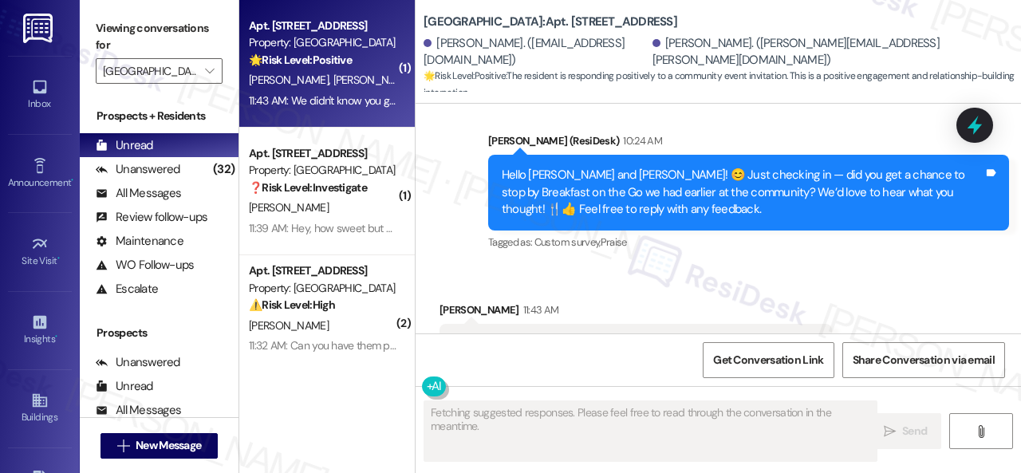
scroll to position [1165, 0]
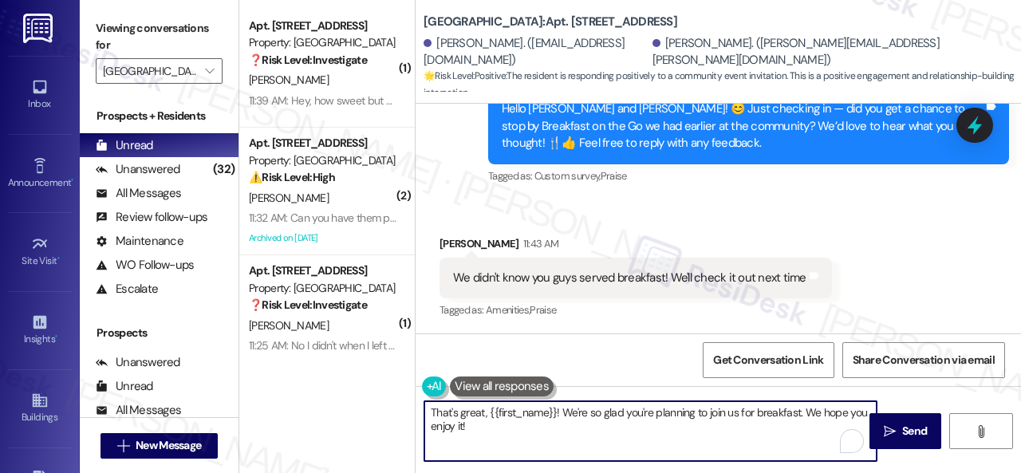
drag, startPoint x: 478, startPoint y: 431, endPoint x: 704, endPoint y: 420, distance: 225.9
click at [380, 399] on div "( 1 ) Apt. 2603, 1 Halston South Point Property: Halston South Point ❓ Risk Lev…" at bounding box center [629, 236] width 781 height 473
paste textarea "I'm sorry to hear that no announcement was sent out. Thanks for bringing it to …"
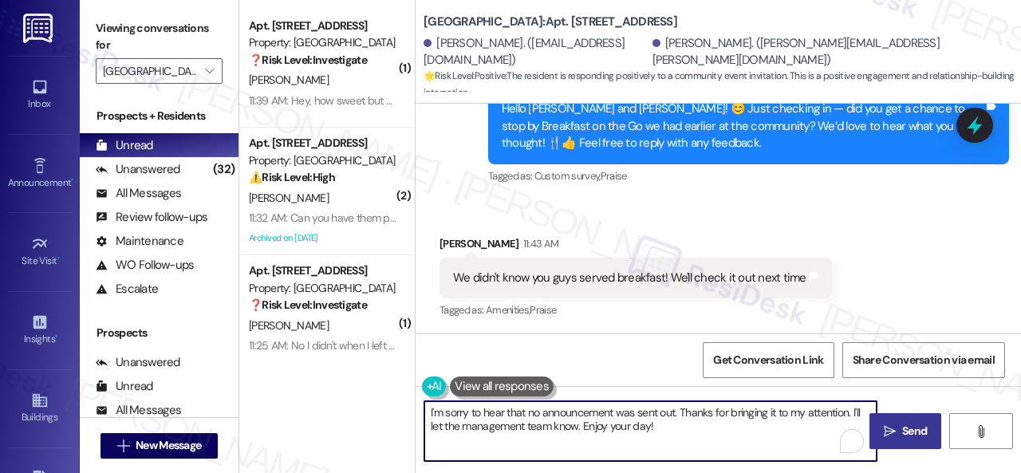
type textarea "I'm sorry to hear that no announcement was sent out. Thanks for bringing it to …"
click at [870, 423] on button " Send" at bounding box center [905, 431] width 72 height 36
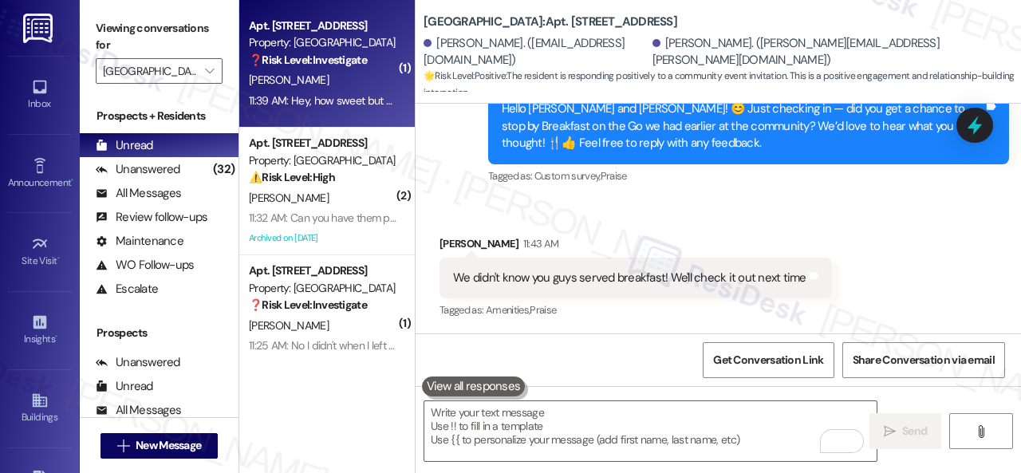
click at [335, 84] on div "C. Collier" at bounding box center [322, 80] width 151 height 20
type textarea "Fetching suggested responses. Please feel free to read through the conversation…"
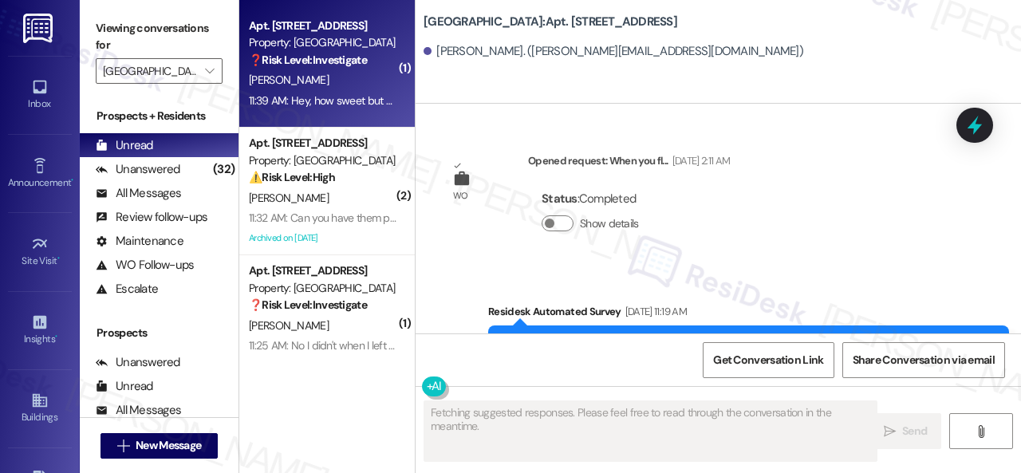
scroll to position [21777, 0]
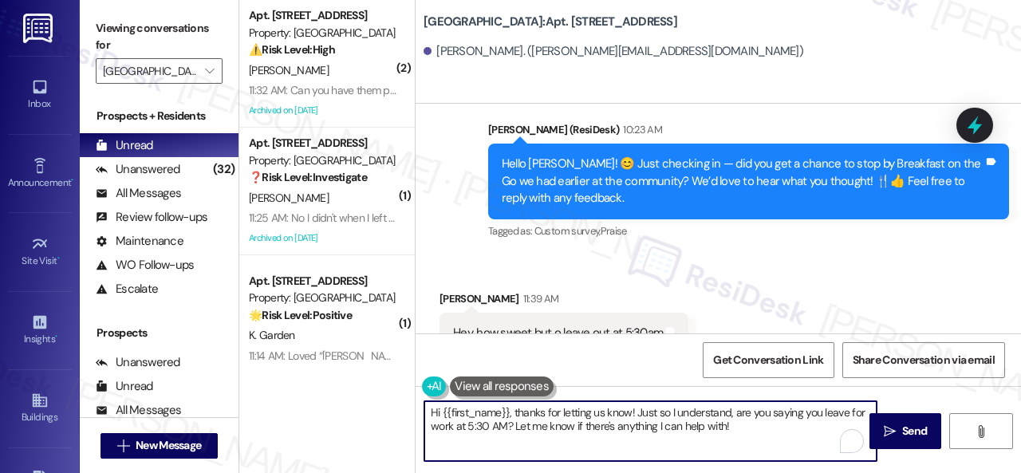
click at [752, 424] on textarea "Hi {{first_name}}, thanks for letting us know! Just so I understand, are you sa…" at bounding box center [650, 431] width 452 height 60
drag, startPoint x: 752, startPoint y: 424, endPoint x: 372, endPoint y: 409, distance: 380.7
click at [372, 409] on div "( 2 ) Apt. 1010, 1 Halston South Point Property: Halston South Point ⚠️ Risk Le…" at bounding box center [629, 236] width 781 height 473
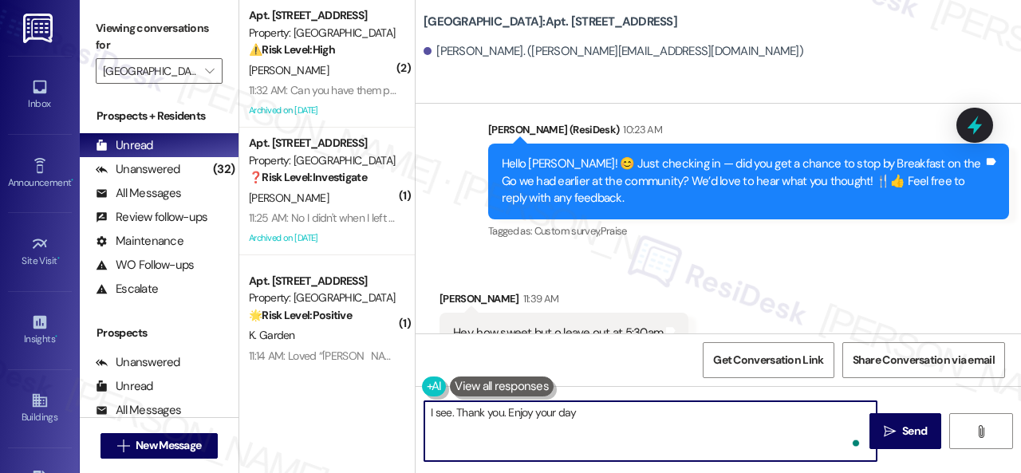
type textarea "I see. Thank you. Enjoy your day!"
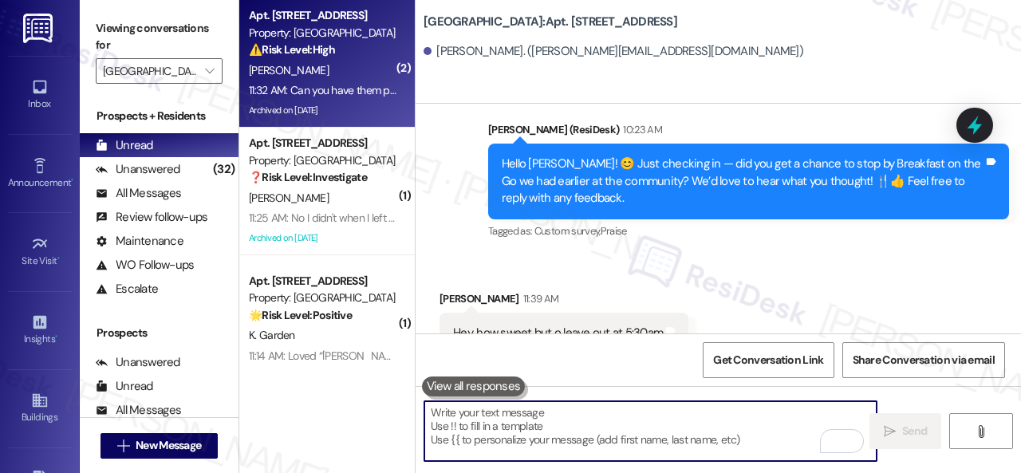
click at [335, 63] on div "A. Davis" at bounding box center [322, 71] width 151 height 20
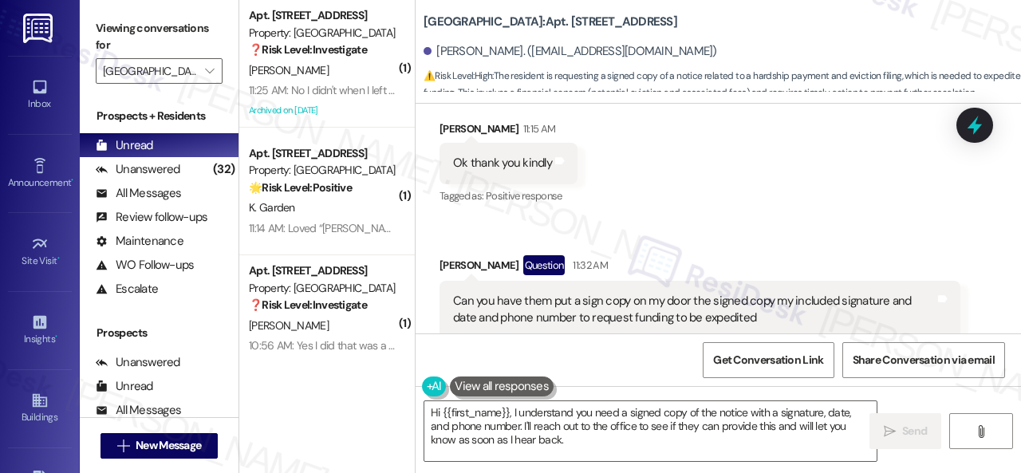
scroll to position [45051, 0]
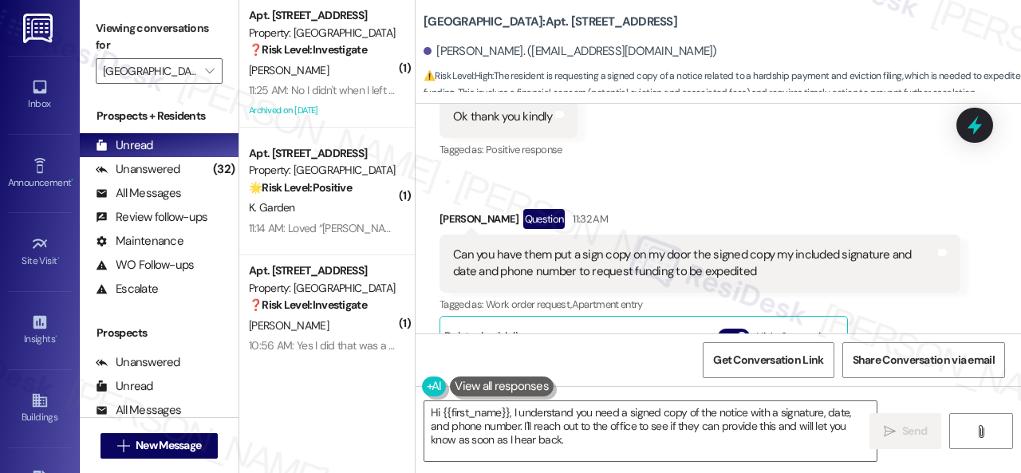
drag, startPoint x: 573, startPoint y: 444, endPoint x: 354, endPoint y: 393, distance: 224.4
click at [354, 393] on div "( 1 ) Apt. 2106, 1 Halston South Point Property: Halston South Point ❓ Risk Lev…" at bounding box center [629, 236] width 781 height 473
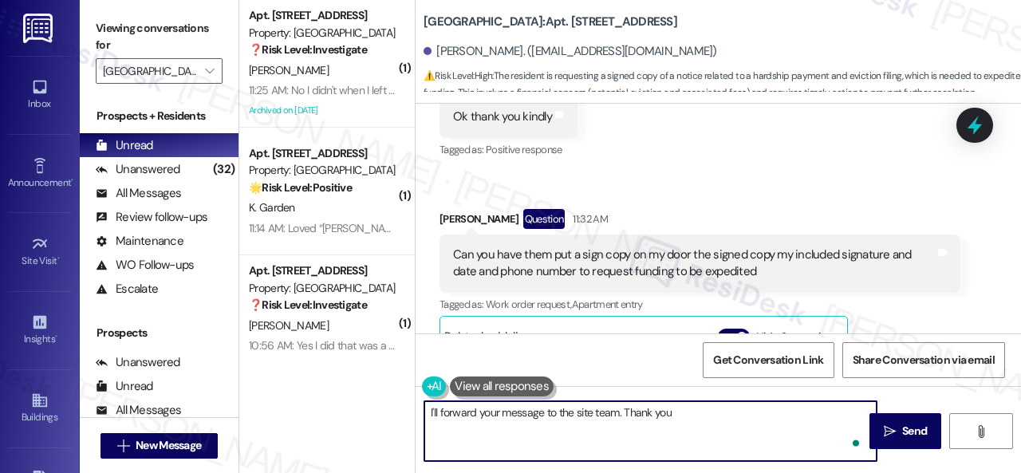
type textarea "I'll forward your message to the site team. Thank you."
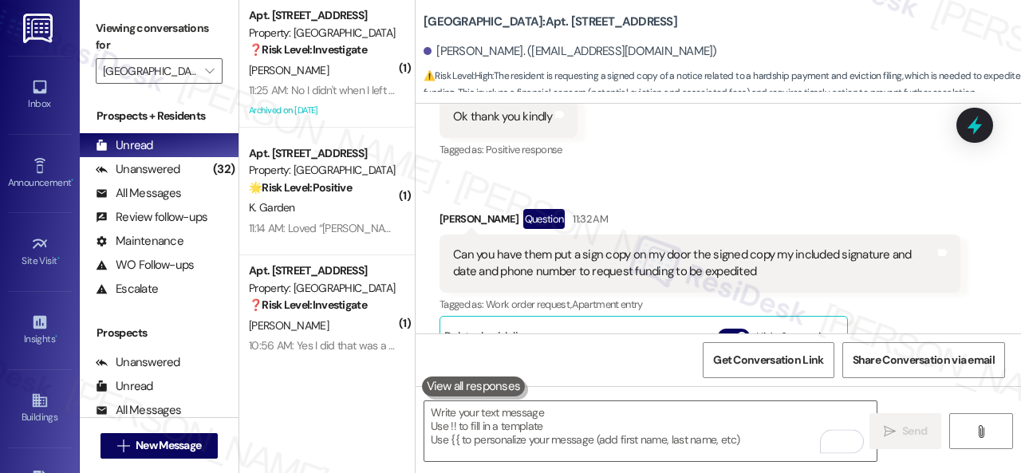
click at [566, 23] on b "Halston South Point: Apt. 1010, 1 Halston South Point" at bounding box center [550, 22] width 254 height 17
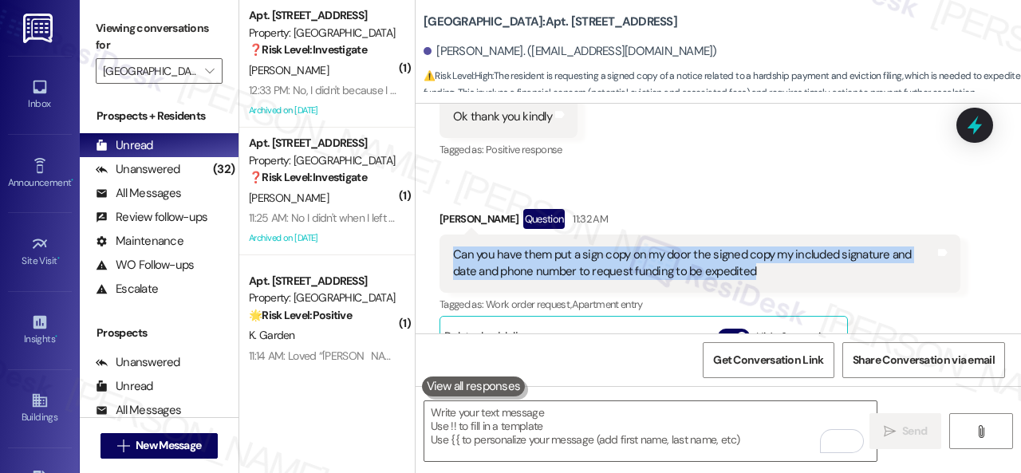
drag, startPoint x: 455, startPoint y: 187, endPoint x: 750, endPoint y: 205, distance: 295.6
click at [750, 246] on div "Can you have them put a sign copy on my door the signed copy my included signat…" at bounding box center [694, 263] width 482 height 34
copy div "Can you have them put a sign copy on my door the signed copy my included signat…"
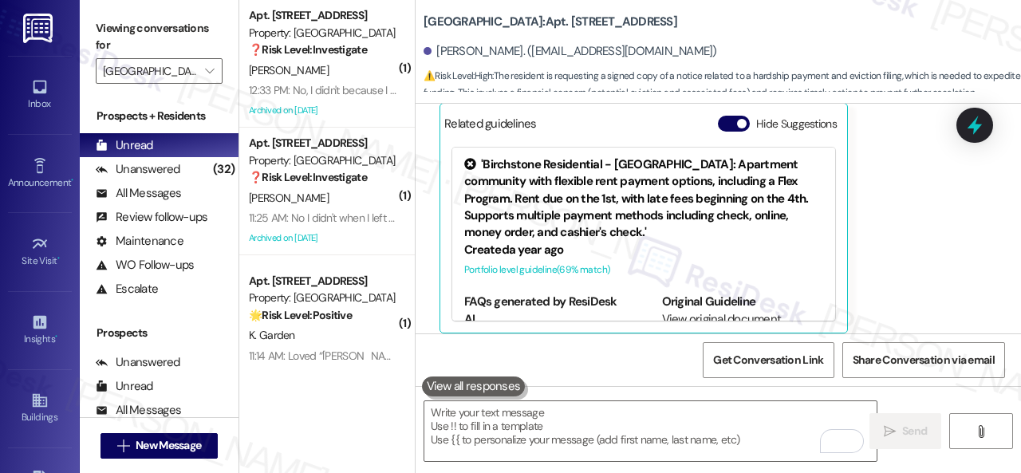
scroll to position [45323, 0]
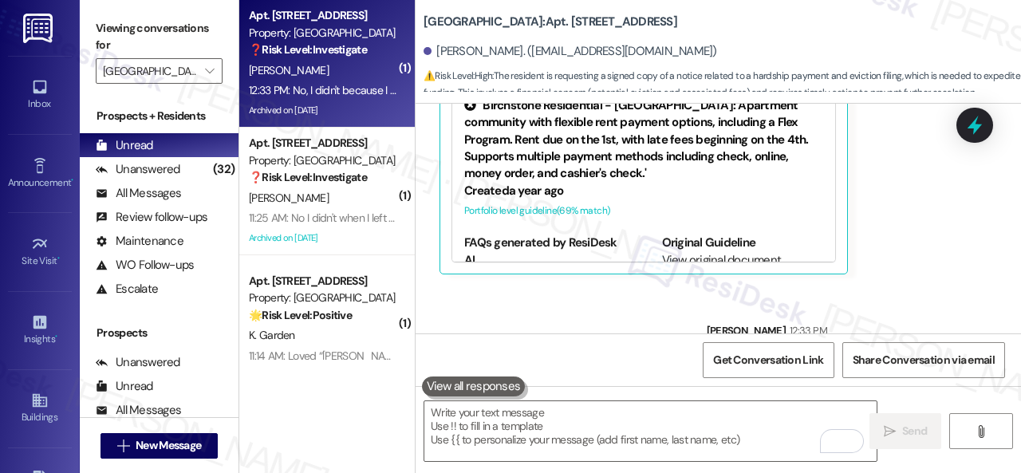
click at [340, 74] on div "P. Thomas" at bounding box center [322, 71] width 151 height 20
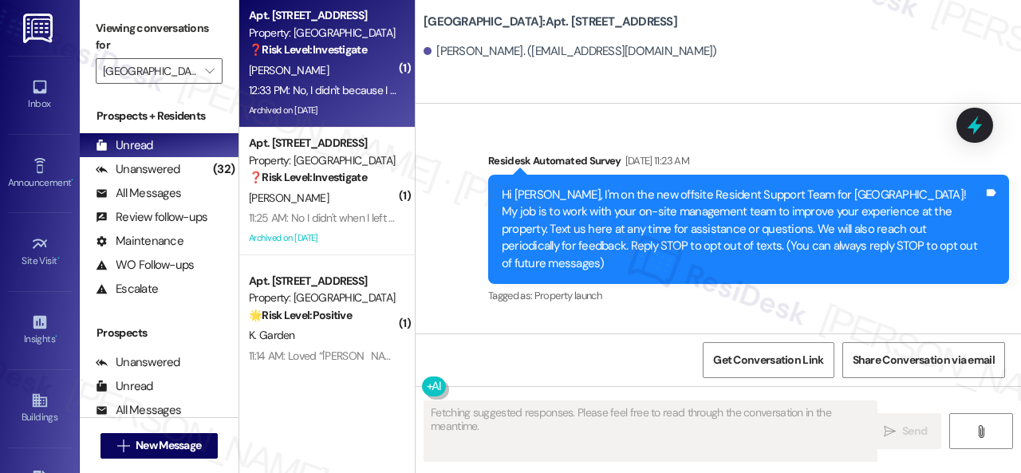
scroll to position [20283, 0]
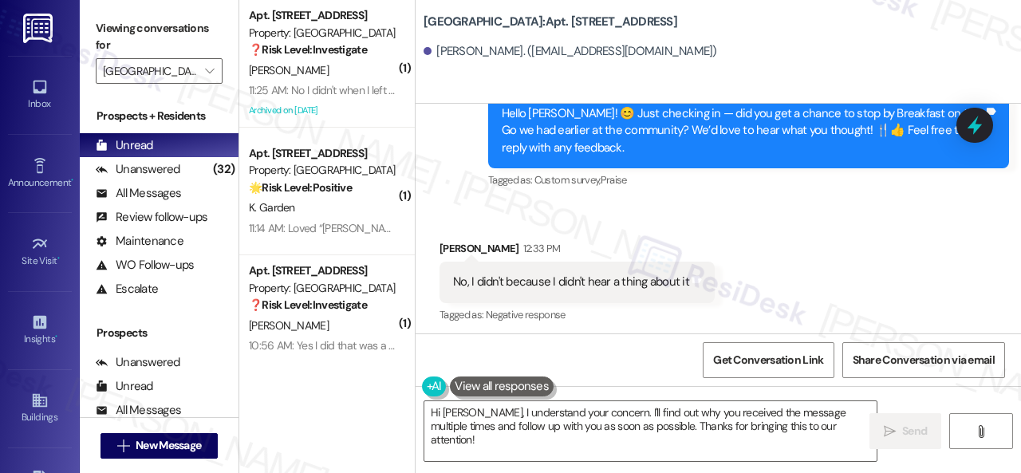
click at [745, 242] on div "Received via SMS Philip Thomas 12:33 PM No, I didn't because I didn't hear a th…" at bounding box center [717, 271] width 605 height 135
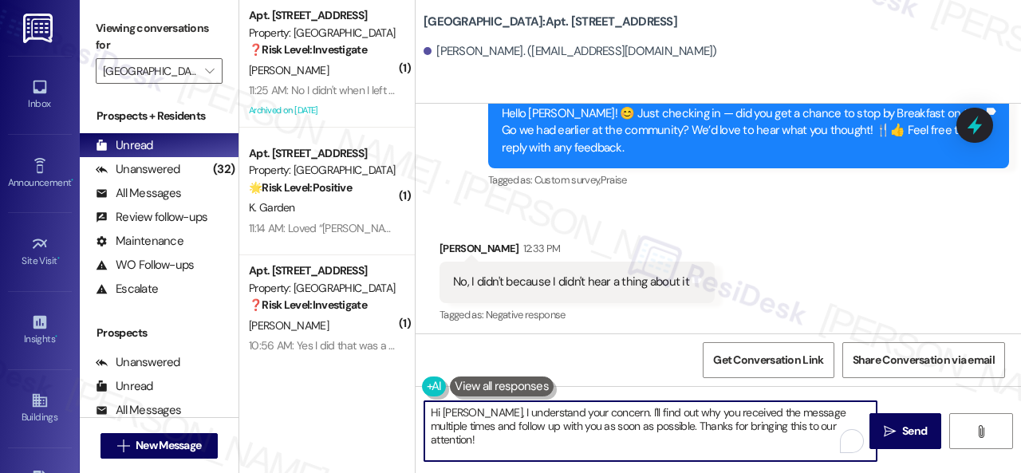
drag, startPoint x: 834, startPoint y: 431, endPoint x: 324, endPoint y: 399, distance: 511.3
click at [324, 399] on div "( 1 ) Apt. 2106, 1 Halston South Point Property: Halston South Point ❓ Risk Lev…" at bounding box center [629, 236] width 781 height 473
paste textarea "I'm sorry hear that no announcement was sent out. Thanks for bringing it to my …"
type textarea "I'm sorry hear that no announcement was sent out. Thanks for bringing it to my …"
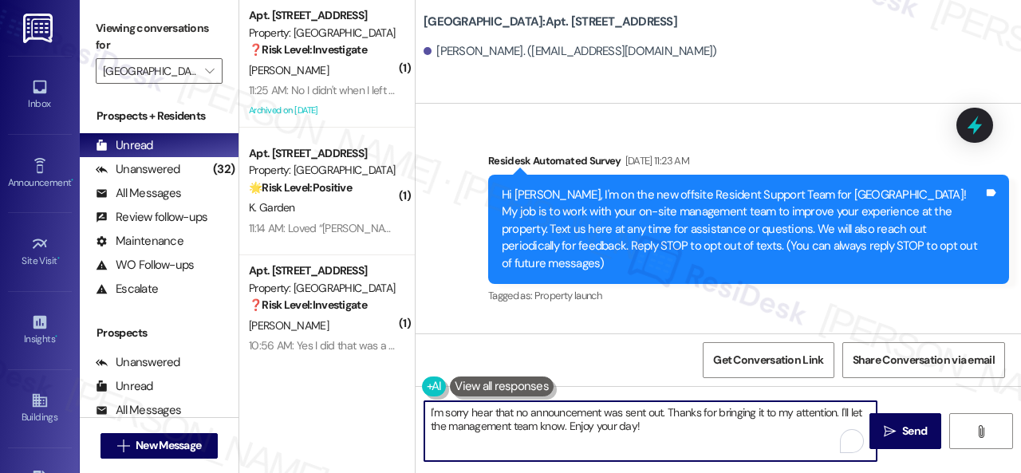
type textarea "I'm sorry hear that no announcement was sent out. Thanks for bringing it to my …"
click at [884, 426] on icon "" at bounding box center [890, 431] width 12 height 13
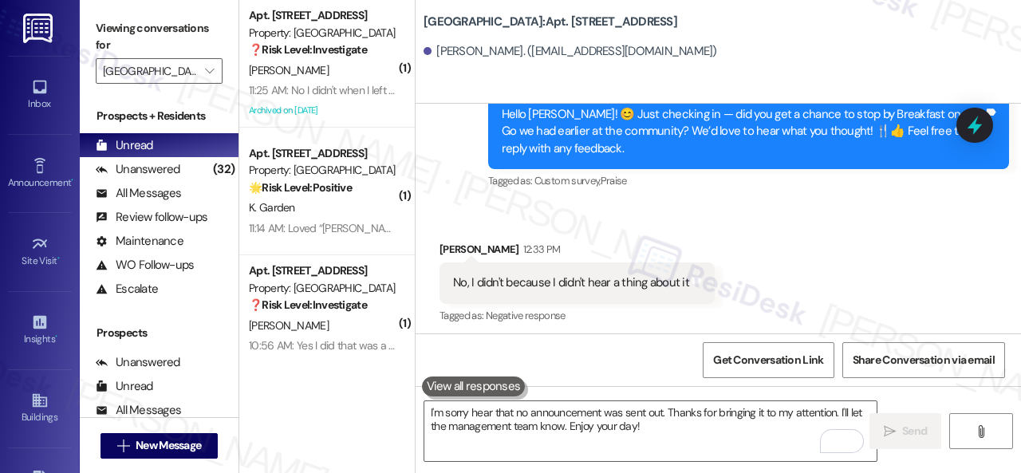
scroll to position [20412, 0]
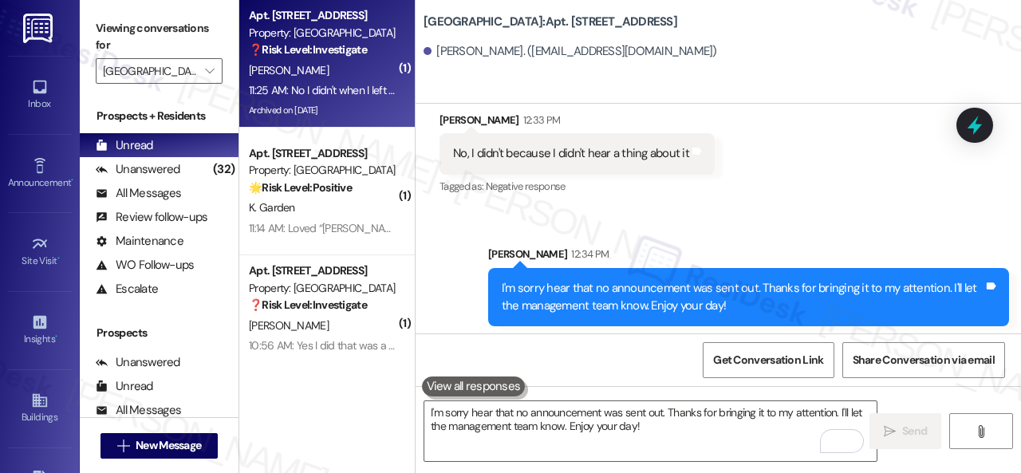
click at [351, 66] on div "[PERSON_NAME]" at bounding box center [322, 71] width 151 height 20
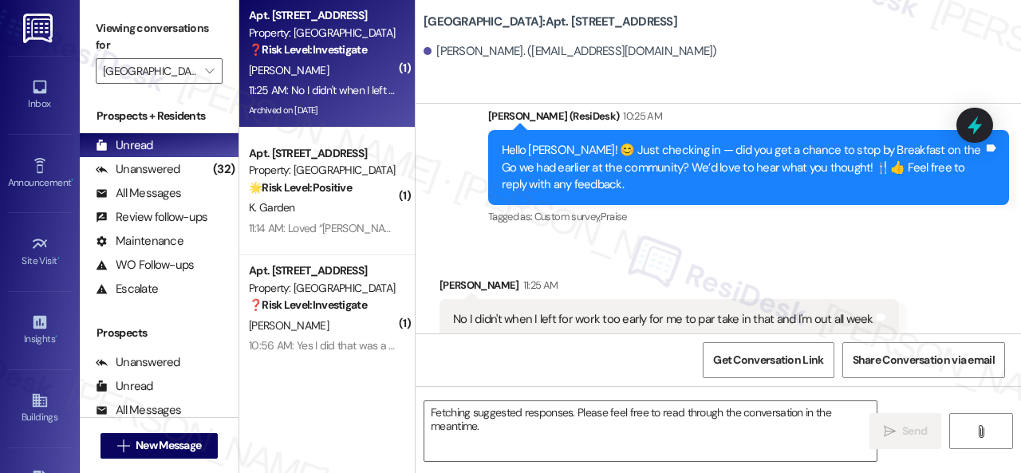
scroll to position [20795, 0]
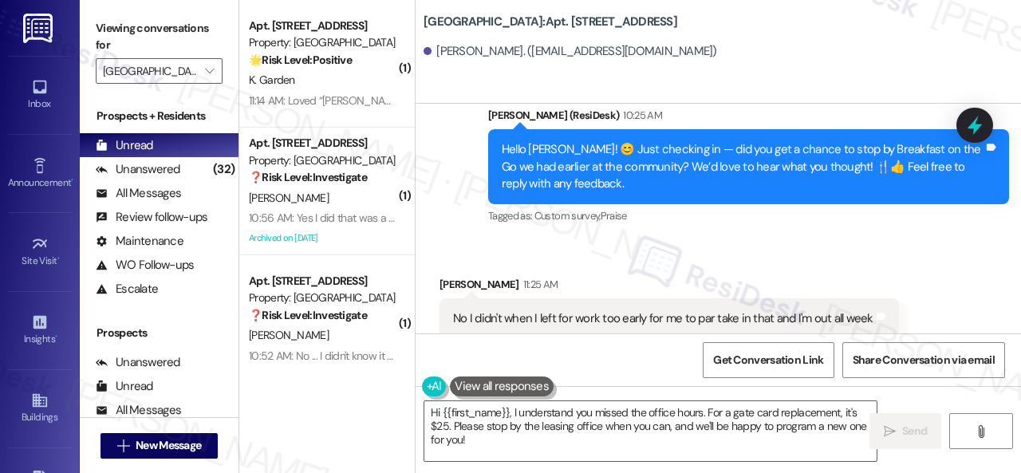
drag, startPoint x: 491, startPoint y: 439, endPoint x: 282, endPoint y: 399, distance: 212.8
click at [352, 396] on div "( 1 ) Apt. 0601, [STREET_ADDRESS] Property: [GEOGRAPHIC_DATA] 🌟 Risk Level: Pos…" at bounding box center [629, 236] width 781 height 473
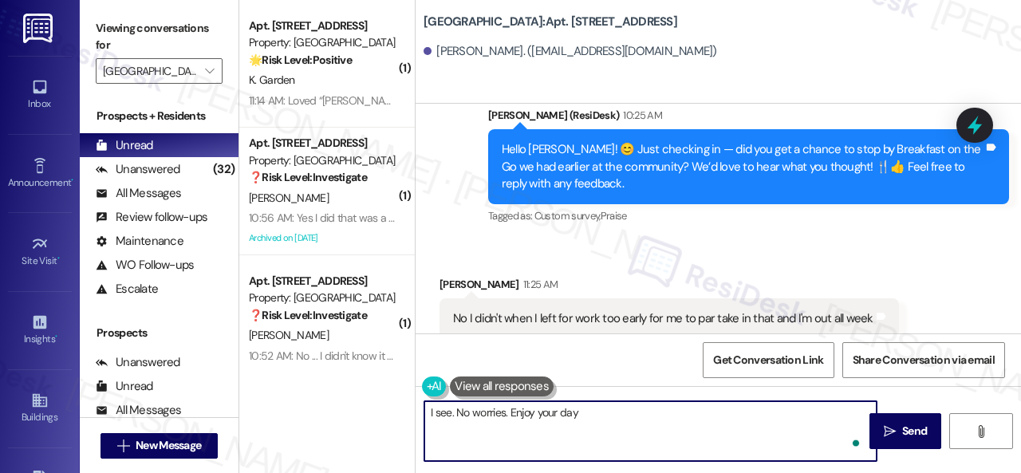
type textarea "I see. No worries. Enjoy your day!"
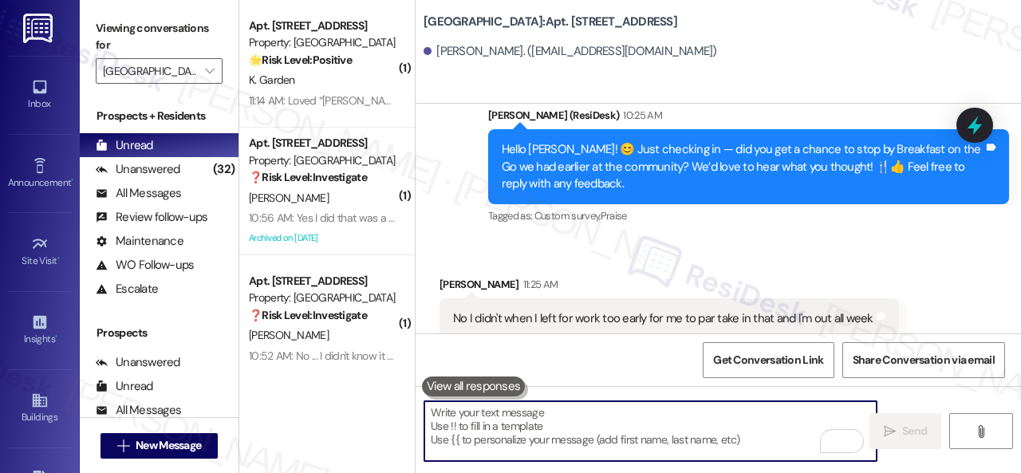
scroll to position [20795, 0]
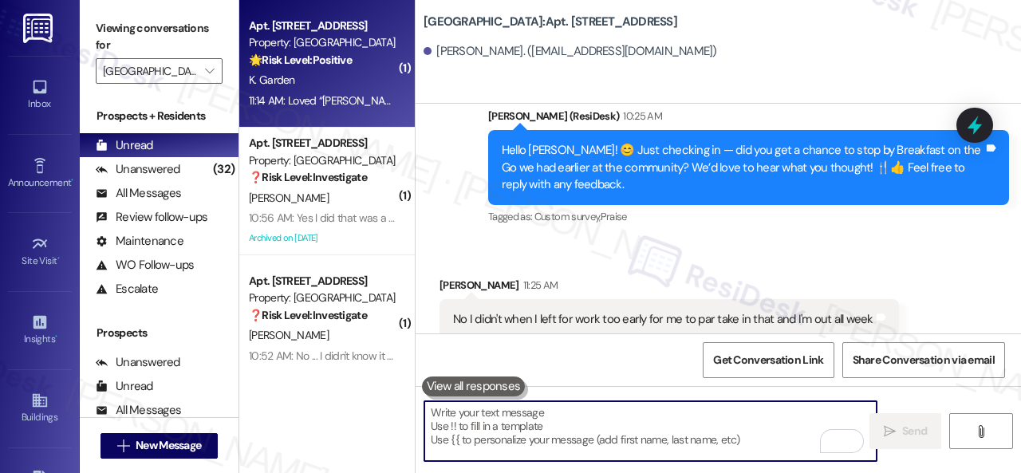
click at [332, 68] on div "🌟 Risk Level: Positive The resident is responding positively to a community eve…" at bounding box center [323, 60] width 148 height 17
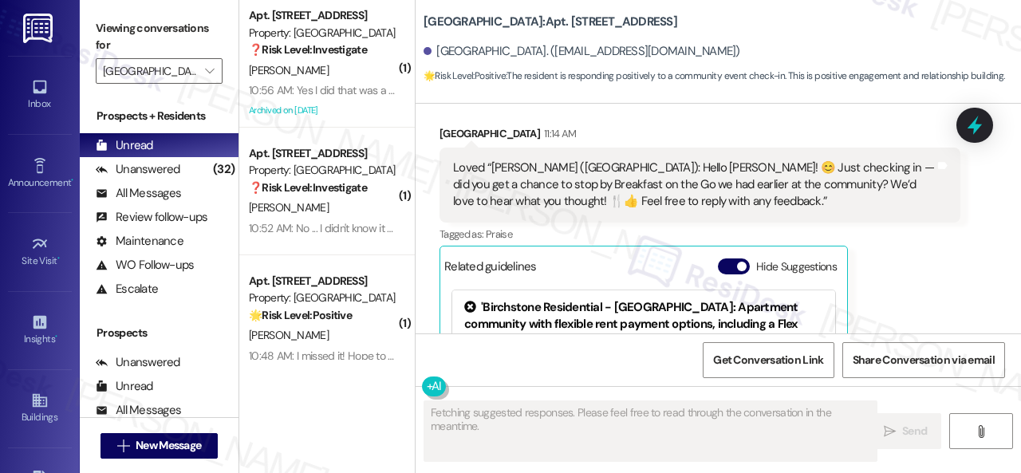
scroll to position [1629, 0]
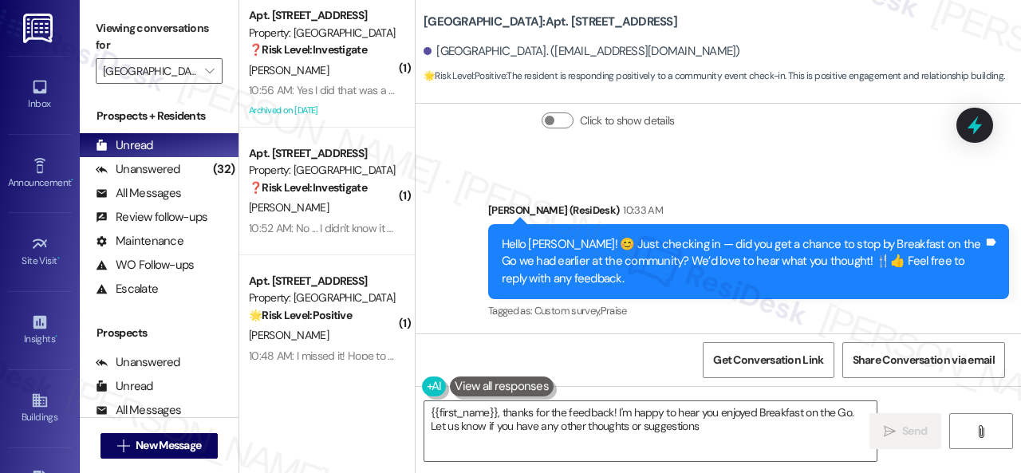
type textarea "{{first_name}}, thanks for the feedback! I'm happy to hear you enjoyed Breakfas…"
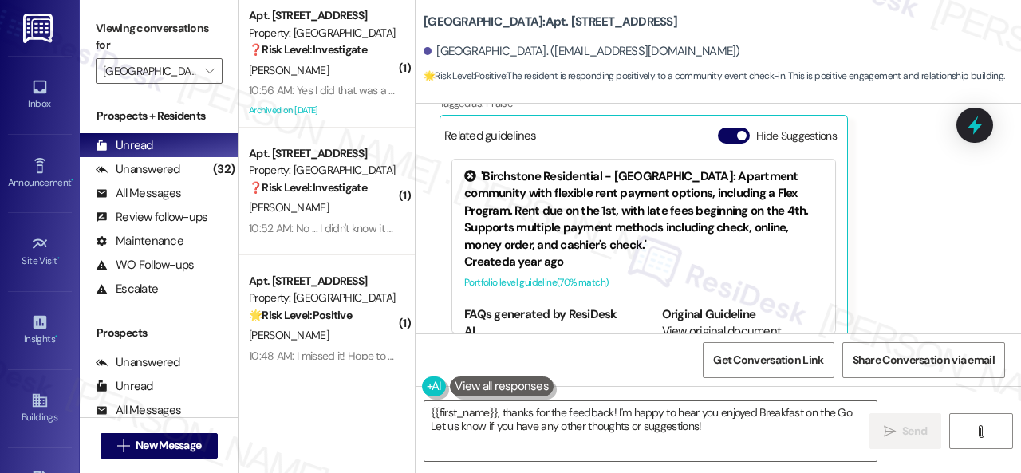
scroll to position [1789, 0]
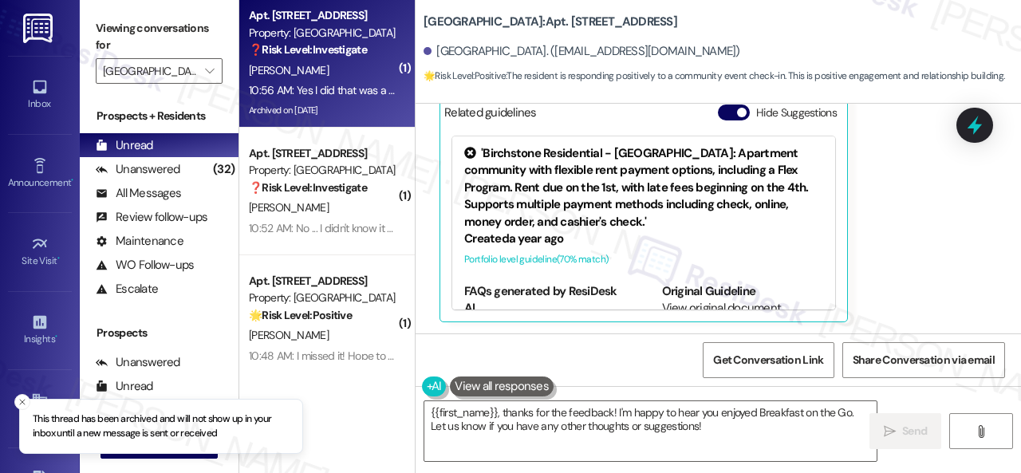
click at [356, 65] on div "[PERSON_NAME]" at bounding box center [322, 71] width 151 height 20
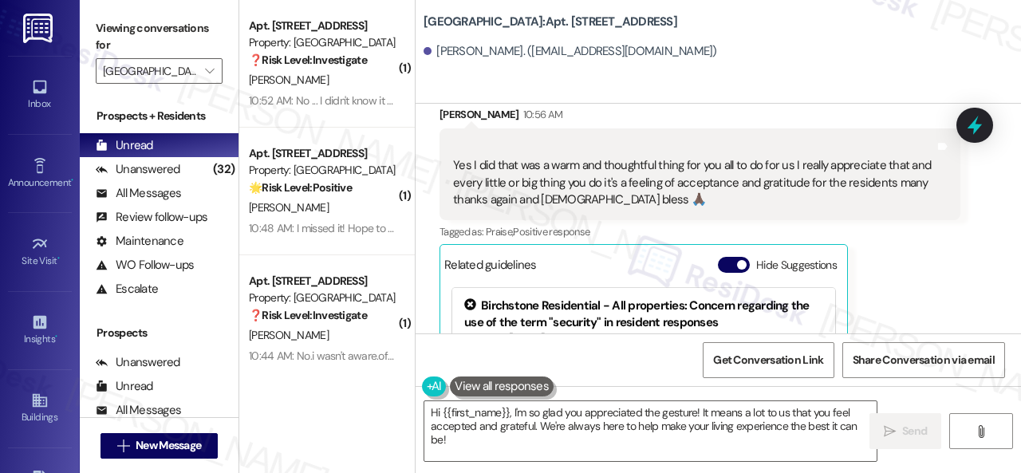
scroll to position [21536, 0]
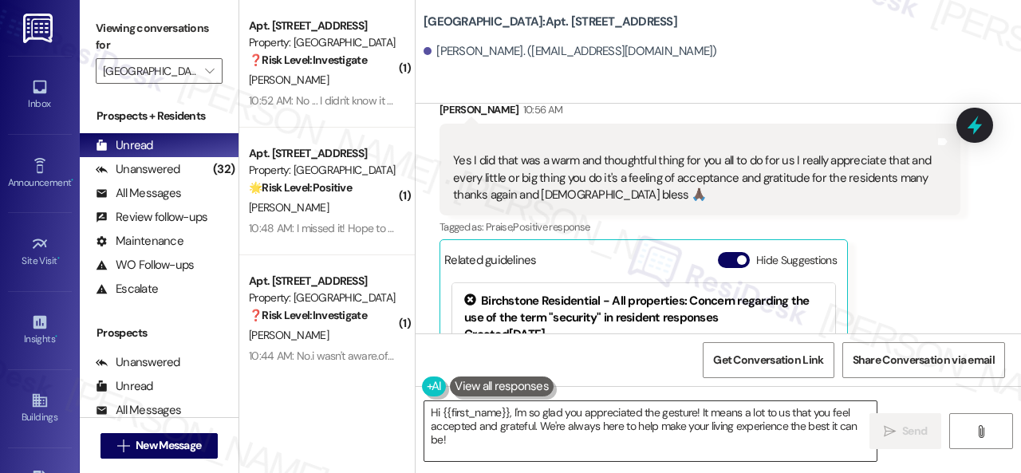
click at [525, 444] on textarea "Hi {{first_name}}, I'm so glad you appreciated the gesture! It means a lot to u…" at bounding box center [650, 431] width 452 height 60
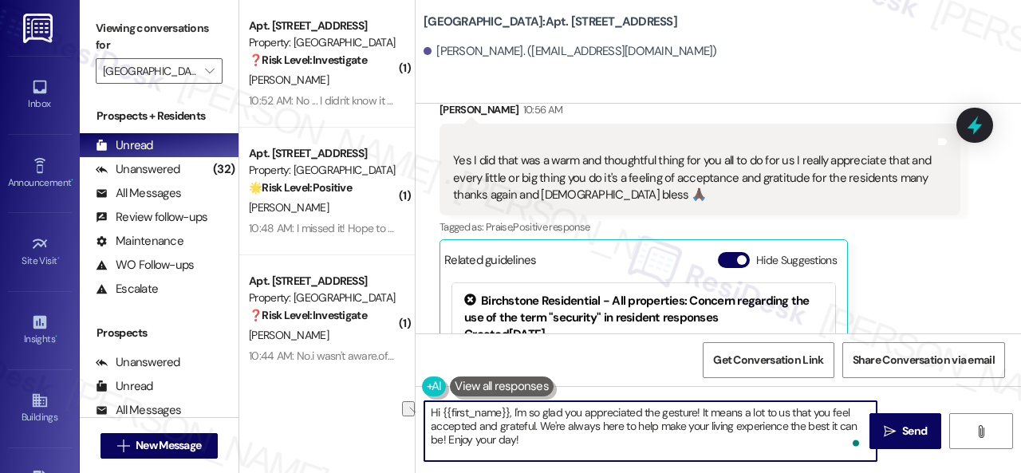
drag, startPoint x: 514, startPoint y: 412, endPoint x: 407, endPoint y: 401, distance: 108.2
click at [407, 401] on div "( 1 ) Apt. [STREET_ADDRESS] Property: [GEOGRAPHIC_DATA] ❓ Risk Level: Investiga…" at bounding box center [629, 236] width 781 height 473
type textarea "I'm so glad you appreciated the gesture! It means a lot to us that you feel acc…"
click at [880, 423] on span " Send" at bounding box center [905, 431] width 50 height 17
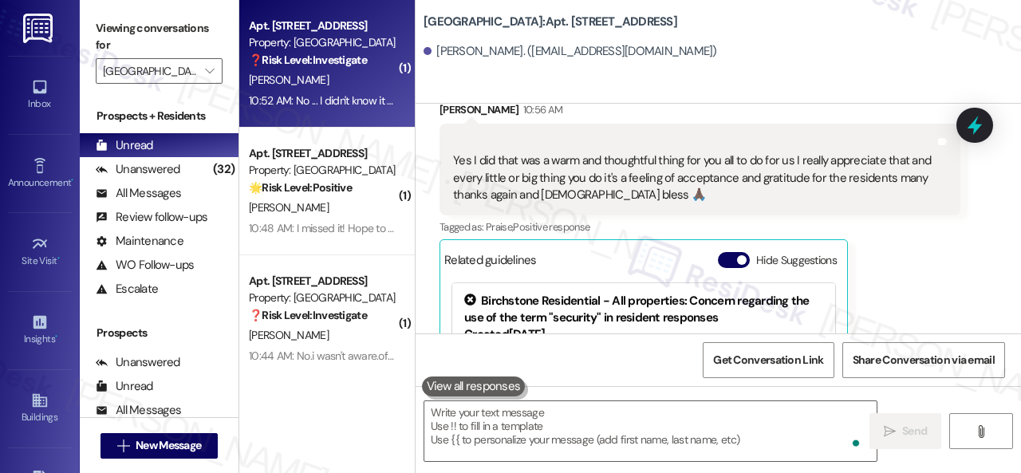
scroll to position [21696, 0]
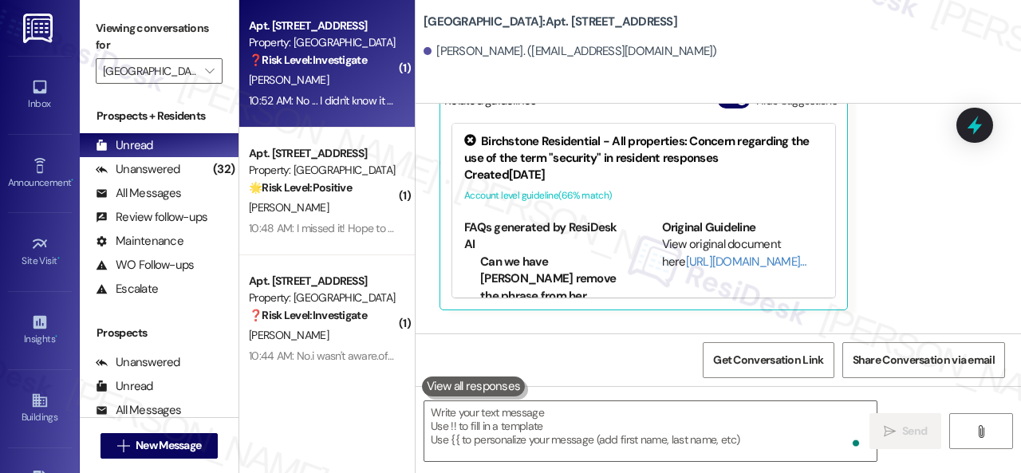
click at [344, 85] on div "[PERSON_NAME]" at bounding box center [322, 80] width 151 height 20
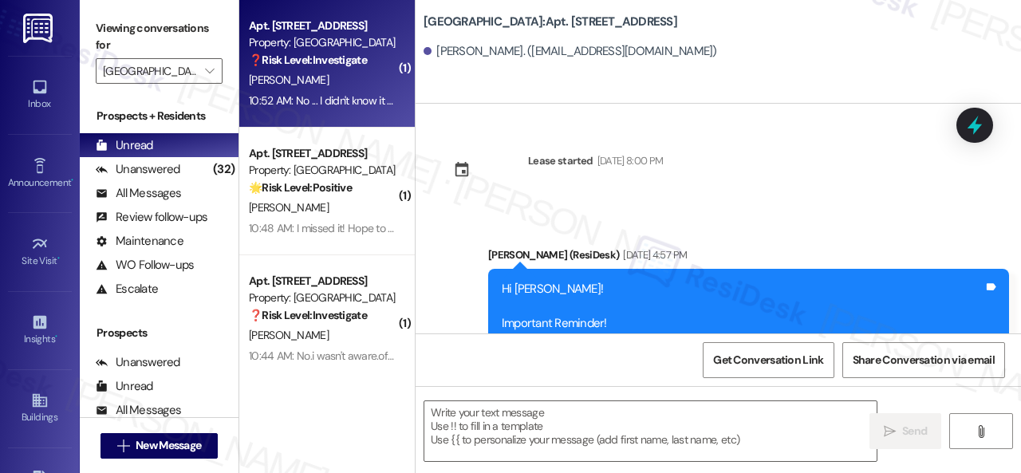
scroll to position [15935, 0]
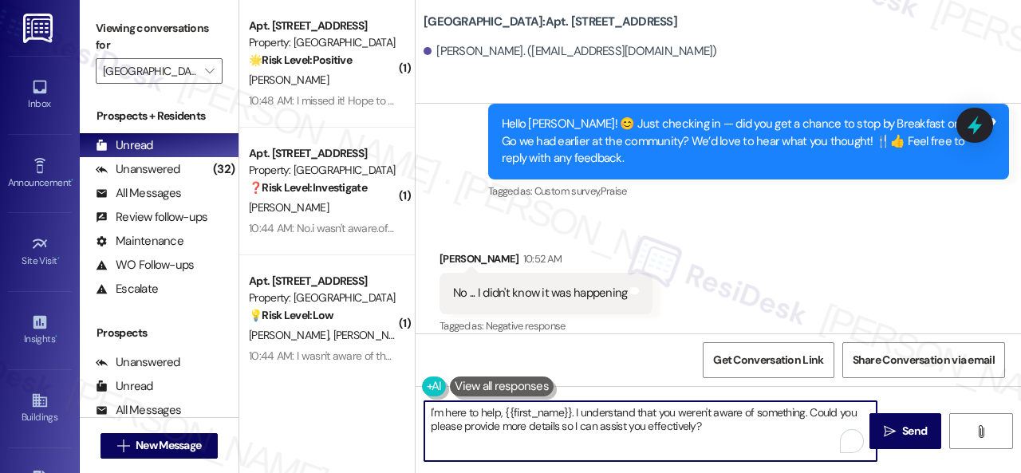
drag, startPoint x: 303, startPoint y: 403, endPoint x: 321, endPoint y: 398, distance: 18.2
click at [284, 398] on div "( 1 ) Apt. [STREET_ADDRESS] Property: [GEOGRAPHIC_DATA] 🌟 Risk Level: Positive …" at bounding box center [629, 236] width 781 height 473
paste textarea "sorry hear that no announcement was sent out. Thanks for bringing it to my atte…"
click at [480, 412] on textarea "I'm sorry hear that no announcement was sent out. Thanks for bringing it to my …" at bounding box center [650, 431] width 452 height 60
type textarea "I'm sorry to hear that no announcement was sent out. Thanks for bringing it to …"
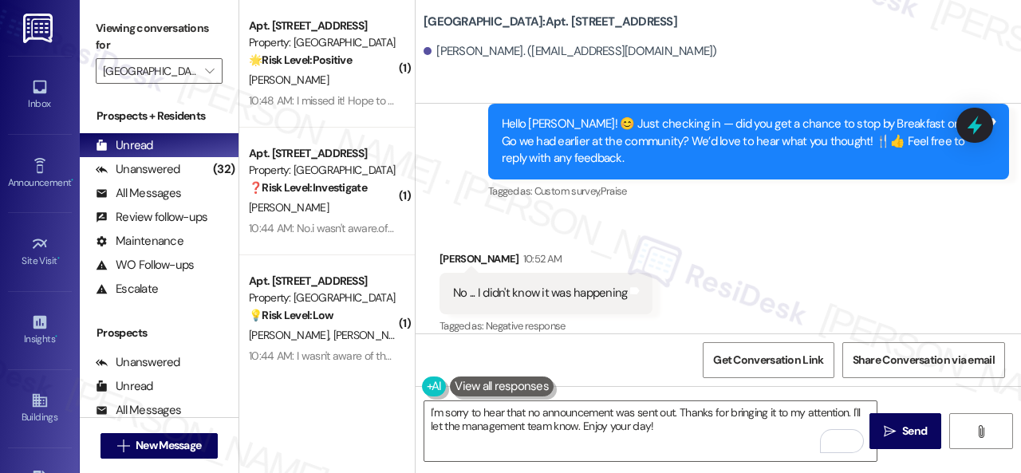
click at [748, 237] on div "Received via SMS [PERSON_NAME] 10:52 AM No ... I didn't know it was happening T…" at bounding box center [717, 281] width 605 height 135
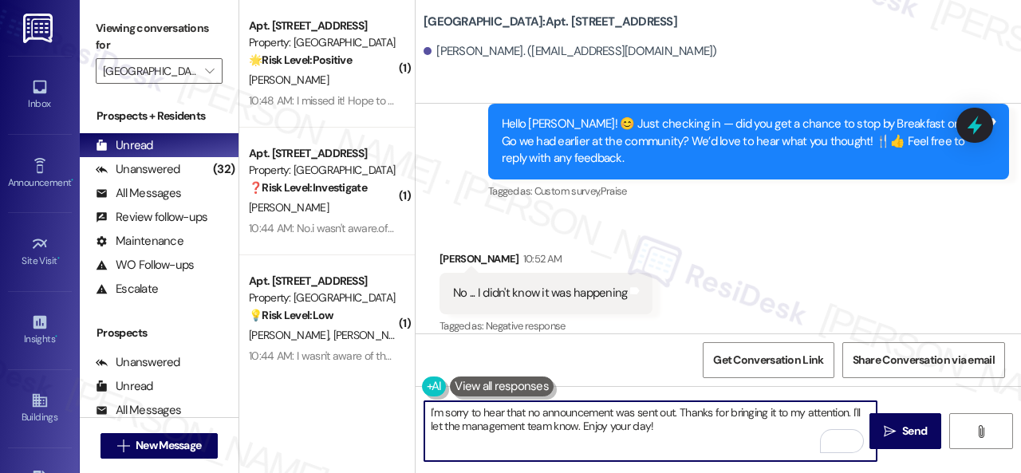
click at [689, 436] on textarea "I'm sorry to hear that no announcement was sent out. Thanks for bringing it to …" at bounding box center [650, 431] width 452 height 60
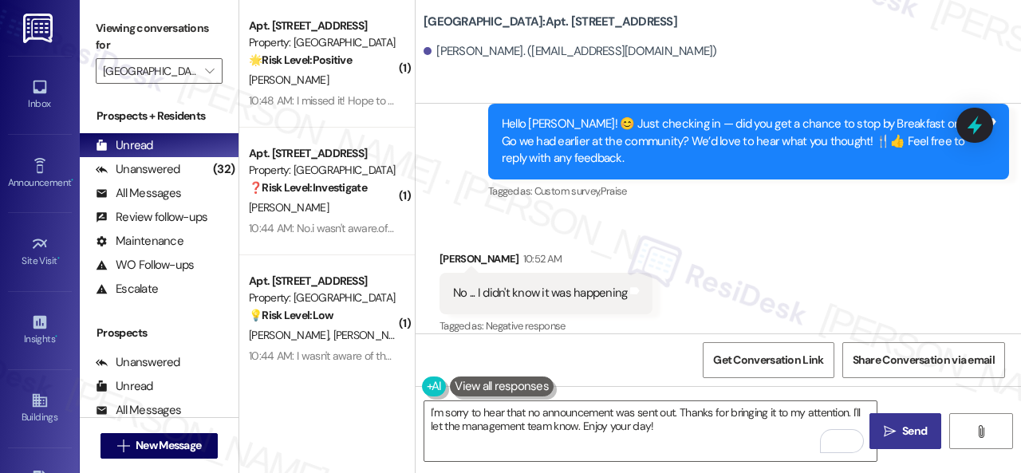
click at [887, 431] on icon "" at bounding box center [890, 431] width 12 height 13
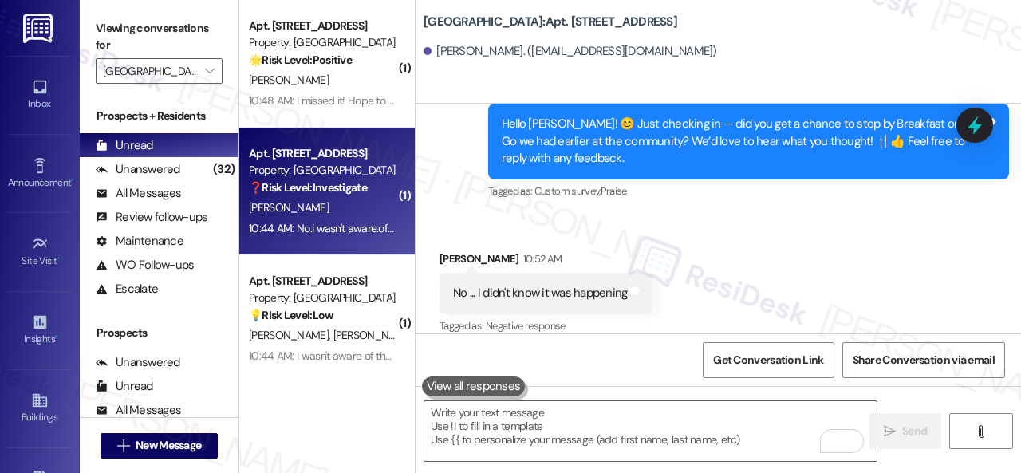
click at [340, 203] on div "[PERSON_NAME]" at bounding box center [322, 208] width 151 height 20
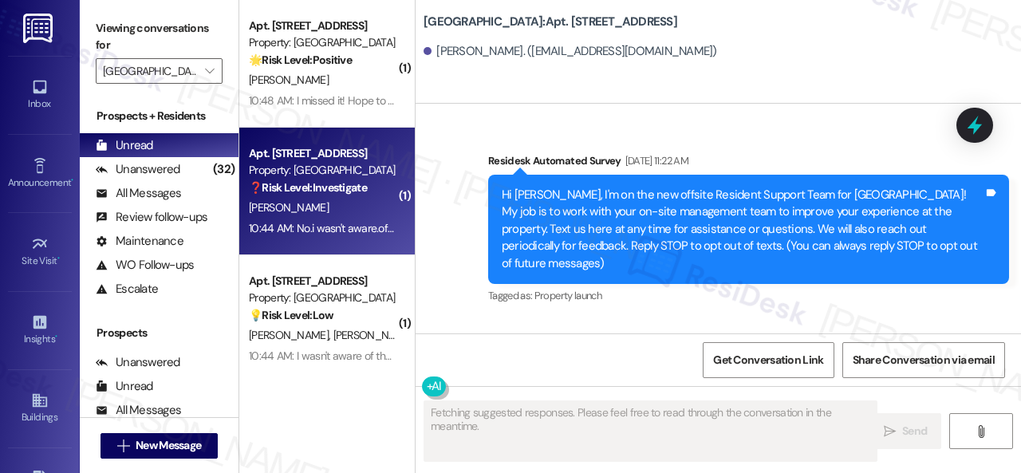
scroll to position [22453, 0]
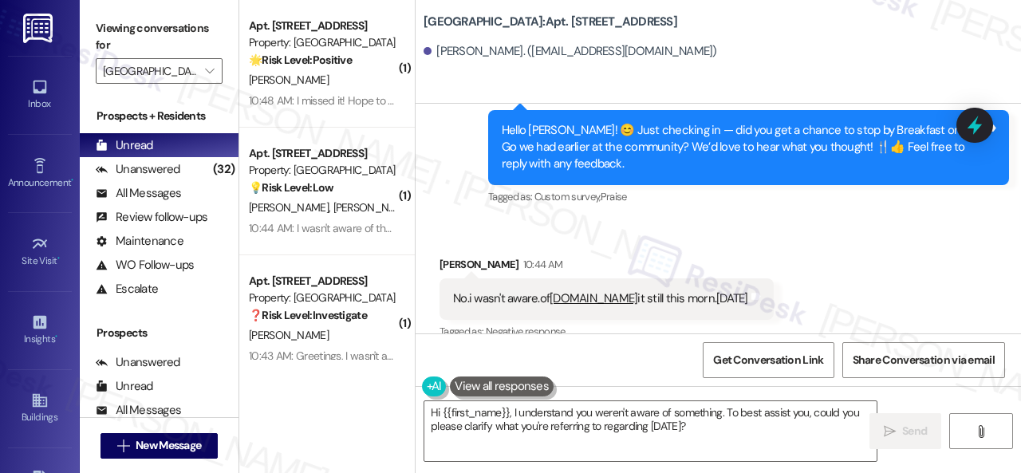
drag, startPoint x: 735, startPoint y: 425, endPoint x: 367, endPoint y: 384, distance: 370.7
click at [367, 384] on div "( 1 ) Apt. [STREET_ADDRESS] Property: [GEOGRAPHIC_DATA] 🌟 Risk Level: Positive …" at bounding box center [629, 236] width 781 height 473
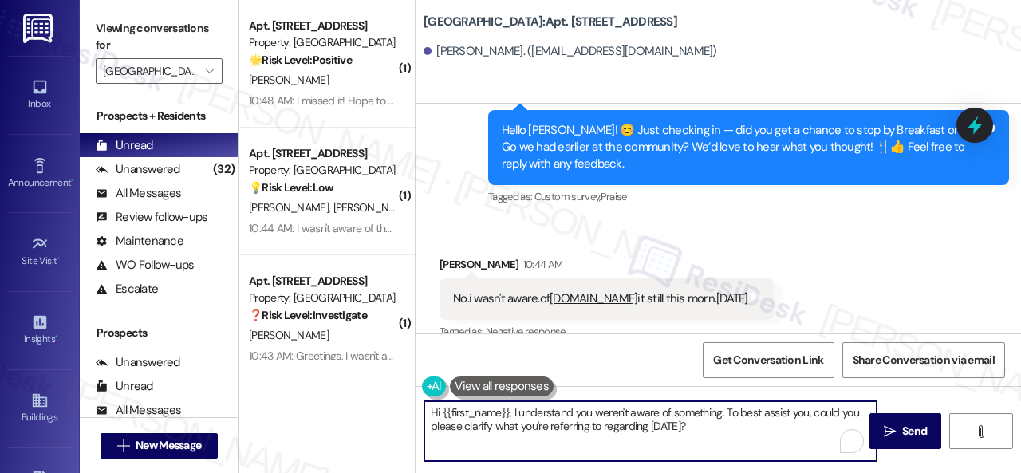
paste textarea "I'm sorry to hear that no announcement was sent out. Thanks for bringing it to …"
click at [675, 414] on textarea "I'm sorry to hear that no announcement was sent out. Thanks for bringing it to …" at bounding box center [650, 431] width 452 height 60
type textarea "I'm sorry to hear that no announcement was sent out. Thanks for bringing it to …"
click at [888, 423] on span " Send" at bounding box center [905, 431] width 50 height 17
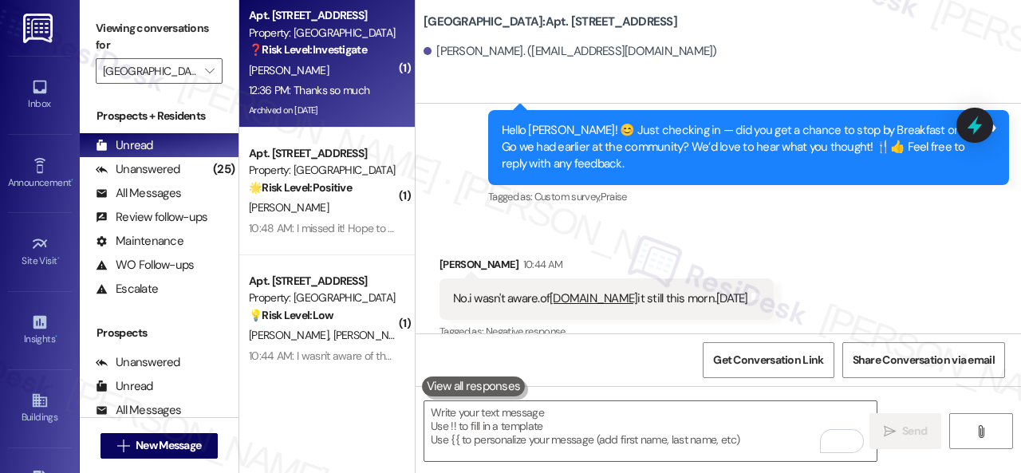
click at [337, 76] on div "[PERSON_NAME]" at bounding box center [322, 71] width 151 height 20
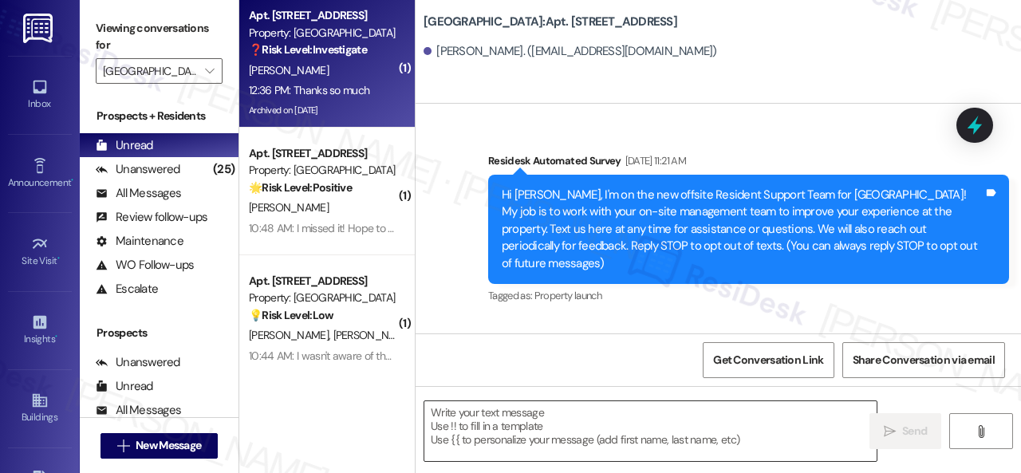
click at [509, 420] on textarea at bounding box center [650, 431] width 452 height 60
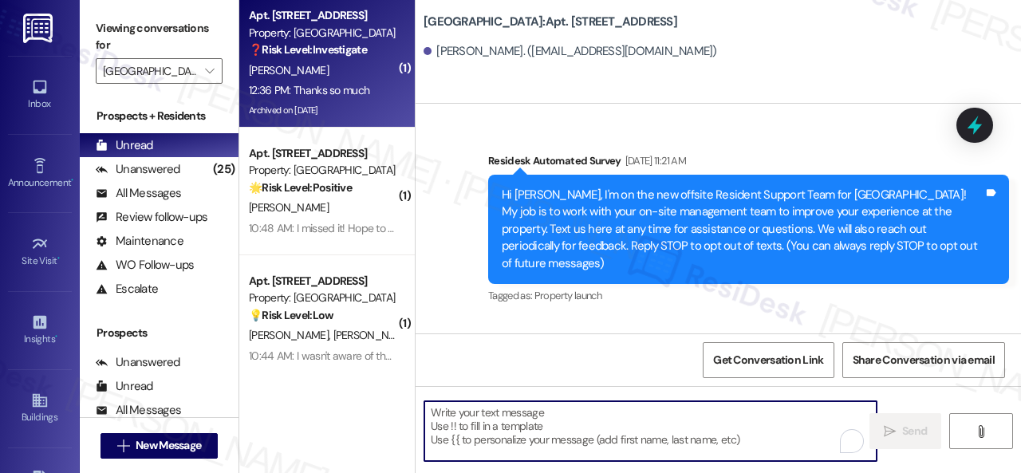
scroll to position [21810, 0]
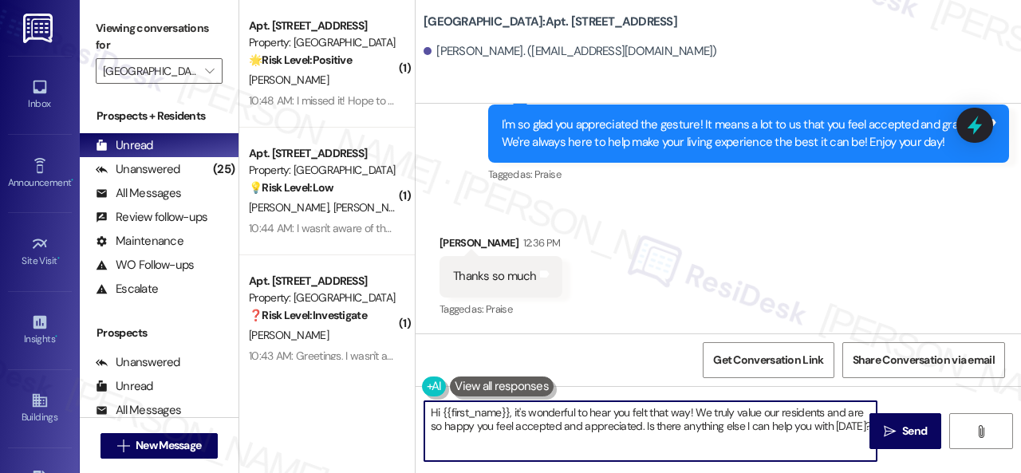
click at [553, 422] on textarea "Hi {{first_name}}, it's wonderful to hear you felt that way! We truly value our…" at bounding box center [650, 431] width 452 height 60
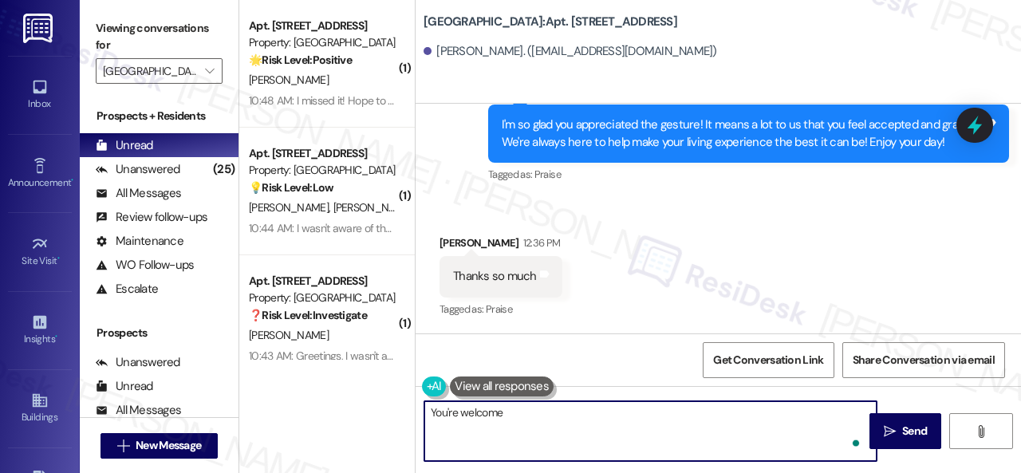
type textarea "You're welcome."
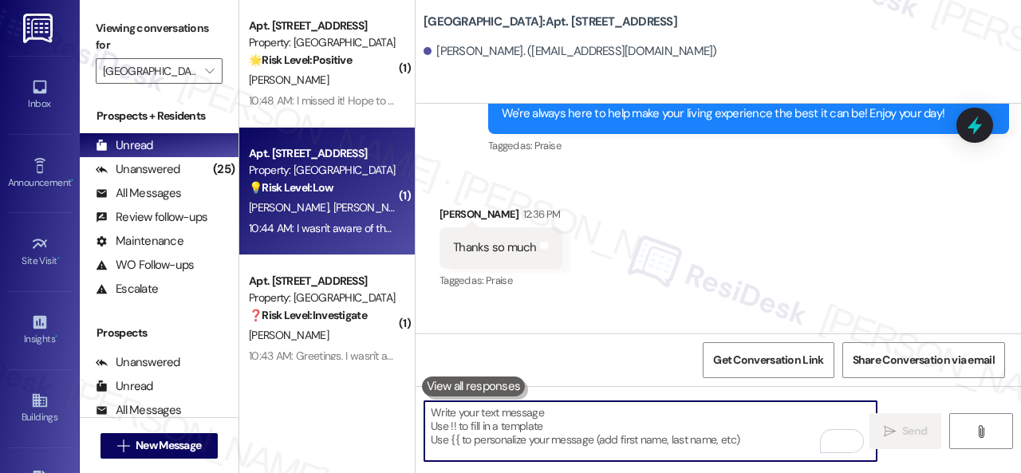
click at [365, 204] on div "[PERSON_NAME] [PERSON_NAME]" at bounding box center [322, 208] width 151 height 20
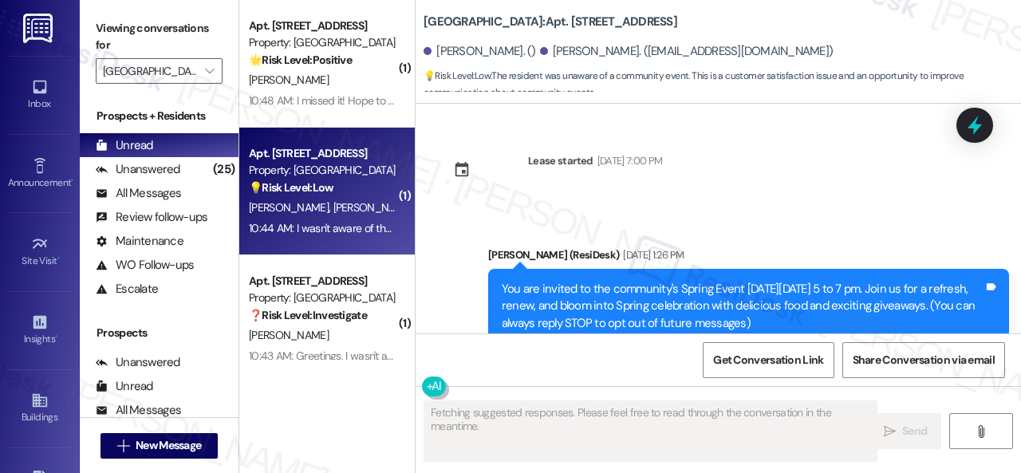
scroll to position [13189, 0]
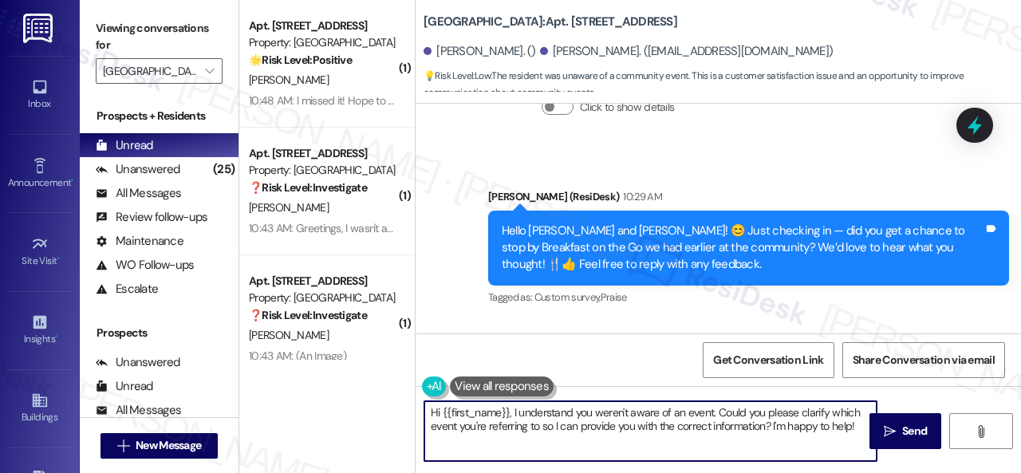
drag, startPoint x: 860, startPoint y: 425, endPoint x: 558, endPoint y: 402, distance: 302.3
click at [287, 388] on div "( 1 ) Apt. [STREET_ADDRESS] Property: [GEOGRAPHIC_DATA] 🌟 Risk Level: Positive …" at bounding box center [629, 236] width 781 height 473
paste textarea "I'm sorry to hear that no announcement was sent out. Thanks for bringing it to …"
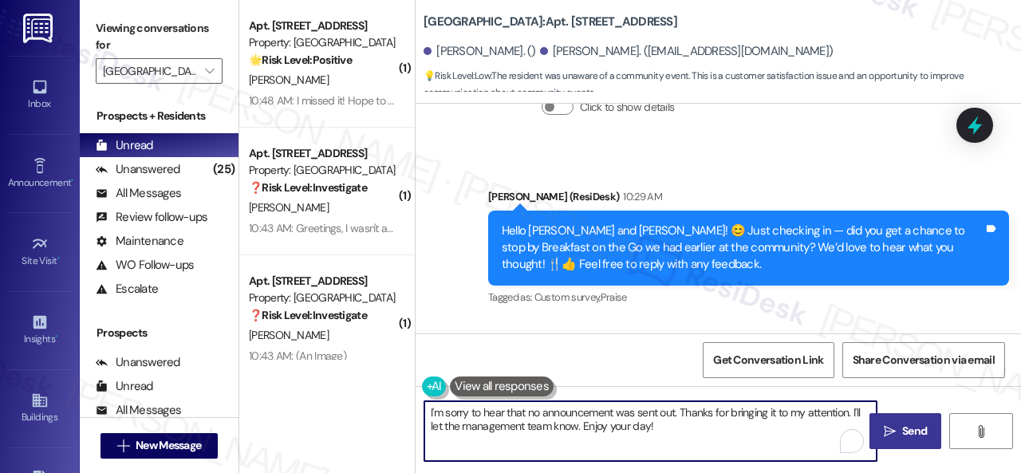
type textarea "I'm sorry to hear that no announcement was sent out. Thanks for bringing it to …"
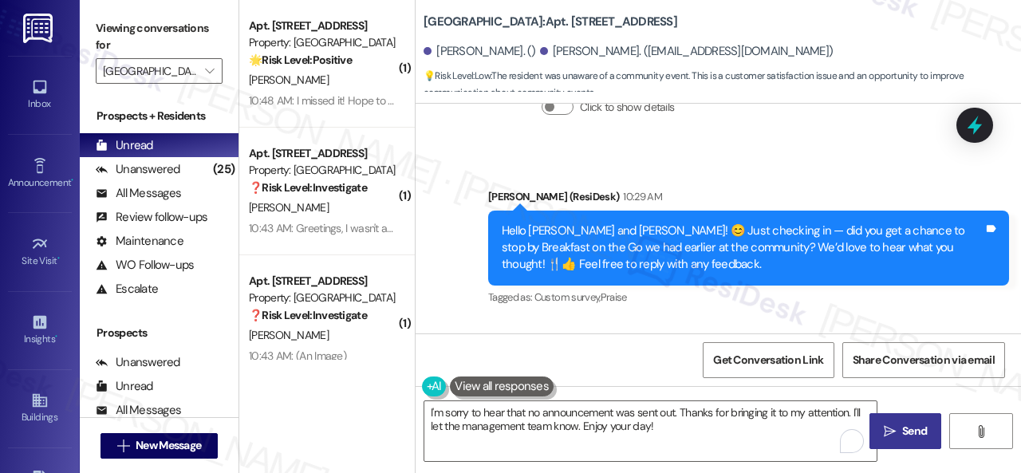
click at [901, 422] on button " Send" at bounding box center [905, 431] width 72 height 36
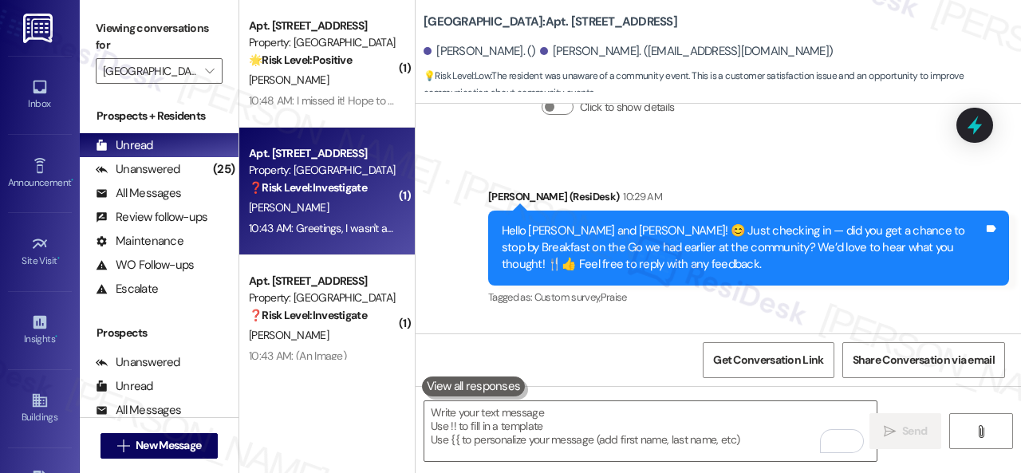
click at [308, 206] on div "[PERSON_NAME]" at bounding box center [322, 208] width 151 height 20
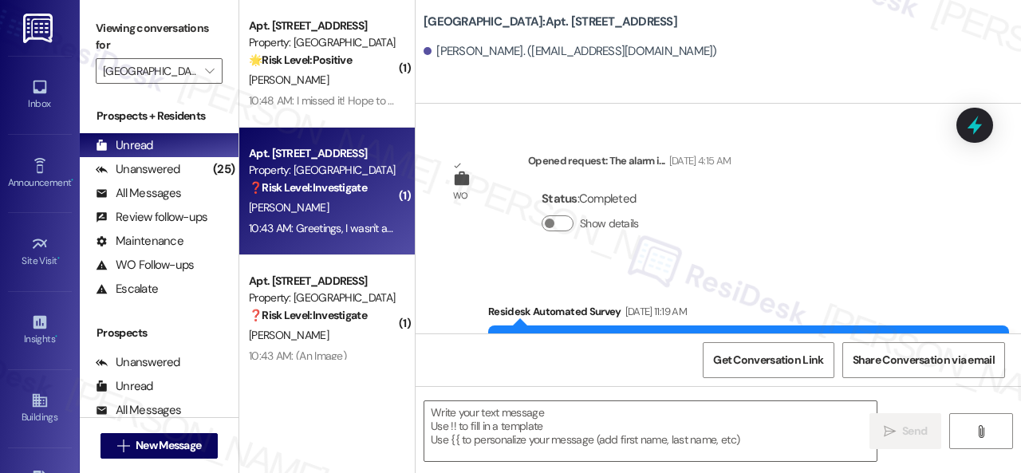
scroll to position [23609, 0]
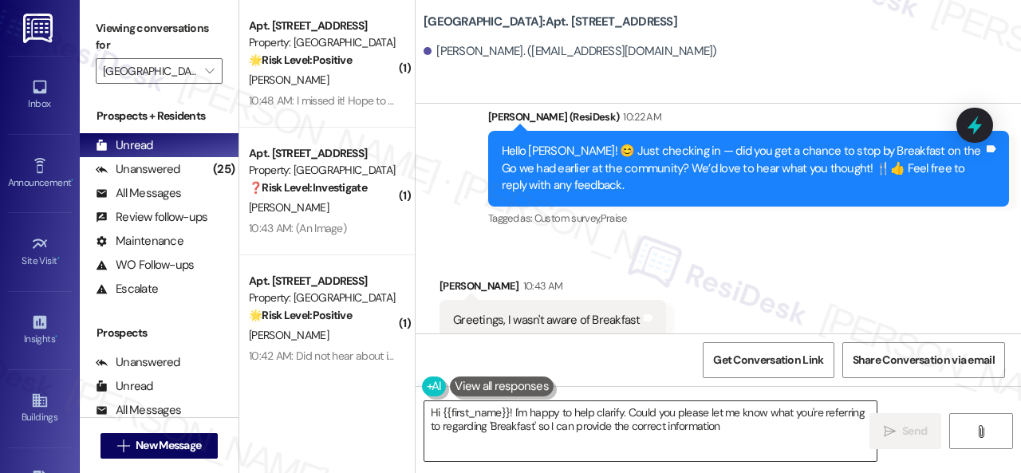
type textarea "Hi {{first_name}}! I'm happy to help clarify. Could you please let me know what…"
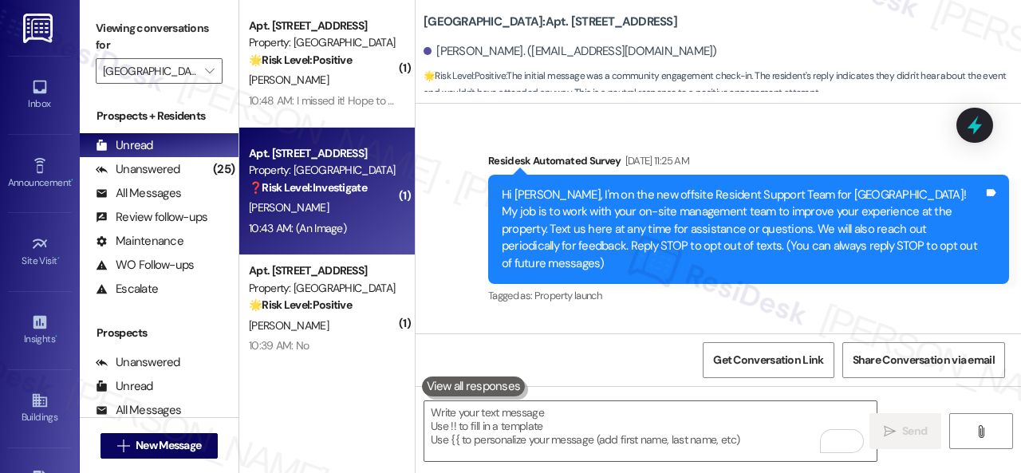
scroll to position [20557, 0]
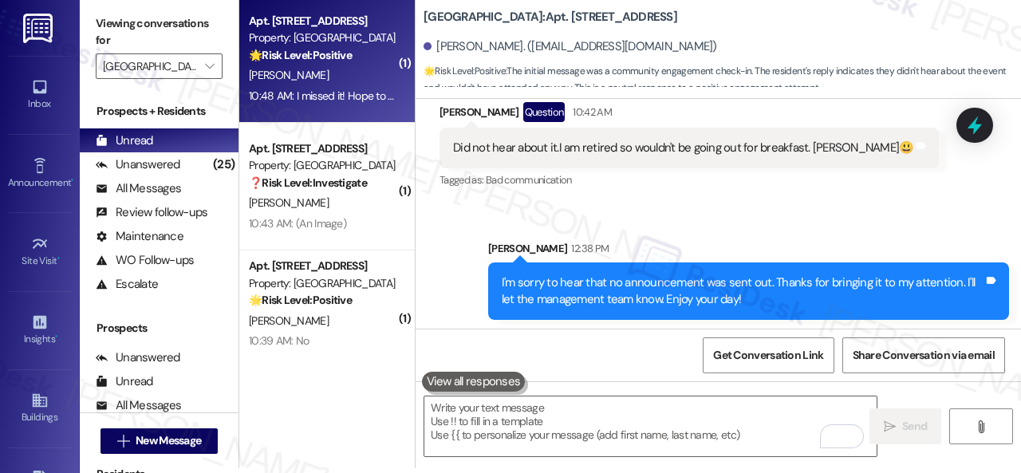
click at [351, 77] on div "[PERSON_NAME]" at bounding box center [322, 75] width 151 height 20
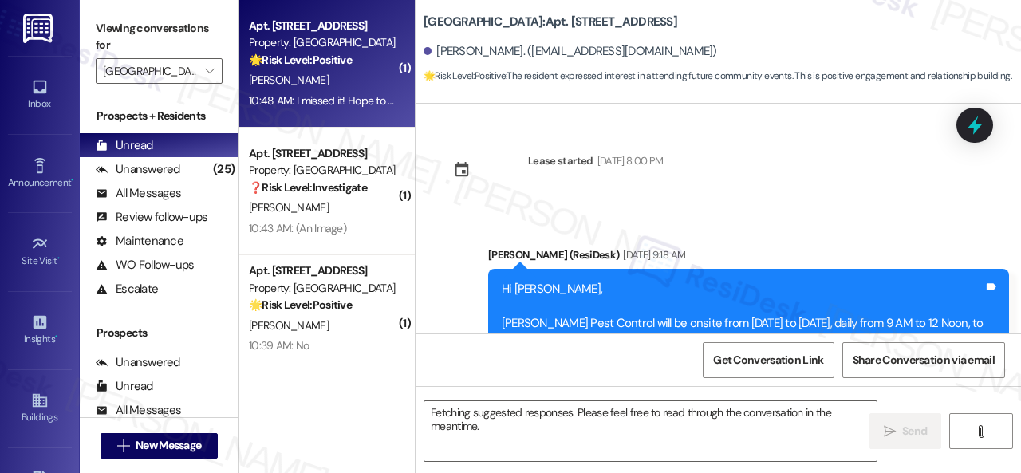
scroll to position [9180, 0]
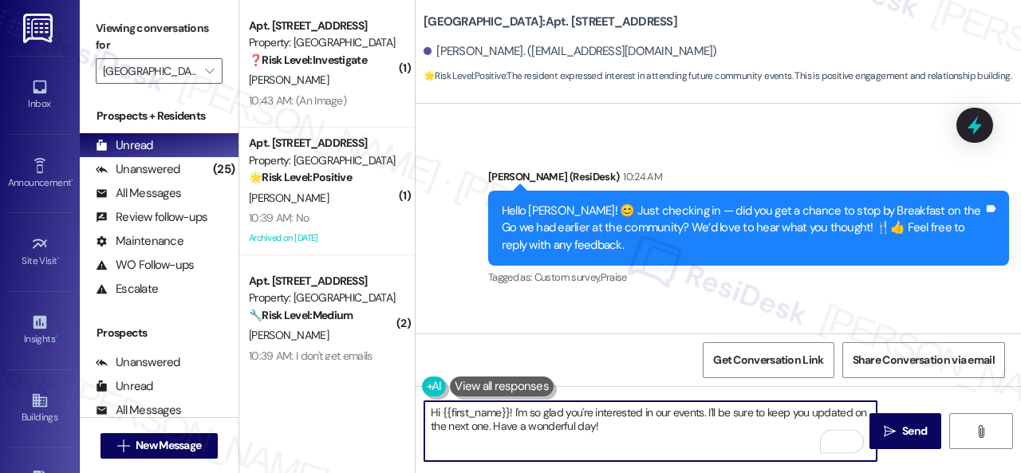
drag, startPoint x: 494, startPoint y: 427, endPoint x: 706, endPoint y: 419, distance: 212.3
click at [706, 419] on textarea "Hi {{first_name}}! I'm so glad you're interested in our events. I'll be sure to…" at bounding box center [650, 431] width 452 height 60
click at [708, 423] on textarea "Hi {{first_name}}! I'm so glad you're interested in our events. I'll be sure to…" at bounding box center [650, 431] width 452 height 60
drag, startPoint x: 706, startPoint y: 411, endPoint x: 389, endPoint y: 406, distance: 317.4
click at [389, 406] on div "( 1 ) Apt. 1802, 1 [GEOGRAPHIC_DATA] Property: [GEOGRAPHIC_DATA] ❓ Risk Level: …" at bounding box center [629, 236] width 781 height 473
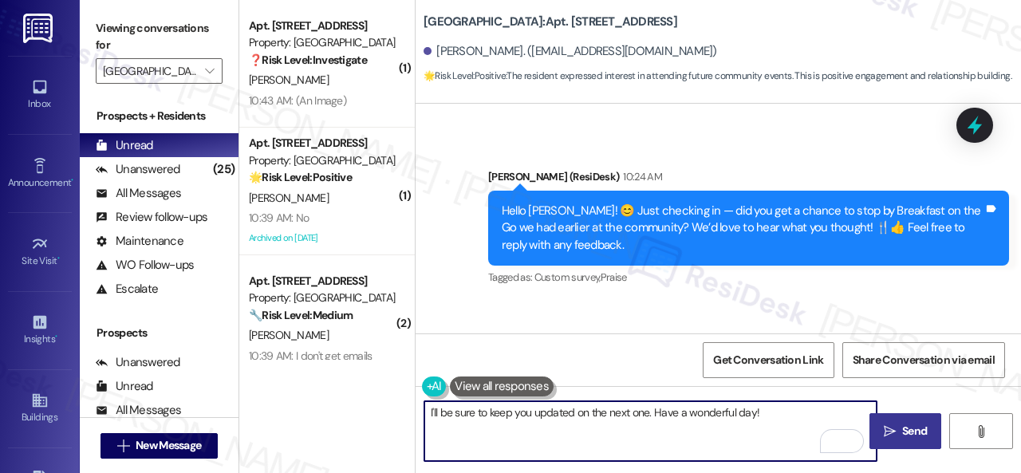
type textarea "I'll be sure to keep you updated on the next one. Have a wonderful day!"
click at [899, 425] on span "Send" at bounding box center [914, 431] width 31 height 17
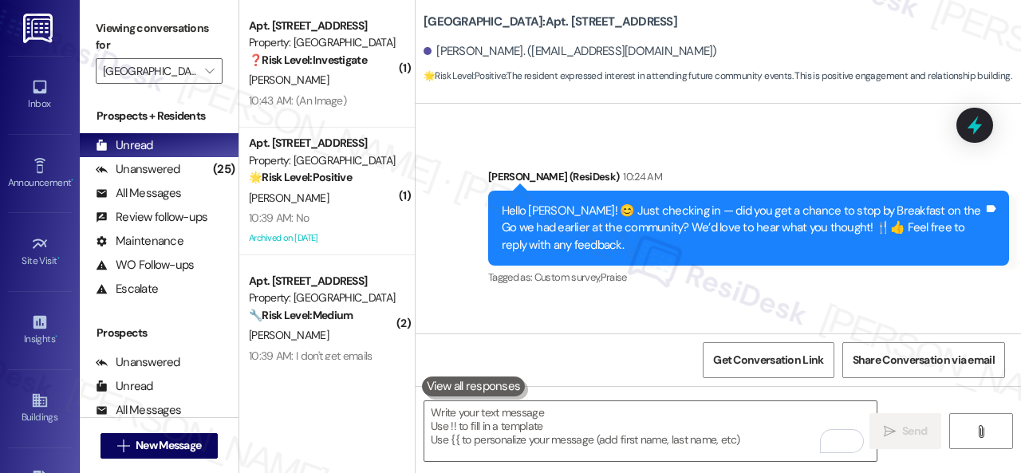
drag, startPoint x: 346, startPoint y: 337, endPoint x: 481, endPoint y: 333, distance: 134.8
click at [346, 336] on div "[PERSON_NAME]" at bounding box center [322, 335] width 151 height 20
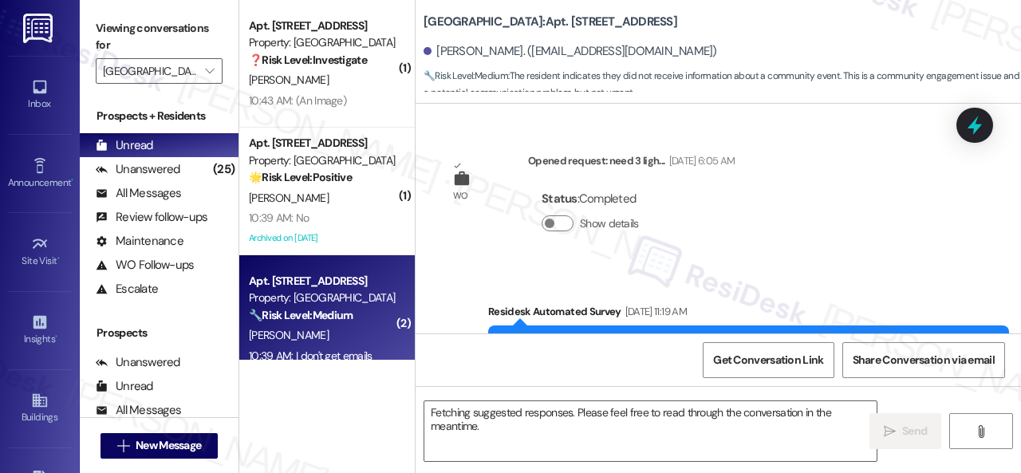
scroll to position [19335, 0]
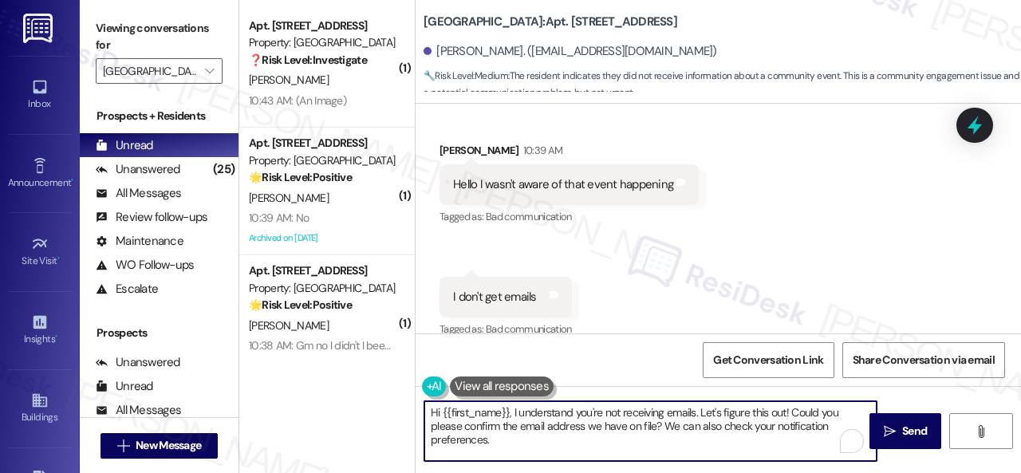
drag, startPoint x: 408, startPoint y: 423, endPoint x: 353, endPoint y: 400, distance: 59.7
click at [330, 398] on div "( 1 ) Apt. 1802, 1 [GEOGRAPHIC_DATA] Property: [GEOGRAPHIC_DATA] ❓ Risk Level: …" at bounding box center [629, 236] width 781 height 473
paste textarea "I'm sorry to hear that no announcement was sent out. Thanks for bringing it to …"
drag, startPoint x: 659, startPoint y: 423, endPoint x: 391, endPoint y: 399, distance: 269.0
click at [391, 399] on div "( 1 ) Apt. 1802, 1 [GEOGRAPHIC_DATA] Property: [GEOGRAPHIC_DATA] ❓ Risk Level: …" at bounding box center [629, 236] width 781 height 473
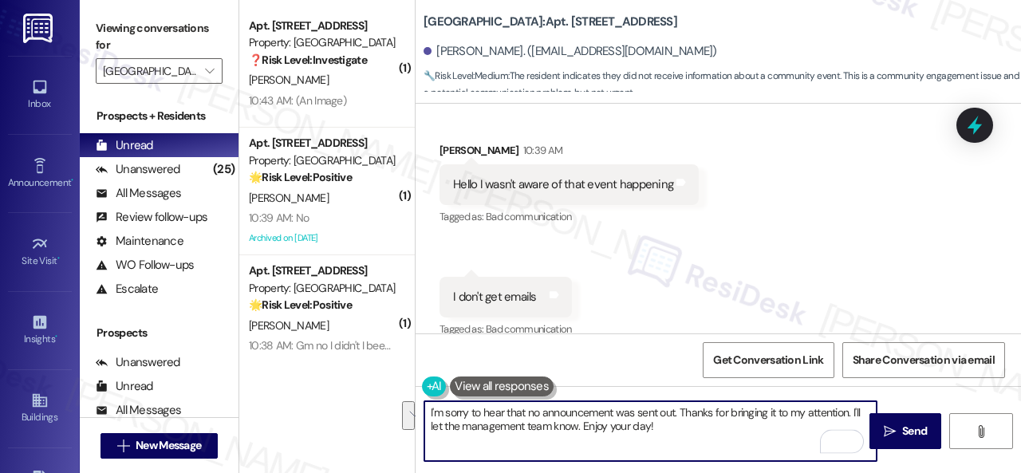
click at [746, 451] on textarea "I'm sorry to hear that no announcement was sent out. Thanks for bringing it to …" at bounding box center [650, 431] width 452 height 60
type textarea "I'm sorry to hear that no announcement was sent out. Thanks for bringing it to …"
click at [902, 431] on span "Send" at bounding box center [914, 431] width 25 height 17
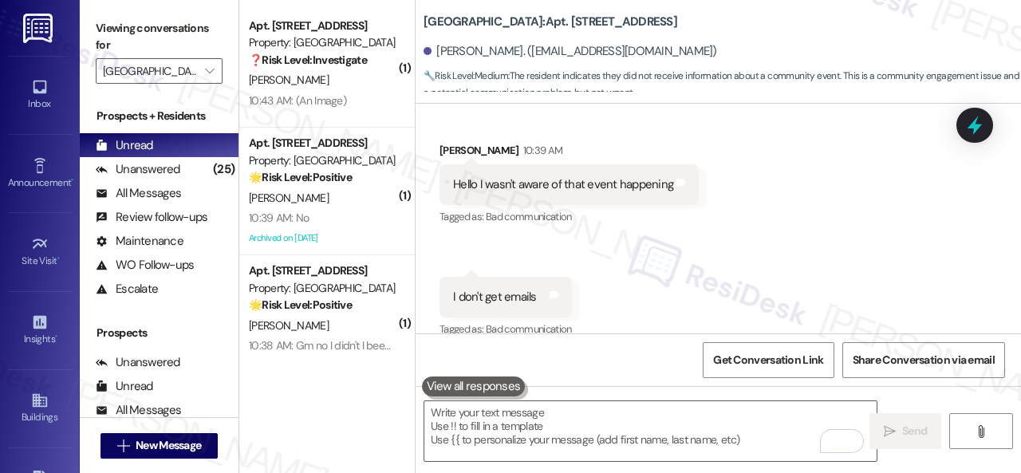
scroll to position [159, 0]
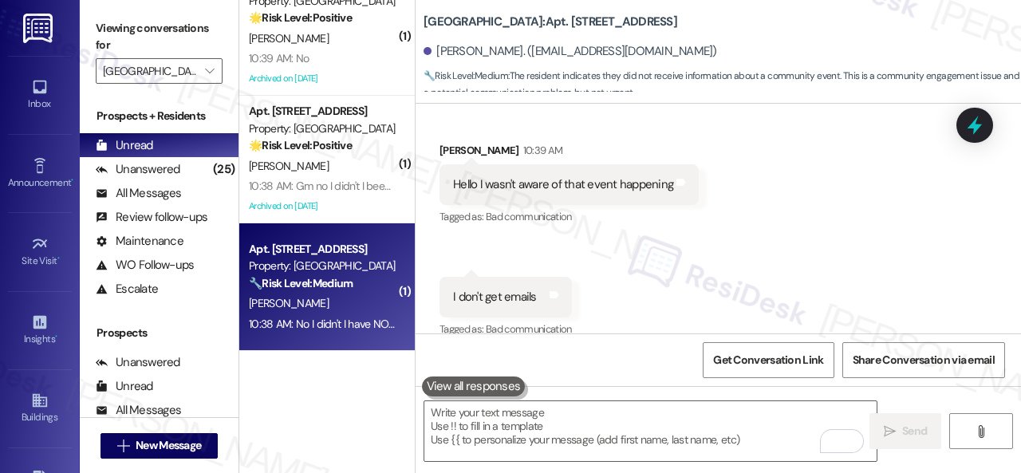
click at [330, 307] on div "[PERSON_NAME]" at bounding box center [322, 303] width 151 height 20
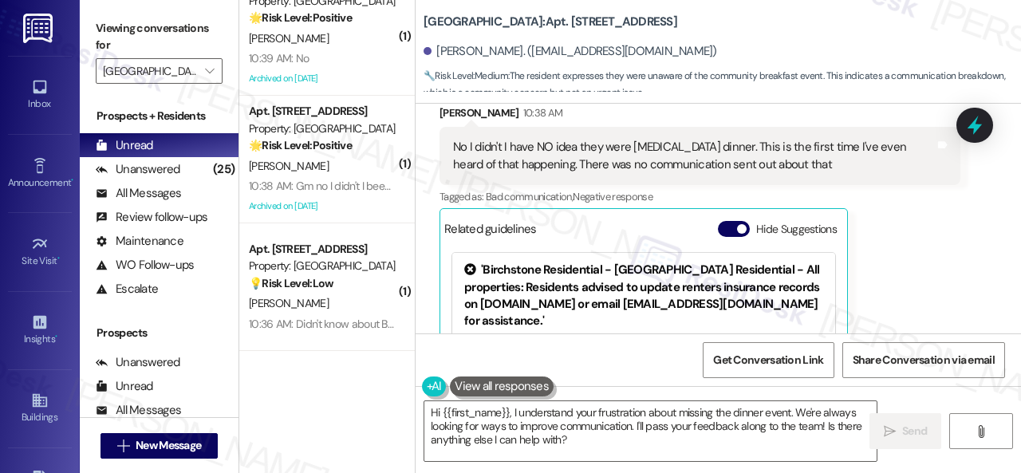
scroll to position [14581, 0]
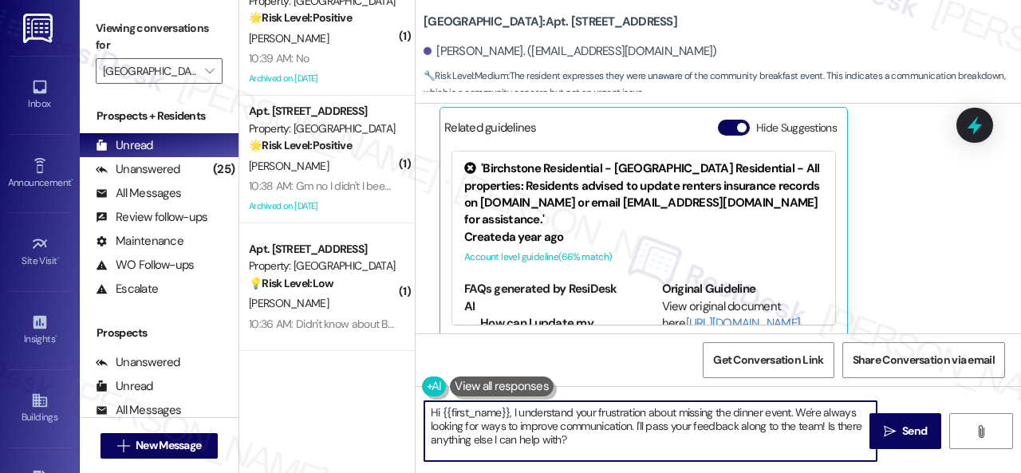
drag, startPoint x: 585, startPoint y: 441, endPoint x: 680, endPoint y: 388, distance: 108.5
click at [365, 385] on div "( 1 ) Apt. 1802, 1 [GEOGRAPHIC_DATA] Property: [GEOGRAPHIC_DATA] ❓ Risk Level: …" at bounding box center [629, 236] width 781 height 473
paste textarea "I'm sorry to hear that no announcement was sent out. Thanks for bringing it to …"
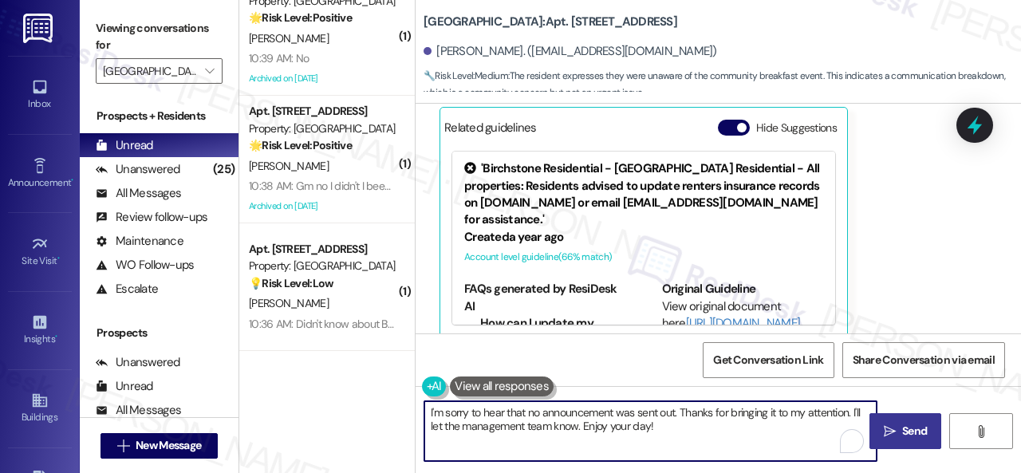
type textarea "I'm sorry to hear that no announcement was sent out. Thanks for bringing it to …"
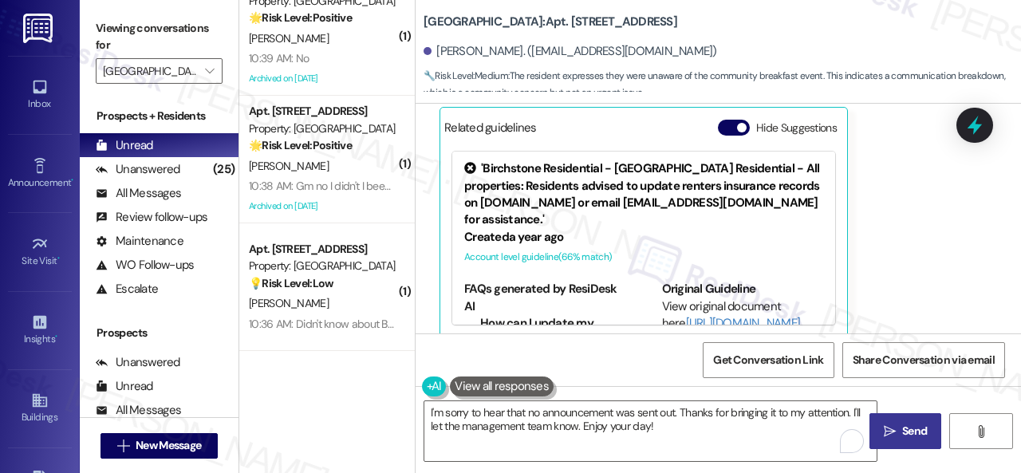
click at [887, 423] on span " Send" at bounding box center [905, 431] width 50 height 17
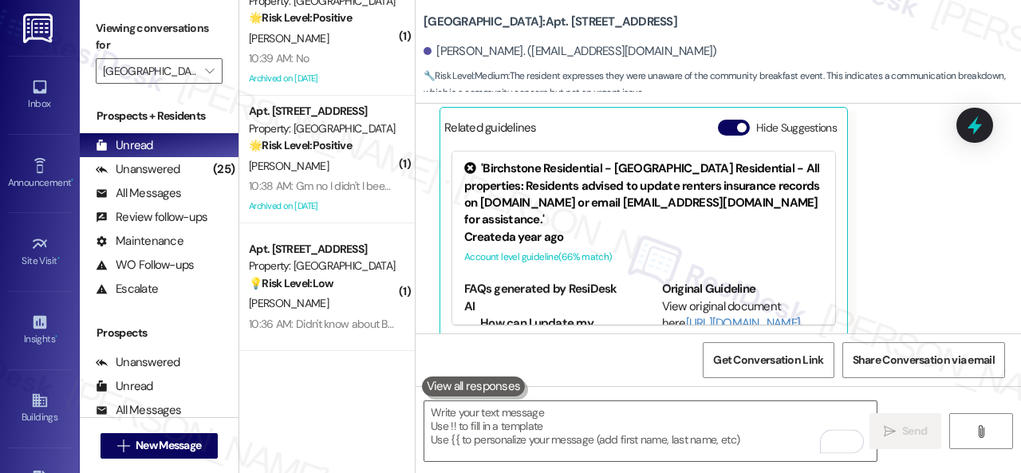
scroll to position [14580, 0]
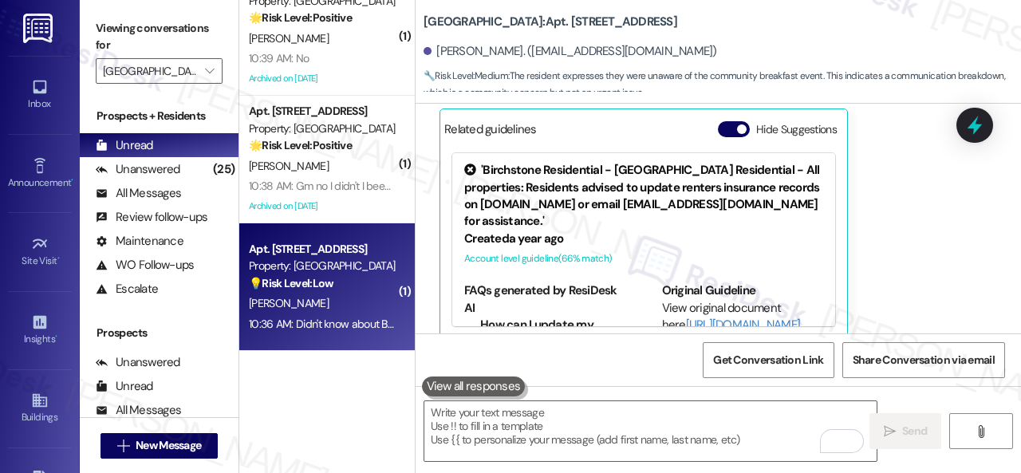
click at [356, 304] on div "M. Brown" at bounding box center [322, 303] width 151 height 20
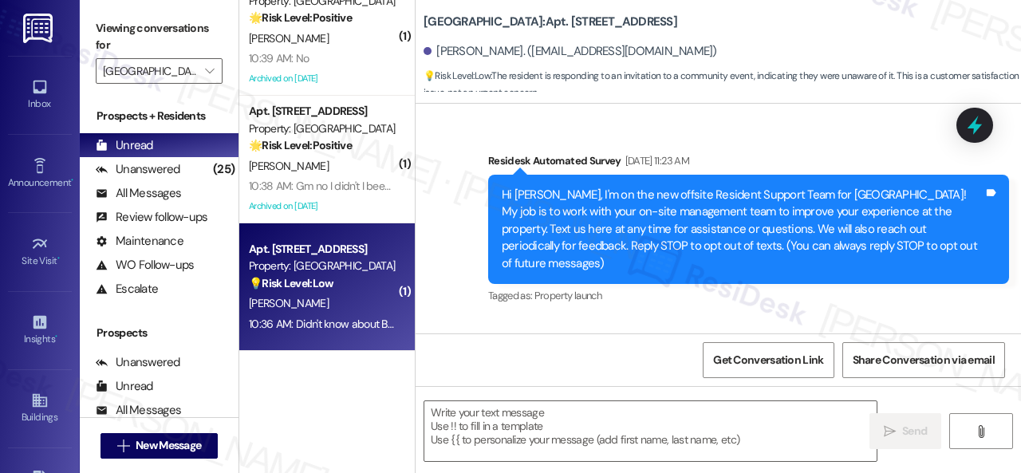
scroll to position [18612, 0]
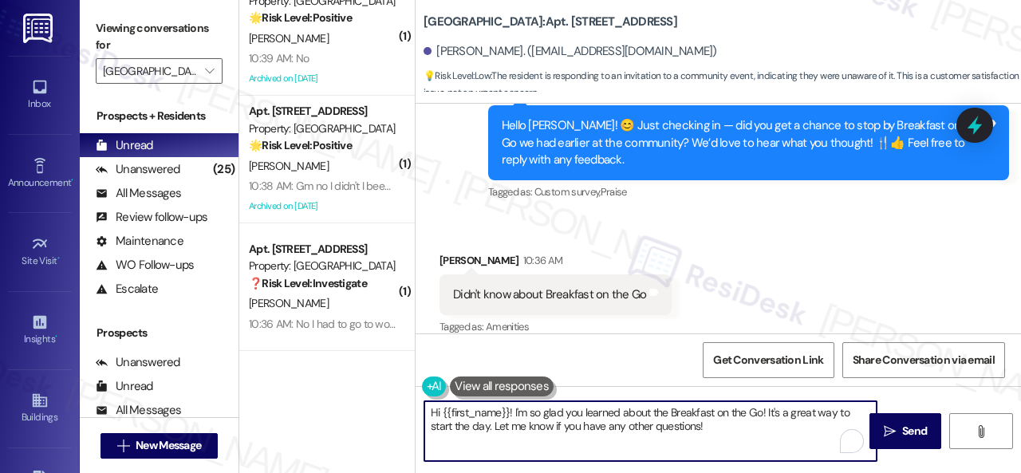
drag, startPoint x: 731, startPoint y: 425, endPoint x: 351, endPoint y: 369, distance: 384.4
click at [352, 369] on div "( 1 ) Apt. 1802, 1 [GEOGRAPHIC_DATA] Property: [GEOGRAPHIC_DATA] ❓ Risk Level: …" at bounding box center [629, 236] width 781 height 473
paste textarea "I'm sorry to hear that no announcement was sent out. Thanks for bringing it to …"
type textarea "I'm sorry to hear that no announcement was sent out. Thanks for bringing it to …"
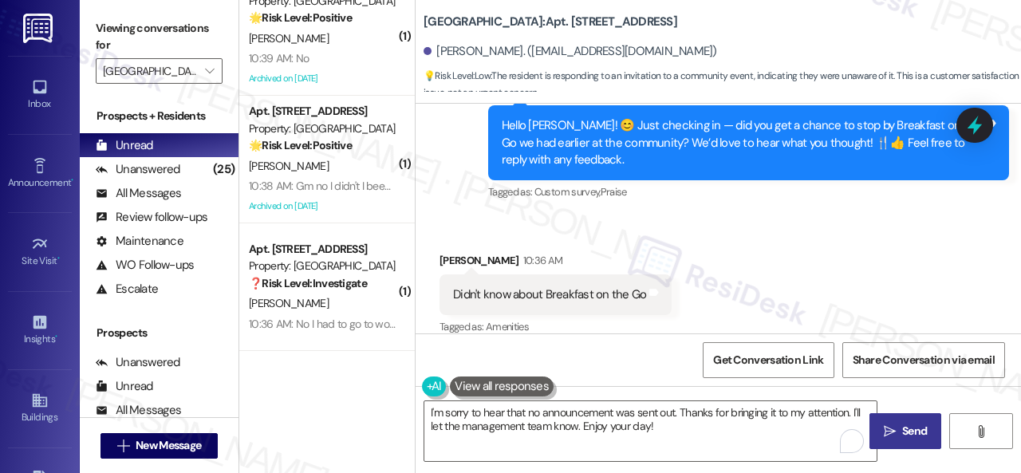
click at [905, 426] on span "Send" at bounding box center [914, 431] width 25 height 17
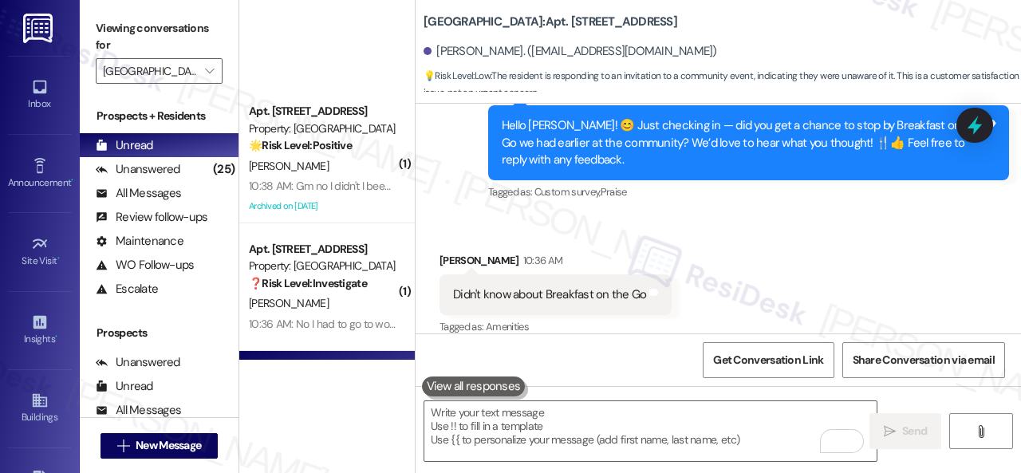
scroll to position [399, 0]
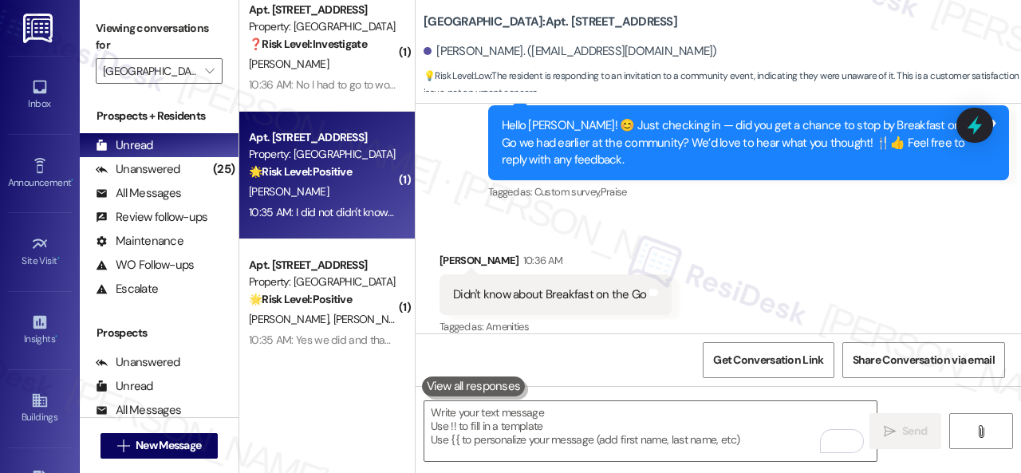
click at [345, 203] on div "Apt. 1109, 1 Halston South Point Property: Halston South Point 🌟 Risk Level: Po…" at bounding box center [326, 176] width 175 height 128
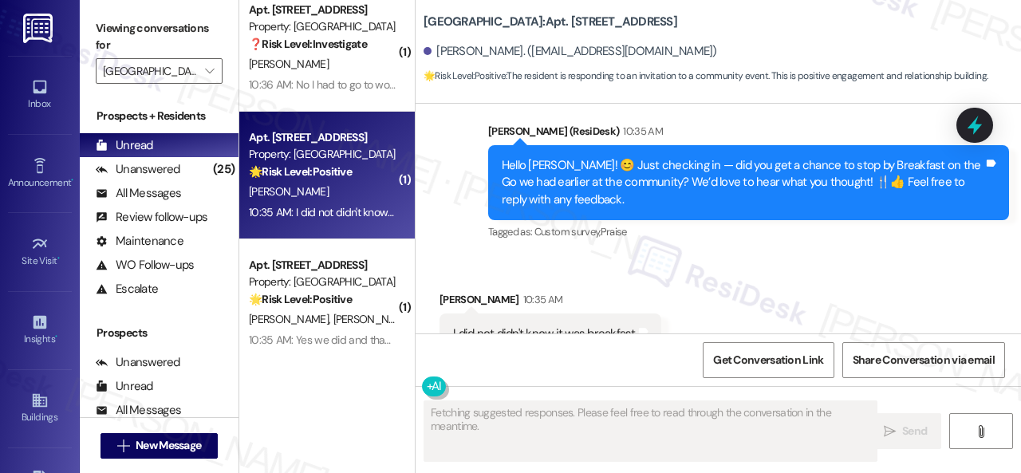
scroll to position [11108, 0]
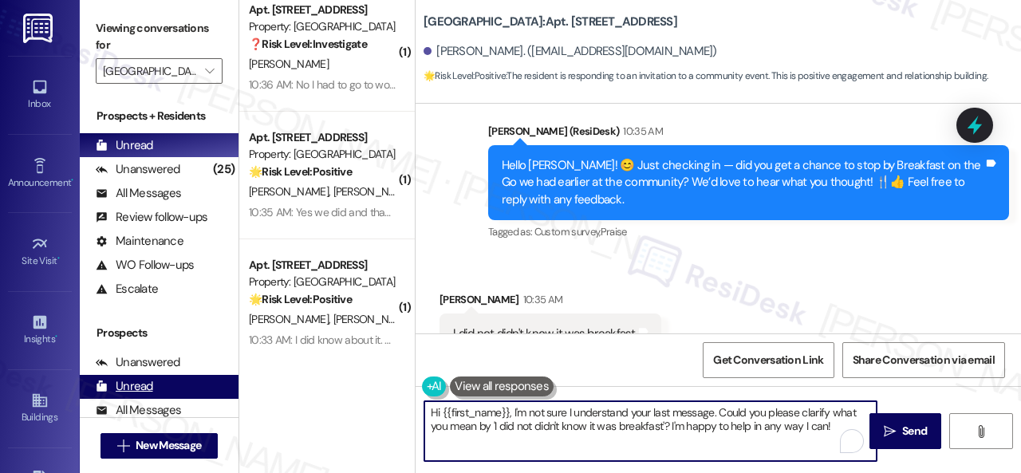
drag, startPoint x: 836, startPoint y: 423, endPoint x: 231, endPoint y: 392, distance: 605.3
click at [231, 392] on div "Viewing conversations for Halston South Point  Prospects + Residents Unread (0…" at bounding box center [550, 236] width 941 height 473
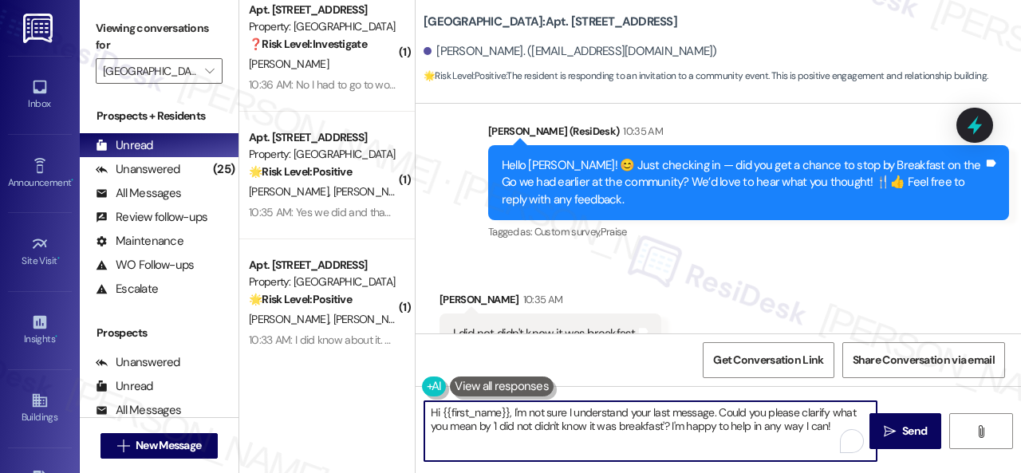
paste textarea "I'm sorry to hear that no announcement was sent out. Thanks for bringing it to …"
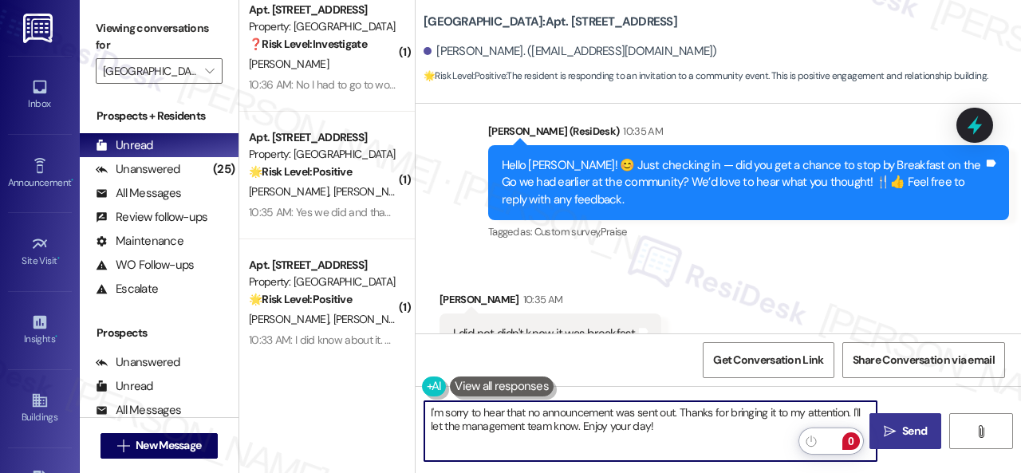
type textarea "I'm sorry to hear that no announcement was sent out. Thanks for bringing it to …"
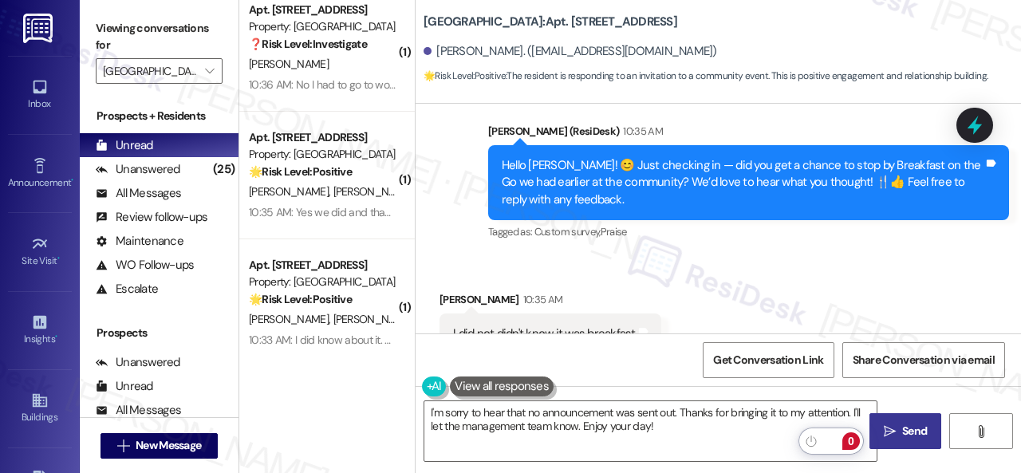
click at [904, 427] on span "Send" at bounding box center [914, 431] width 25 height 17
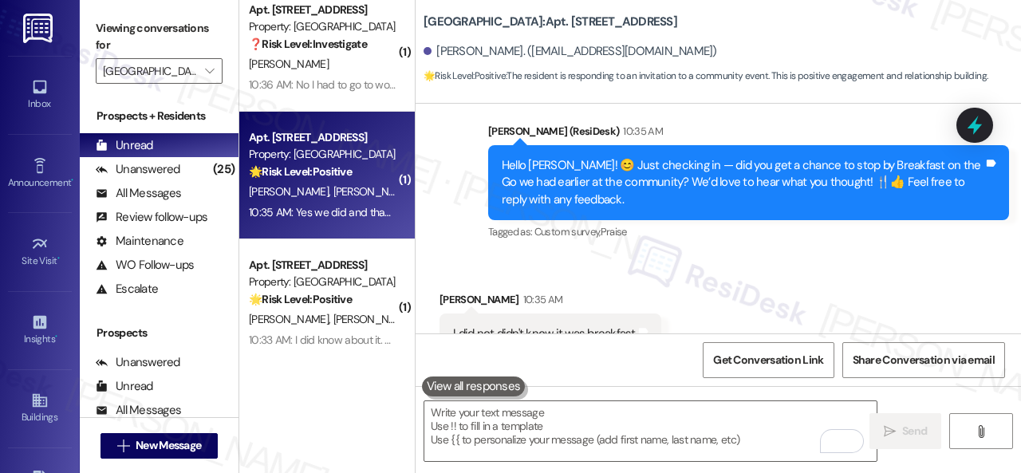
click at [381, 191] on div "T. Fleming S. Fleming" at bounding box center [322, 192] width 151 height 20
type textarea "Fetching suggested responses. Please feel free to read through the conversation…"
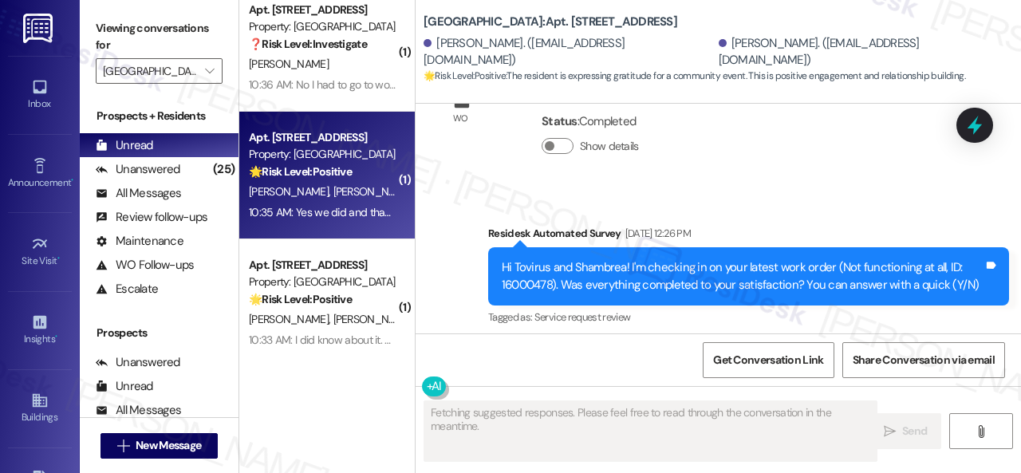
scroll to position [4987, 0]
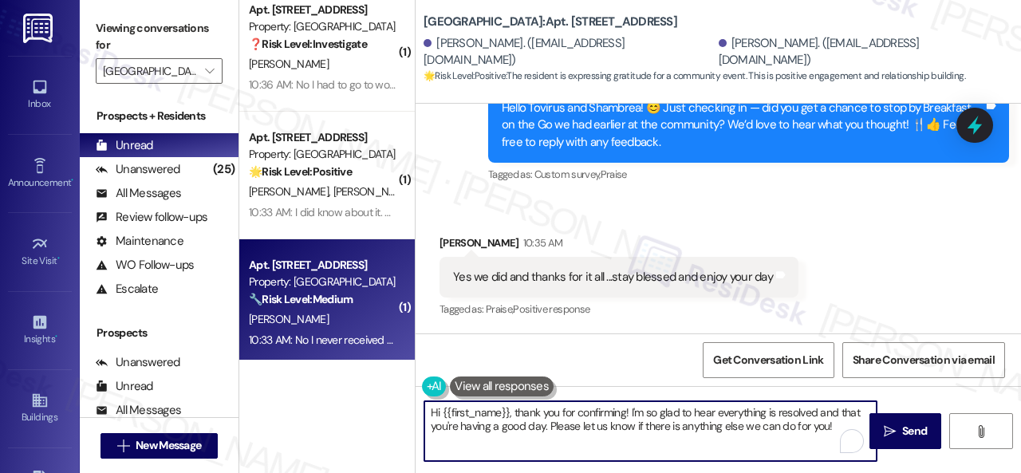
drag, startPoint x: 603, startPoint y: 374, endPoint x: 265, endPoint y: 309, distance: 344.4
click at [265, 309] on div "( 1 ) Apt. 0306, [STREET_ADDRESS] Property: [GEOGRAPHIC_DATA] 🌟 Risk Level: Pos…" at bounding box center [629, 236] width 781 height 473
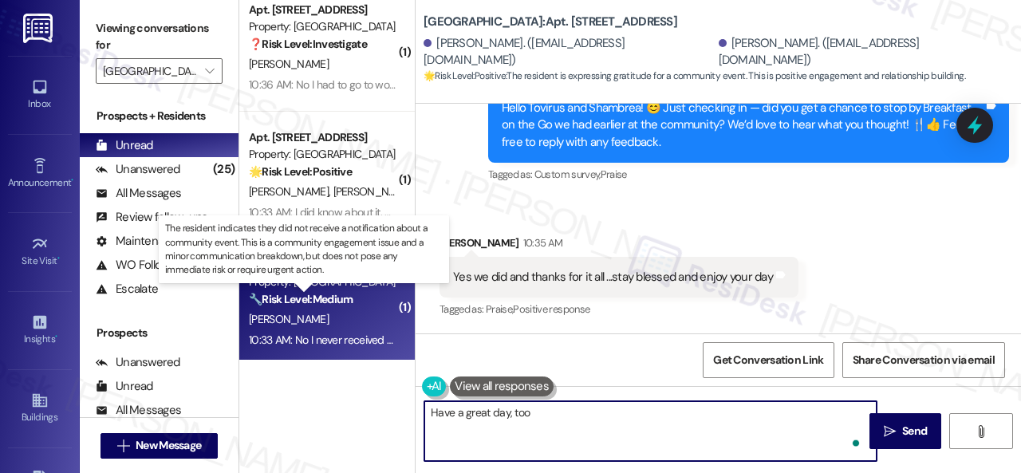
type textarea "Have a great day, too!"
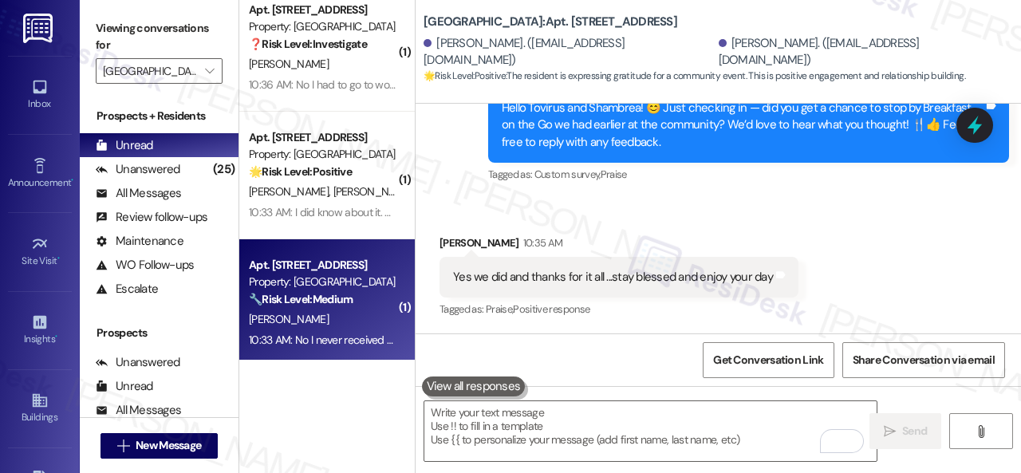
click at [305, 315] on div "T. Smith" at bounding box center [322, 319] width 151 height 20
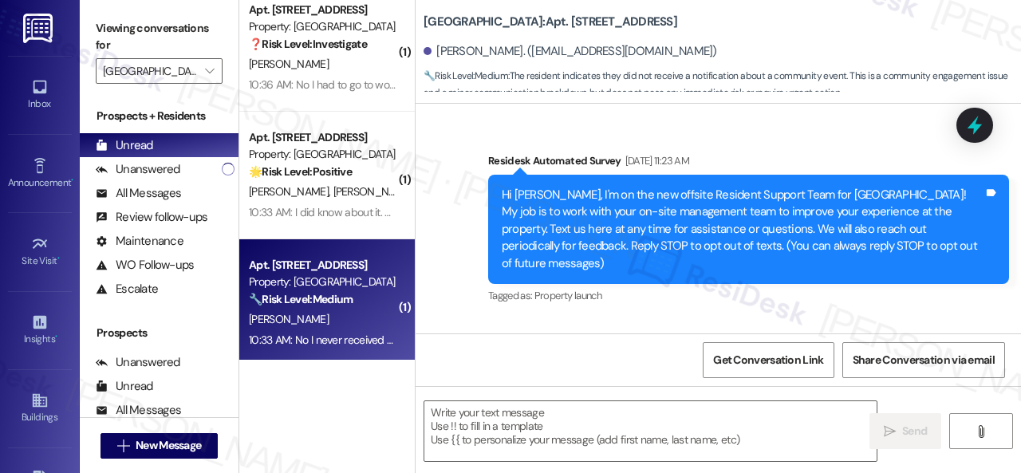
scroll to position [19394, 0]
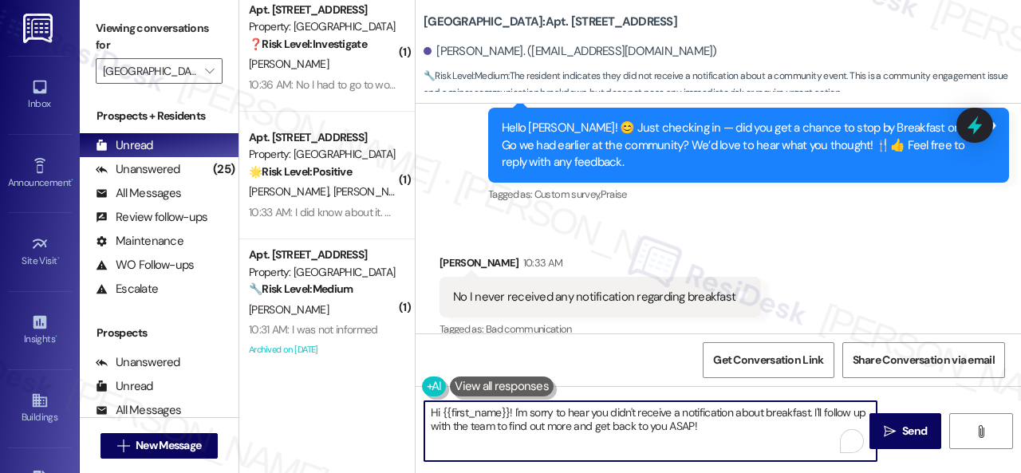
drag, startPoint x: 595, startPoint y: 425, endPoint x: 491, endPoint y: 400, distance: 106.6
click at [378, 393] on div "( 1 ) Apt. 0306, [STREET_ADDRESS] Property: [GEOGRAPHIC_DATA] 🌟 Risk Level: Pos…" at bounding box center [629, 236] width 781 height 473
paste textarea "I'm sorry to hear that no announcement was sent out. Thanks for bringing it to …"
type textarea "I'm sorry to hear that no announcement was sent out. Thanks for bringing it to …"
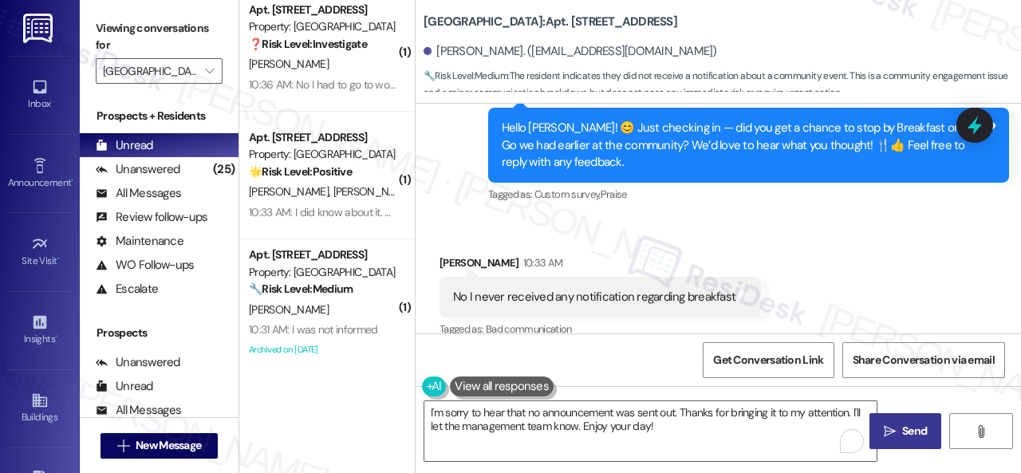
click at [897, 420] on button " Send" at bounding box center [905, 431] width 72 height 36
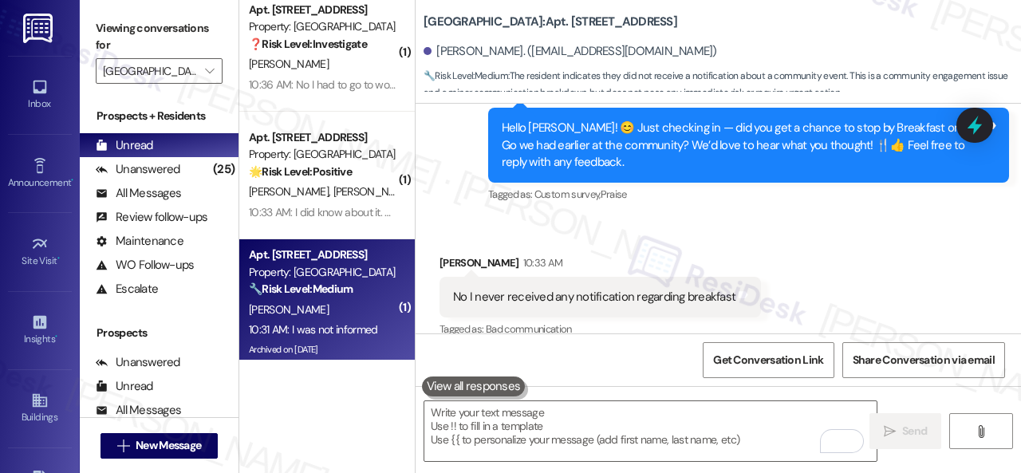
click at [335, 305] on div "S. Bookman" at bounding box center [322, 310] width 151 height 20
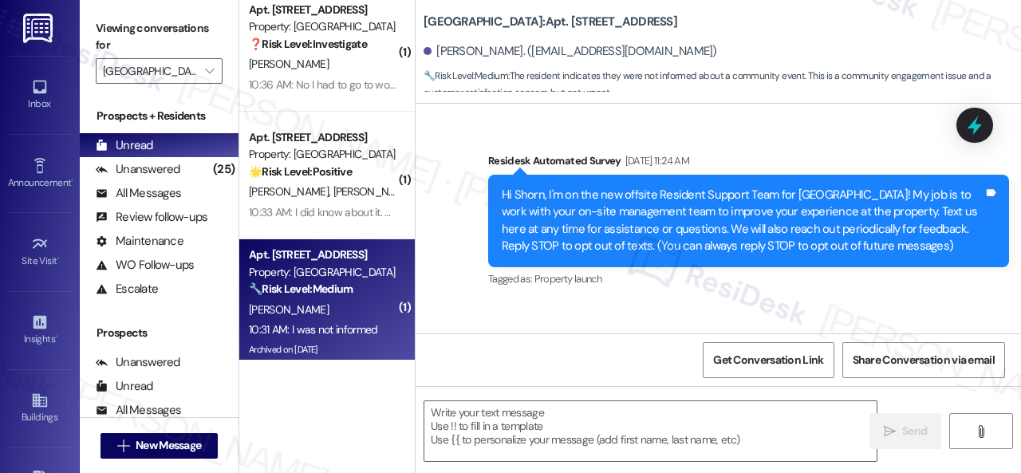
scroll to position [18256, 0]
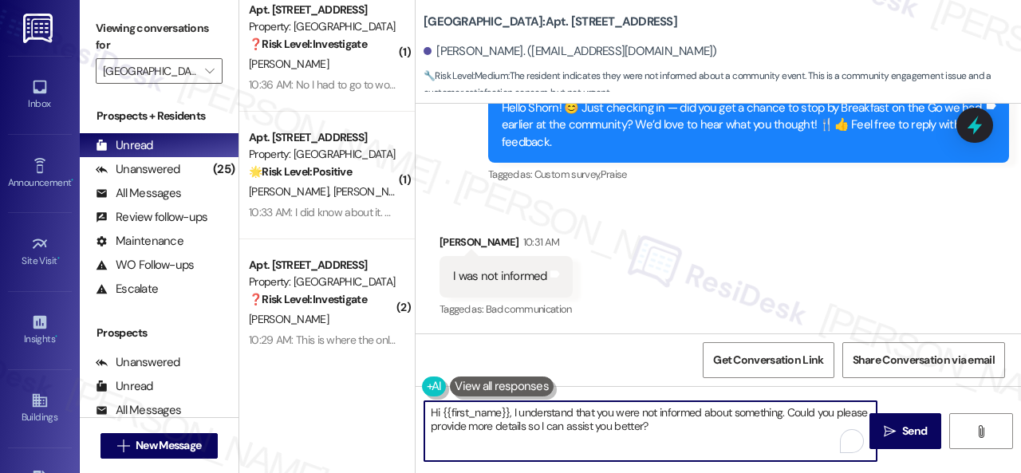
drag, startPoint x: 700, startPoint y: 425, endPoint x: 344, endPoint y: 406, distance: 356.2
click at [344, 406] on div "( 1 ) Apt. 0306, [STREET_ADDRESS] Property: [GEOGRAPHIC_DATA] 🌟 Risk Level: Pos…" at bounding box center [629, 236] width 781 height 473
paste textarea "I'm sorry to hear that no announcement was sent out. Thanks for bringing it to …"
type textarea "I'm sorry to hear that no announcement was sent out. Thanks for bringing it to …"
click at [912, 425] on span "Send" at bounding box center [914, 431] width 25 height 17
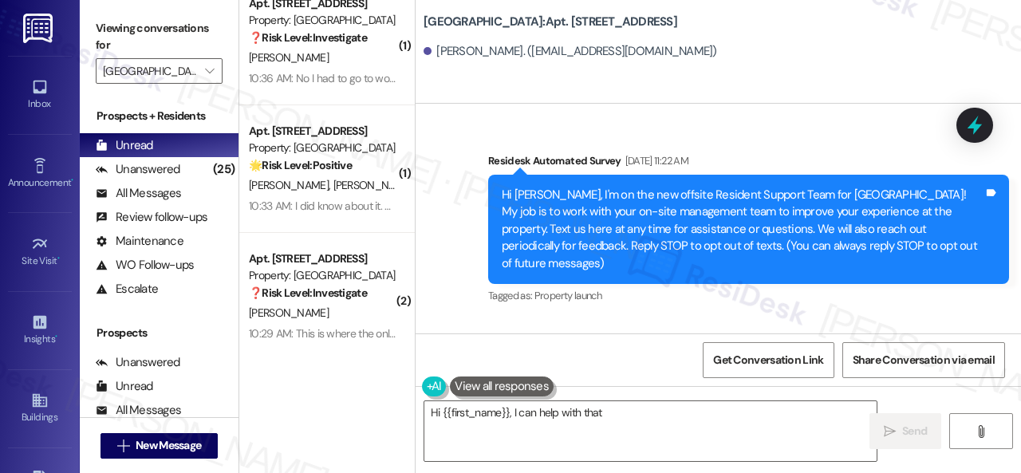
scroll to position [17100, 0]
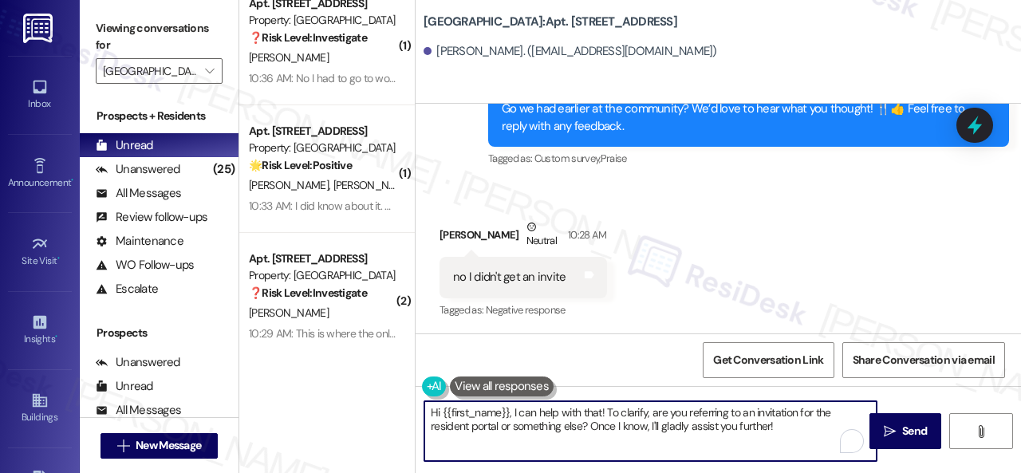
drag, startPoint x: 813, startPoint y: 422, endPoint x: 561, endPoint y: 414, distance: 252.1
click at [359, 414] on div "( 1 ) Apt. 0306, [STREET_ADDRESS] Property: [GEOGRAPHIC_DATA] 🌟 Risk Level: Pos…" at bounding box center [629, 236] width 781 height 473
paste textarea "I'm sorry to hear that no announcement was sent out. Thanks for bringing it to …"
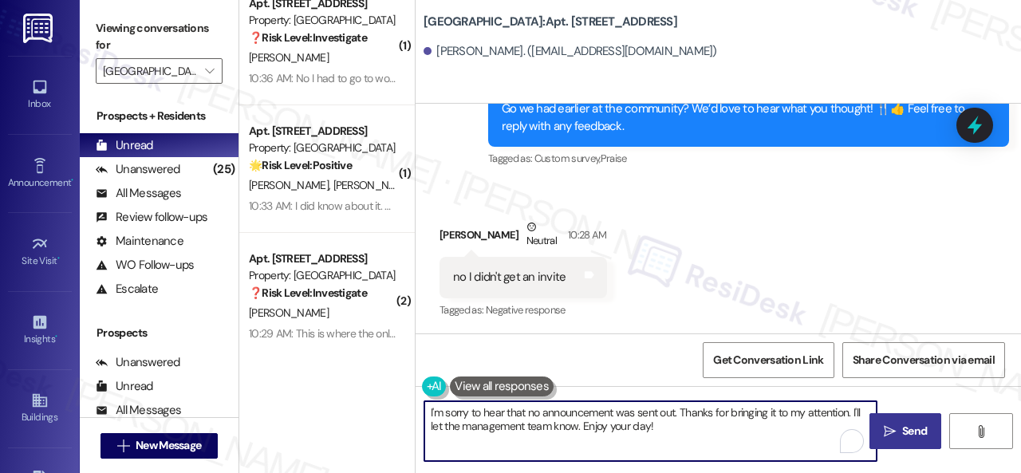
type textarea "I'm sorry to hear that no announcement was sent out. Thanks for bringing it to …"
click at [908, 423] on span "Send" at bounding box center [914, 431] width 25 height 17
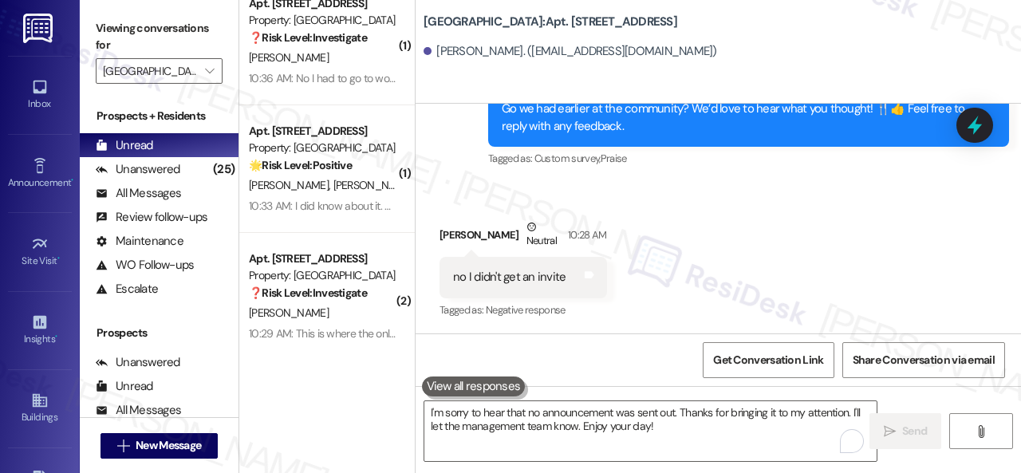
click at [333, 324] on div "10:29 AM: This is where the only concern what was the amount of rent that you t…" at bounding box center [322, 334] width 151 height 20
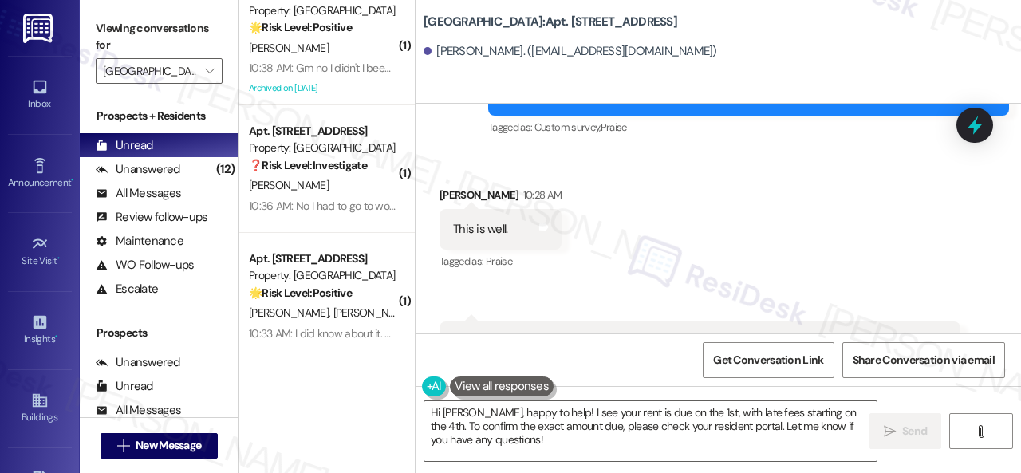
scroll to position [1788, 0]
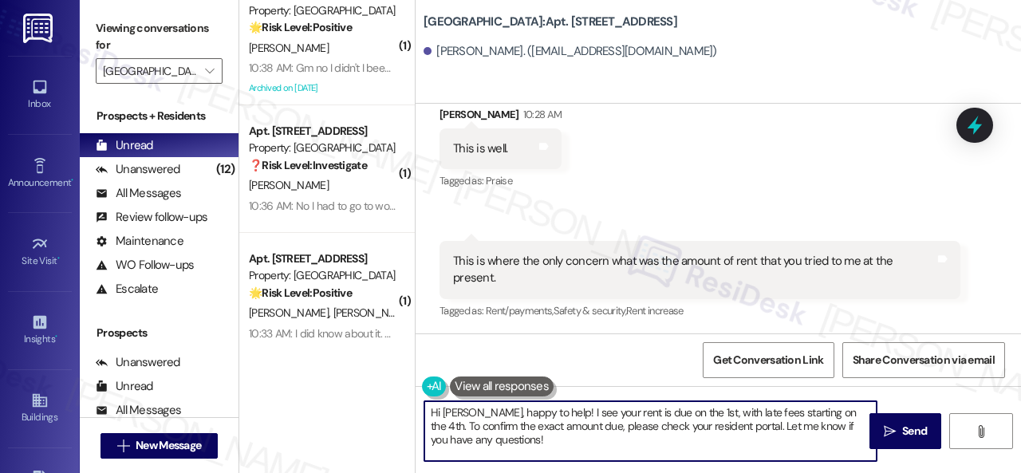
drag, startPoint x: 501, startPoint y: 441, endPoint x: 402, endPoint y: 393, distance: 109.8
click at [402, 393] on div "( 1 ) Apt. 1802, 1 Halston South Point Property: Halston South Point ❓ Risk Lev…" at bounding box center [629, 236] width 781 height 473
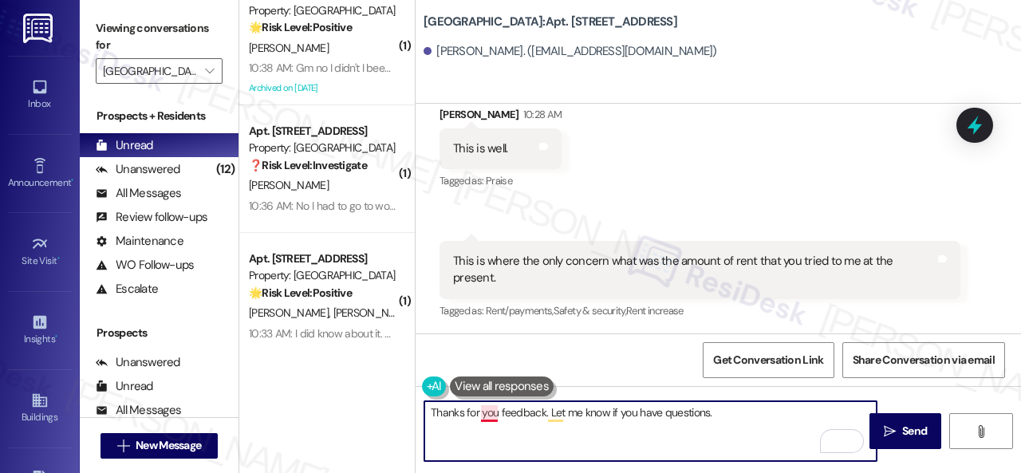
click at [489, 411] on textarea "Thanks for you feedback. Let me know if you have questions." at bounding box center [650, 431] width 452 height 60
click at [564, 411] on textarea "Thanks for your feedback. Let me know if you have questions." at bounding box center [650, 431] width 452 height 60
click at [764, 412] on textarea "Thanks for your feedback. Please let me know if you have any questions." at bounding box center [650, 431] width 452 height 60
drag, startPoint x: 582, startPoint y: 411, endPoint x: 553, endPoint y: 411, distance: 28.7
click at [553, 411] on textarea "Thanks for your feedback. Please let me know if you have any questions." at bounding box center [650, 431] width 452 height 60
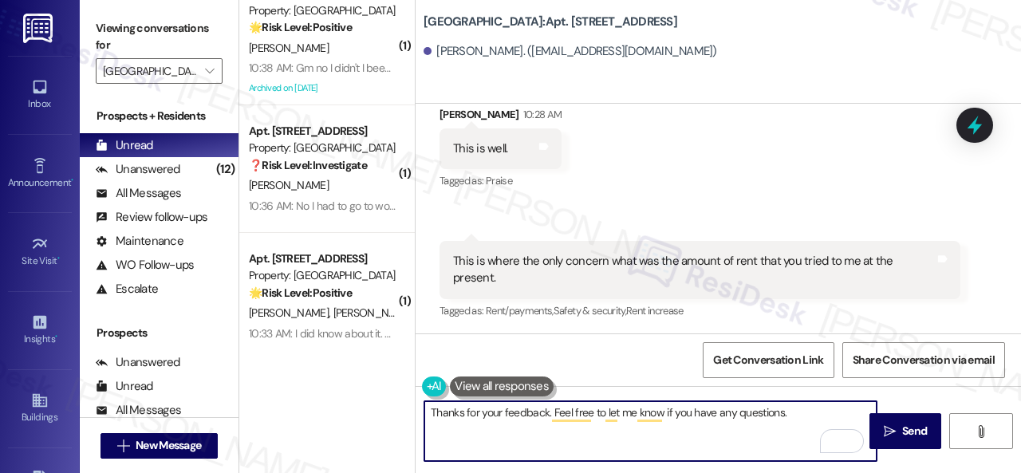
click at [782, 412] on textarea "Thanks for your feedback. Feel free to let me know if you have any questions." at bounding box center [650, 431] width 452 height 60
type textarea "Thanks for your feedback. Feel free to let me know if you have any questions."
click at [885, 427] on icon "" at bounding box center [890, 431] width 12 height 13
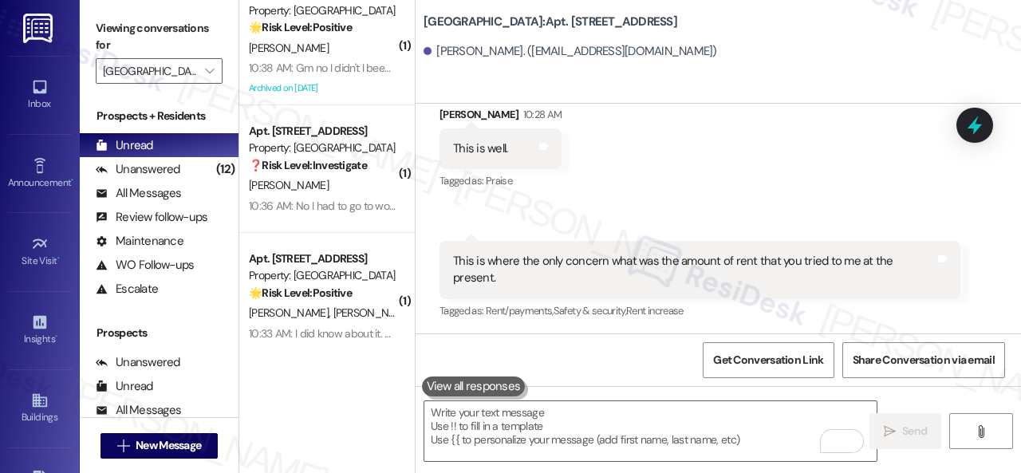
scroll to position [1787, 0]
click at [373, 302] on div "Apt. 0907, 1 Halston South Point Property: Halston South Point 🌟 Risk Level: Po…" at bounding box center [322, 276] width 151 height 54
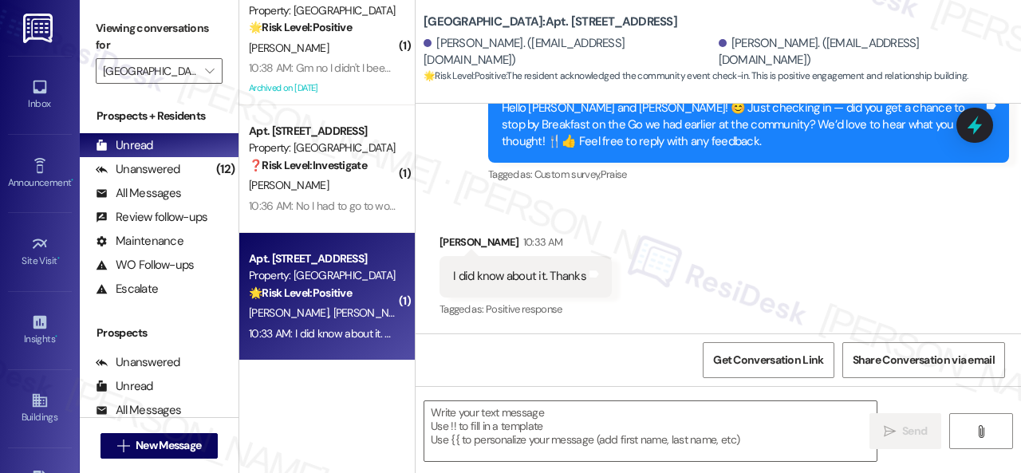
scroll to position [3890, 0]
type textarea "Fetching suggested responses. Please feel free to read through the conversation…"
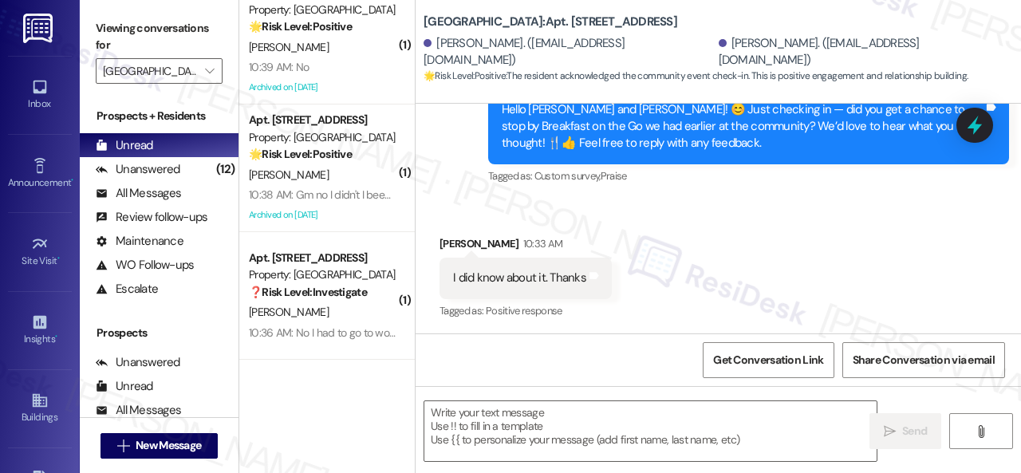
scroll to position [405, 0]
click at [539, 416] on textarea at bounding box center [650, 431] width 452 height 60
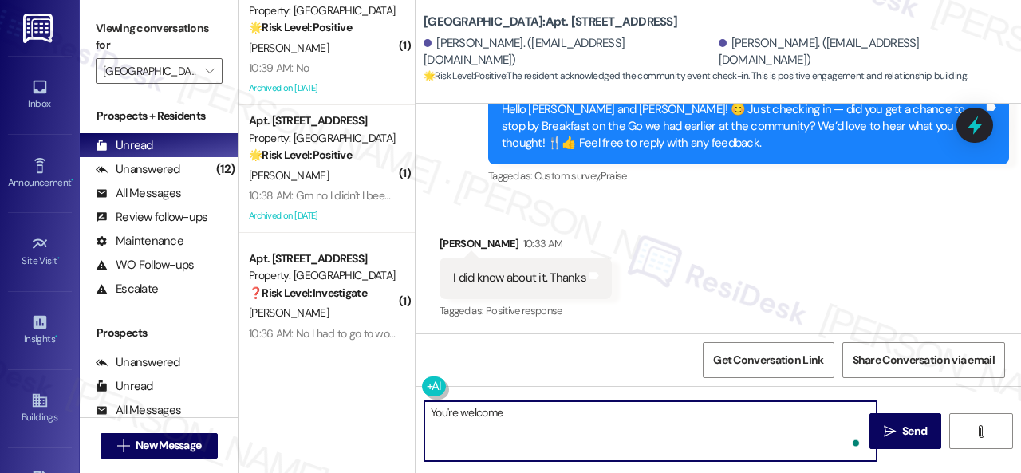
type textarea "You're welcome!"
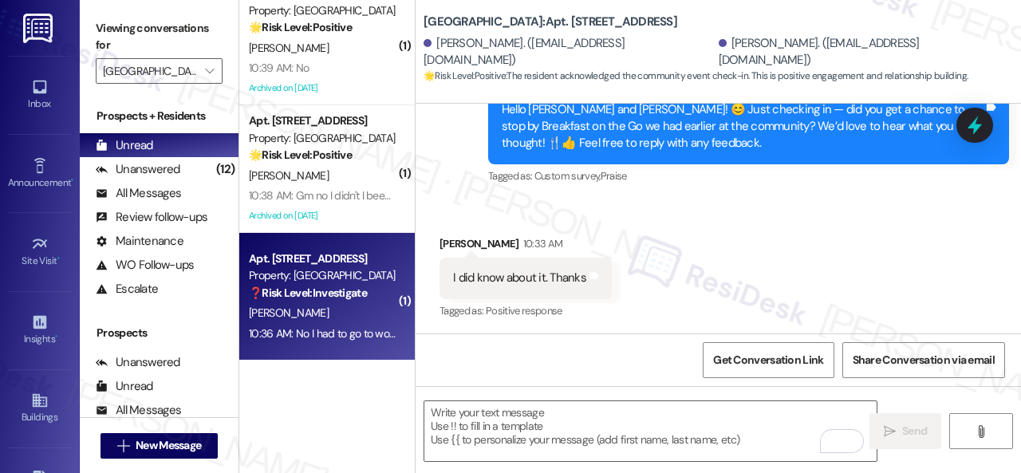
click at [354, 320] on div "S. Ransom" at bounding box center [322, 313] width 151 height 20
type textarea "Fetching suggested responses. Please feel free to read through the conversation…"
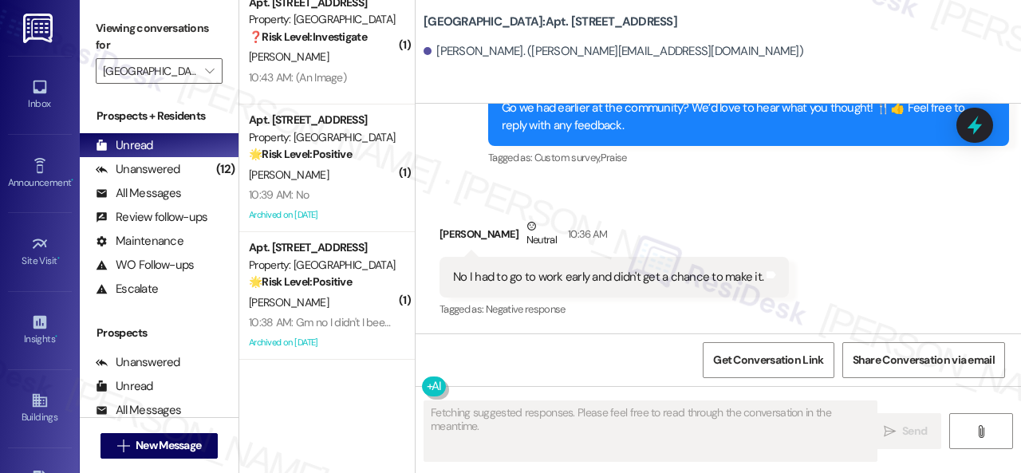
scroll to position [277, 0]
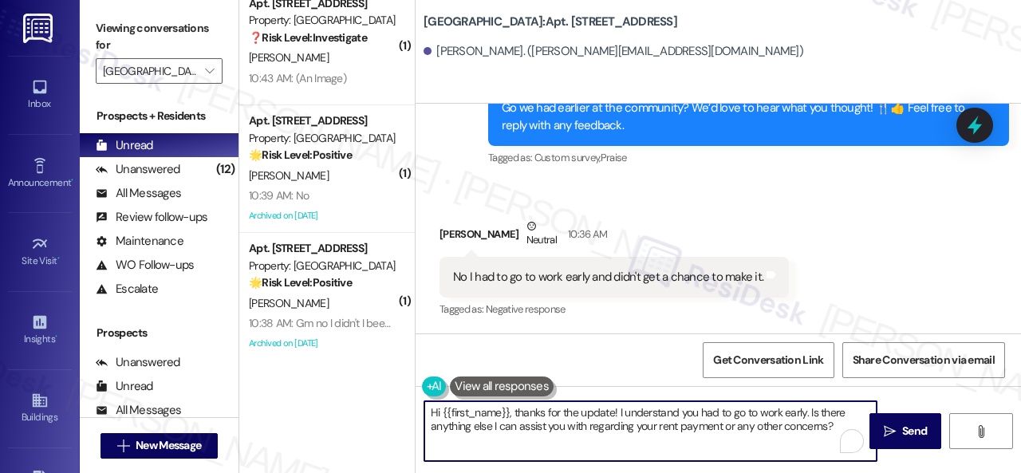
drag, startPoint x: 515, startPoint y: 412, endPoint x: 368, endPoint y: 399, distance: 147.3
click at [368, 399] on div "( 1 ) Apt. 1106, 1 Halston South Point Property: Halston South Point 💡 Risk Lev…" at bounding box center [629, 236] width 781 height 473
drag, startPoint x: 536, startPoint y: 412, endPoint x: 759, endPoint y: 431, distance: 224.1
click at [759, 431] on textarea "Thanks for the update! I understand you had to go to work early. Is there anyth…" at bounding box center [650, 431] width 452 height 60
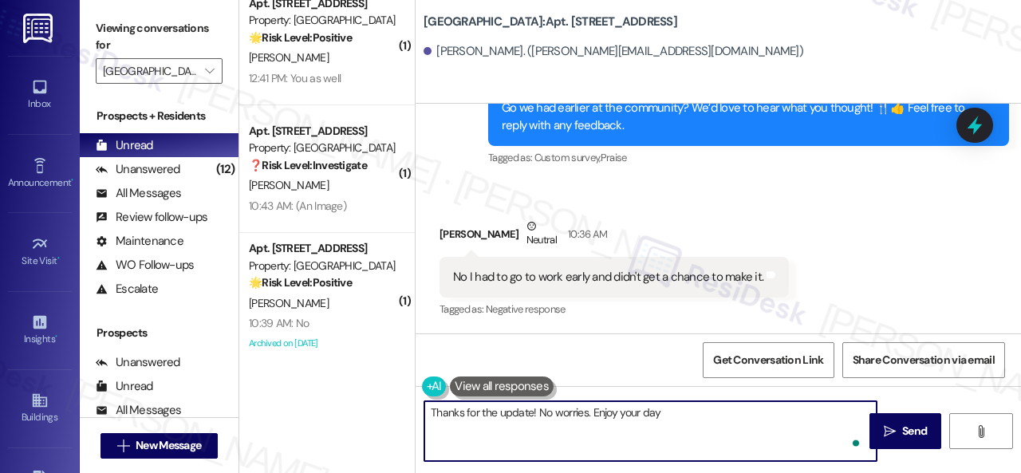
type textarea "Thanks for the update! No worries. Enjoy your day!"
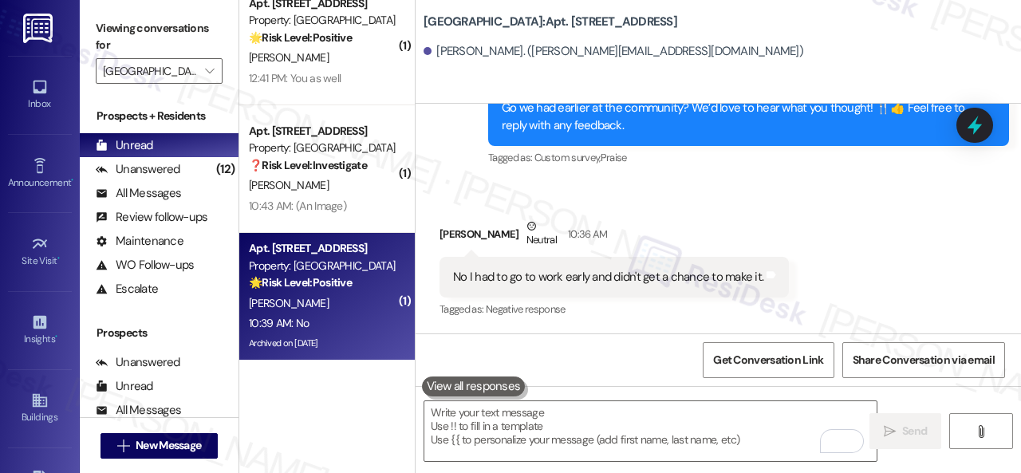
drag, startPoint x: 469, startPoint y: 294, endPoint x: 338, endPoint y: 297, distance: 130.8
click at [338, 297] on div "F. Mcdowell" at bounding box center [322, 303] width 151 height 20
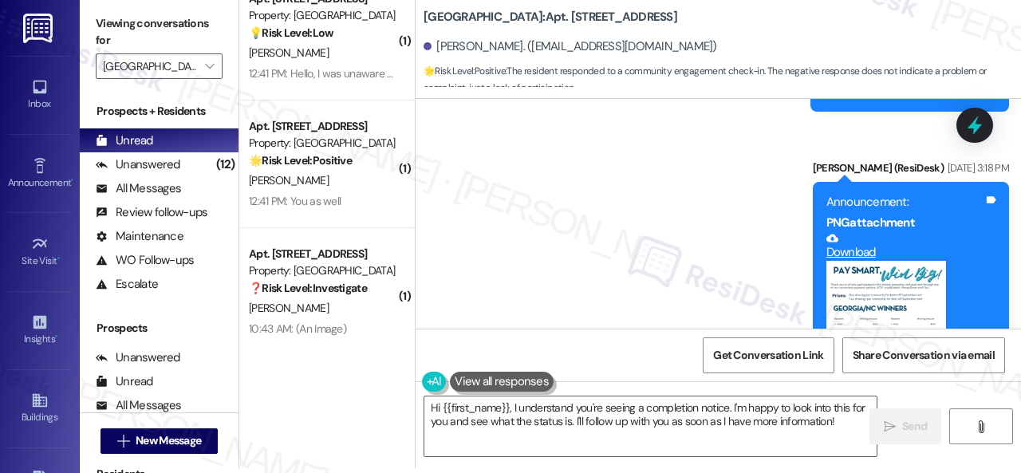
scroll to position [30169, 0]
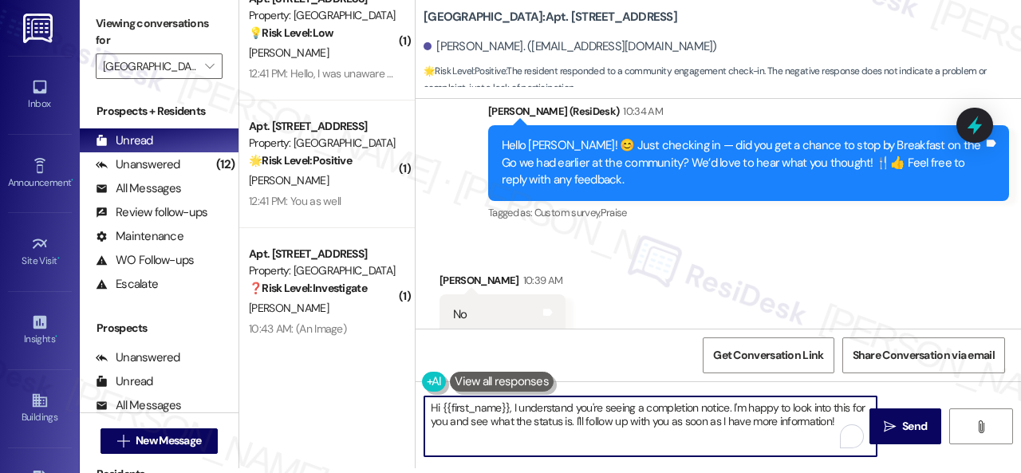
drag, startPoint x: 646, startPoint y: 407, endPoint x: 262, endPoint y: 378, distance: 384.7
click at [262, 377] on div "( 1 ) Apt. 2007, 1 Halston South Point Property: Halston South Point ❓ Risk Lev…" at bounding box center [629, 231] width 781 height 473
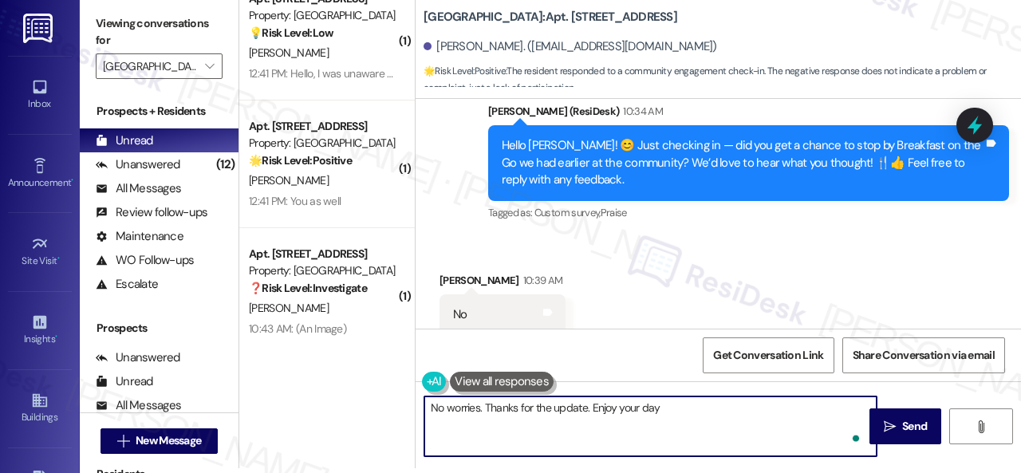
type textarea "No worries. Thanks for the update. Enjoy your day!"
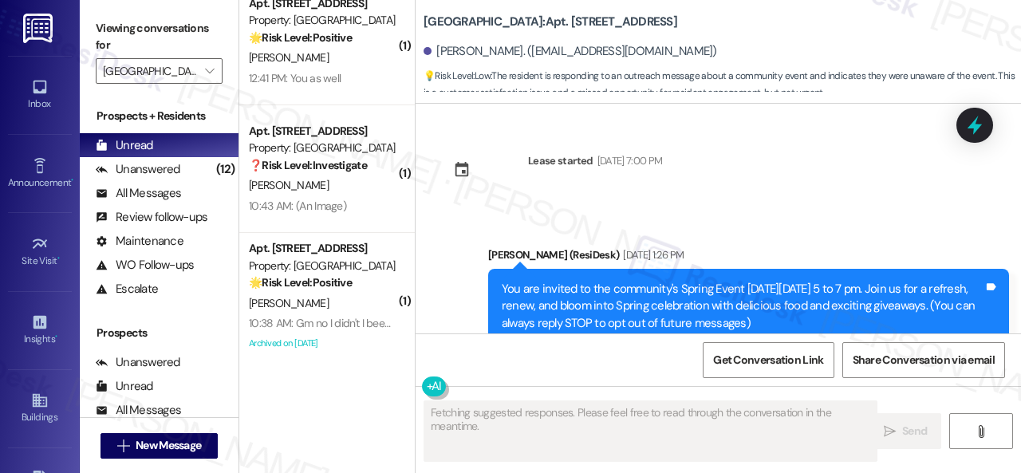
scroll to position [8795, 0]
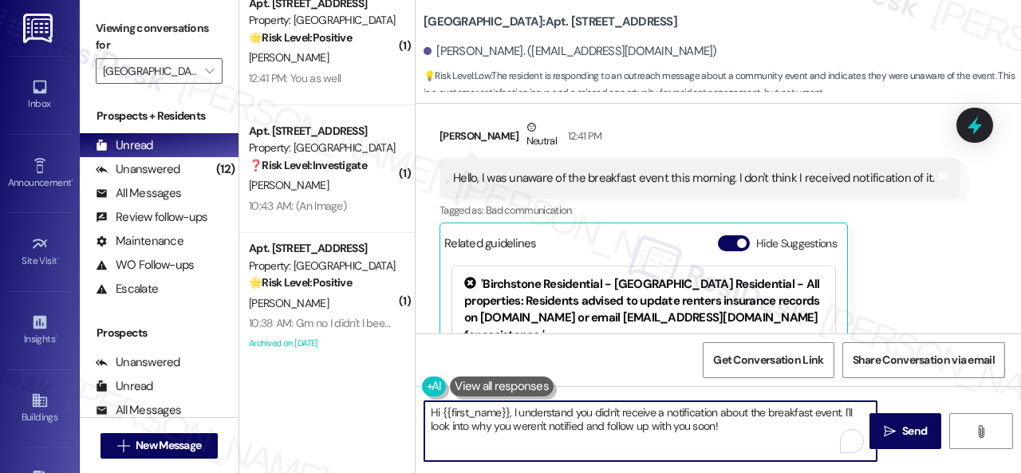
drag, startPoint x: 759, startPoint y: 427, endPoint x: 342, endPoint y: 385, distance: 419.1
click at [340, 385] on div "( 1 ) Apt. 2007, 1 Halston South Point Property: Halston South Point ❓ Risk Lev…" at bounding box center [629, 236] width 781 height 473
paste textarea "I'm sorry to hear that no announcement was sent out. Thanks for bringing it to …"
type textarea "I'm sorry to hear that no announcement was sent out. Thanks for bringing it to …"
click at [902, 428] on span "Send" at bounding box center [914, 431] width 25 height 17
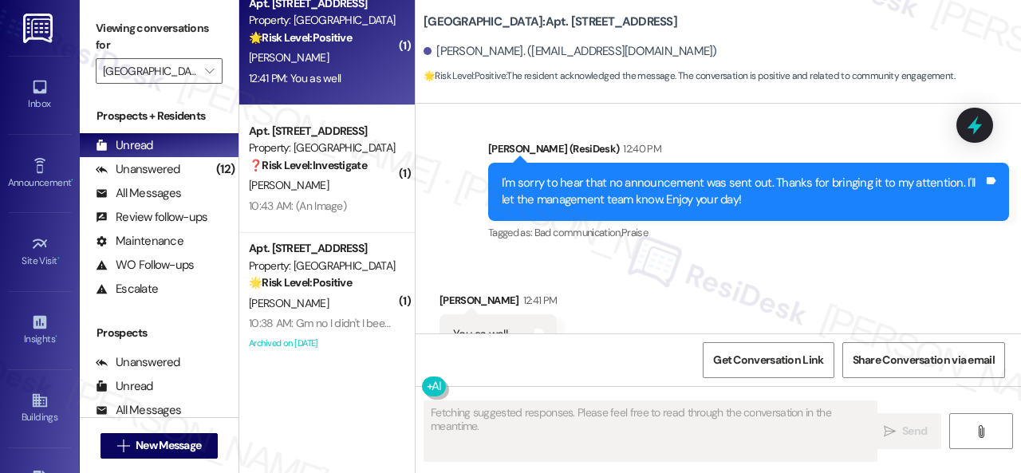
scroll to position [150, 0]
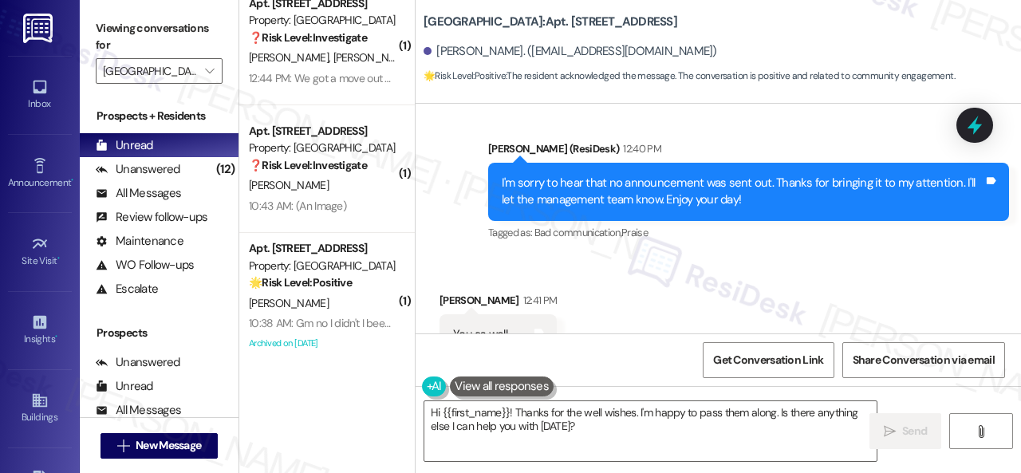
click at [354, 407] on div "( 1 ) Apt. 2007, 1 Halston South Point Property: Halston South Point ❓ Risk Lev…" at bounding box center [629, 236] width 781 height 473
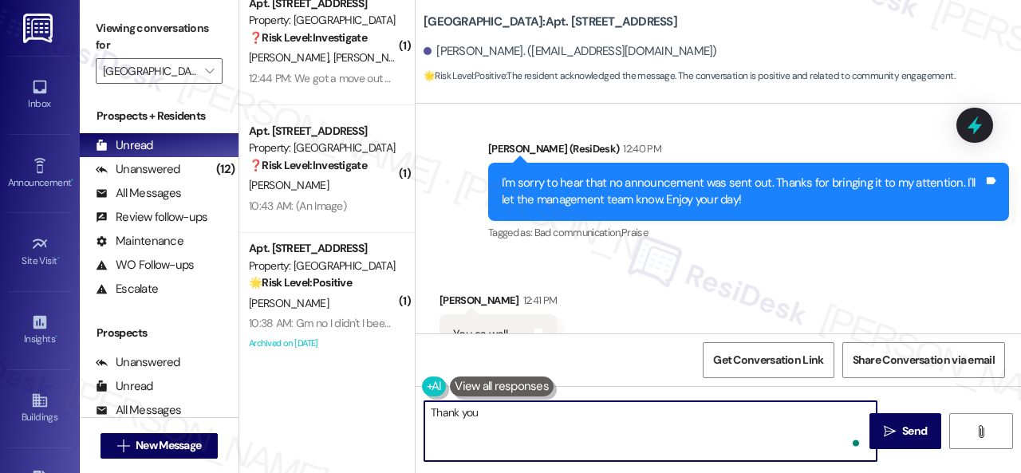
type textarea "Thank you."
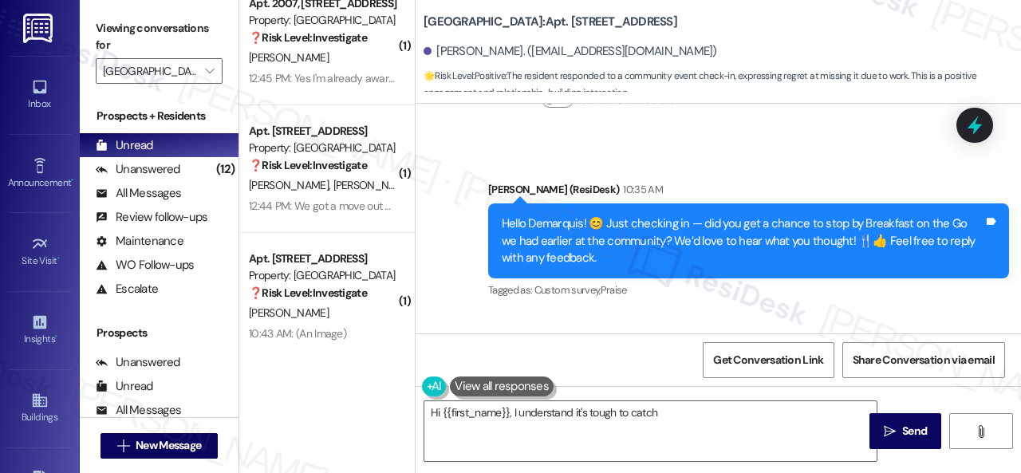
scroll to position [12141, 0]
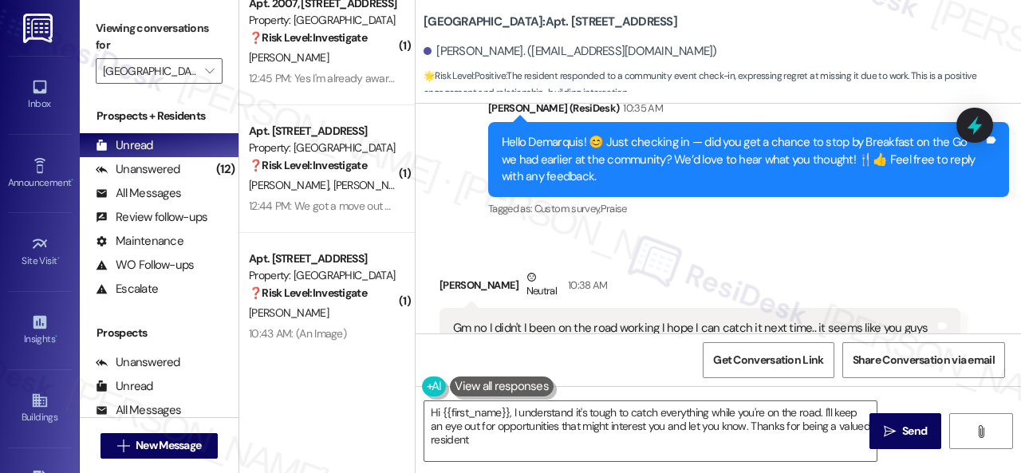
type textarea "Hi {{first_name}}, I understand it's tough to catch everything while you're on …"
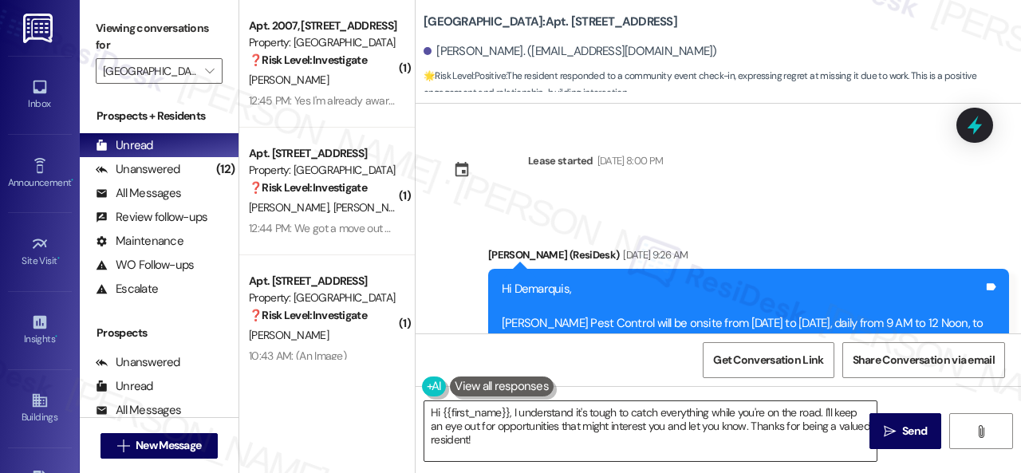
scroll to position [12141, 0]
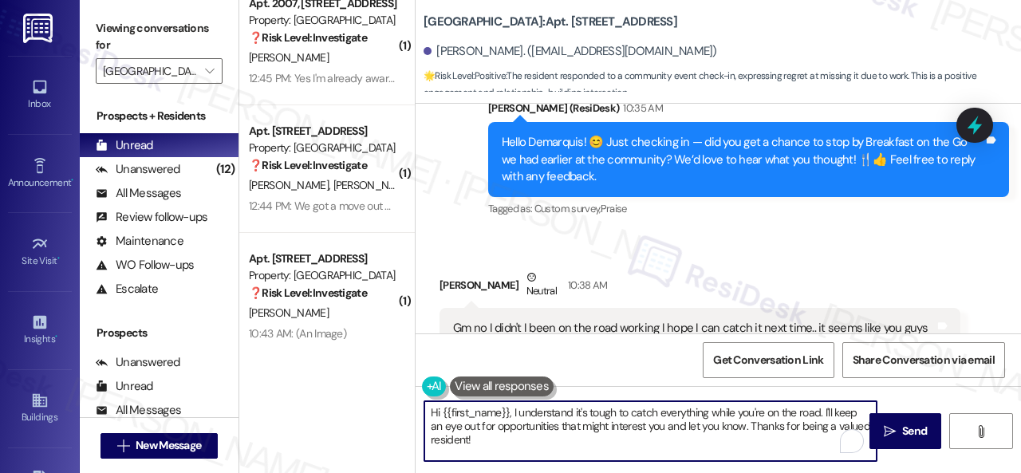
drag, startPoint x: 510, startPoint y: 411, endPoint x: 391, endPoint y: 409, distance: 119.6
click at [391, 409] on div "( 1 ) Apt. 2007, 1 [GEOGRAPHIC_DATA] Property: [GEOGRAPHIC_DATA] ❓ Risk Level: …" at bounding box center [629, 236] width 781 height 473
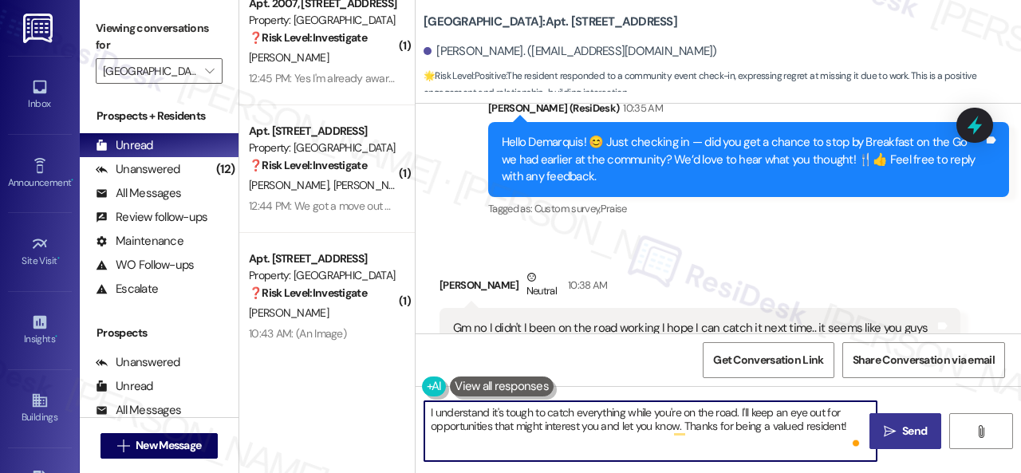
type textarea "I understand it's tough to catch everything while you're on the road. I'll keep…"
click at [910, 431] on span "Send" at bounding box center [914, 431] width 25 height 17
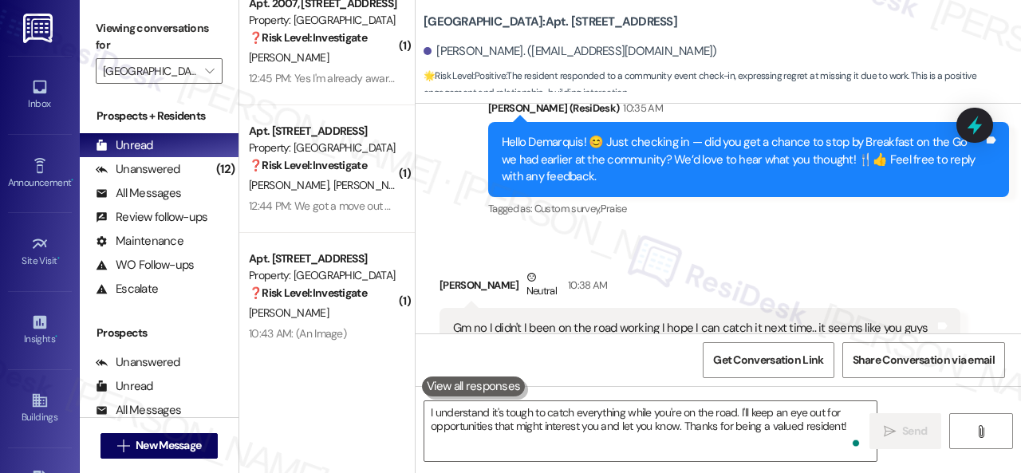
scroll to position [12140, 0]
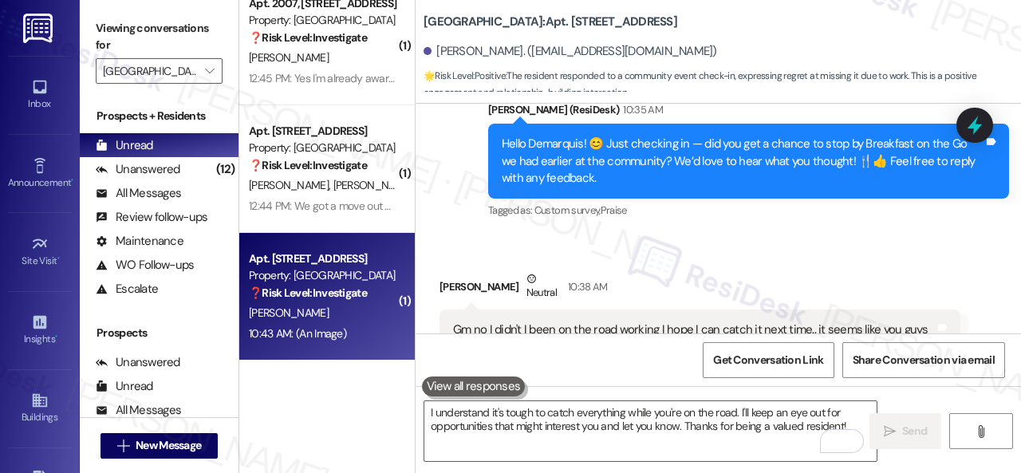
click at [359, 313] on div "[PERSON_NAME]" at bounding box center [322, 313] width 151 height 20
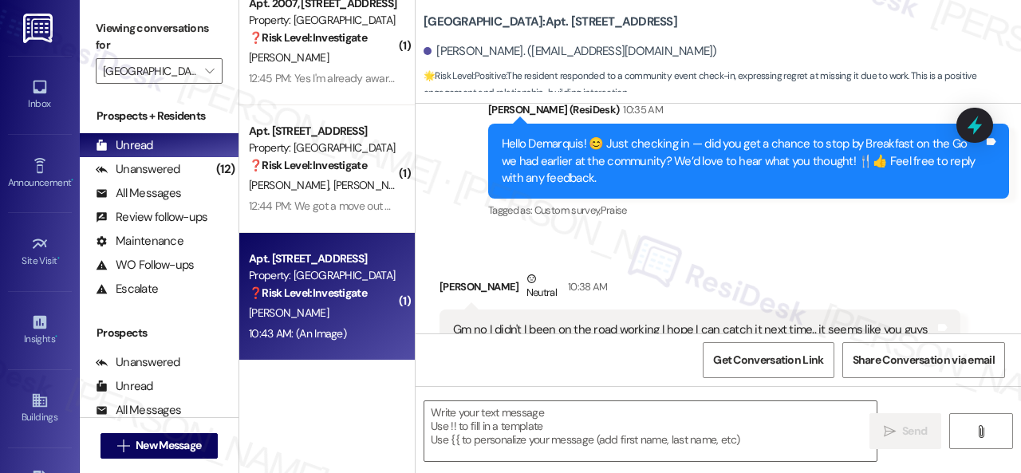
type textarea "Fetching suggested responses. Please feel free to read through the conversation…"
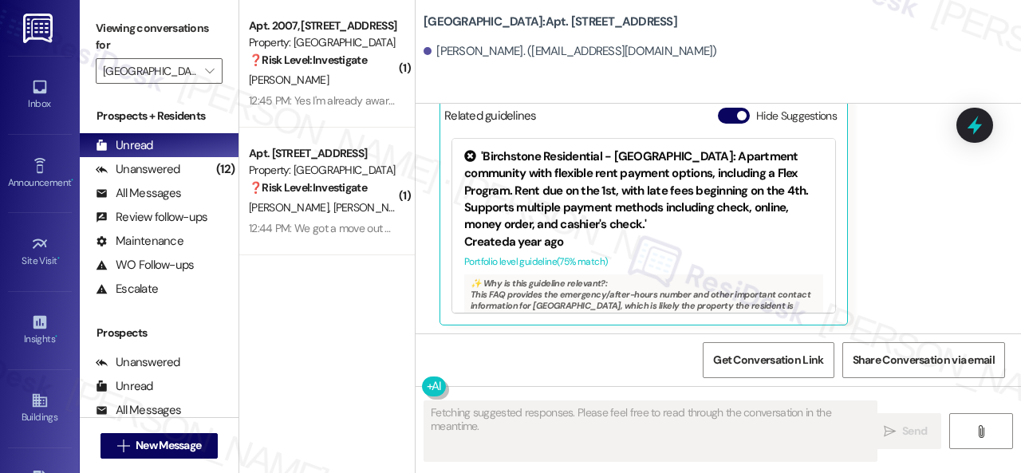
scroll to position [17945, 0]
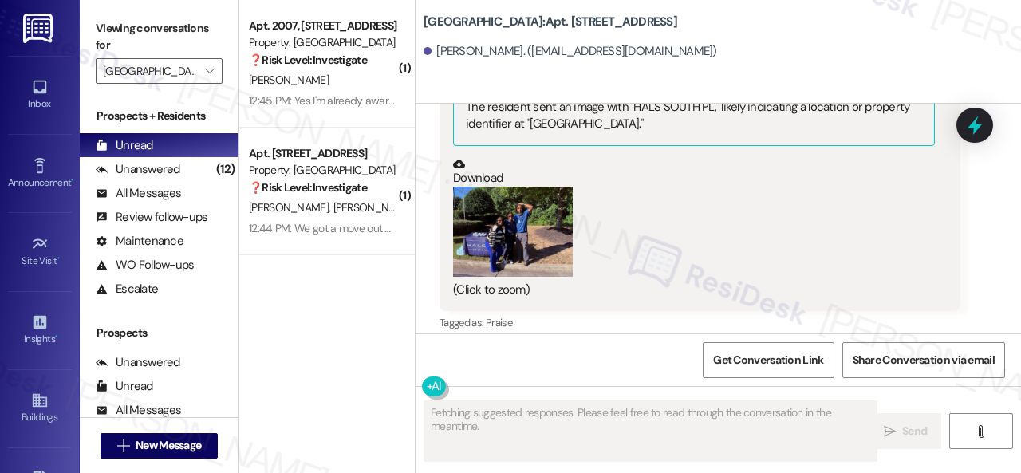
click at [499, 246] on button "Zoom image" at bounding box center [513, 232] width 120 height 90
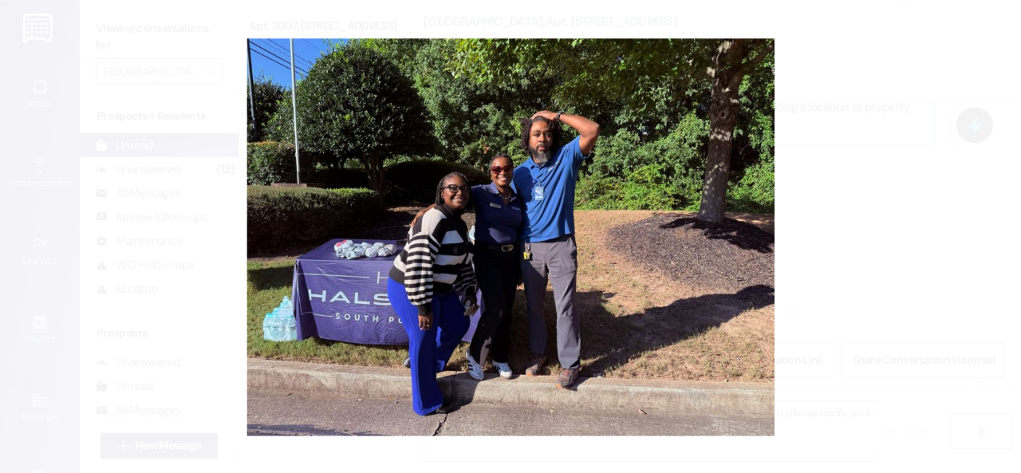
click at [642, 234] on button "Unzoom image" at bounding box center [510, 236] width 1021 height 473
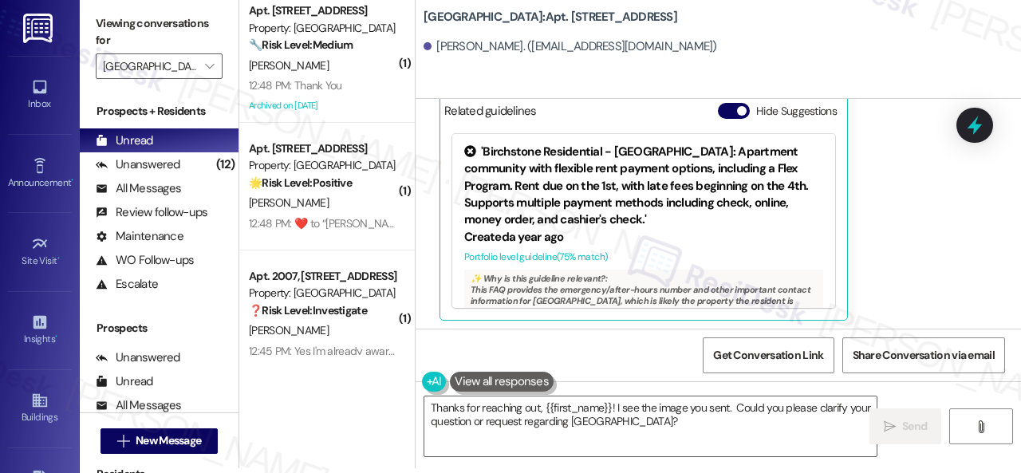
scroll to position [17706, 0]
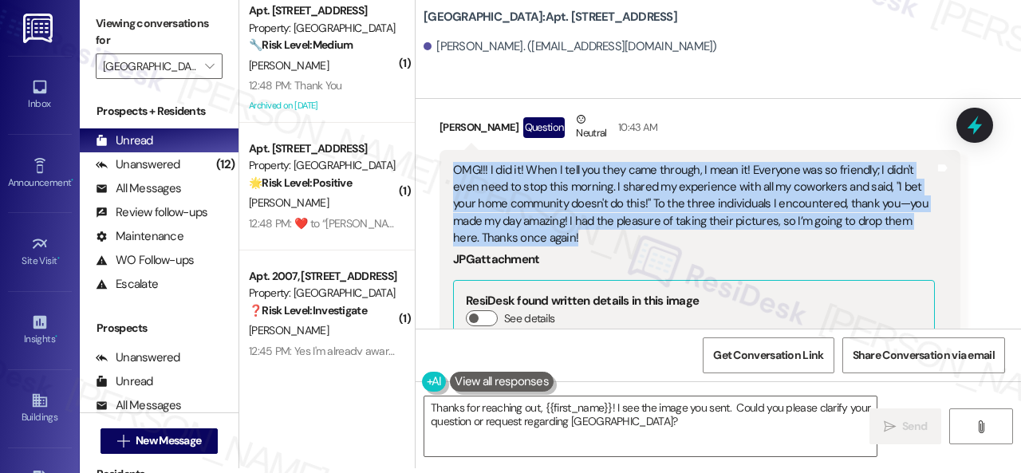
drag, startPoint x: 451, startPoint y: 161, endPoint x: 573, endPoint y: 229, distance: 139.6
click at [573, 229] on div "OMG!!! I did it! When I tell you they came through, I mean it! Everyone was so …" at bounding box center [693, 348] width 485 height 372
click at [579, 191] on div "OMG!!! I did it! When I tell you they came through, I mean it! Everyone was so …" at bounding box center [694, 204] width 482 height 85
drag, startPoint x: 745, startPoint y: 167, endPoint x: 758, endPoint y: 232, distance: 66.6
click at [758, 232] on div "OMG!!! I did it! When I tell you they came through, I mean it! Everyone was so …" at bounding box center [694, 204] width 482 height 85
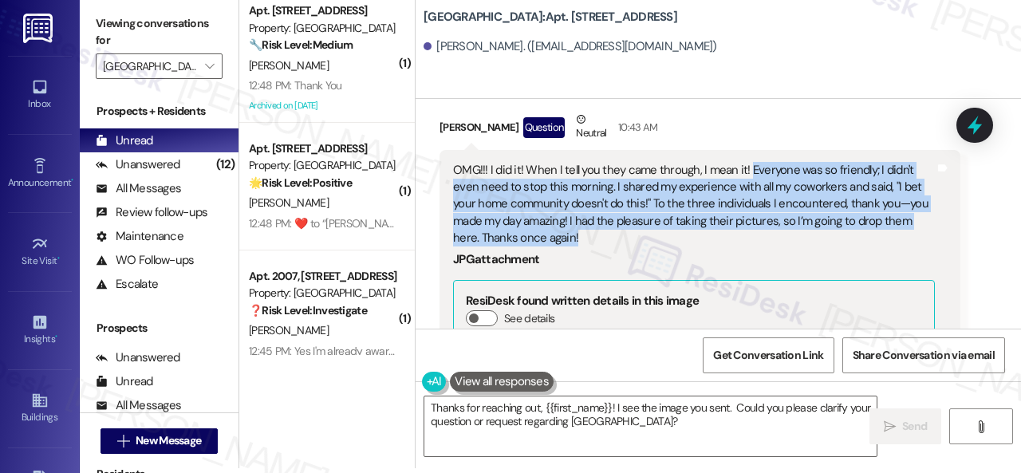
copy div "Everyone was so friendly; I didn't even need to stop this morning. I shared my …"
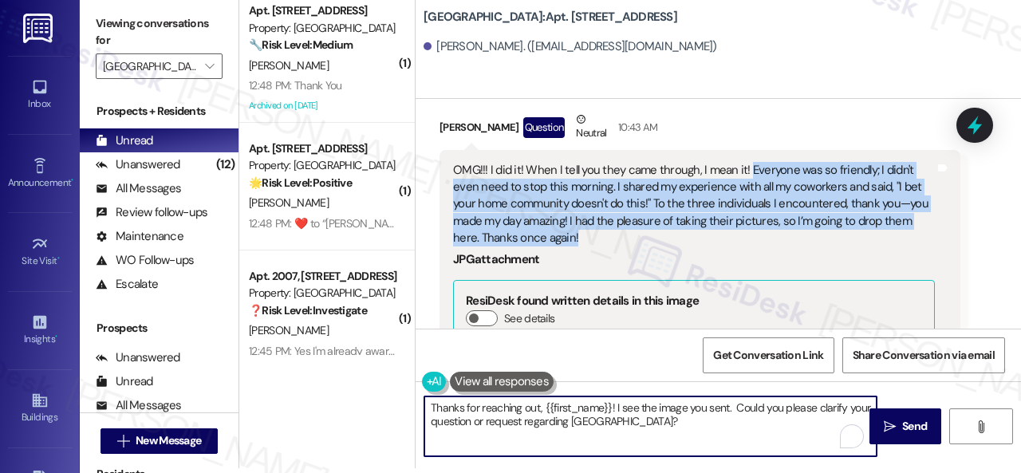
drag, startPoint x: 706, startPoint y: 427, endPoint x: 372, endPoint y: 388, distance: 337.1
click at [372, 388] on div "( 1 ) Apt. [STREET_ADDRESS] Property: [GEOGRAPHIC_DATA] 🔧 Risk Level: Medium Th…" at bounding box center [629, 231] width 781 height 473
paste textarea "t’s so wonderful to hear—thank you for sharing! We're so glad our team made you…"
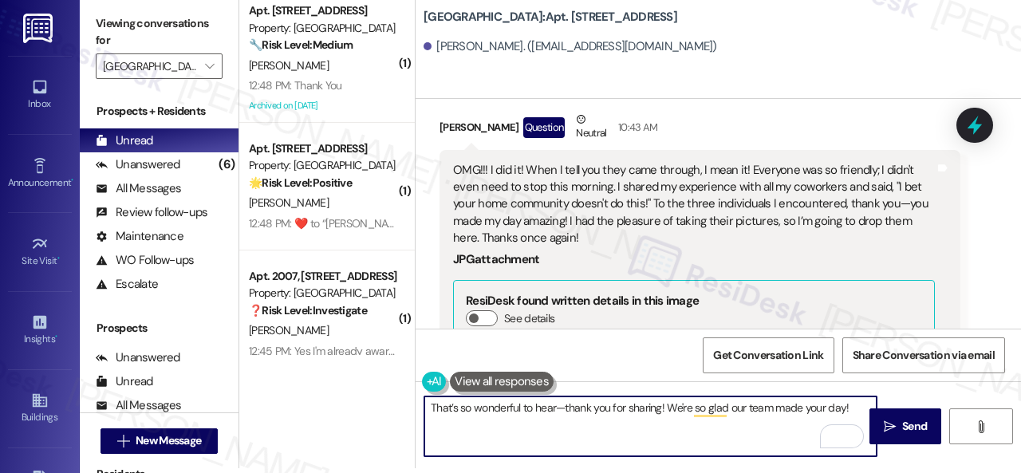
click at [708, 412] on textarea "That’s so wonderful to hear—thank you for sharing! We're so glad our team made …" at bounding box center [650, 426] width 452 height 60
type textarea "That’s so wonderful to hear—thank you for sharing! We're so glad our team made …"
click at [890, 413] on button " Send" at bounding box center [905, 426] width 72 height 36
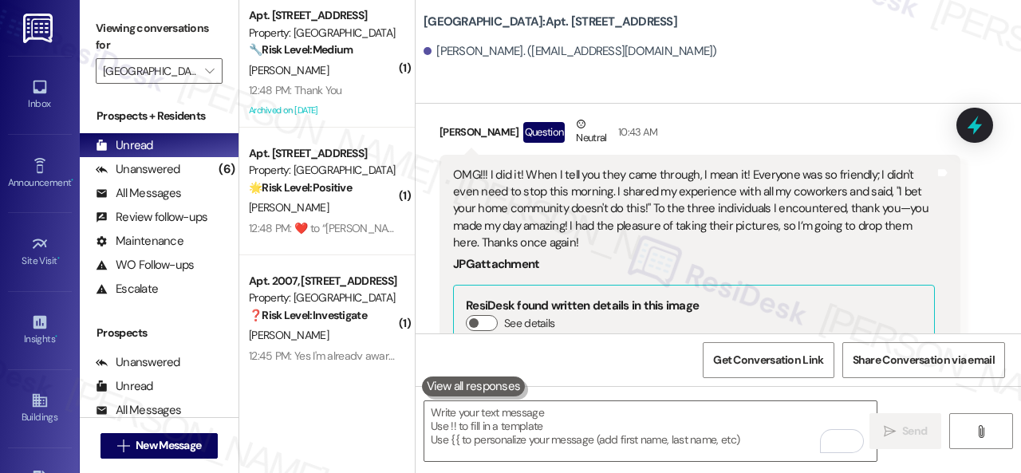
scroll to position [18184, 0]
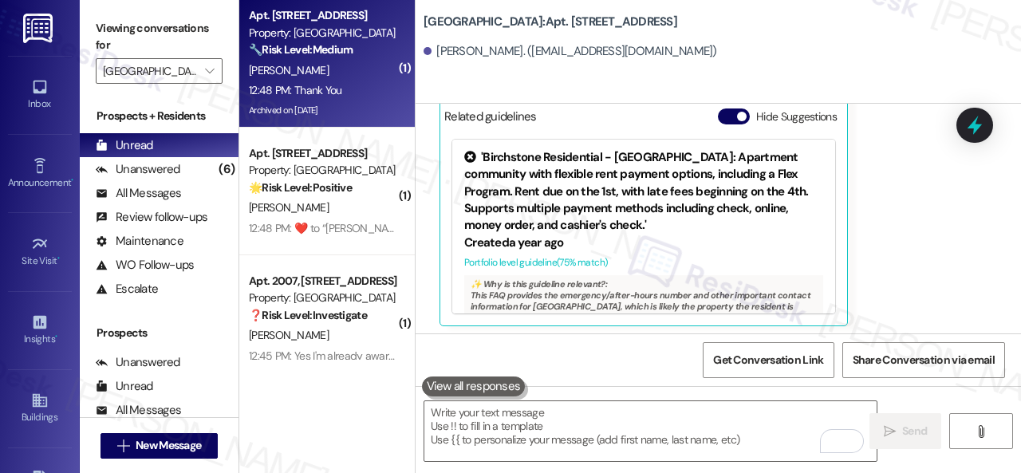
click at [359, 89] on div "12:48 PM: Thank You 12:48 PM: Thank You" at bounding box center [322, 91] width 151 height 20
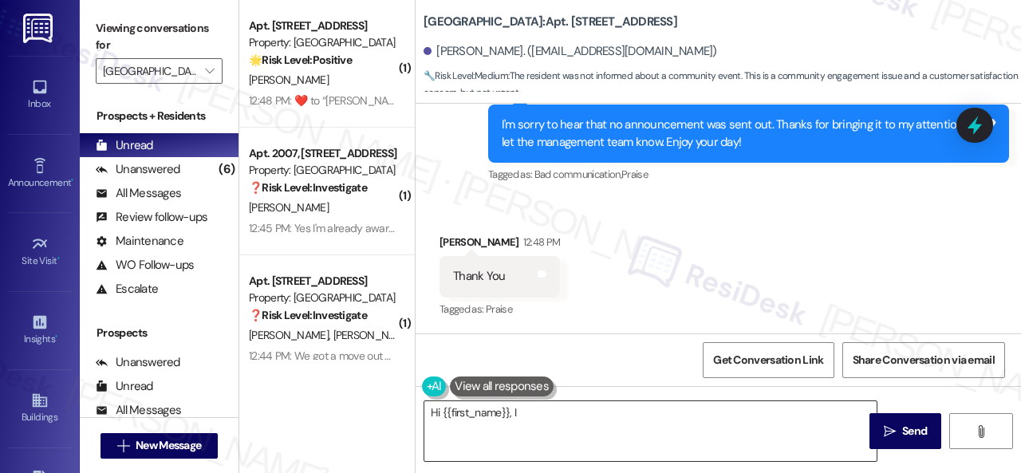
scroll to position [5, 0]
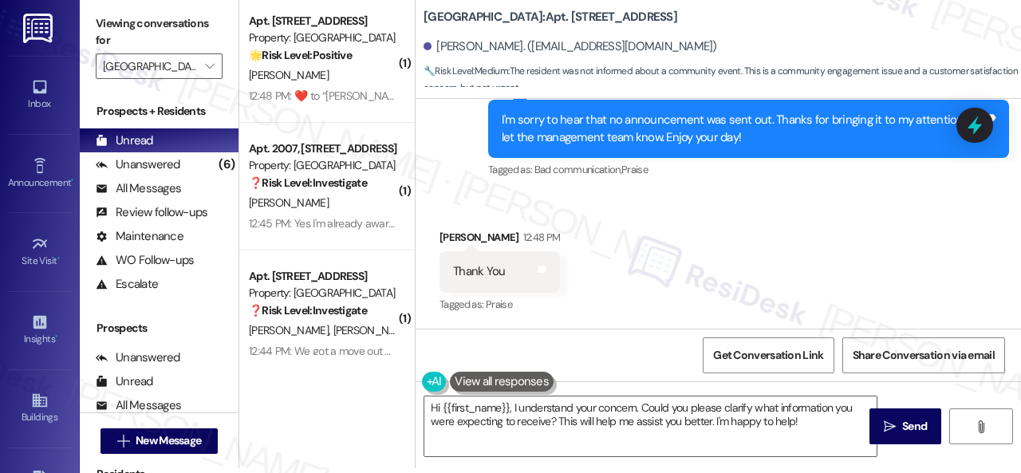
drag, startPoint x: 817, startPoint y: 427, endPoint x: 306, endPoint y: 363, distance: 515.1
click at [329, 372] on div "( 1 ) Apt. [STREET_ADDRESS] Property: [GEOGRAPHIC_DATA] 🌟 Risk Level: Positive …" at bounding box center [629, 231] width 781 height 473
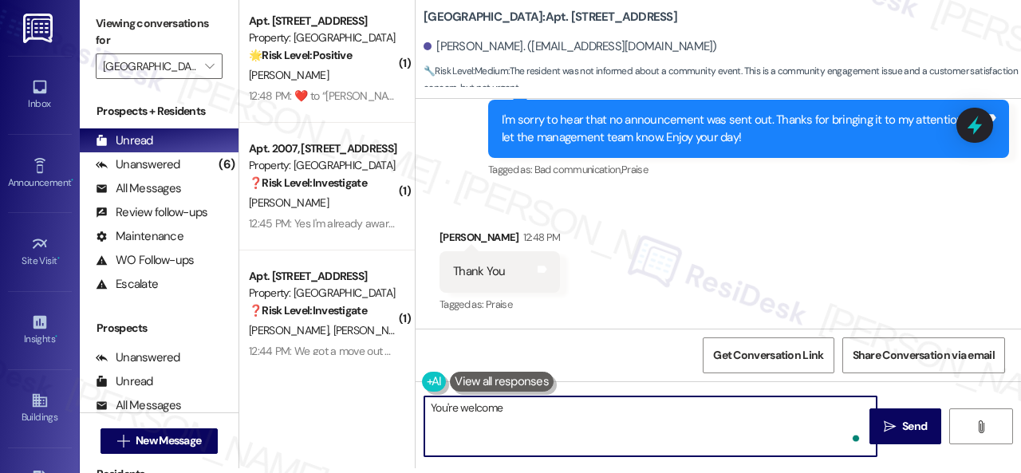
type textarea "You're welcome!"
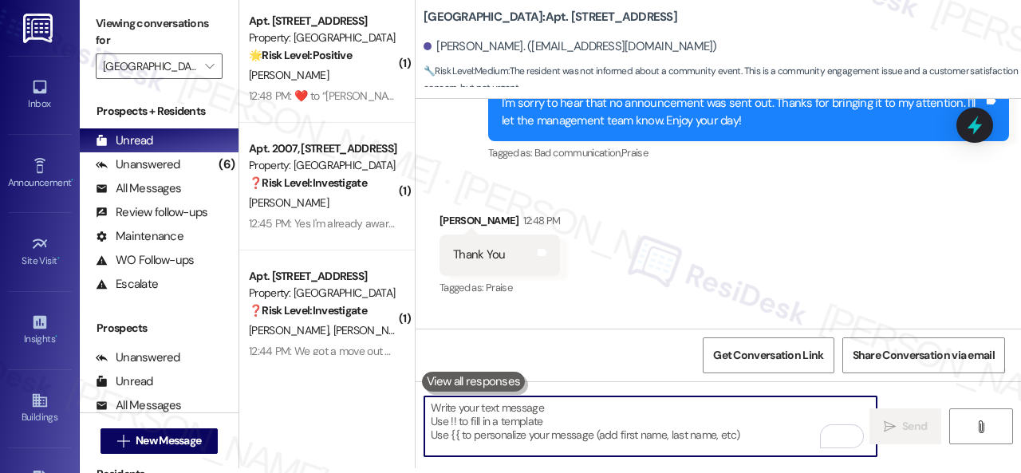
scroll to position [18542, 0]
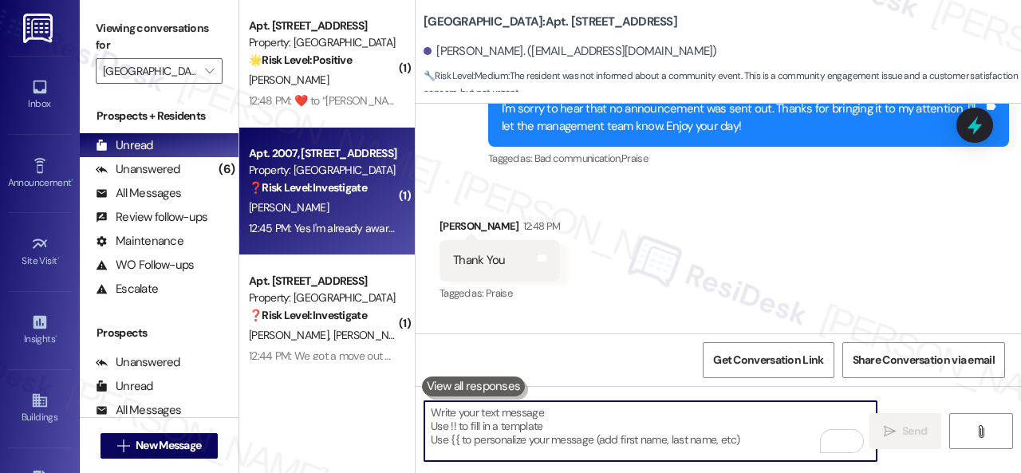
click at [343, 211] on div "[PERSON_NAME]" at bounding box center [322, 208] width 151 height 20
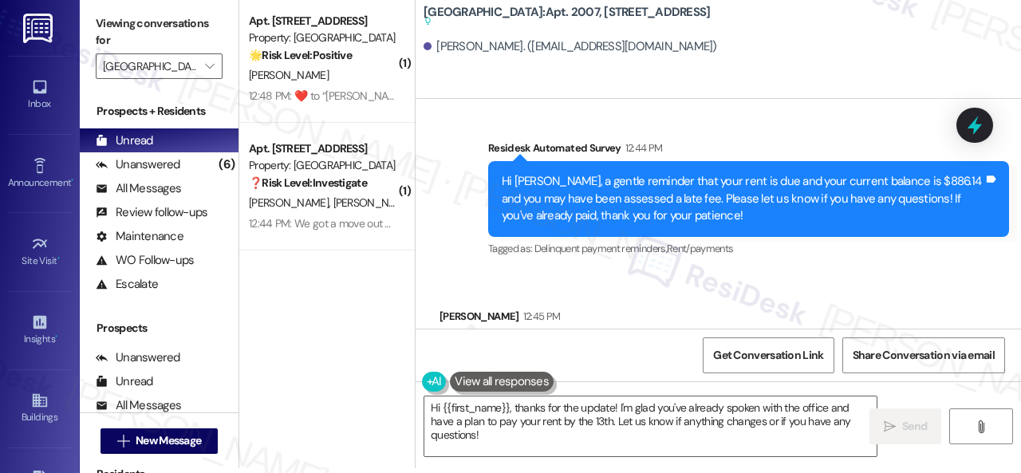
scroll to position [18834, 0]
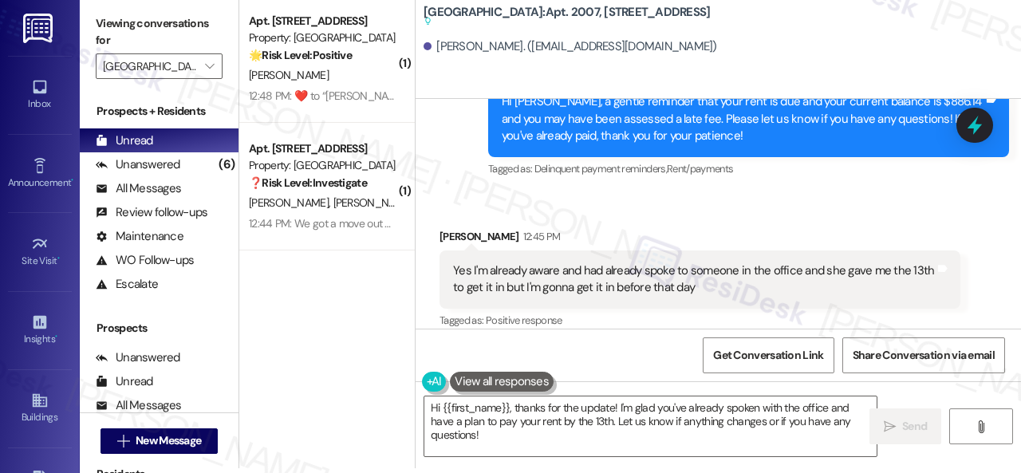
drag, startPoint x: 485, startPoint y: 189, endPoint x: 494, endPoint y: 237, distance: 48.8
click at [485, 192] on div "Received via SMS [PERSON_NAME] 12:45 PM Yes I'm already aware and had already s…" at bounding box center [717, 383] width 605 height 382
drag, startPoint x: 493, startPoint y: 427, endPoint x: 485, endPoint y: 428, distance: 8.1
click at [485, 425] on textarea "Hi {{first_name}}, thanks for the update! I'm glad you've already spoken with t…" at bounding box center [650, 426] width 452 height 60
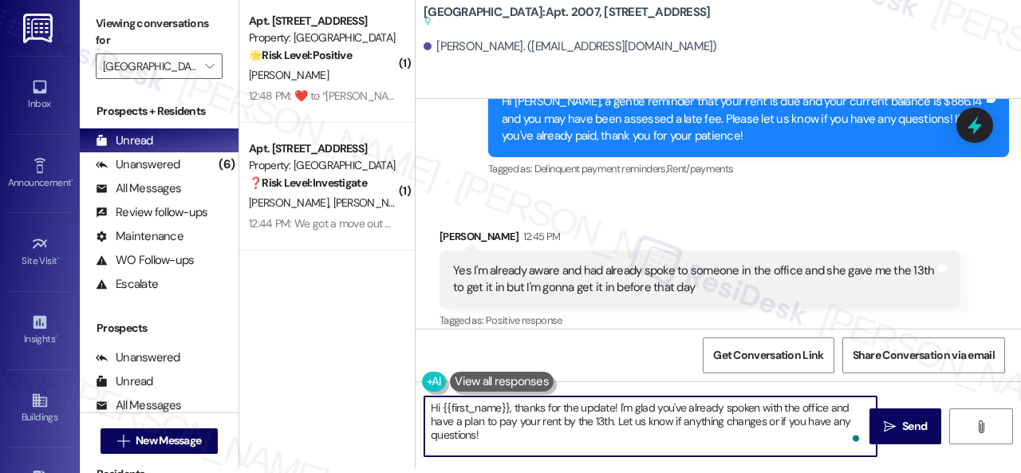
drag, startPoint x: 439, startPoint y: 409, endPoint x: 439, endPoint y: 399, distance: 9.6
click at [421, 399] on div "Hi {{first_name}}, thanks for the update! I'm glad you've already spoken with t…" at bounding box center [642, 426] width 454 height 61
paste textarea "Thanks for updating us on your payment plan! We appreciate you letting us know.…"
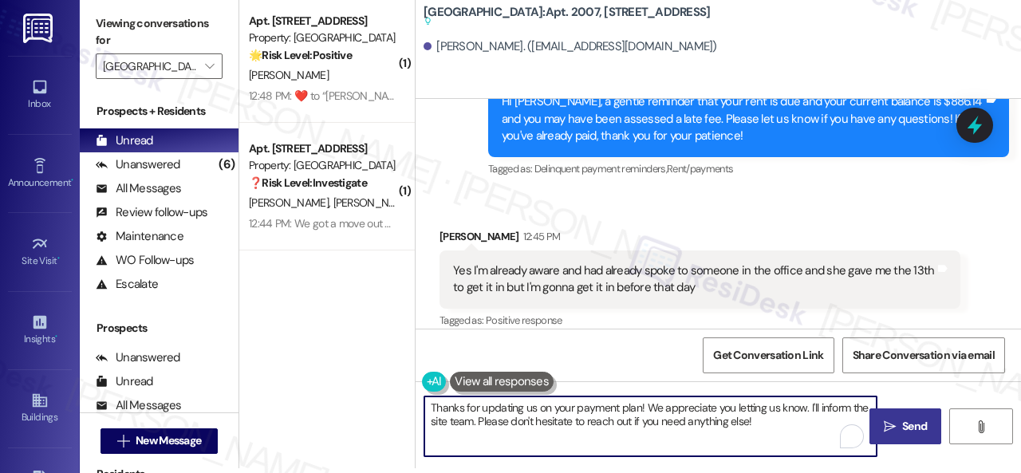
type textarea "Thanks for updating us on your payment plan! We appreciate you letting us know.…"
click at [899, 427] on span "Send" at bounding box center [914, 426] width 31 height 17
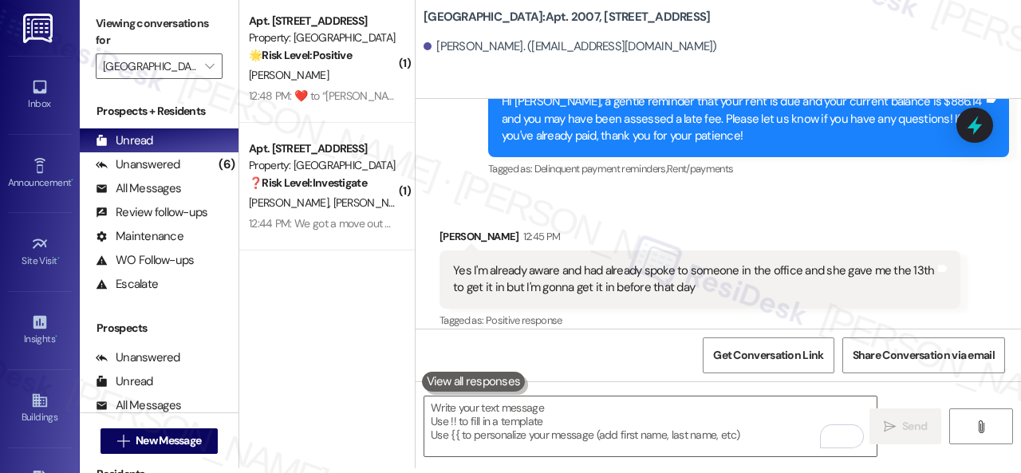
scroll to position [19072, 0]
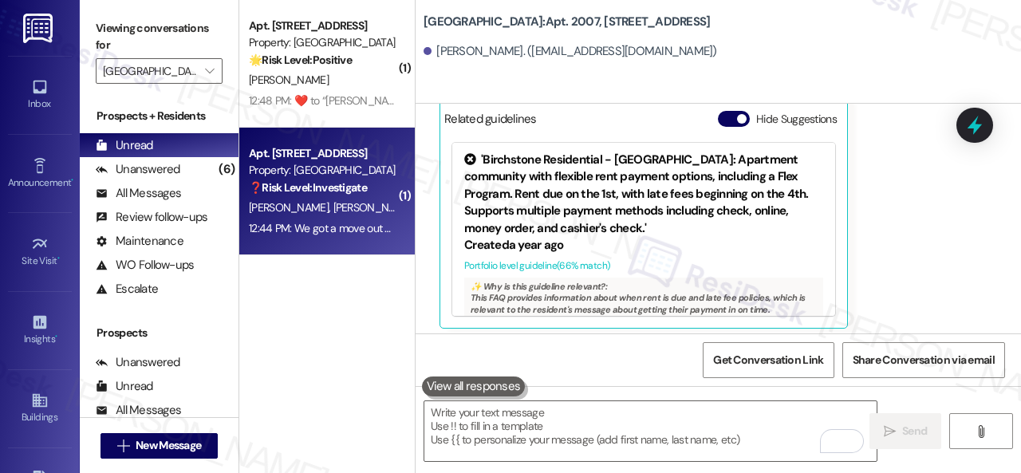
click at [375, 207] on div "[PERSON_NAME] [PERSON_NAME]" at bounding box center [322, 208] width 151 height 20
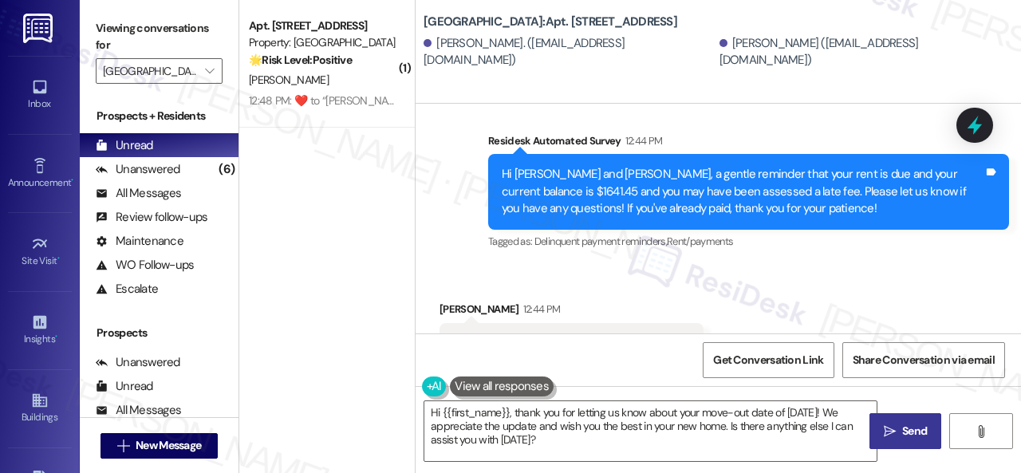
scroll to position [14753, 0]
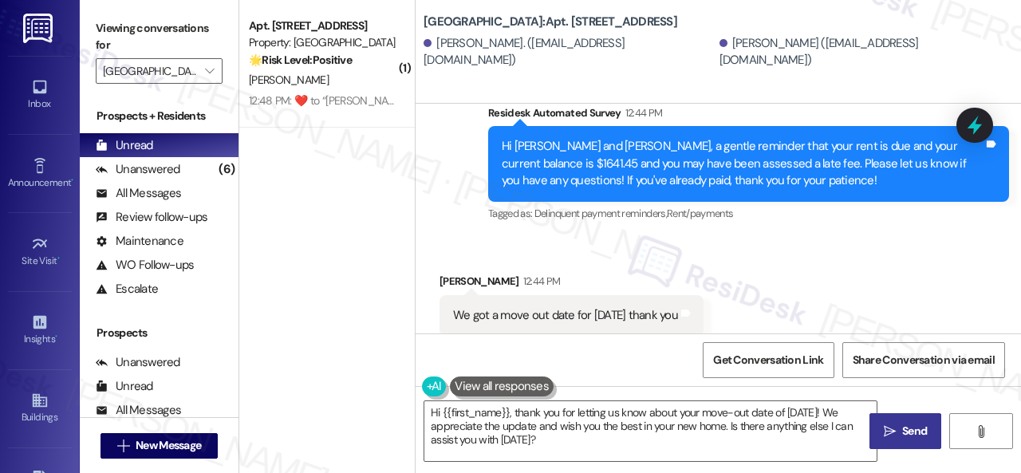
drag, startPoint x: 568, startPoint y: 445, endPoint x: 252, endPoint y: 360, distance: 327.1
click at [270, 364] on div "( 1 ) Apt. [STREET_ADDRESS] Property: [GEOGRAPHIC_DATA] 🌟 Risk Level: Positive …" at bounding box center [629, 236] width 781 height 473
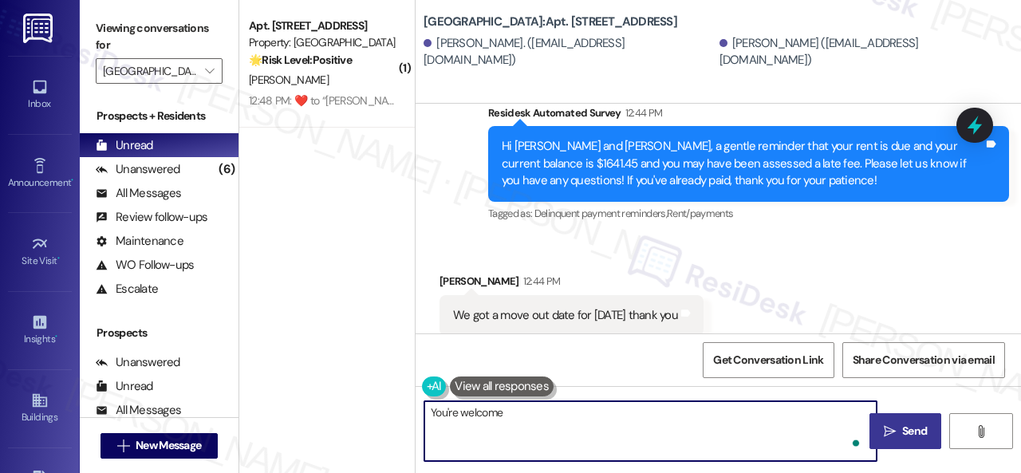
type textarea "You're welcome."
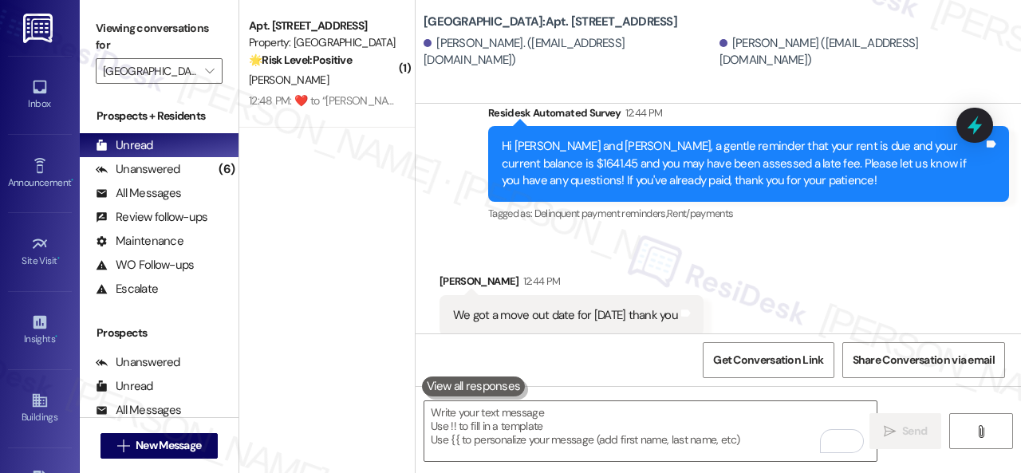
click at [351, 87] on div "R. Carroll" at bounding box center [322, 80] width 151 height 20
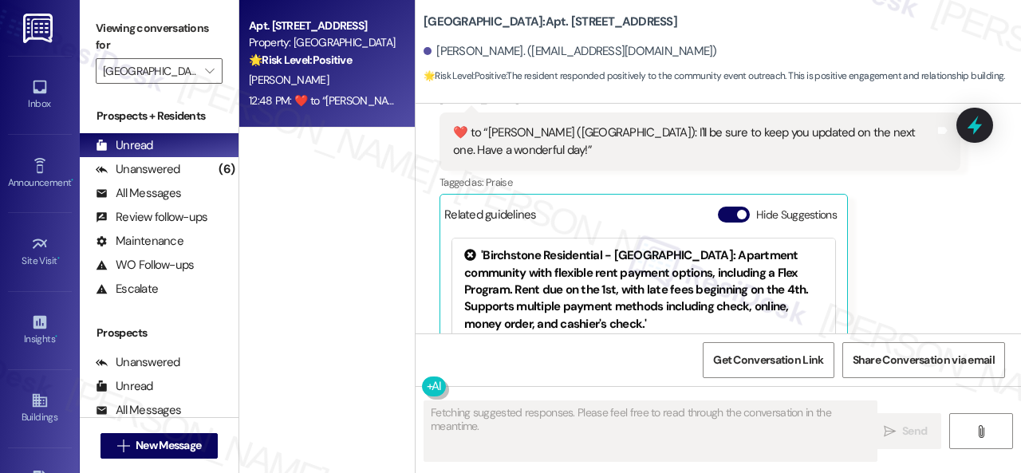
scroll to position [9457, 0]
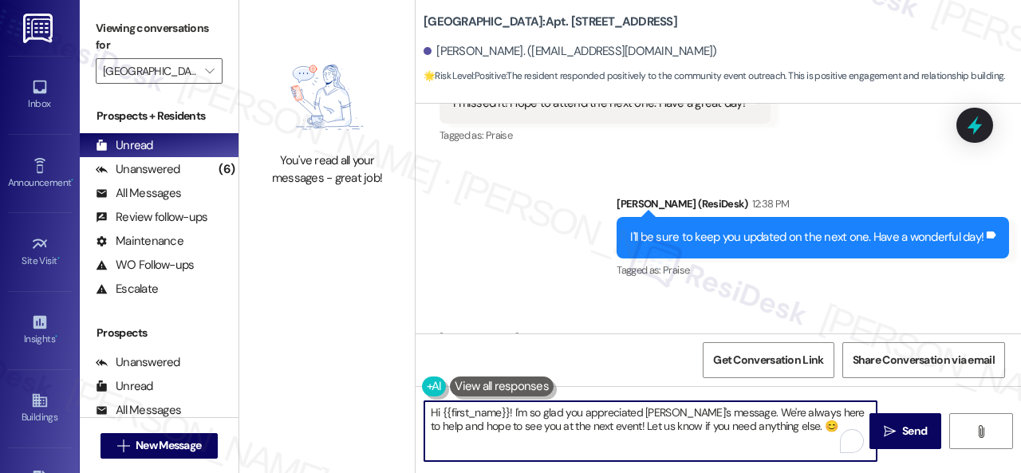
drag, startPoint x: 802, startPoint y: 428, endPoint x: 408, endPoint y: 409, distance: 394.4
click at [408, 409] on div "You've read all your messages - great job! Halston South Point: Apt. 2409, 1 Ha…" at bounding box center [629, 236] width 781 height 473
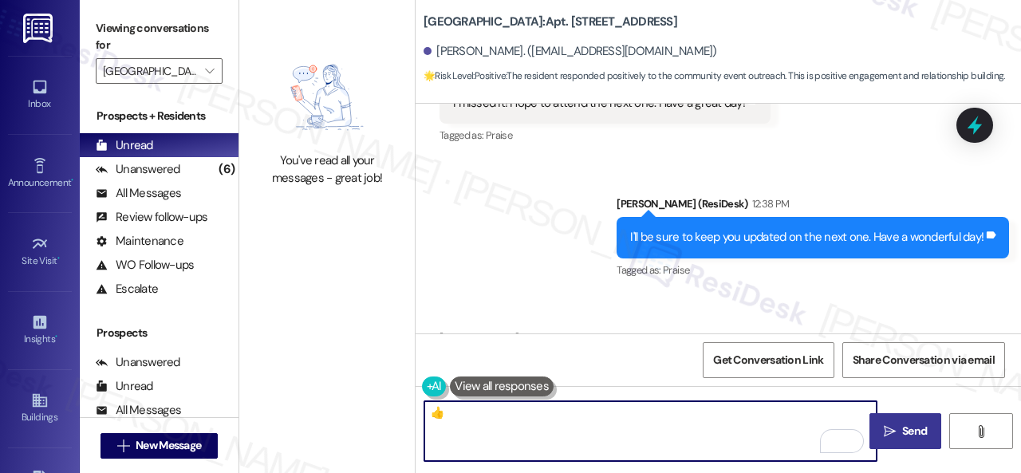
type textarea "👍"
click at [908, 435] on span "Send" at bounding box center [914, 431] width 25 height 17
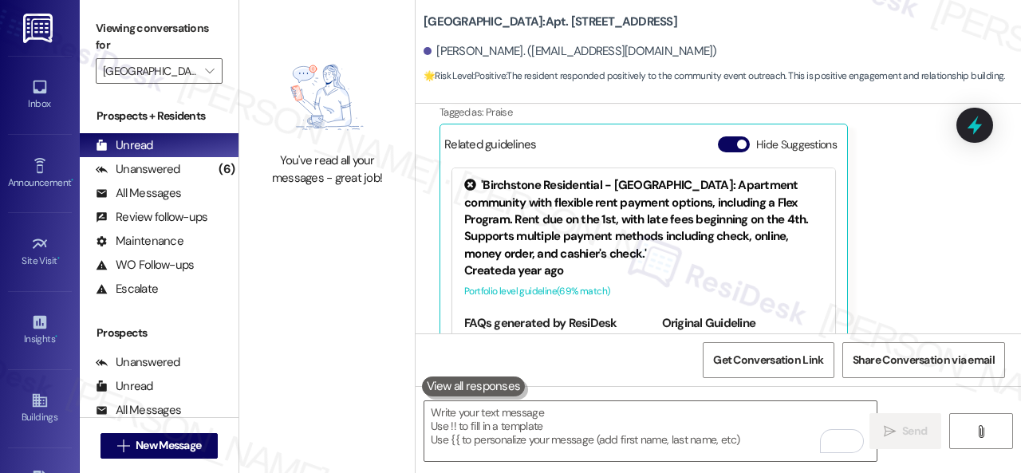
scroll to position [9809, 0]
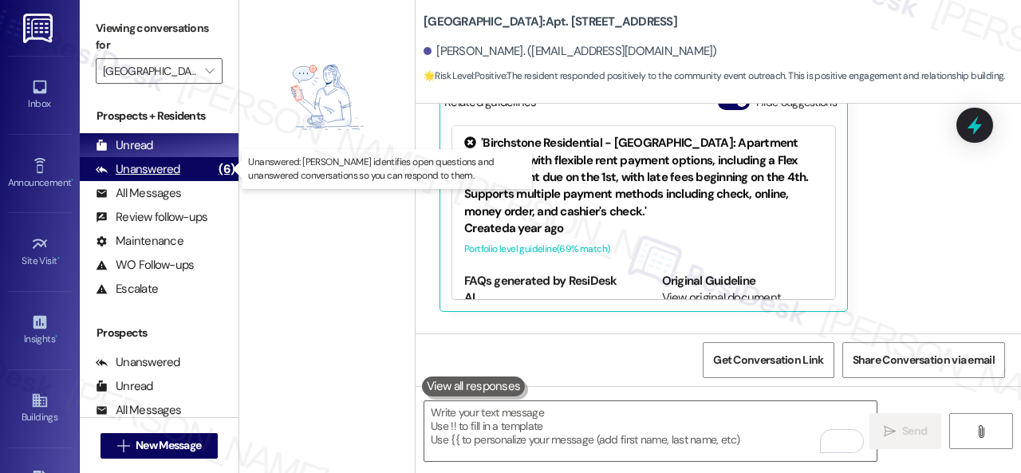
click at [155, 171] on div "Unanswered" at bounding box center [138, 169] width 85 height 17
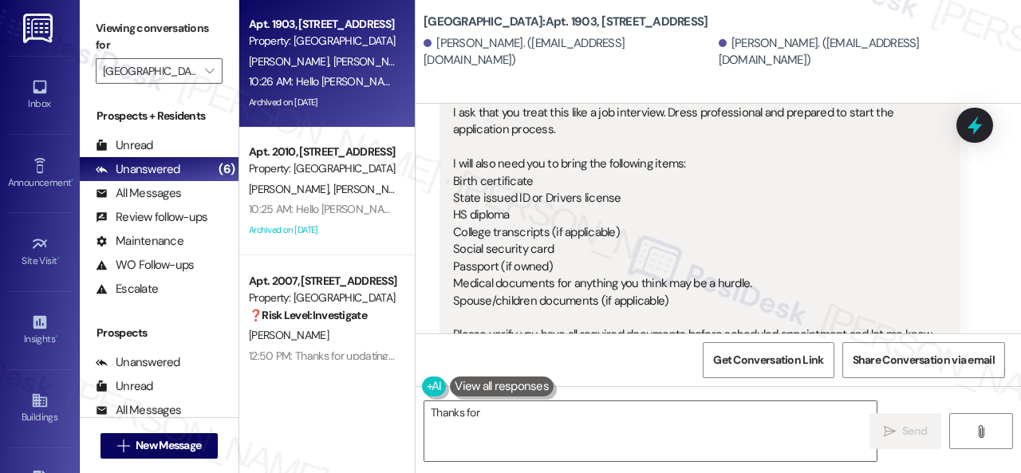
scroll to position [2202, 0]
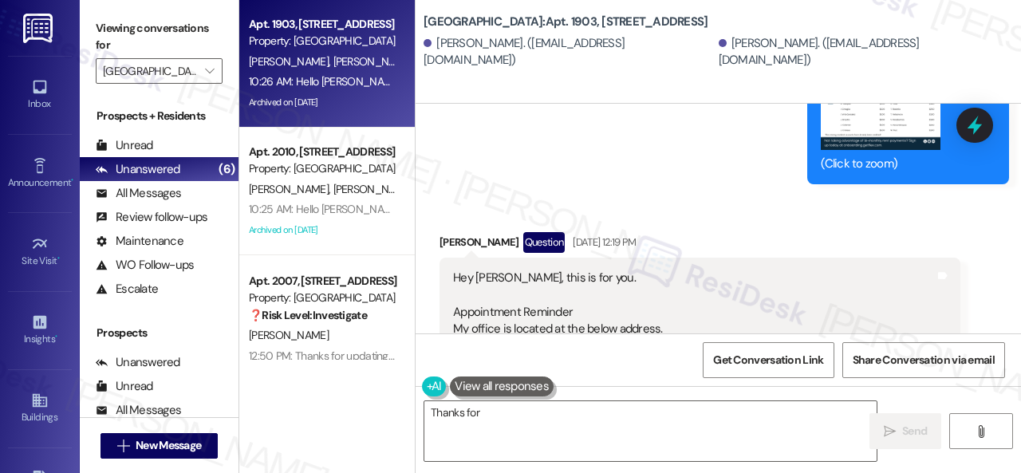
type textarea "Thanks for sharing"
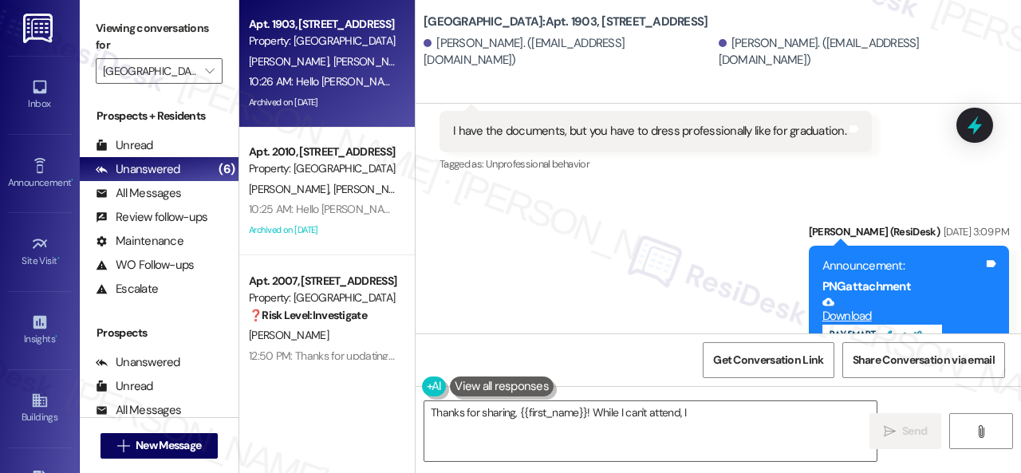
scroll to position [2925, 0]
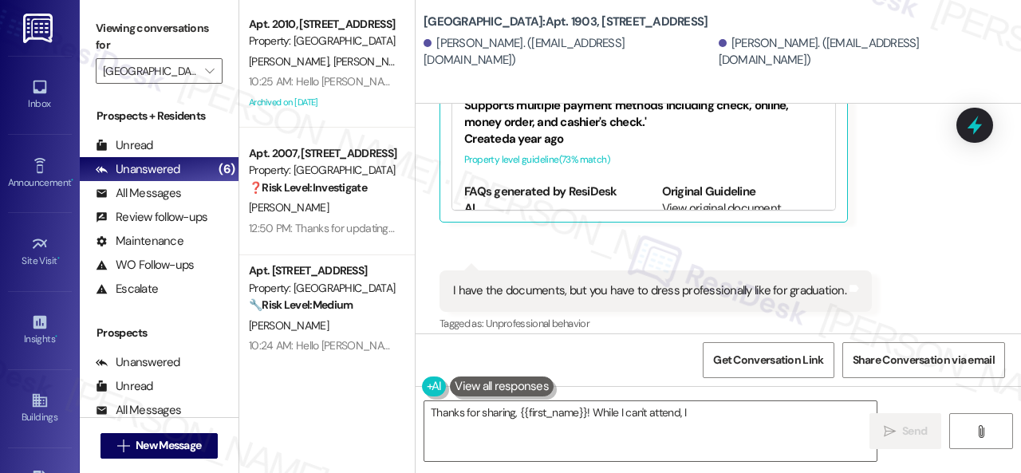
click at [356, 61] on div "L. [PERSON_NAME]" at bounding box center [322, 62] width 151 height 20
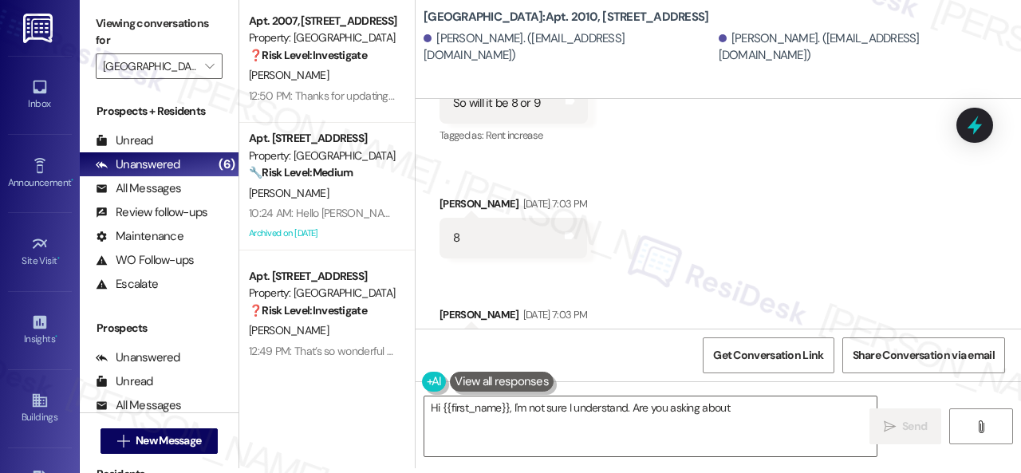
scroll to position [15767, 0]
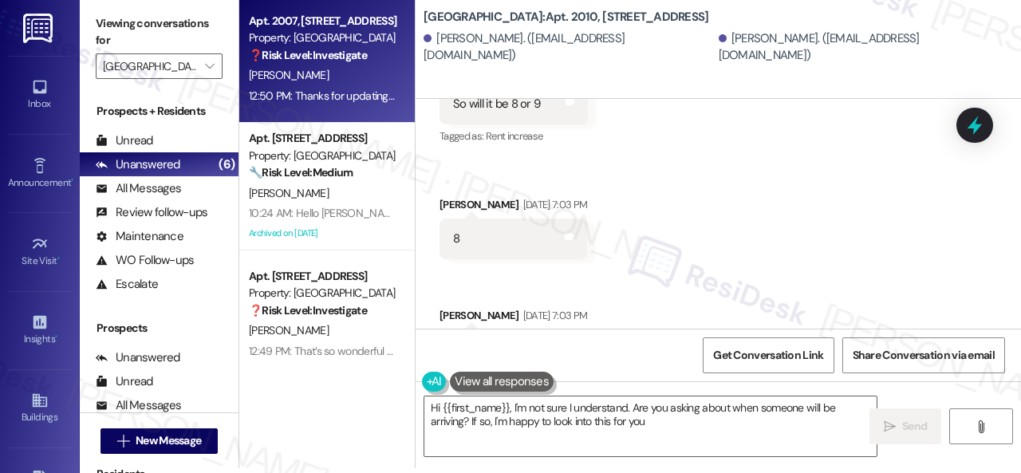
type textarea "Hi {{first_name}}, I'm not sure I understand. Are you asking about when someone…"
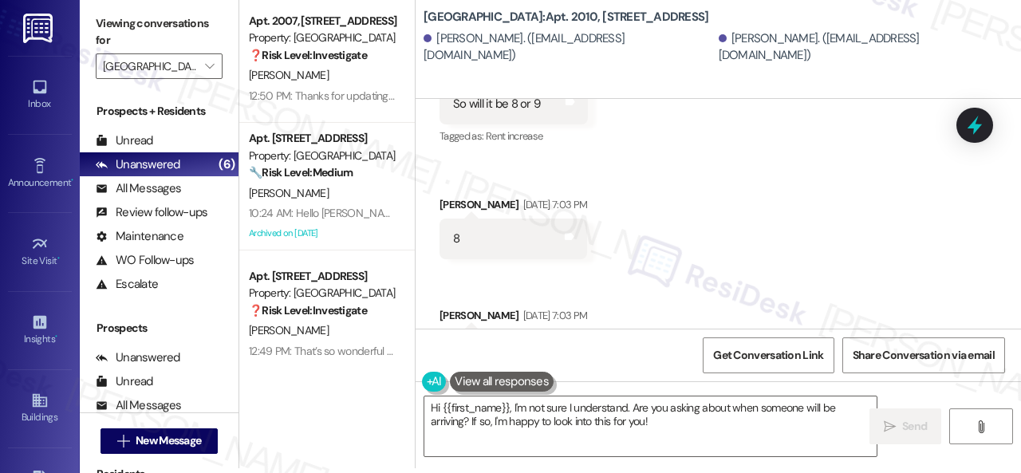
click at [337, 192] on div "[PERSON_NAME]" at bounding box center [322, 193] width 151 height 20
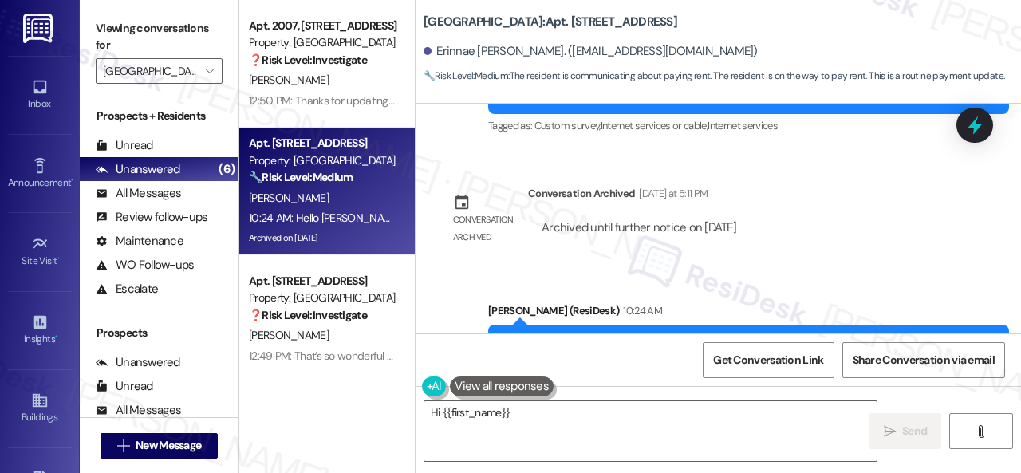
scroll to position [29377, 0]
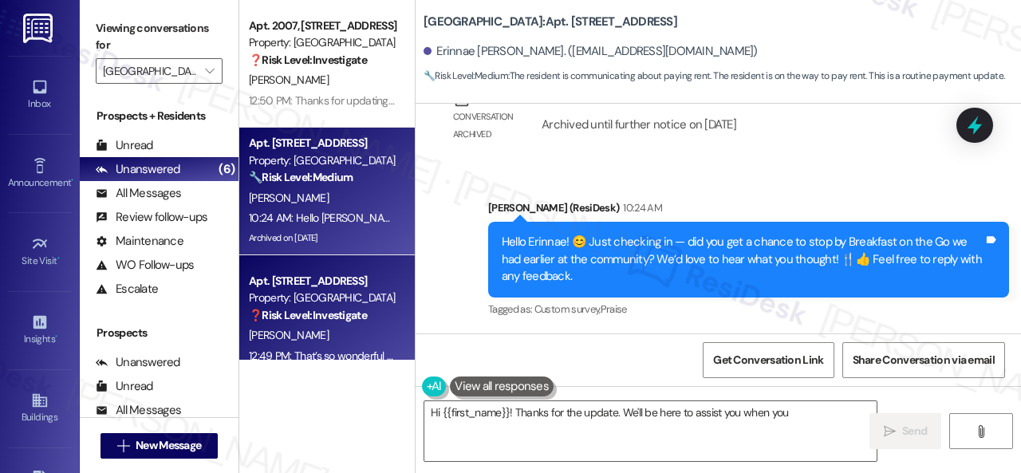
type textarea "Hi {{first_name}}! Thanks for the update. We'll be here to assist you when you"
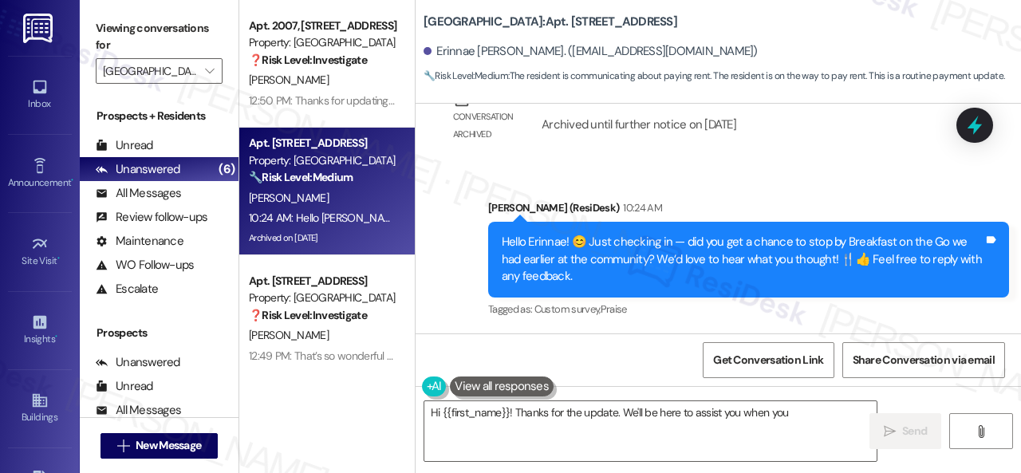
click at [341, 331] on div "[PERSON_NAME]" at bounding box center [322, 335] width 151 height 20
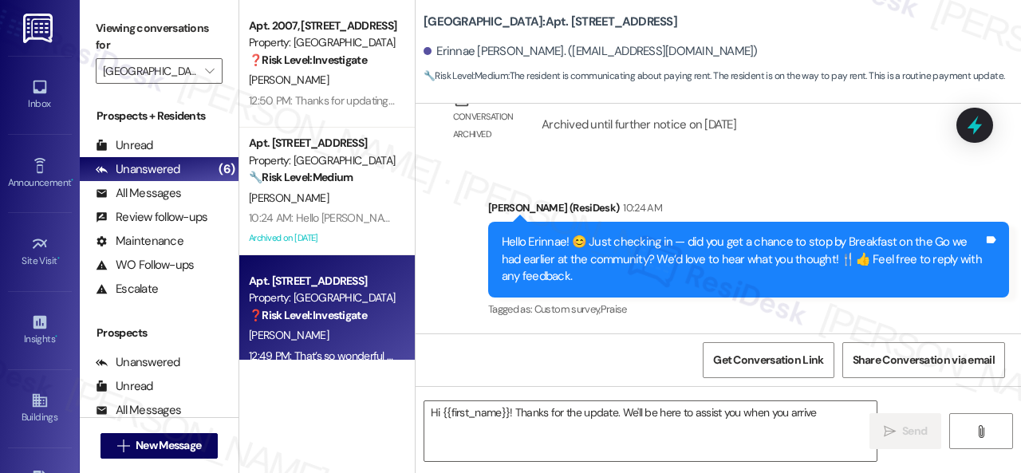
type textarea "Hi {{first_name}}! Thanks for the update. We'll be here to assist you when you …"
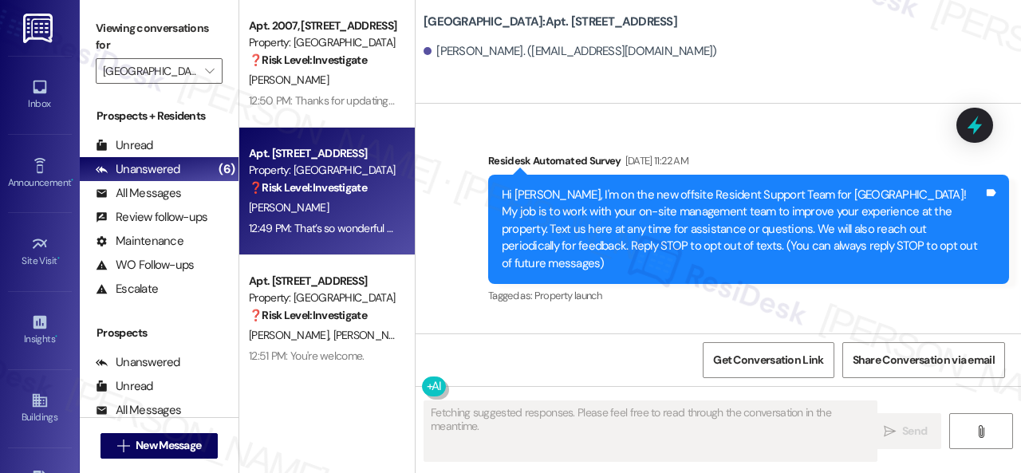
type textarea "Fetching suggested responses. Please feel free to read through the conversation…"
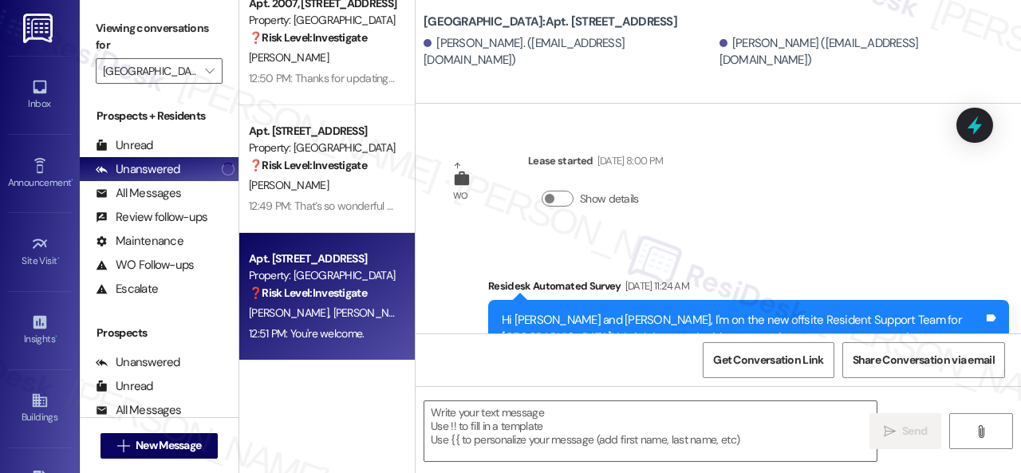
scroll to position [14752, 0]
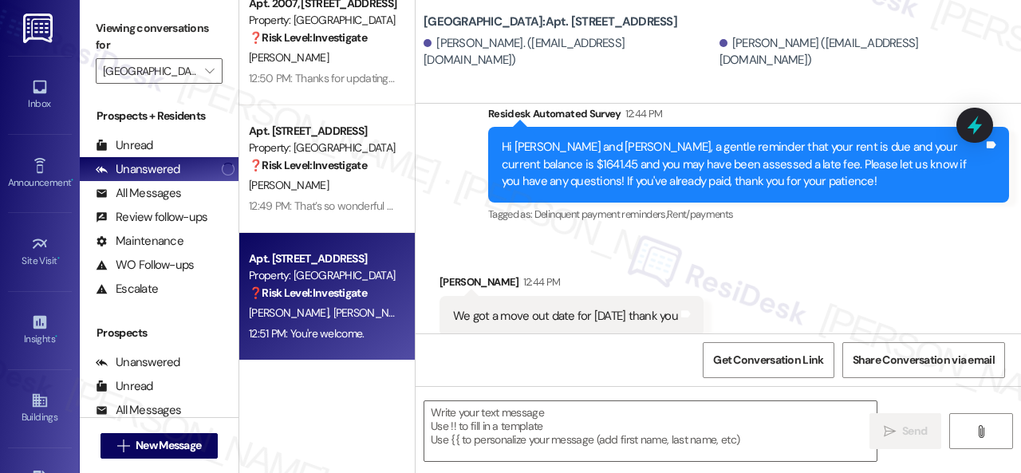
type textarea "Fetching suggested responses. Please feel free to read through the conversation…"
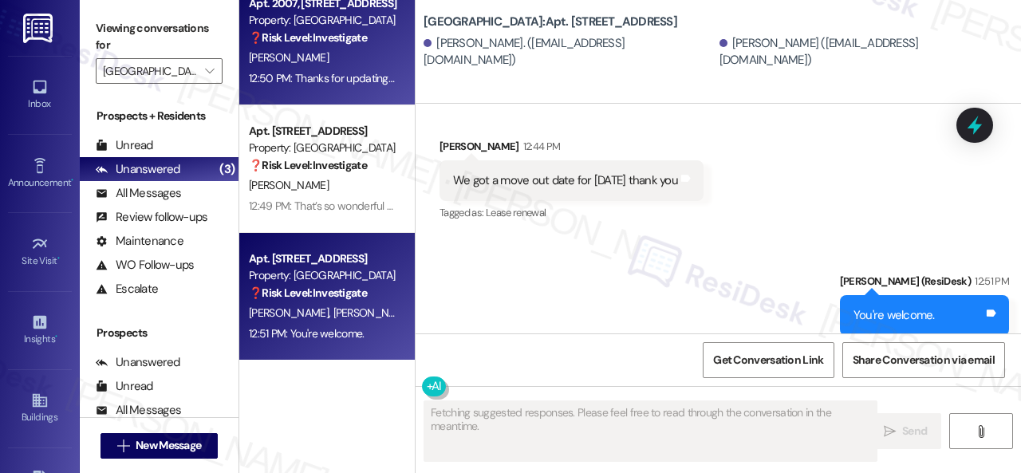
scroll to position [0, 0]
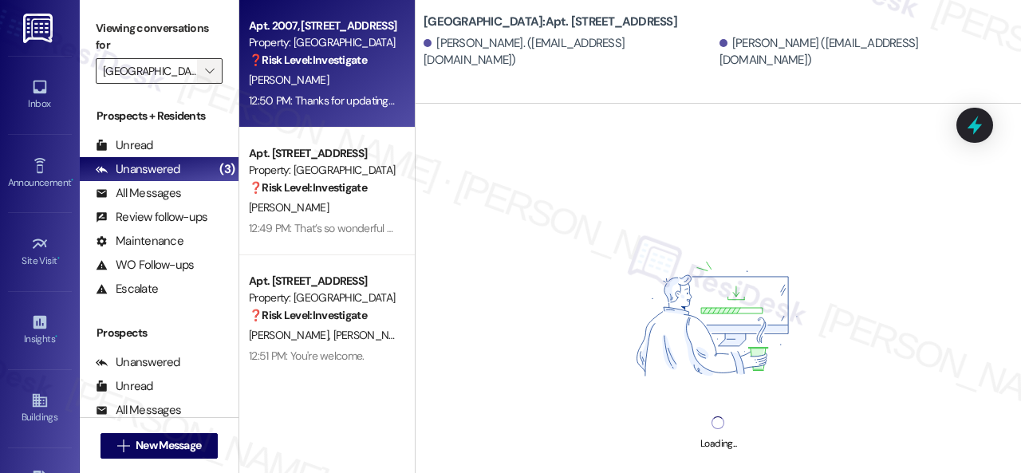
click at [209, 71] on icon "" at bounding box center [209, 71] width 9 height 13
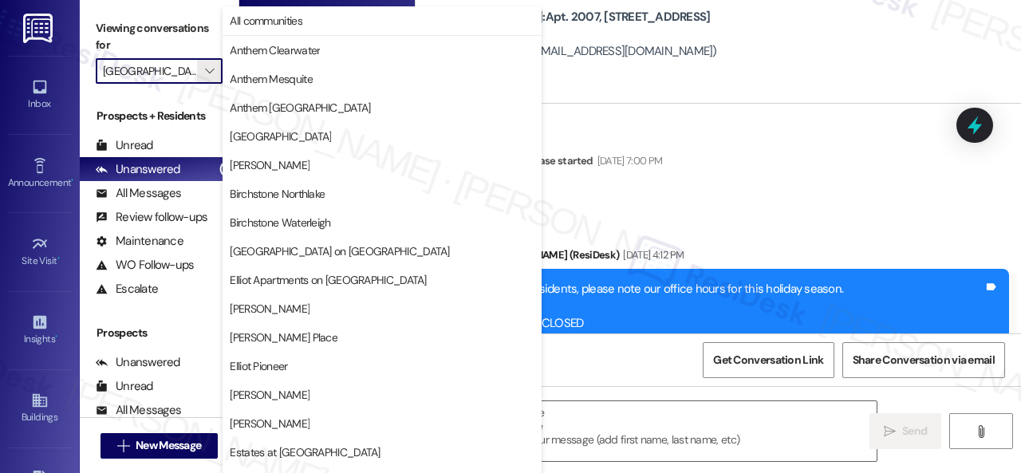
scroll to position [19224, 0]
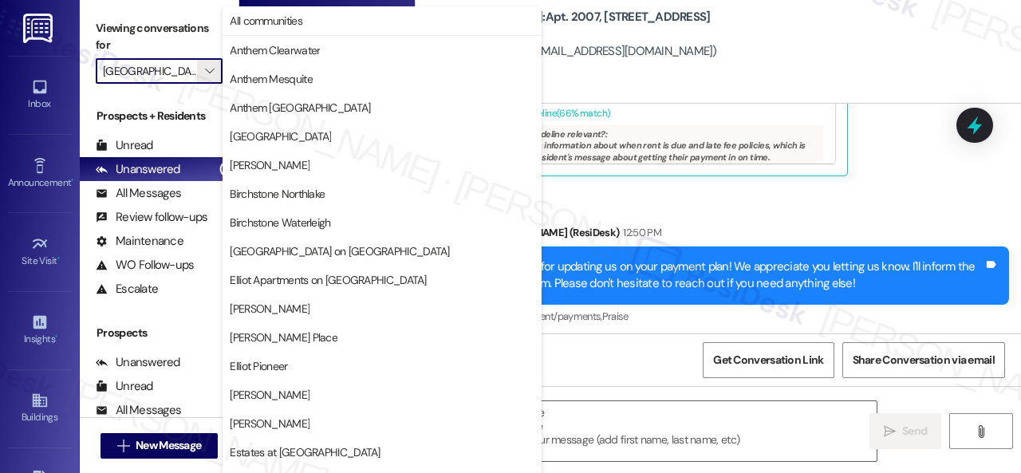
type textarea "Fetching suggested responses. Please feel free to read through the conversation…"
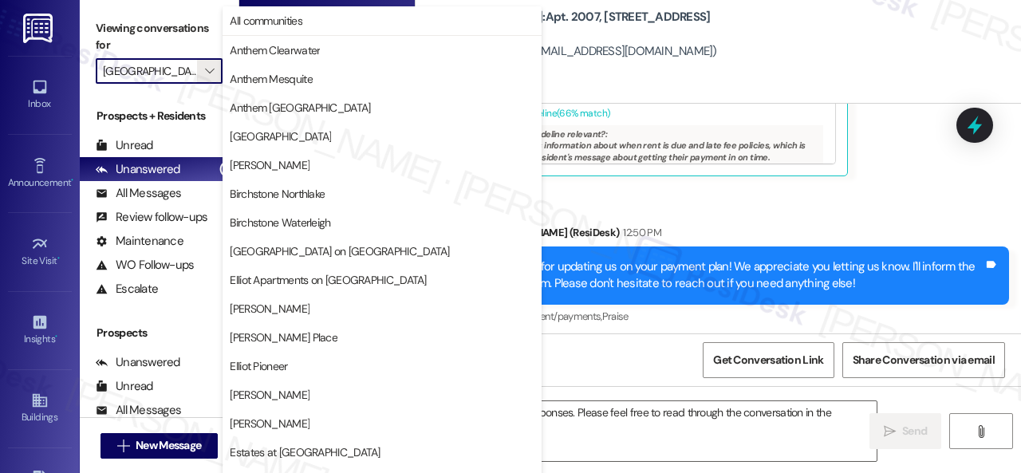
click at [674, 202] on div "Sent via SMS Sarah (ResiDesk) 12:50 PM Thanks for updating us on your payment p…" at bounding box center [717, 264] width 605 height 152
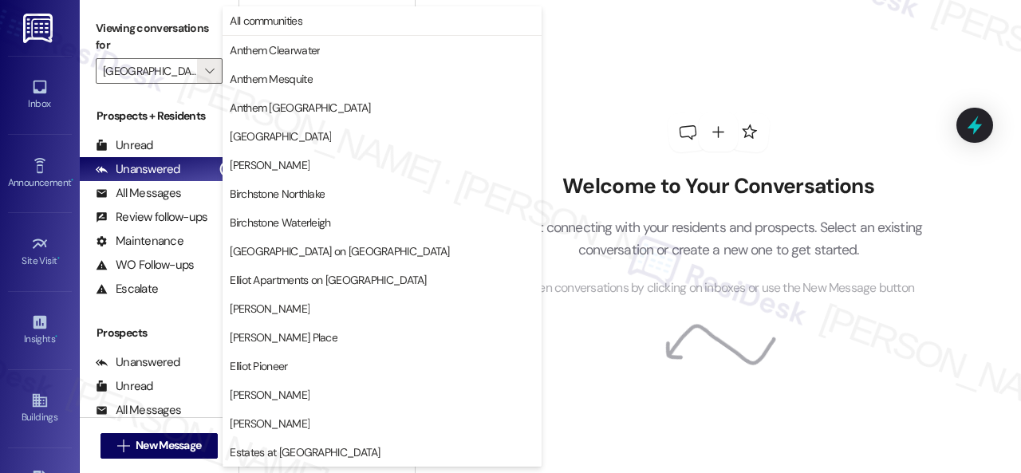
type input "Anthem Mesquite"
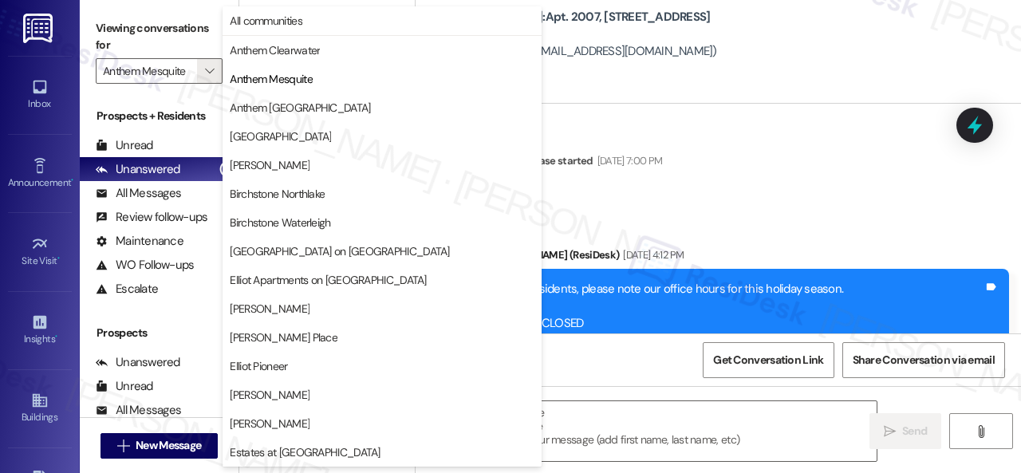
scroll to position [399, 0]
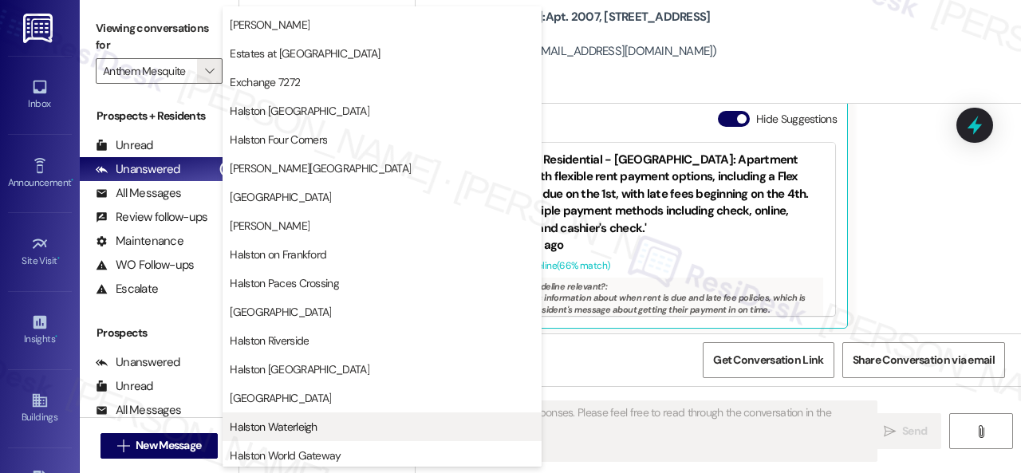
type textarea "Fetching suggested responses. Please feel free to read through the conversation…"
click at [268, 430] on span "Halston Waterleigh" at bounding box center [273, 427] width 87 height 16
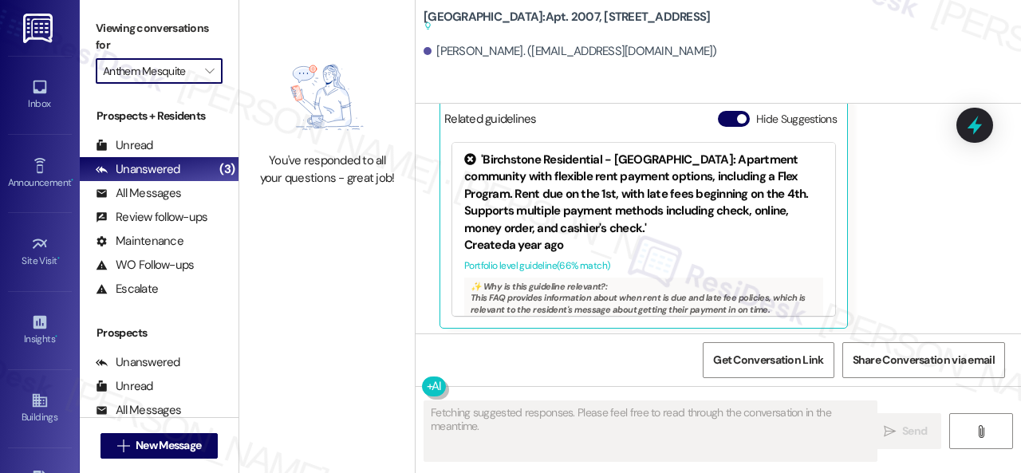
scroll to position [19072, 0]
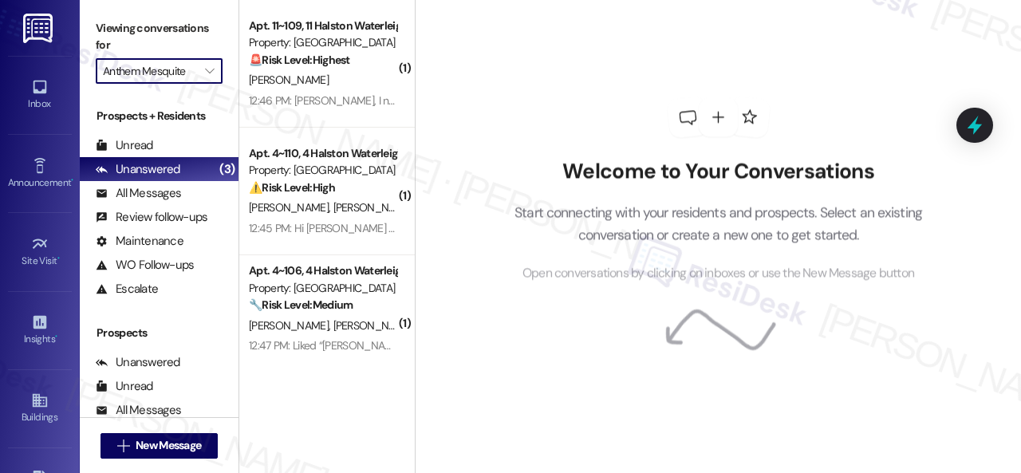
type input "Halston Waterleigh"
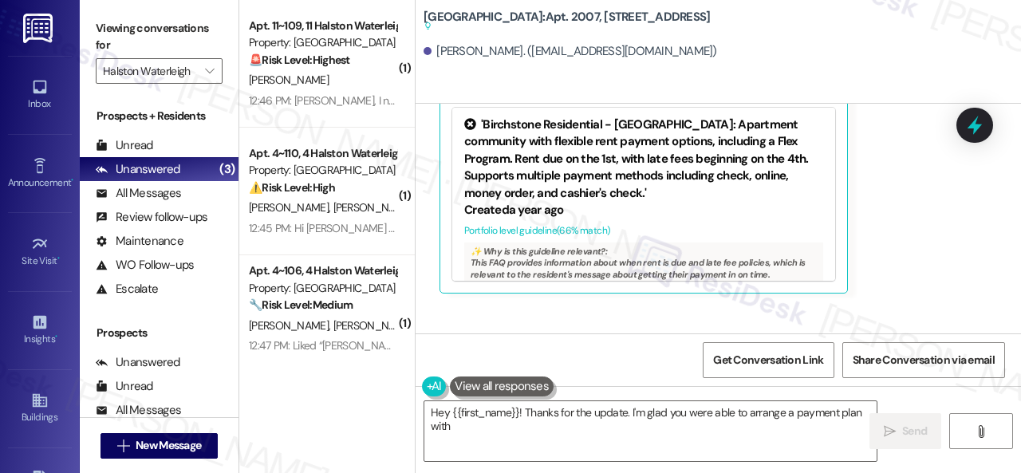
scroll to position [19224, 0]
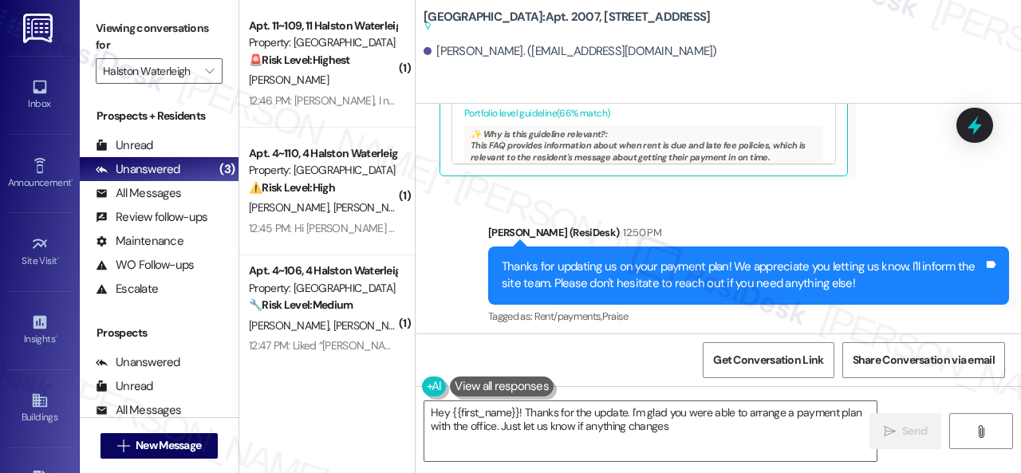
type textarea "Hey {{first_name}}! Thanks for the update. I'm glad you were able to arrange a …"
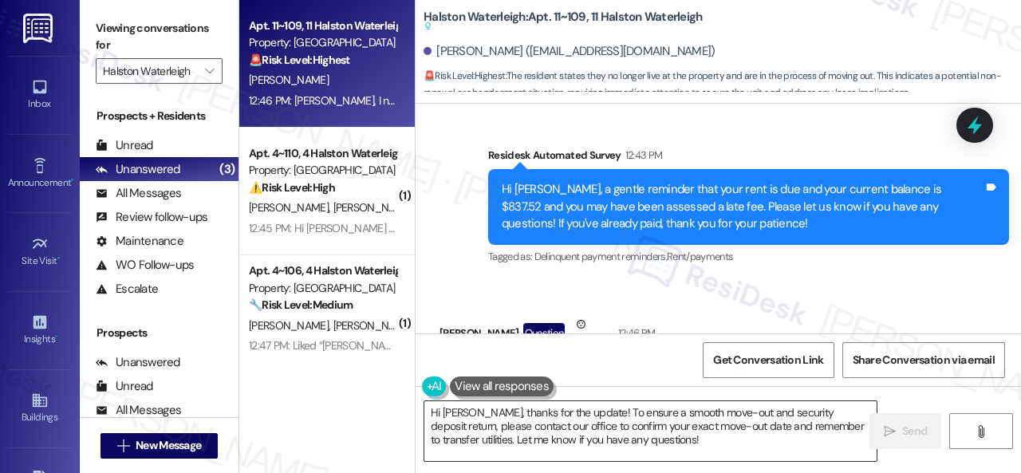
scroll to position [6466, 0]
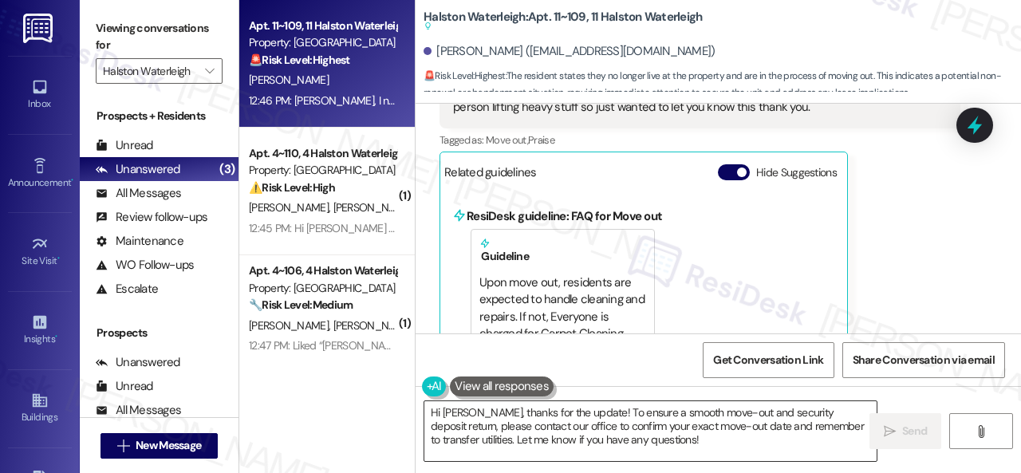
click at [593, 412] on textarea "Hi Andrew, thanks for the update! To ensure a smooth move-out and security depo…" at bounding box center [650, 431] width 452 height 60
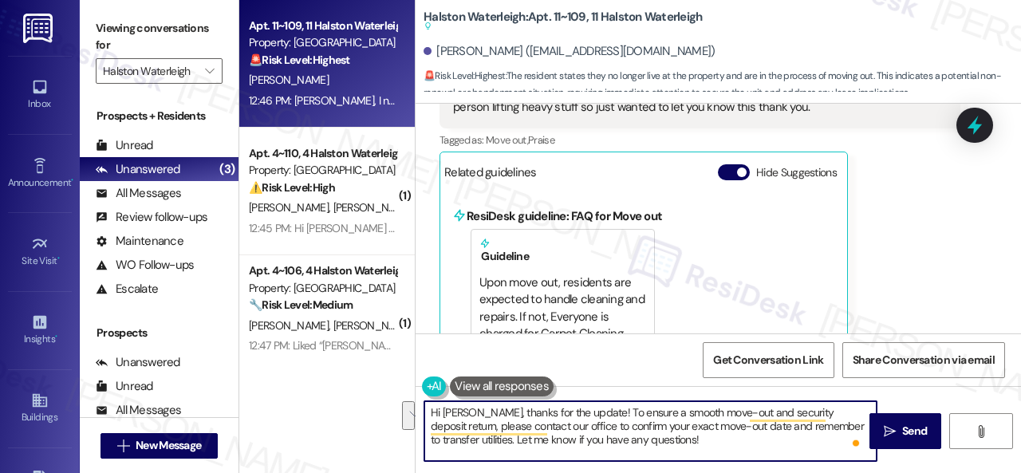
drag, startPoint x: 586, startPoint y: 412, endPoint x: 466, endPoint y: 439, distance: 123.2
click at [466, 439] on textarea "Hi Andrew, thanks for the update! To ensure a smooth move-out and security depo…" at bounding box center [650, 431] width 452 height 60
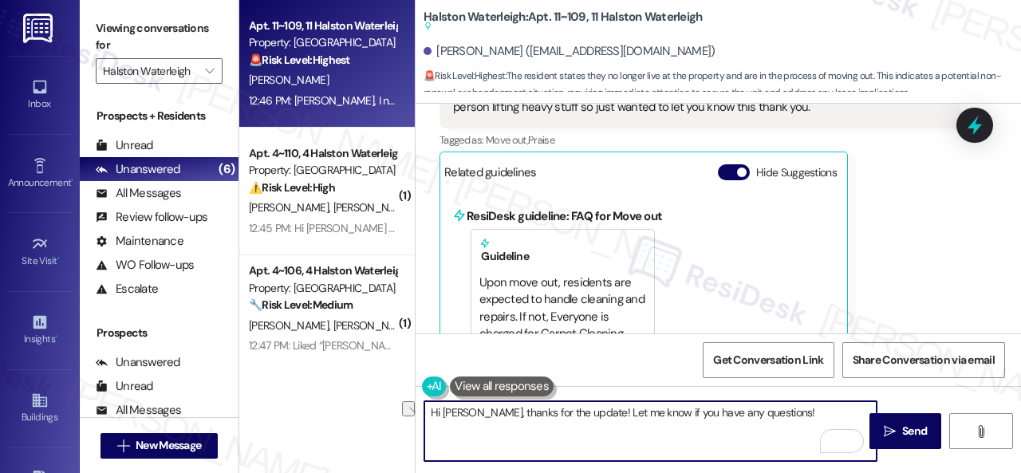
drag, startPoint x: 772, startPoint y: 412, endPoint x: 587, endPoint y: 412, distance: 185.0
click at [587, 412] on textarea "Hi Andrew, thanks for the update! Let me know if you have any questions!" at bounding box center [650, 431] width 452 height 60
type textarea "Hi [PERSON_NAME], thanks for the update! I appreciate it. Enjoy your day!"
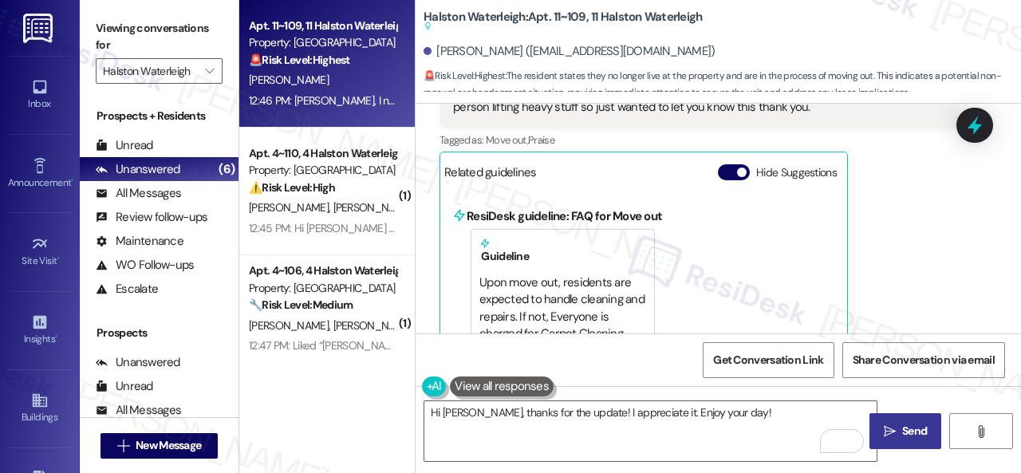
click at [888, 427] on icon "" at bounding box center [890, 431] width 12 height 13
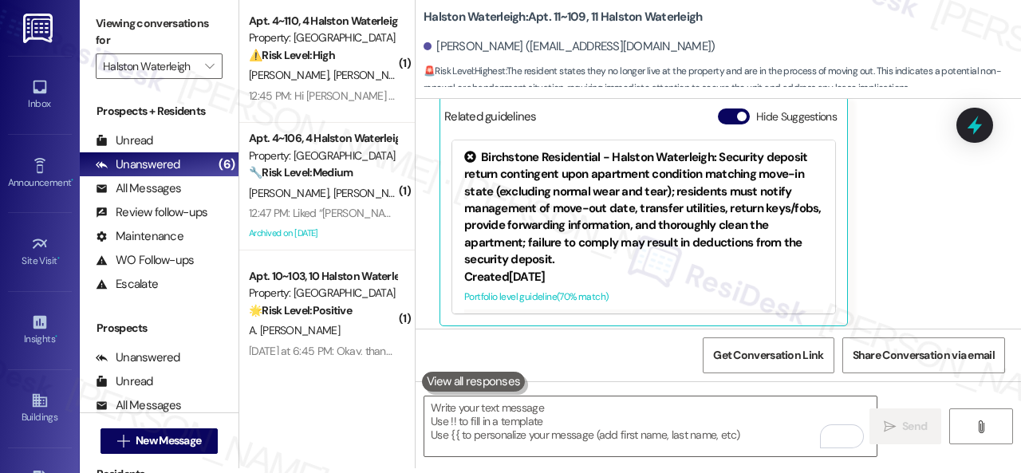
scroll to position [6627, 0]
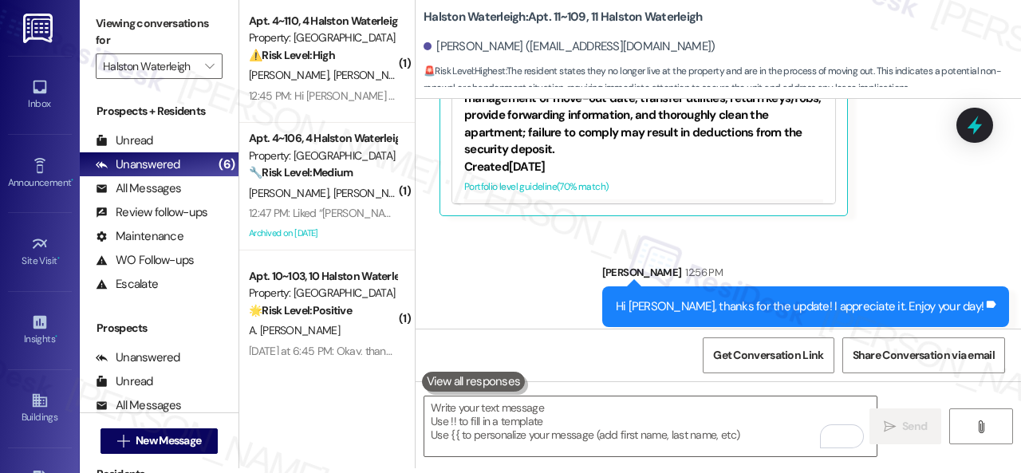
drag, startPoint x: 360, startPoint y: 53, endPoint x: 518, endPoint y: 67, distance: 157.7
click at [360, 52] on div "⚠️ Risk Level: High The resident is inquiring about potential additional late f…" at bounding box center [323, 55] width 148 height 17
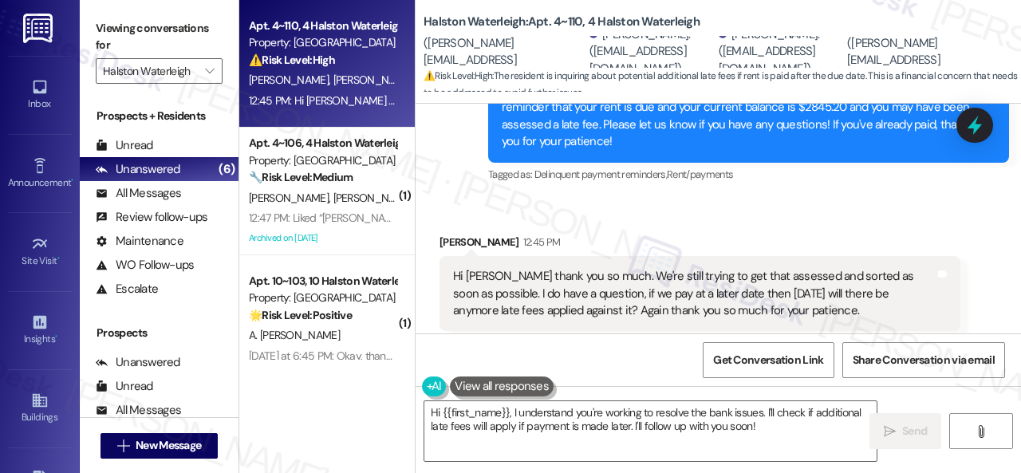
scroll to position [17632, 0]
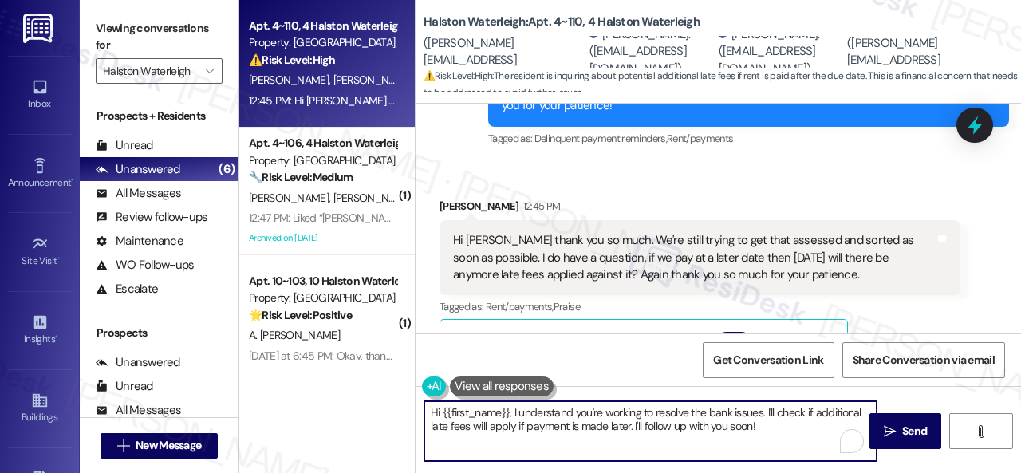
drag, startPoint x: 512, startPoint y: 411, endPoint x: 378, endPoint y: 411, distance: 134.0
click at [378, 411] on div "Apt. 4~110, 4 Halston Waterleigh Property: Halston Waterleigh ⚠️ Risk Level: Hi…" at bounding box center [629, 236] width 781 height 473
drag, startPoint x: 572, startPoint y: 411, endPoint x: 644, endPoint y: 414, distance: 72.6
click at [644, 413] on textarea "I understand you're working to resolve the bank issues. I'll check if additiona…" at bounding box center [650, 431] width 452 height 60
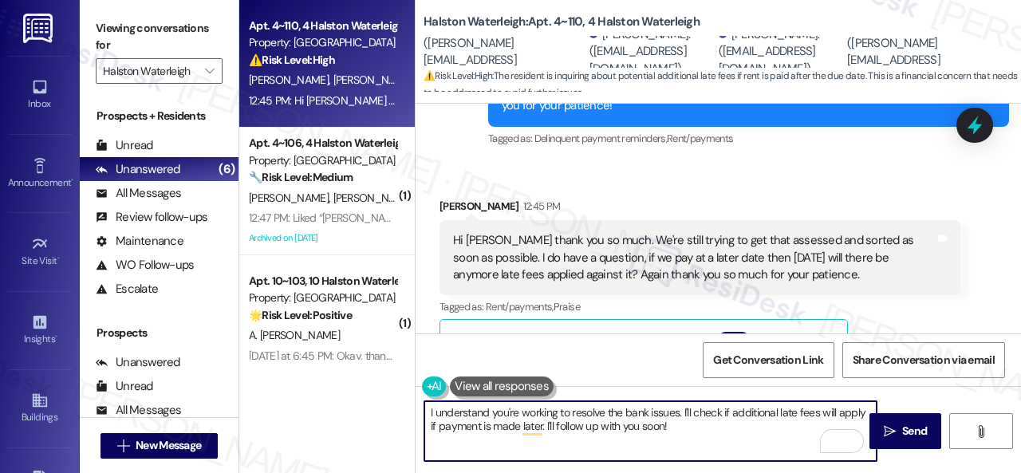
drag, startPoint x: 683, startPoint y: 411, endPoint x: 418, endPoint y: 403, distance: 264.9
click at [418, 403] on div "I understand you're working to resolve the bank issues. I'll check if additiona…" at bounding box center [642, 430] width 454 height 61
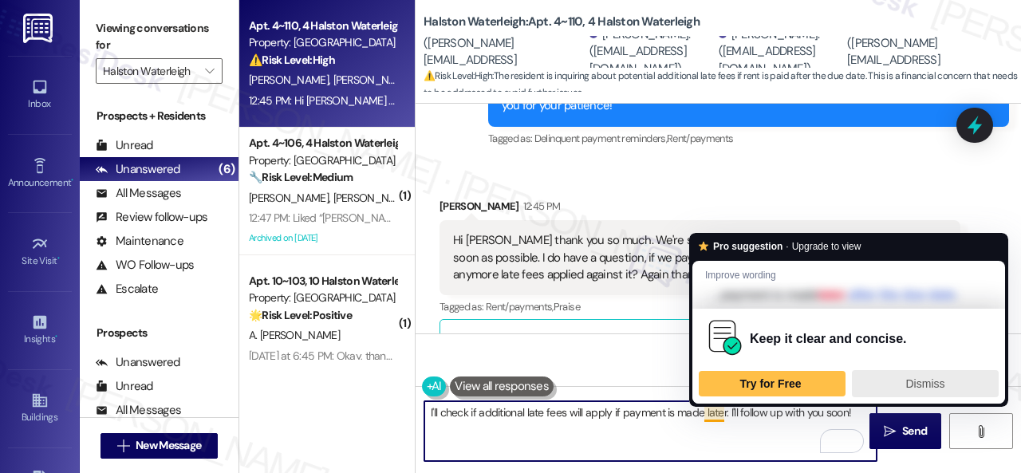
click at [915, 382] on span "Dismiss" at bounding box center [925, 383] width 39 height 13
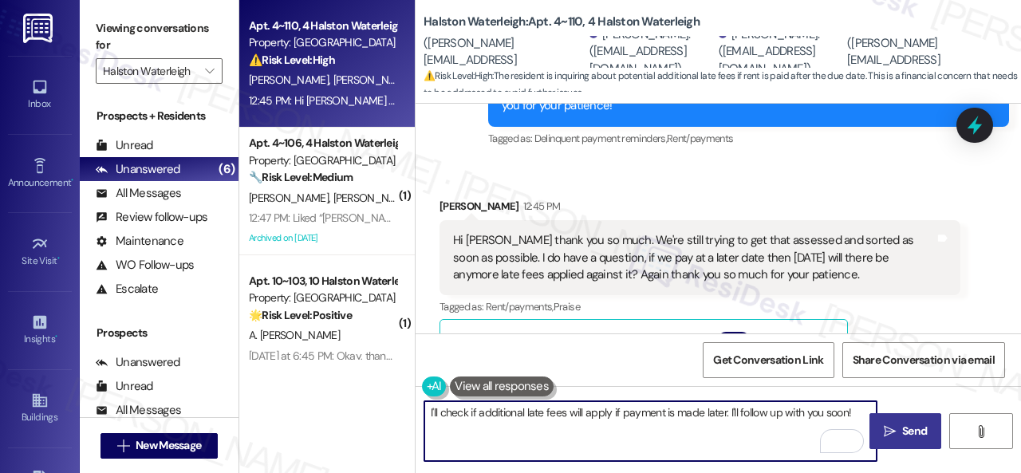
type textarea "I'll check if additional late fees will apply if payment is made later. I'll fo…"
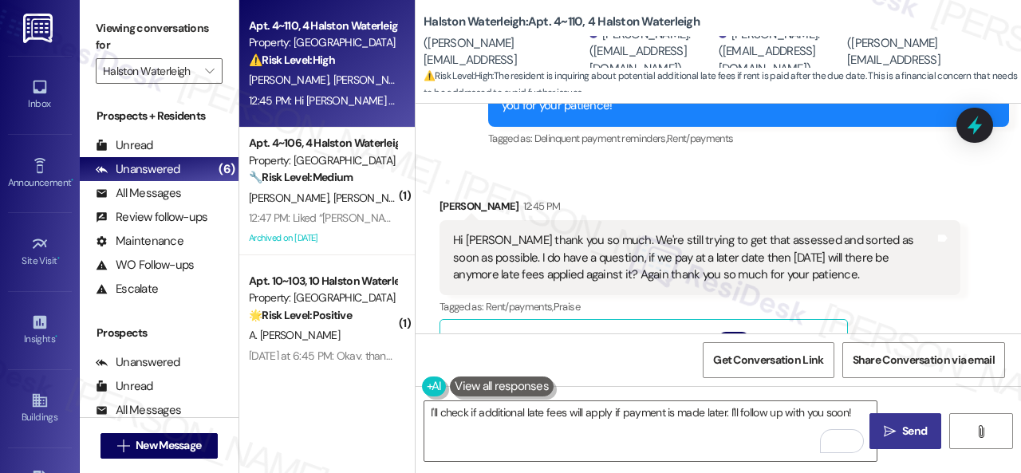
click at [902, 431] on span "Send" at bounding box center [914, 431] width 25 height 17
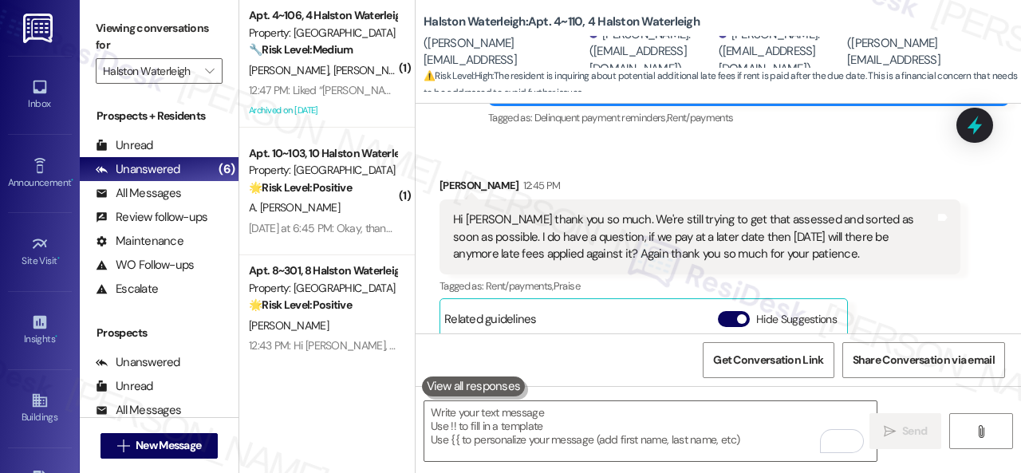
scroll to position [17551, 0]
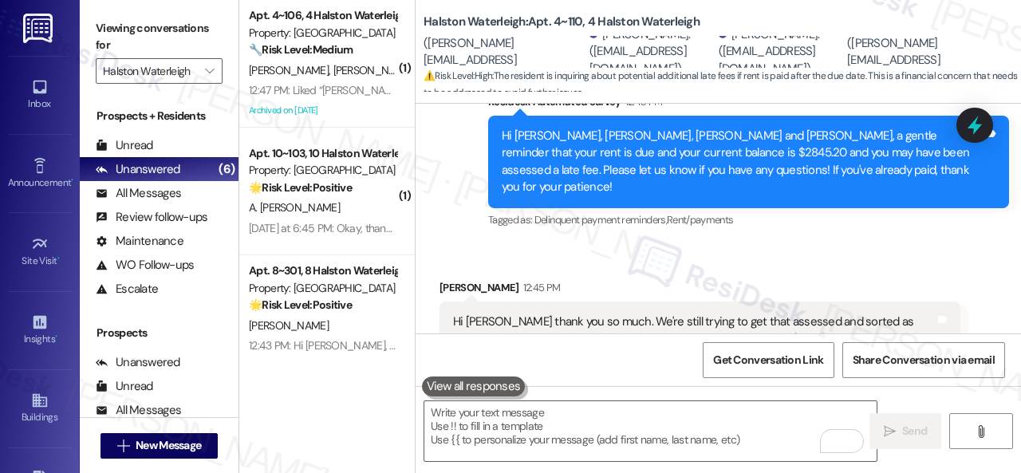
click at [633, 243] on div "Received via SMS Ariane Santos 12:45 PM Hi Sarah thank you so much. We're still…" at bounding box center [717, 442] width 605 height 399
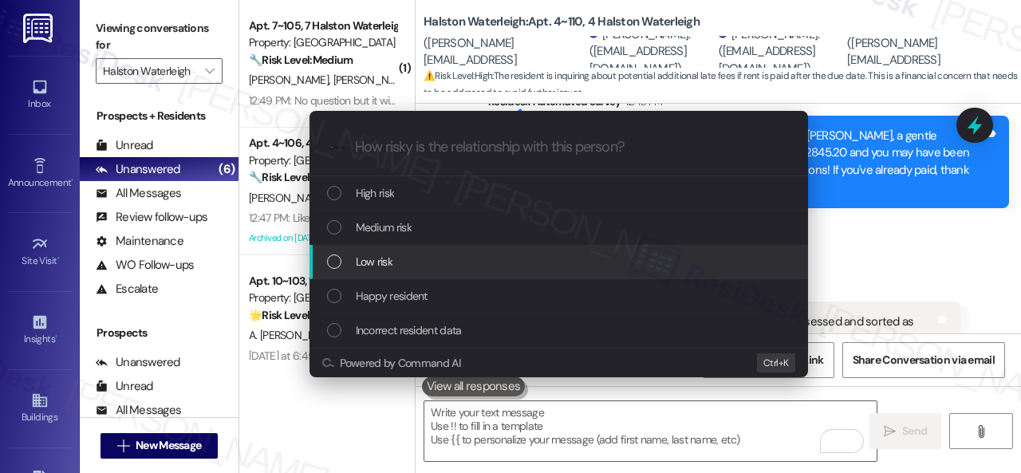
click at [367, 258] on span "Low risk" at bounding box center [374, 262] width 37 height 18
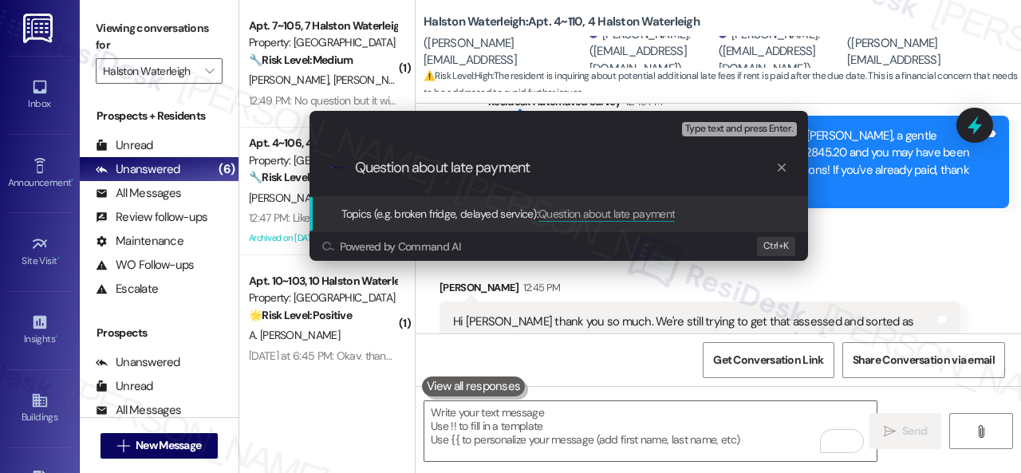
type input "Question about late payment."
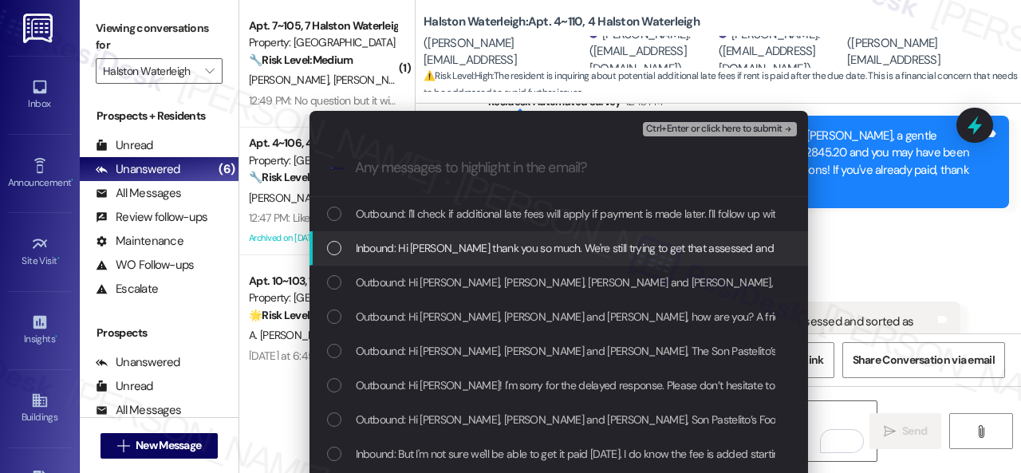
click at [427, 258] on div "Inbound: Hi Sarah thank you so much. We're still trying to get that assessed an…" at bounding box center [558, 248] width 498 height 34
click at [659, 128] on span "Ctrl+Enter or click here to submit" at bounding box center [714, 129] width 136 height 11
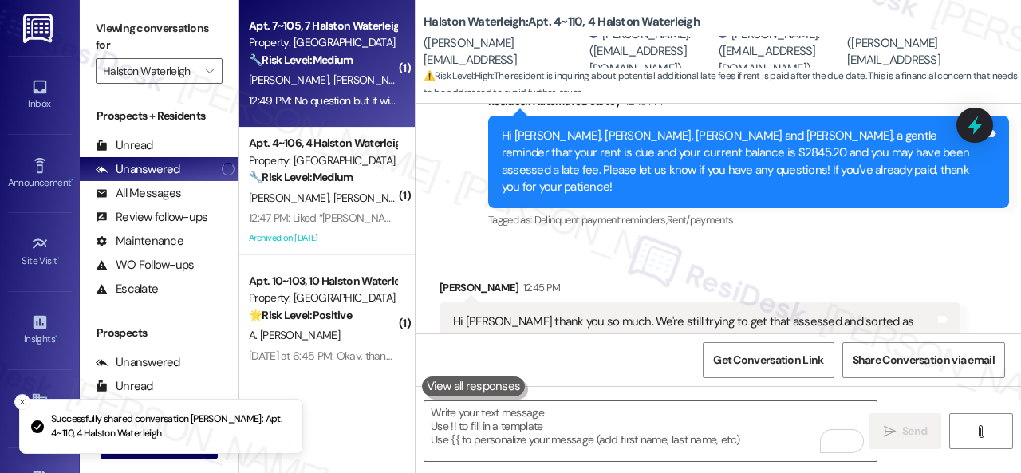
scroll to position [17790, 0]
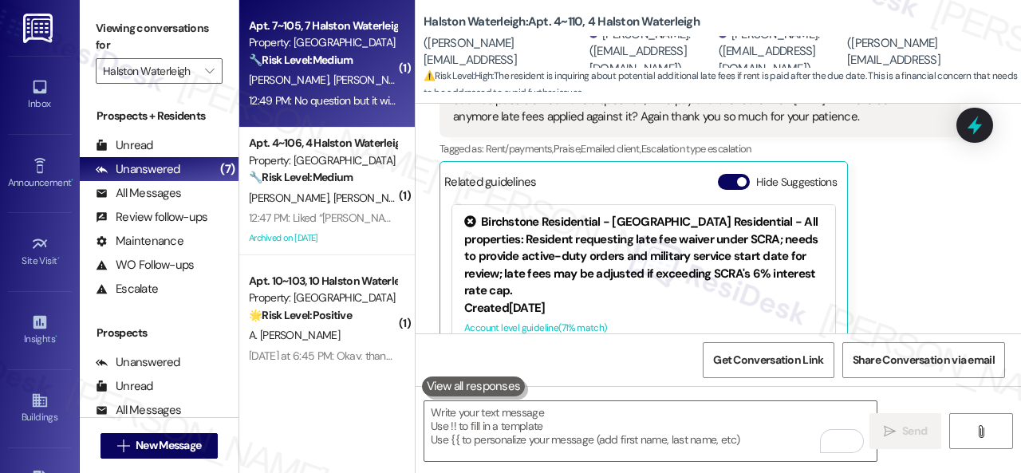
click at [362, 74] on div "[PERSON_NAME] [PERSON_NAME]" at bounding box center [322, 80] width 151 height 20
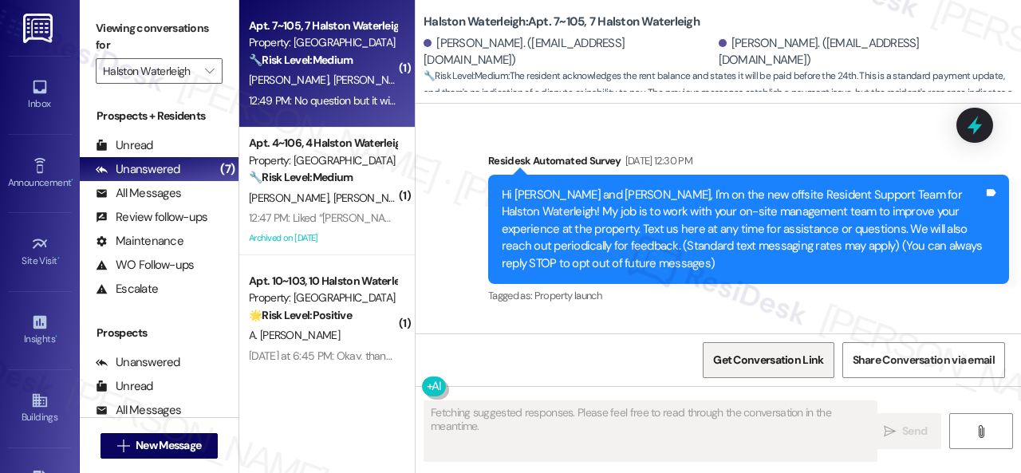
scroll to position [53406, 0]
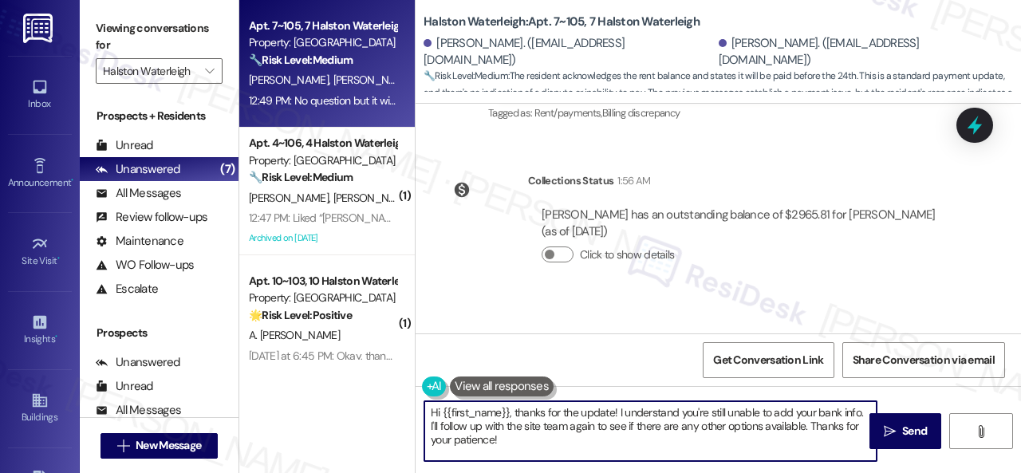
drag, startPoint x: 525, startPoint y: 442, endPoint x: 411, endPoint y: 409, distance: 117.9
click at [411, 409] on div "Apt. 7~105, 7 Halston Waterleigh Property: Halston Waterleigh 🔧 Risk Level: Med…" at bounding box center [629, 236] width 781 height 473
paste textarea "Thanks for updating us on your payment plan! We appreciate you letting us know.…"
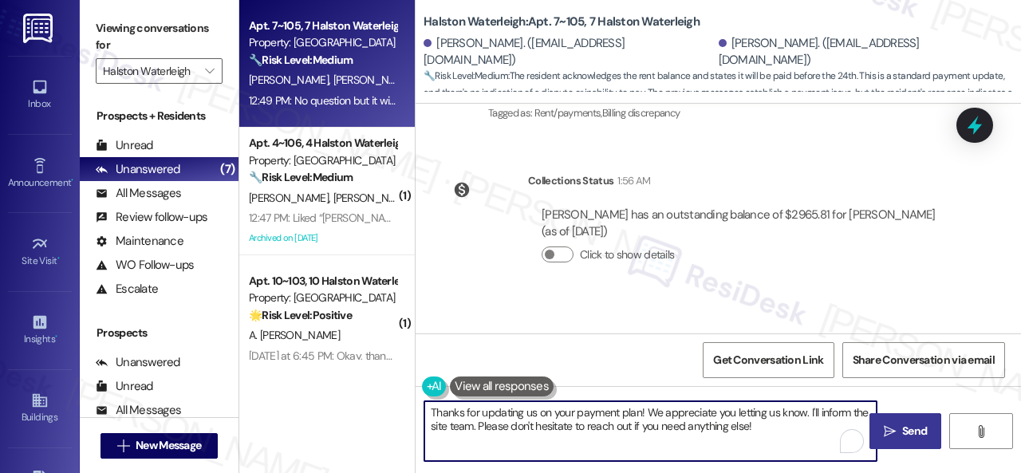
type textarea "Thanks for updating us on your payment plan! We appreciate you letting us know.…"
click at [909, 425] on span "Send" at bounding box center [914, 431] width 25 height 17
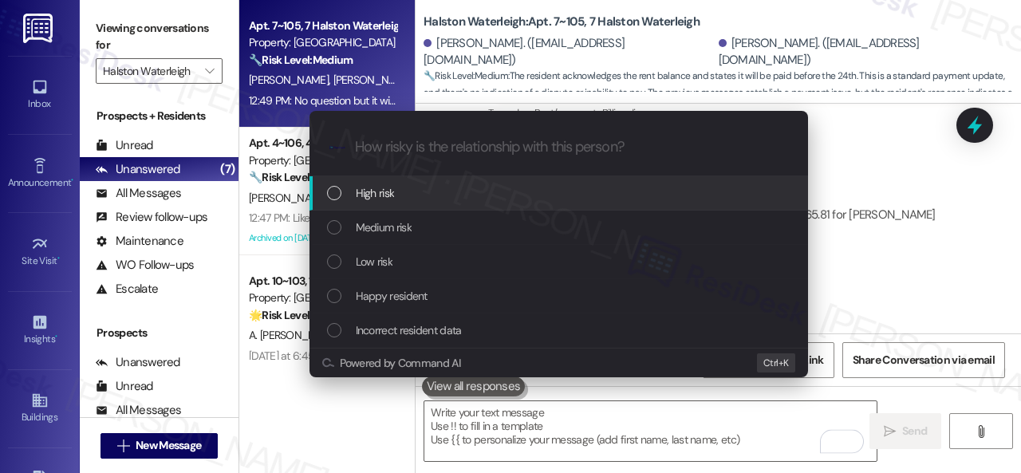
click at [359, 266] on span "Low risk" at bounding box center [374, 262] width 37 height 18
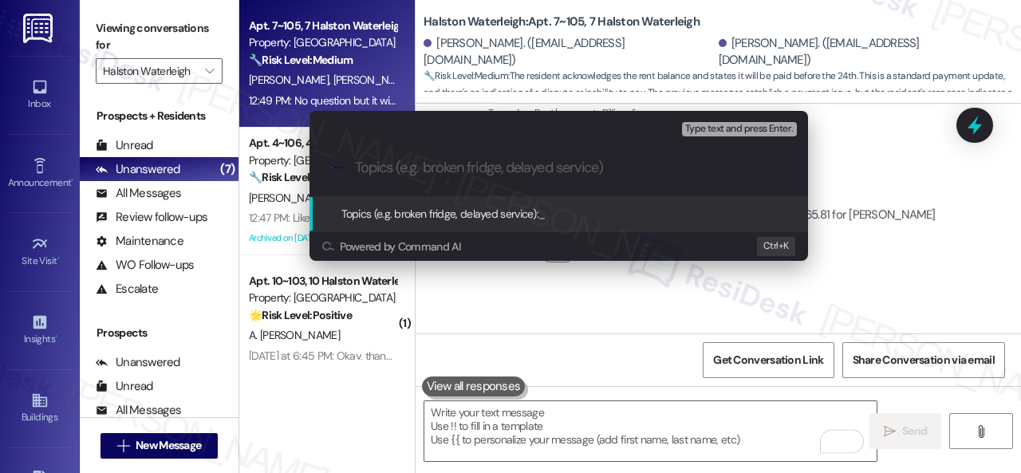
click at [403, 168] on input "Topics (e.g. broken fridge, delayed service)" at bounding box center [571, 167] width 433 height 17
paste input "Late payment notice."
type input "Late payment notice."
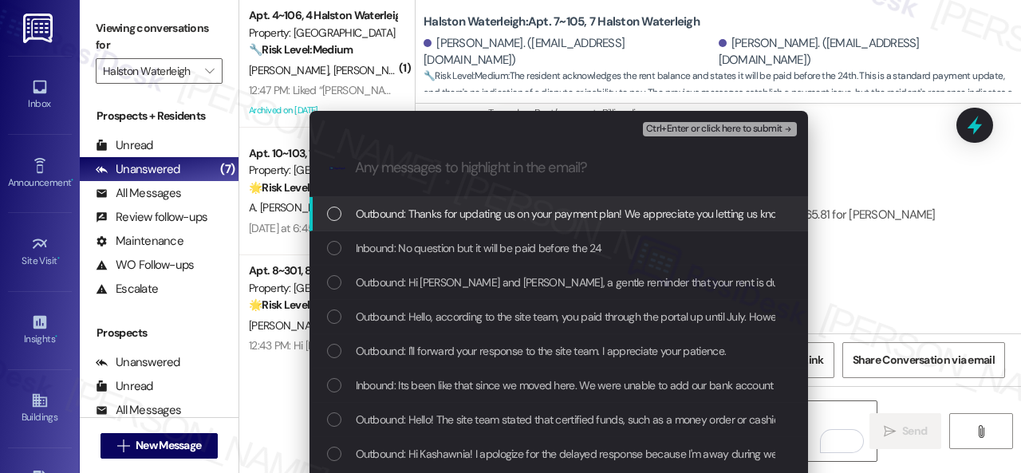
click at [461, 252] on span "Inbound: No question but it will be paid before the 24" at bounding box center [479, 248] width 246 height 18
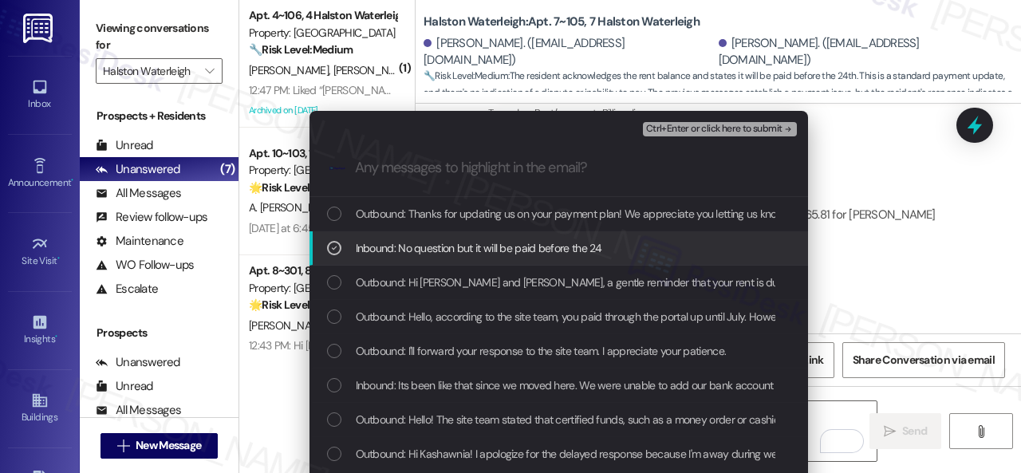
click at [674, 128] on span "Ctrl+Enter or click here to submit" at bounding box center [714, 129] width 136 height 11
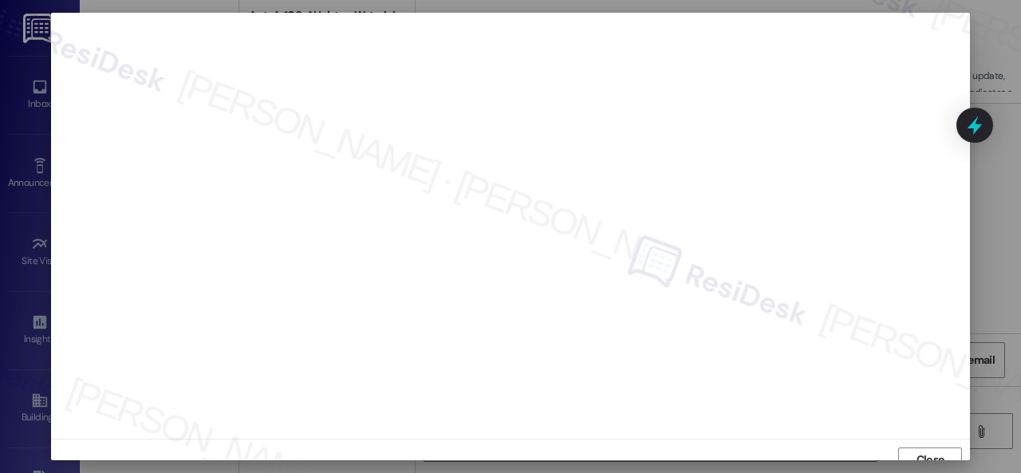
scroll to position [12, 0]
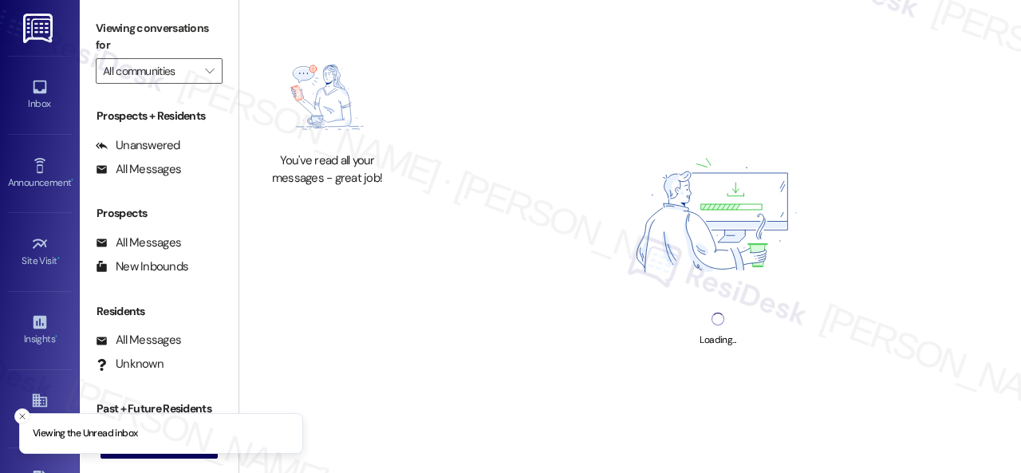
type input "Halston Waterleigh"
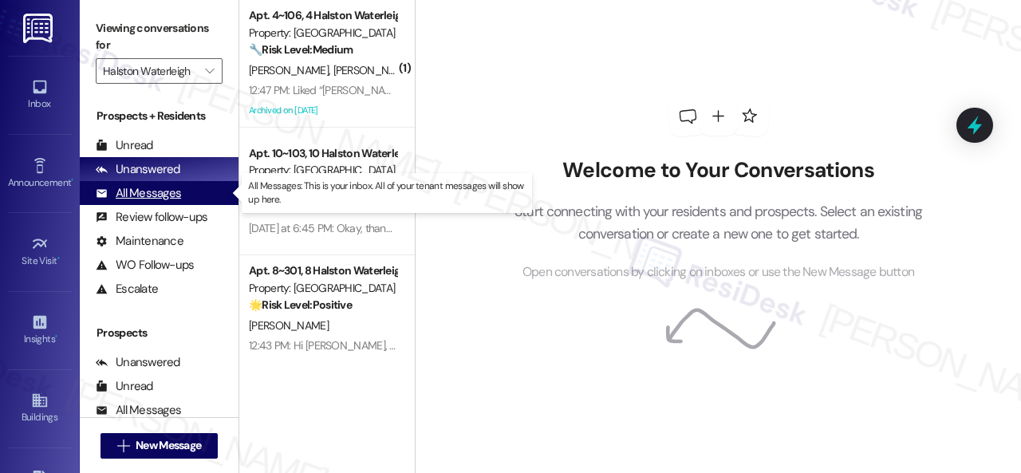
click at [131, 192] on div "All Messages" at bounding box center [138, 193] width 85 height 17
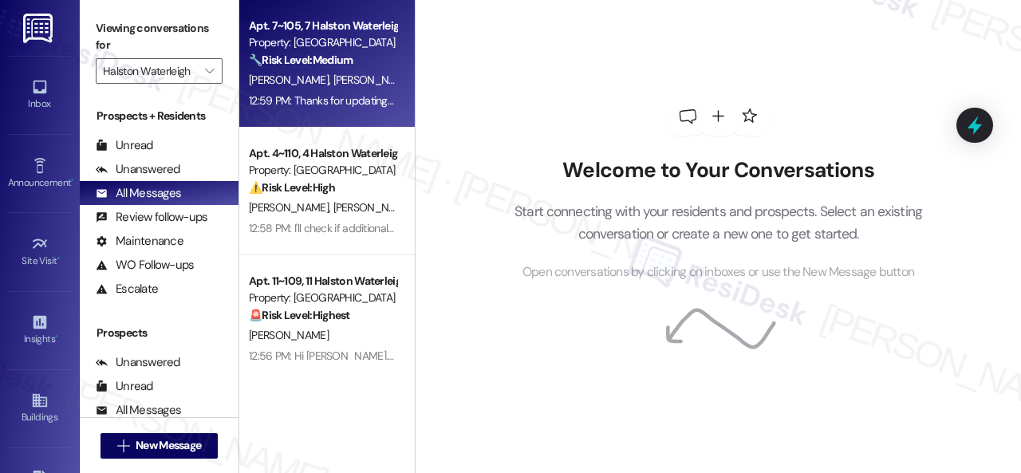
click at [380, 77] on div "[PERSON_NAME] [PERSON_NAME]" at bounding box center [322, 80] width 151 height 20
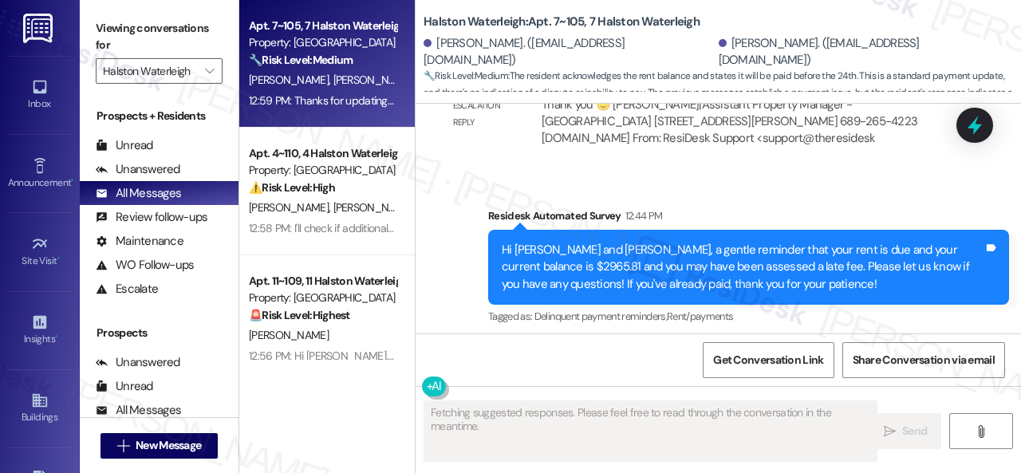
scroll to position [53595, 0]
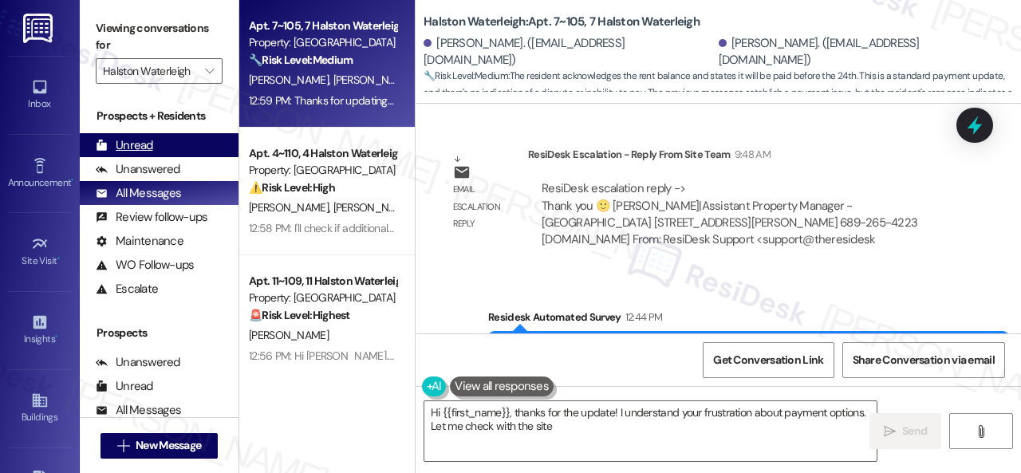
click at [128, 137] on div "Unread" at bounding box center [124, 145] width 57 height 17
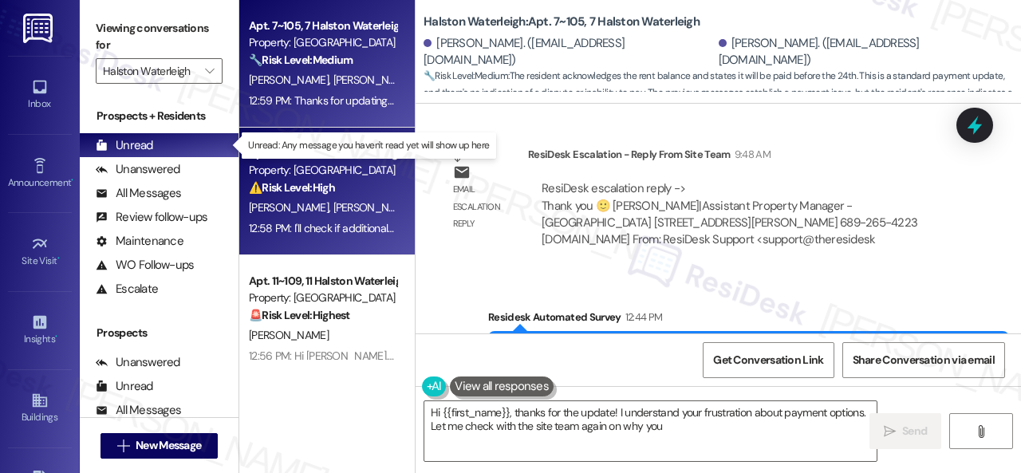
type textarea "Hi {{first_name}}, thanks for the update! I understand your frustration about p…"
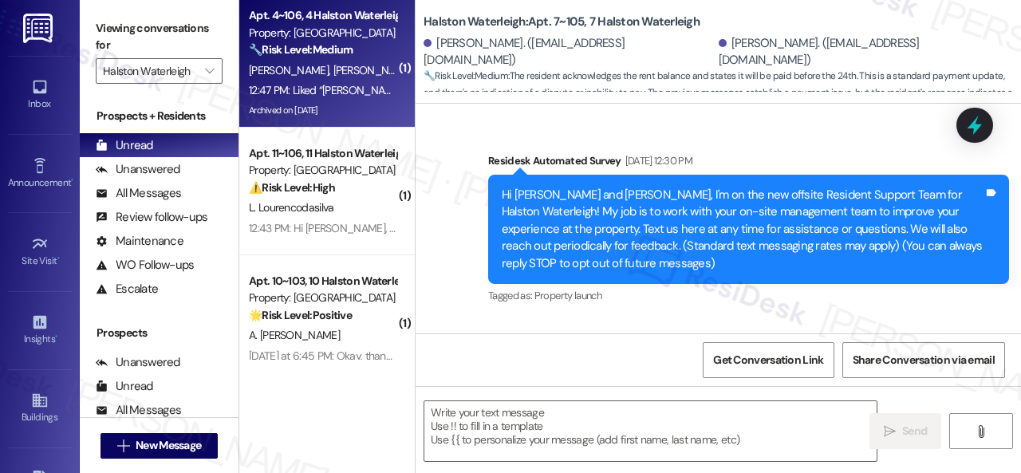
click at [344, 83] on div "12:47 PM: Liked “[PERSON_NAME] ([PERSON_NAME]): Hi [PERSON_NAME] and [PERSON_NA…" at bounding box center [974, 90] width 1450 height 14
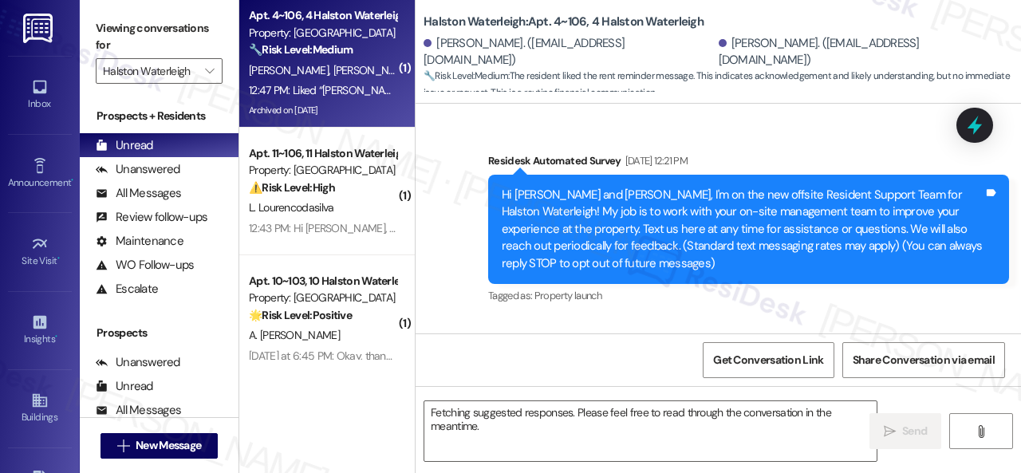
scroll to position [46834, 0]
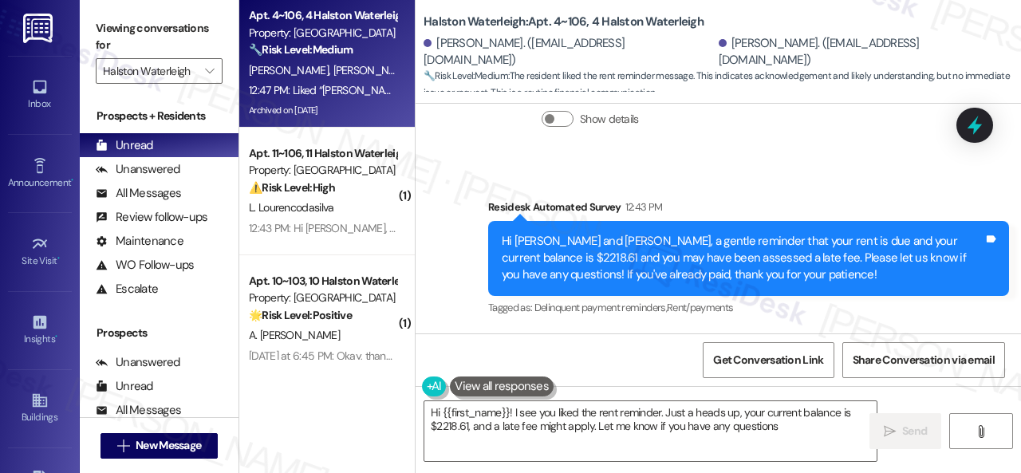
type textarea "Hi {{first_name}}! I see you liked the rent reminder. Just a heads up, your cur…"
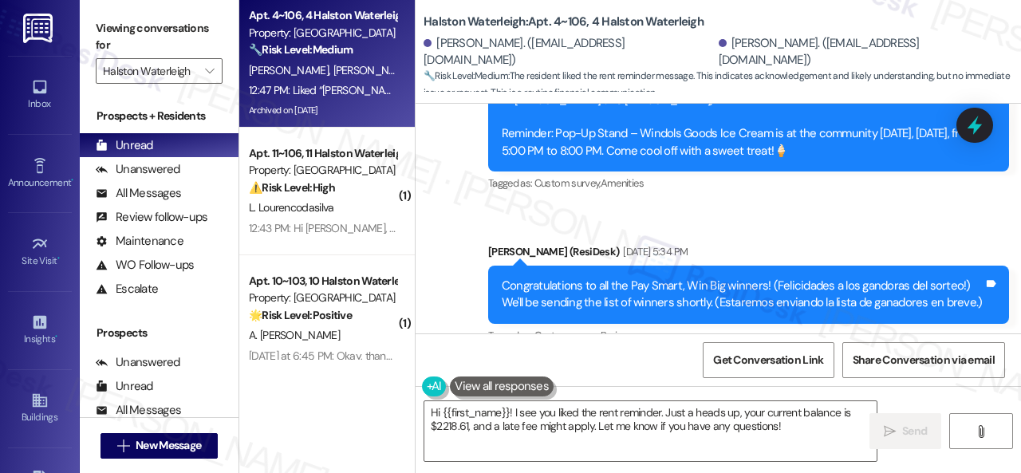
scroll to position [44920, 0]
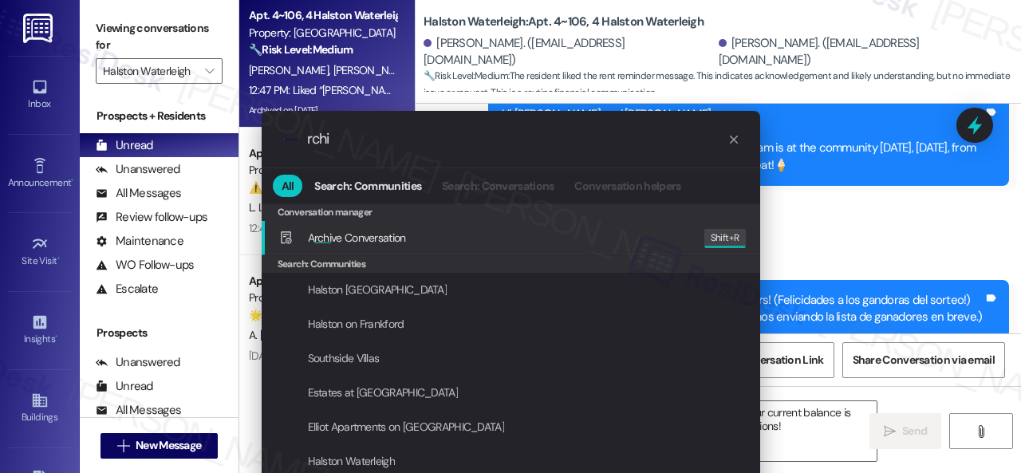
type input "rchi"
click at [780, 148] on div ".cls-1{fill:#0a055f;}.cls-2{fill:#0cc4c4;} resideskLogoBlueOrange rchi All Sear…" at bounding box center [510, 236] width 1021 height 473
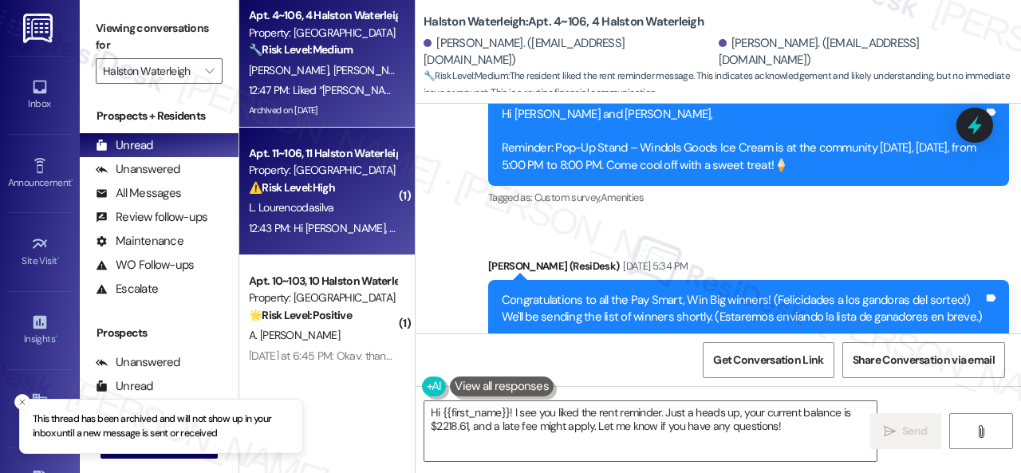
click at [354, 199] on div "L. Lourencodasilva" at bounding box center [322, 208] width 151 height 20
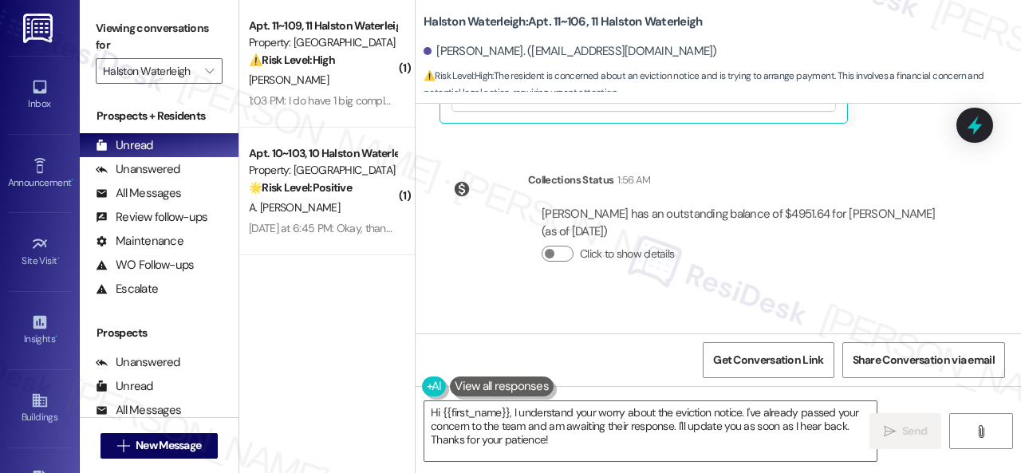
scroll to position [30469, 0]
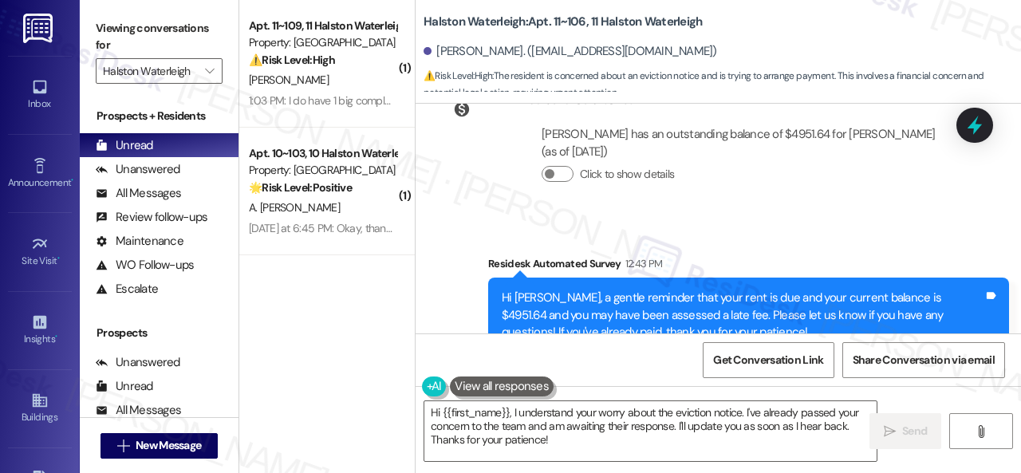
click at [785, 219] on div "Survey, sent via SMS Residesk Automated Survey 12:43 PM Hi [PERSON_NAME], a gen…" at bounding box center [717, 303] width 605 height 169
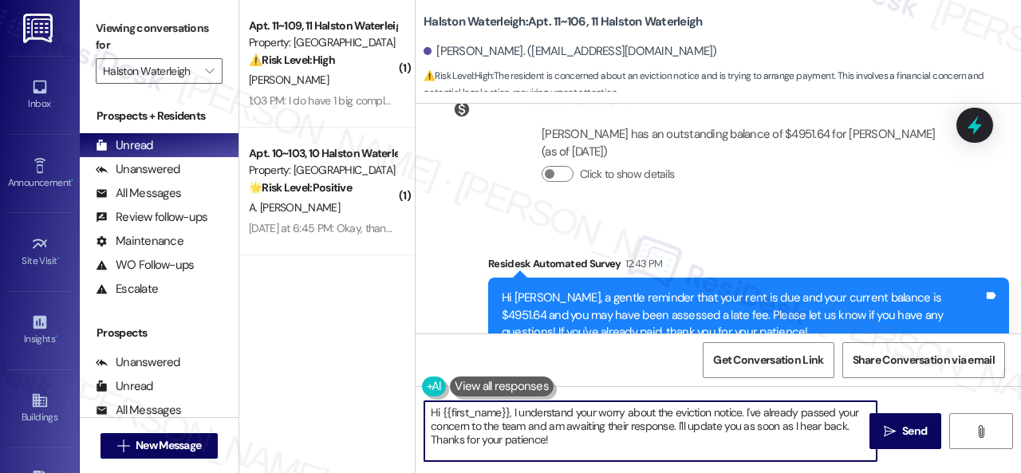
click at [322, 381] on div "( 1 ) Apt. 11~109, 11 Halston Waterleigh Property: Halston Waterleigh ⚠️ Risk L…" at bounding box center [629, 236] width 781 height 473
paste textarea "I haven't received a response from the site team yet. Rest assured that I will …"
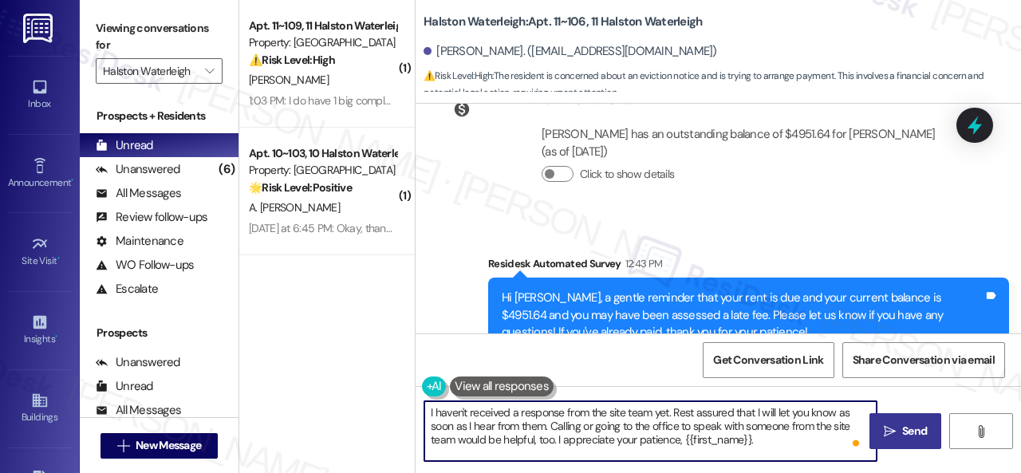
type textarea "I haven't received a response from the site team yet. Rest assured that I will …"
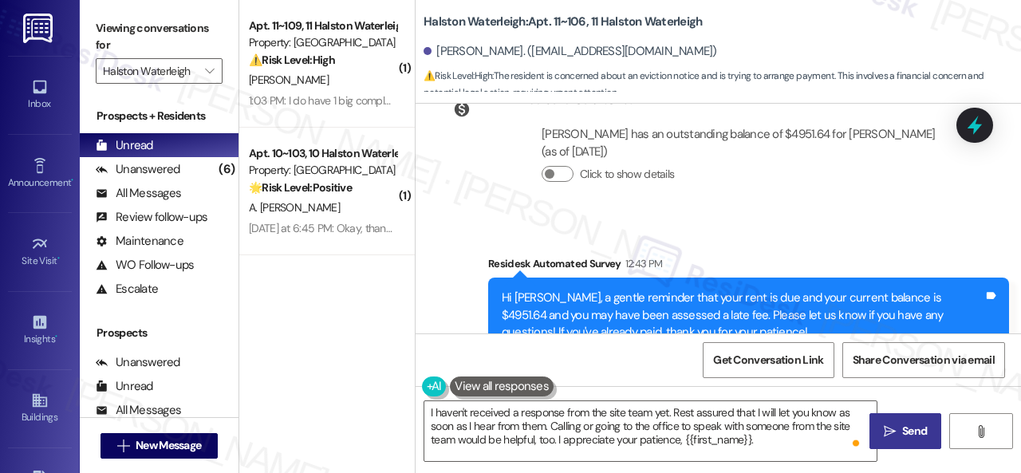
click at [887, 429] on icon "" at bounding box center [890, 431] width 12 height 13
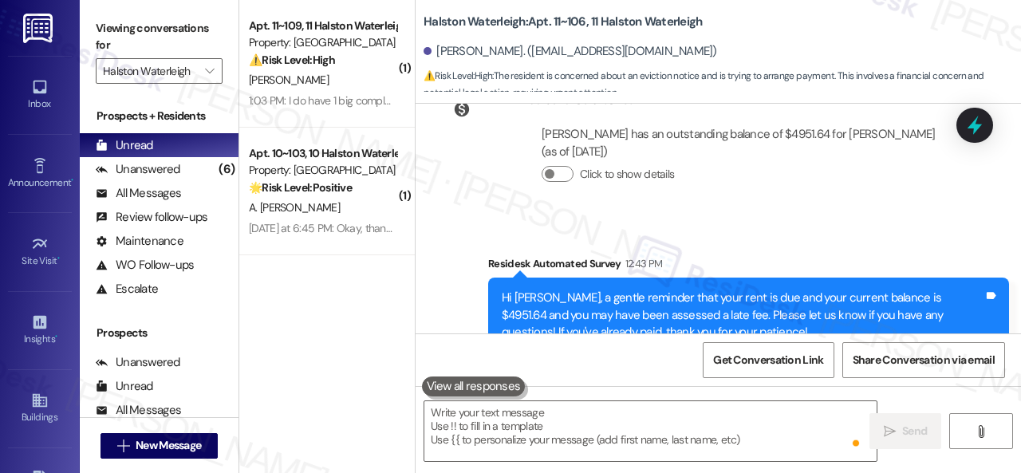
scroll to position [30136, 0]
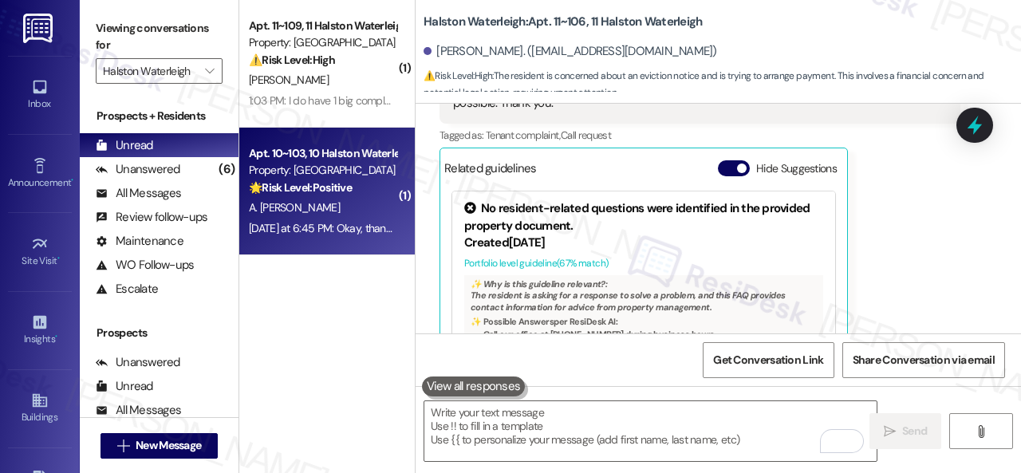
click at [352, 216] on div "A. [PERSON_NAME]" at bounding box center [322, 208] width 151 height 20
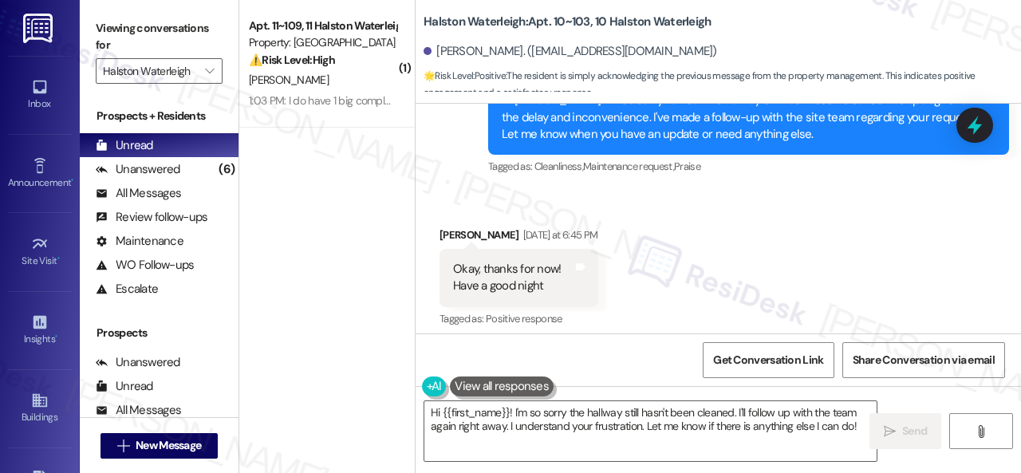
scroll to position [9764, 0]
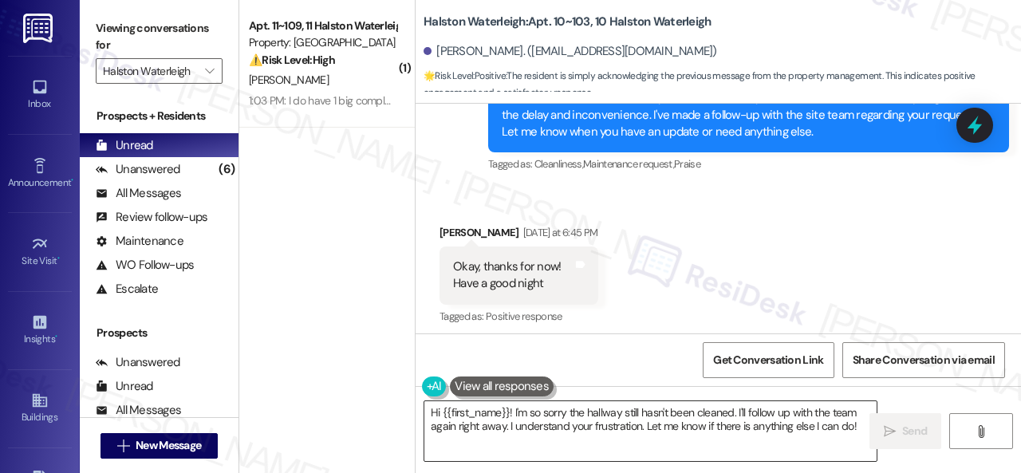
click at [541, 425] on textarea "Hi {{first_name}}! I'm so sorry the hallway still hasn't been cleaned. I'll fol…" at bounding box center [650, 431] width 452 height 60
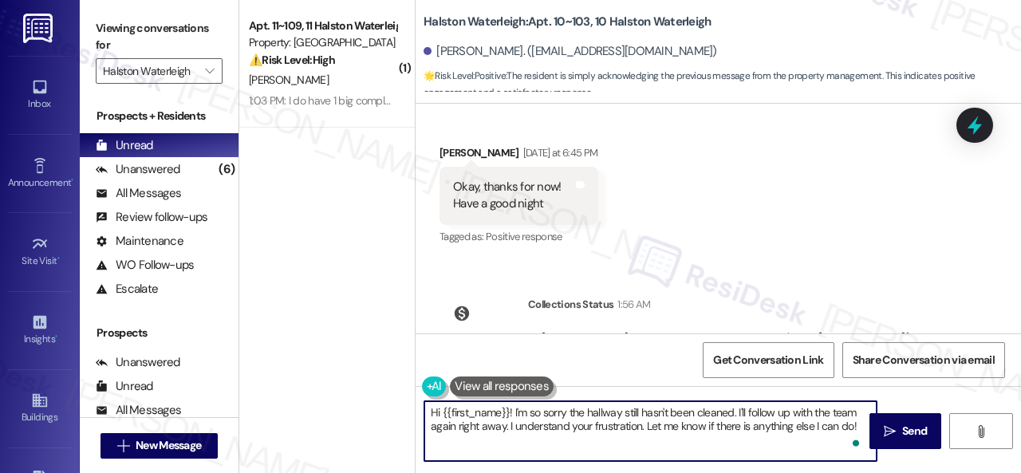
scroll to position [5, 0]
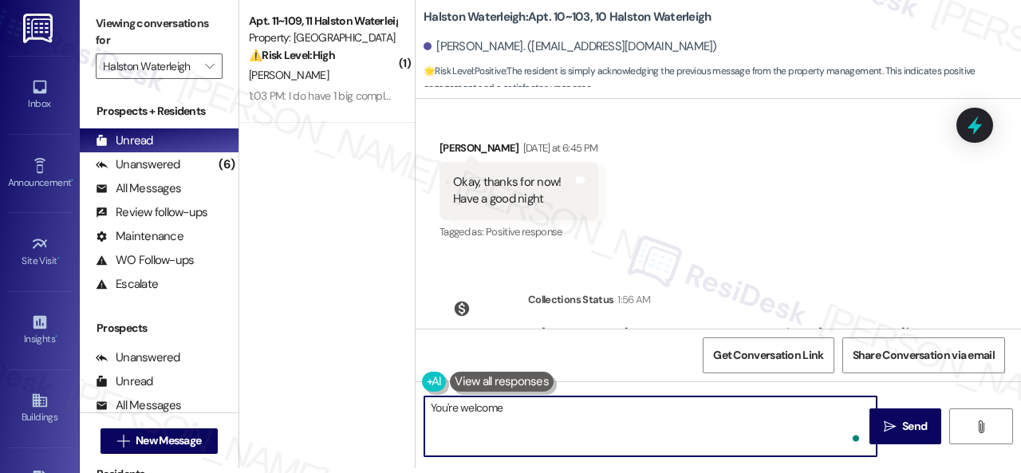
type textarea "You're welcome."
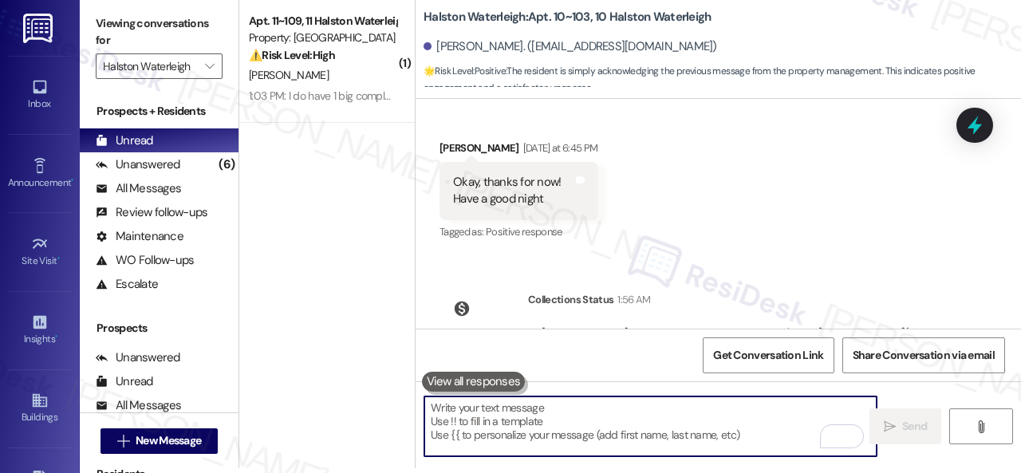
scroll to position [9679, 0]
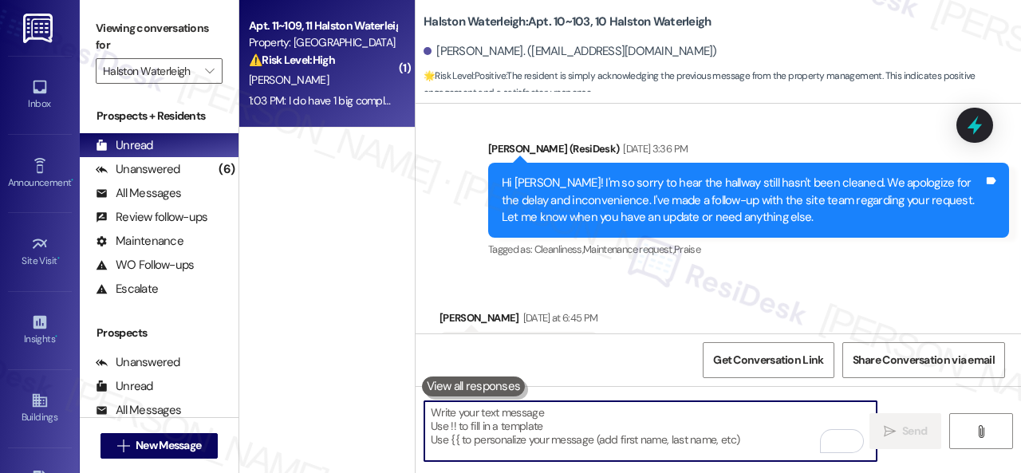
click at [303, 77] on div "[PERSON_NAME]" at bounding box center [322, 80] width 151 height 20
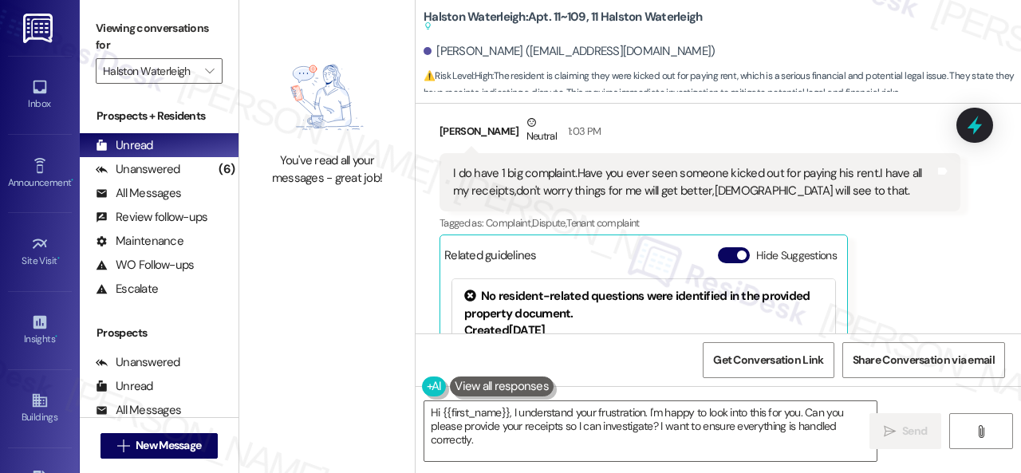
scroll to position [6779, 0]
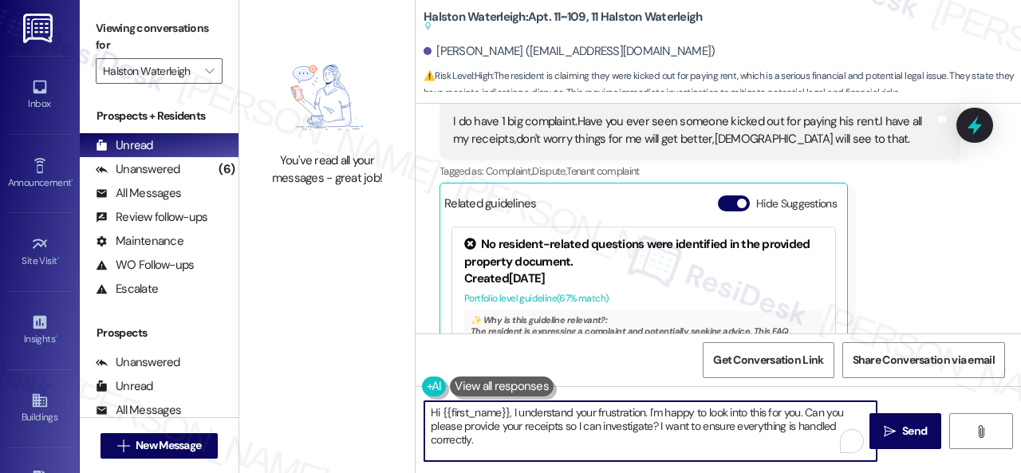
drag, startPoint x: 514, startPoint y: 410, endPoint x: 349, endPoint y: 406, distance: 164.3
click at [349, 406] on div "You've read all your messages - great job! Halston Waterleigh: Apt. 11~109, 11 …" at bounding box center [629, 236] width 781 height 473
drag, startPoint x: 561, startPoint y: 414, endPoint x: 787, endPoint y: 439, distance: 227.9
click at [787, 439] on textarea "I understand your frustration. I'm happy to look into this for you. Can you ple…" at bounding box center [650, 431] width 452 height 60
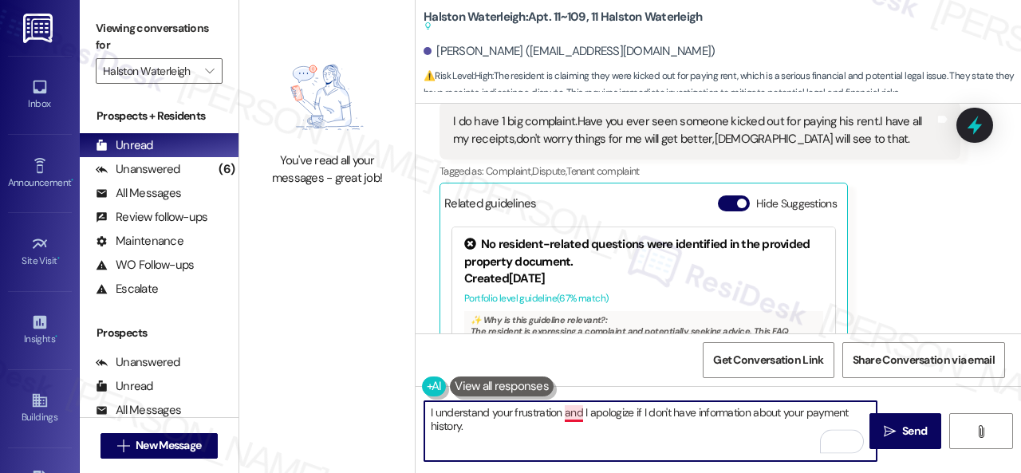
click at [577, 415] on textarea "I understand your frustration and I apologize if I don't have information about…" at bounding box center [650, 431] width 452 height 60
click at [509, 428] on textarea "I understand your frustration, and I apologize if I don't have information abou…" at bounding box center [650, 431] width 452 height 60
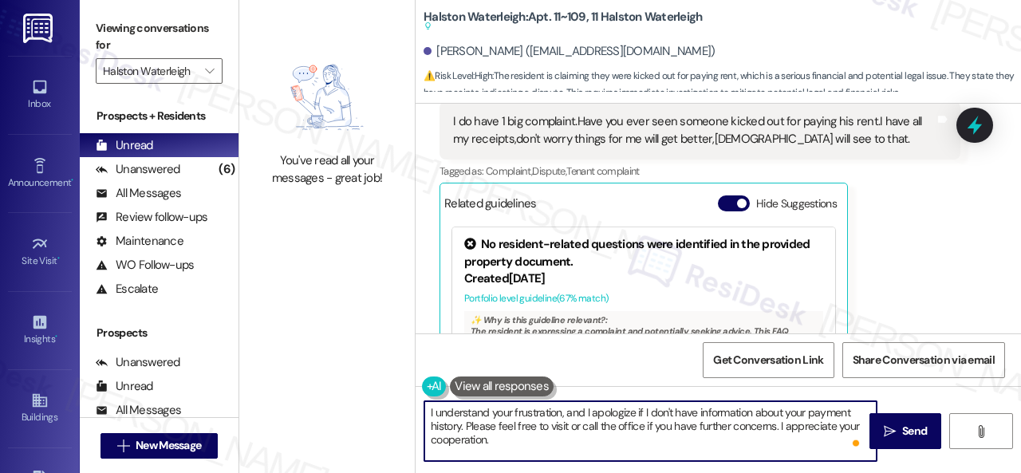
click at [430, 435] on textarea "I understand your frustration, and I apologize if I don't have information abou…" at bounding box center [650, 431] width 452 height 60
type textarea "I understand your frustration, and I apologize if I don't have information abou…"
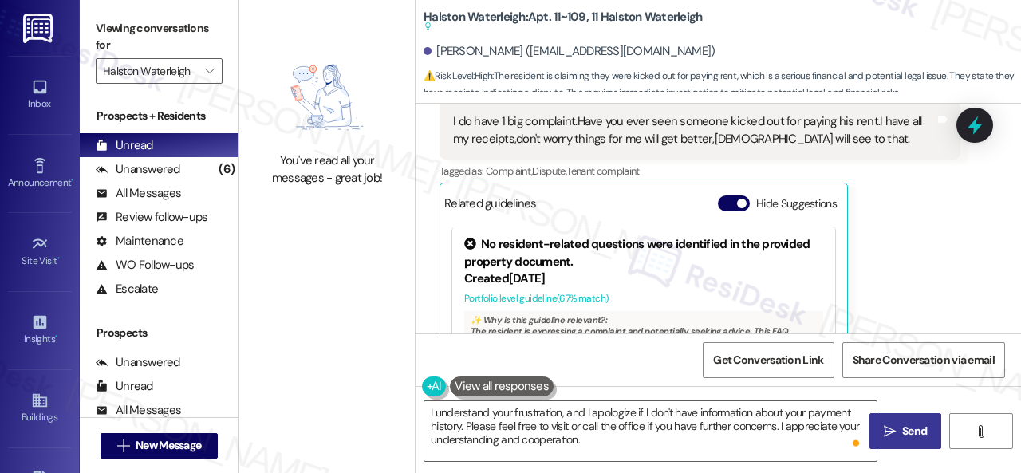
click at [899, 427] on span "Send" at bounding box center [914, 431] width 31 height 17
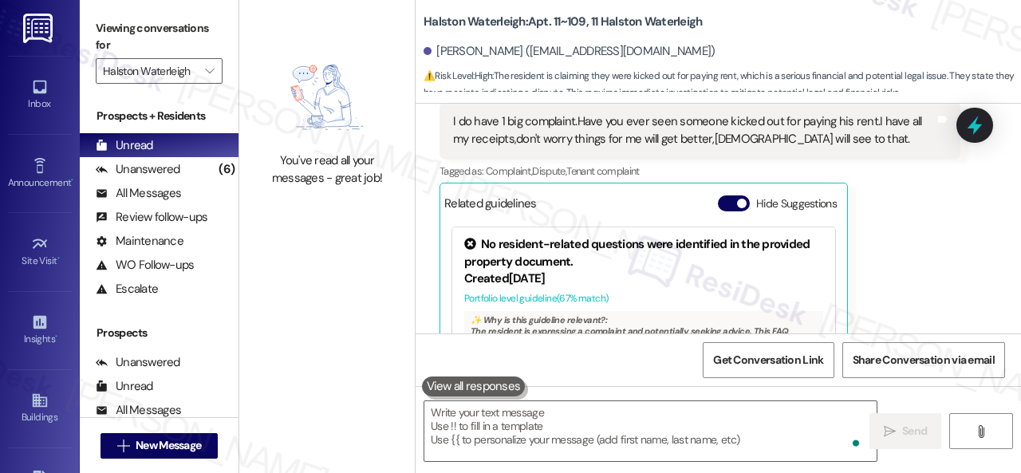
scroll to position [6938, 0]
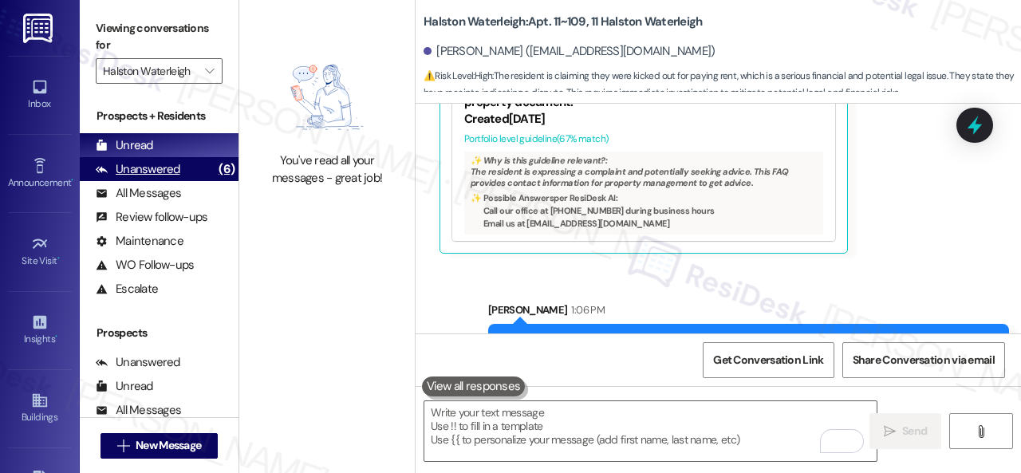
click at [138, 170] on div "Unanswered" at bounding box center [138, 169] width 85 height 17
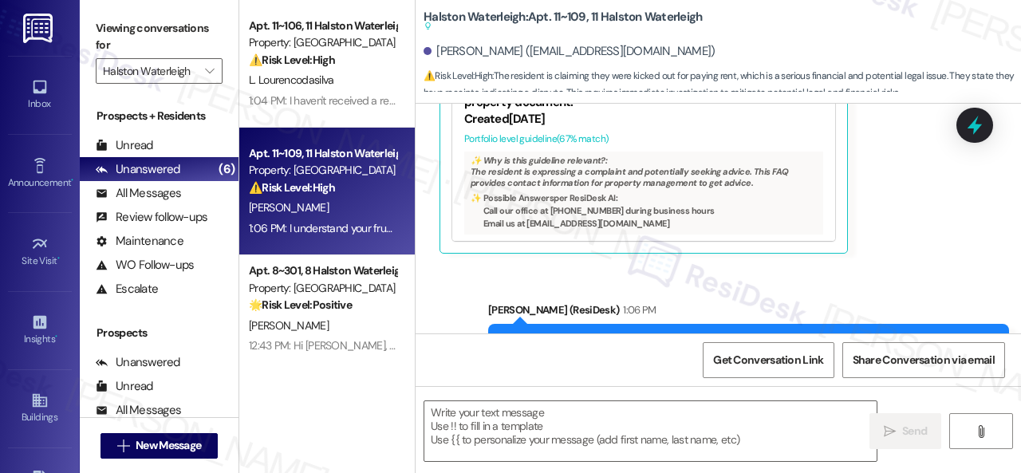
type textarea "Fetching suggested responses. Please feel free to read through the conversation…"
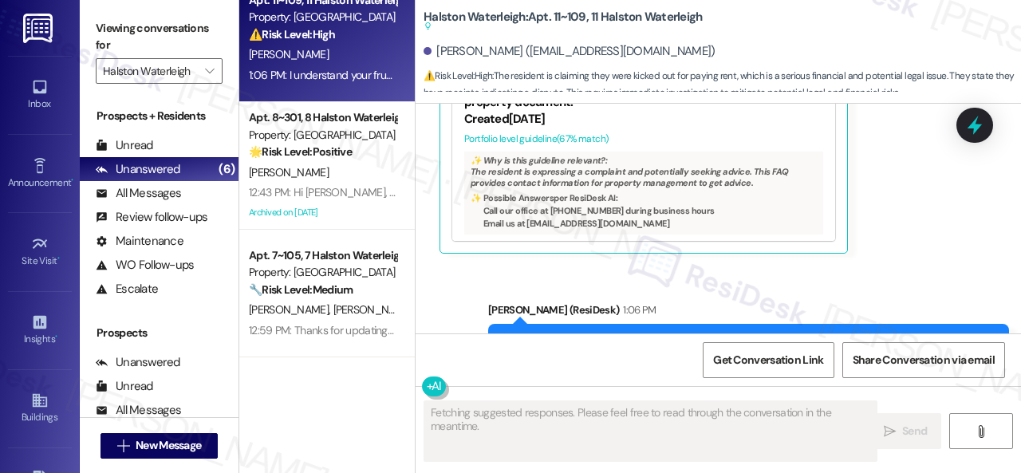
scroll to position [159, 0]
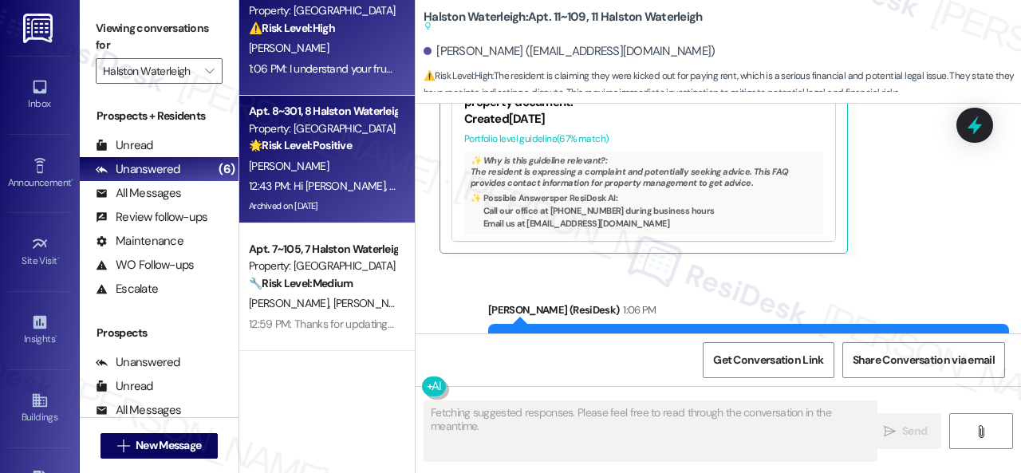
click at [340, 182] on div "12:43 PM: Hi [PERSON_NAME], a gentle reminder that your rent is due and your cu…" at bounding box center [816, 186] width 1135 height 14
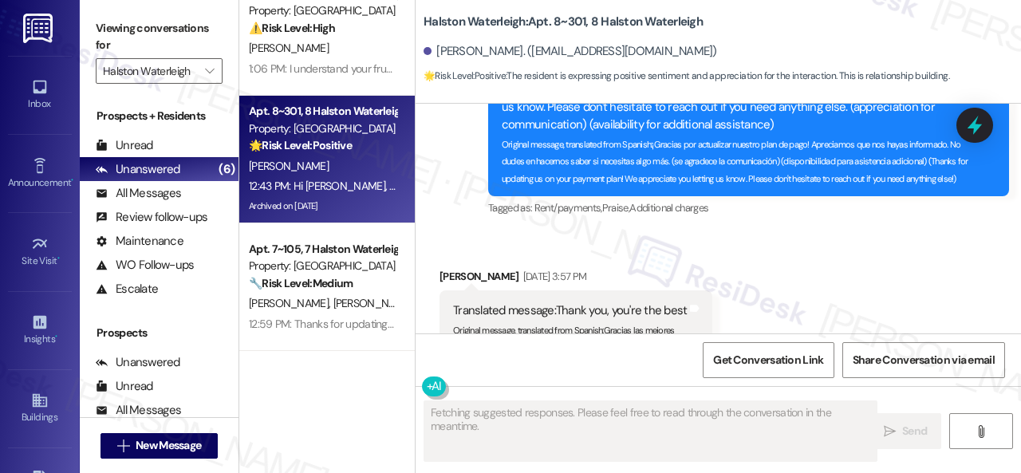
scroll to position [36652, 0]
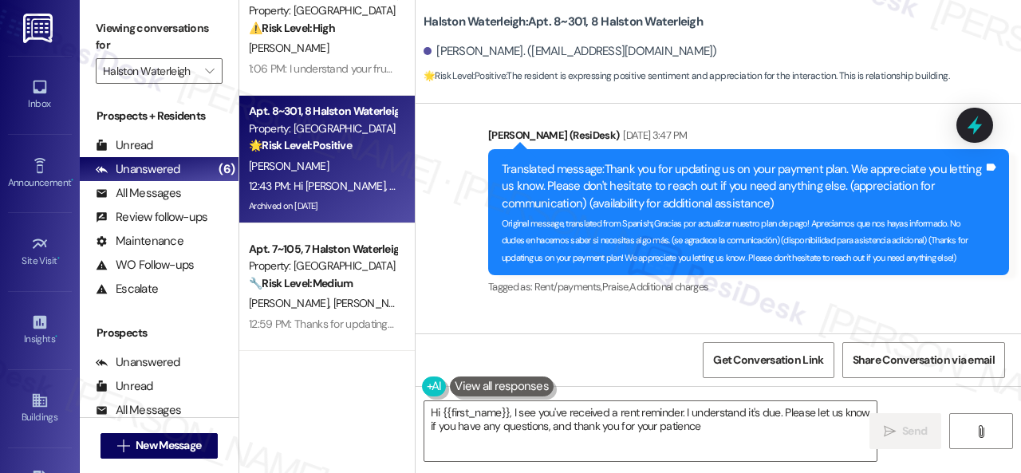
type textarea "Hi {{first_name}}, I see you've received a rent reminder. I understand it's due…"
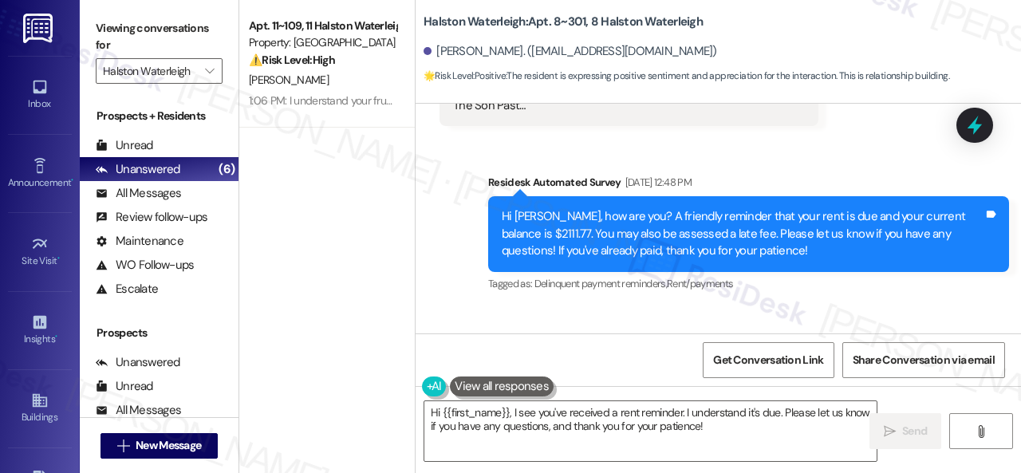
scroll to position [5, 0]
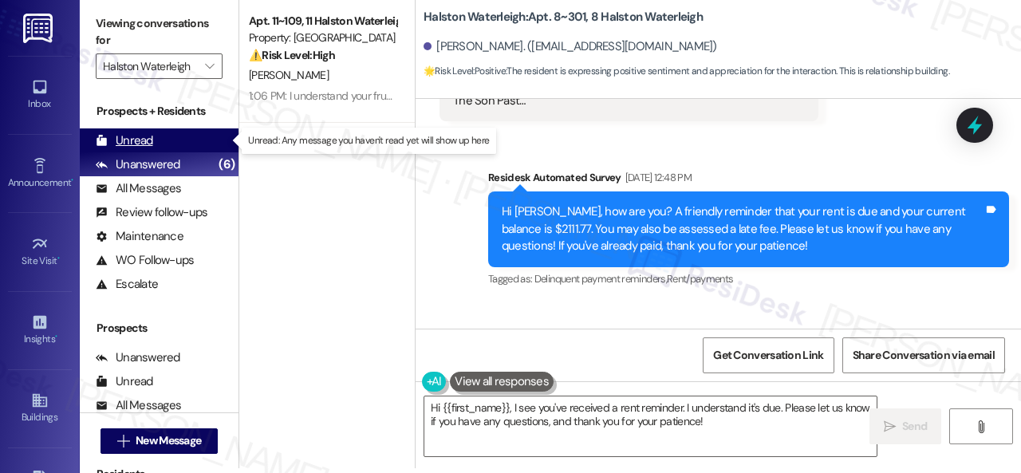
click at [128, 140] on div "Unread" at bounding box center [124, 140] width 57 height 17
